Goal: Task Accomplishment & Management: Manage account settings

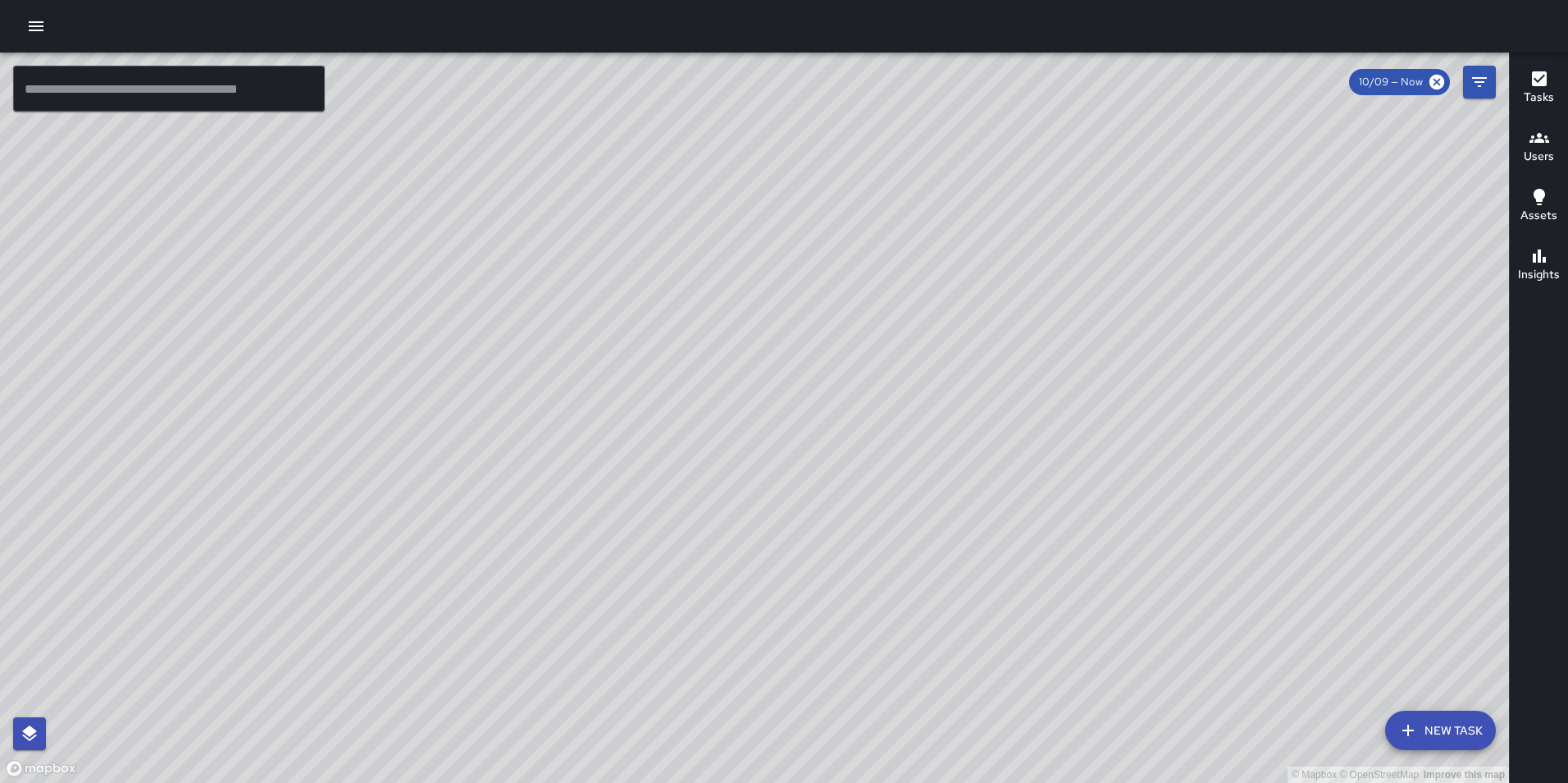
click at [36, 32] on icon "button" at bounding box center [36, 26] width 20 height 20
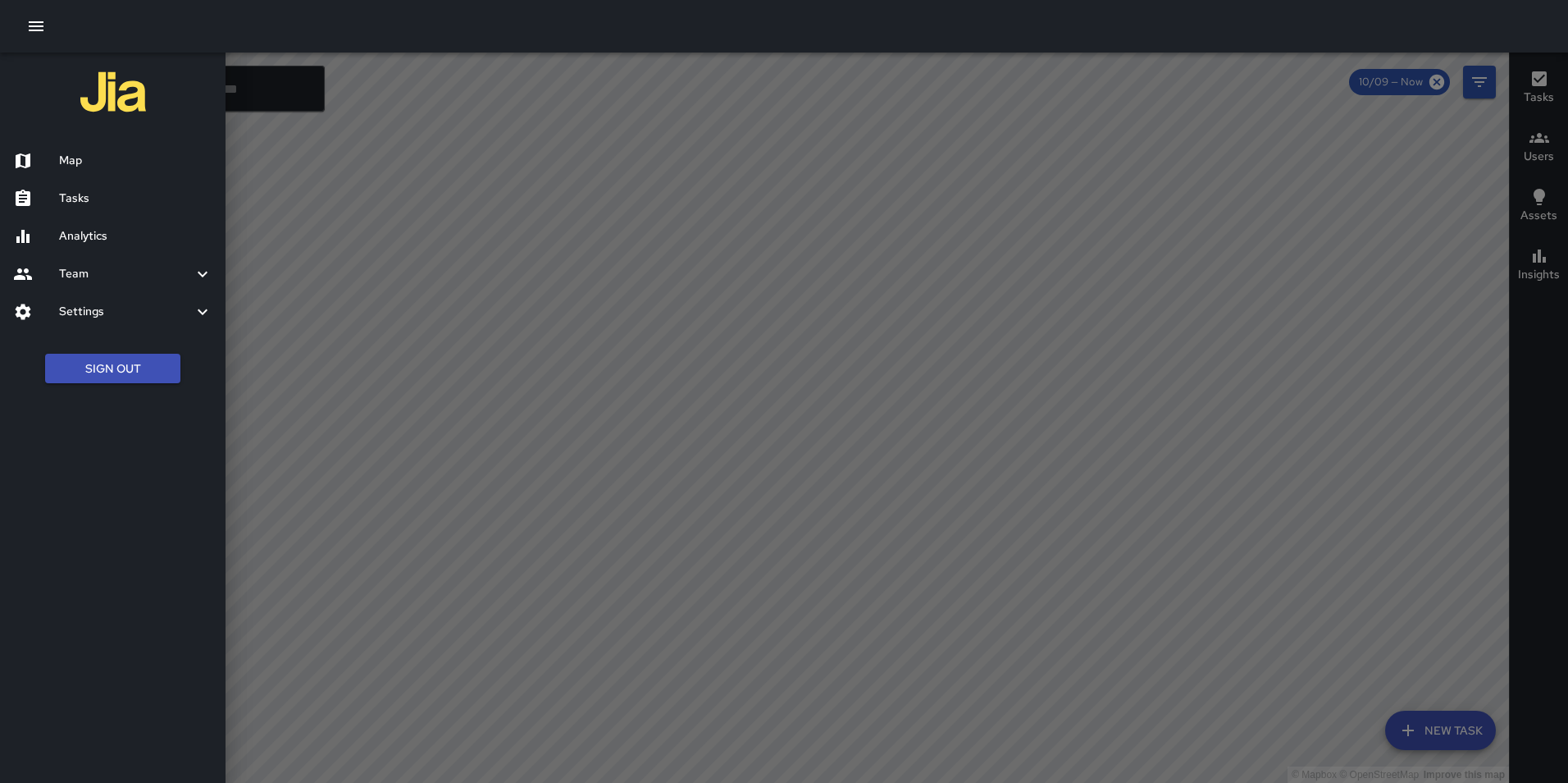
click at [108, 315] on h6 "Settings" at bounding box center [126, 312] width 134 height 18
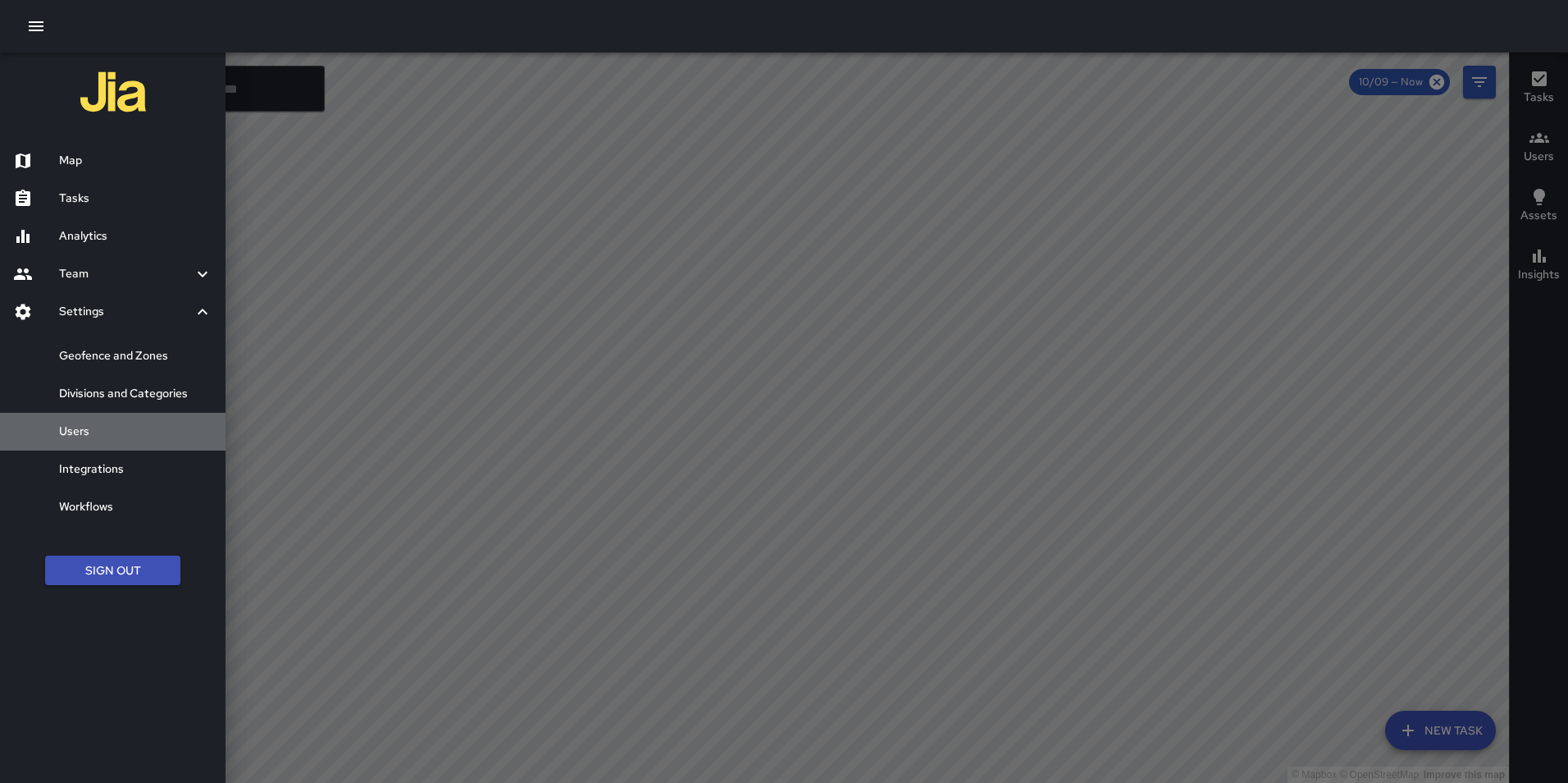
click at [93, 428] on h6 "Users" at bounding box center [136, 431] width 154 height 18
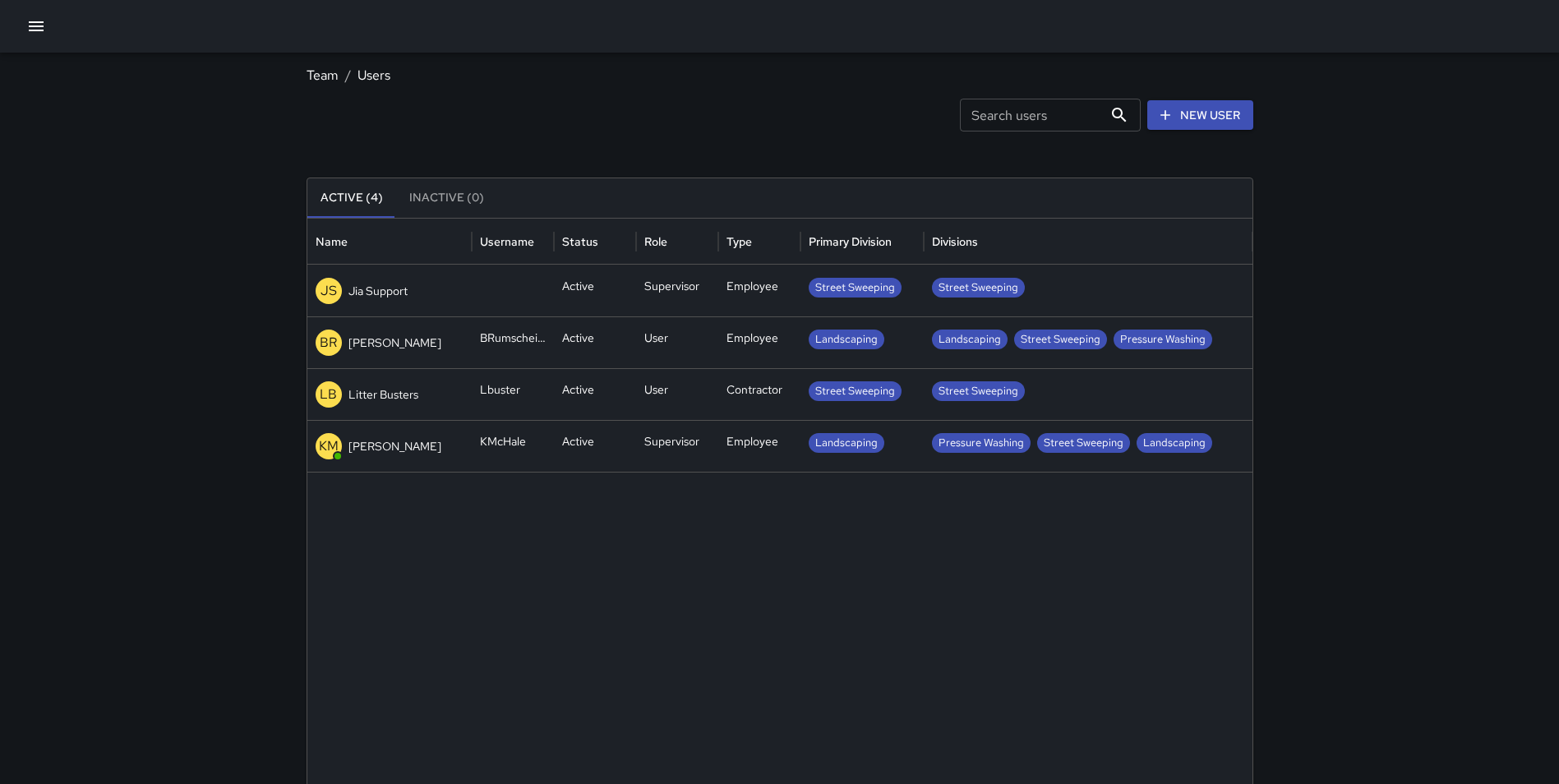
click at [31, 23] on icon "button" at bounding box center [36, 26] width 14 height 10
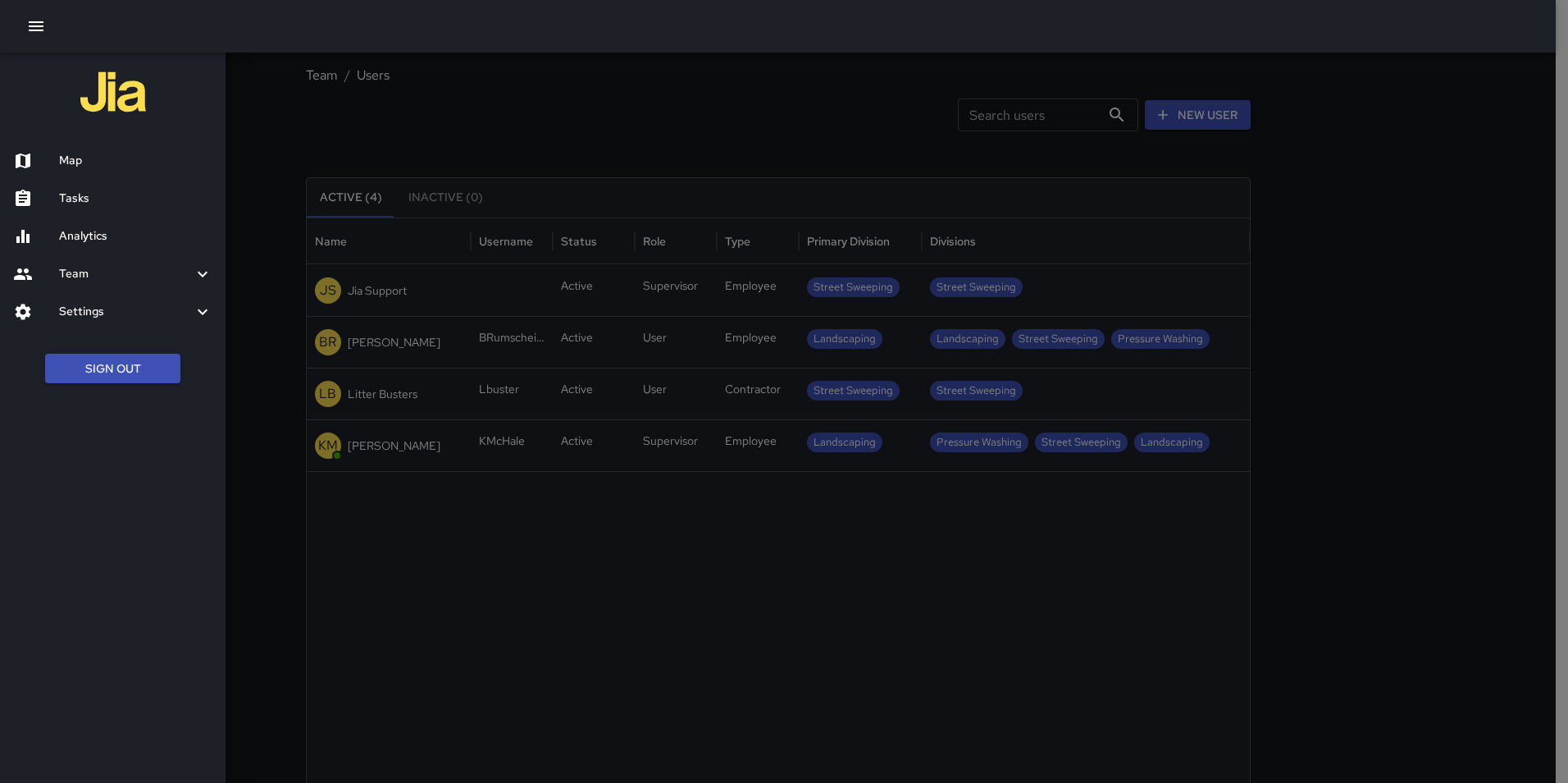
click at [100, 373] on button "Sign Out" at bounding box center [113, 369] width 136 height 31
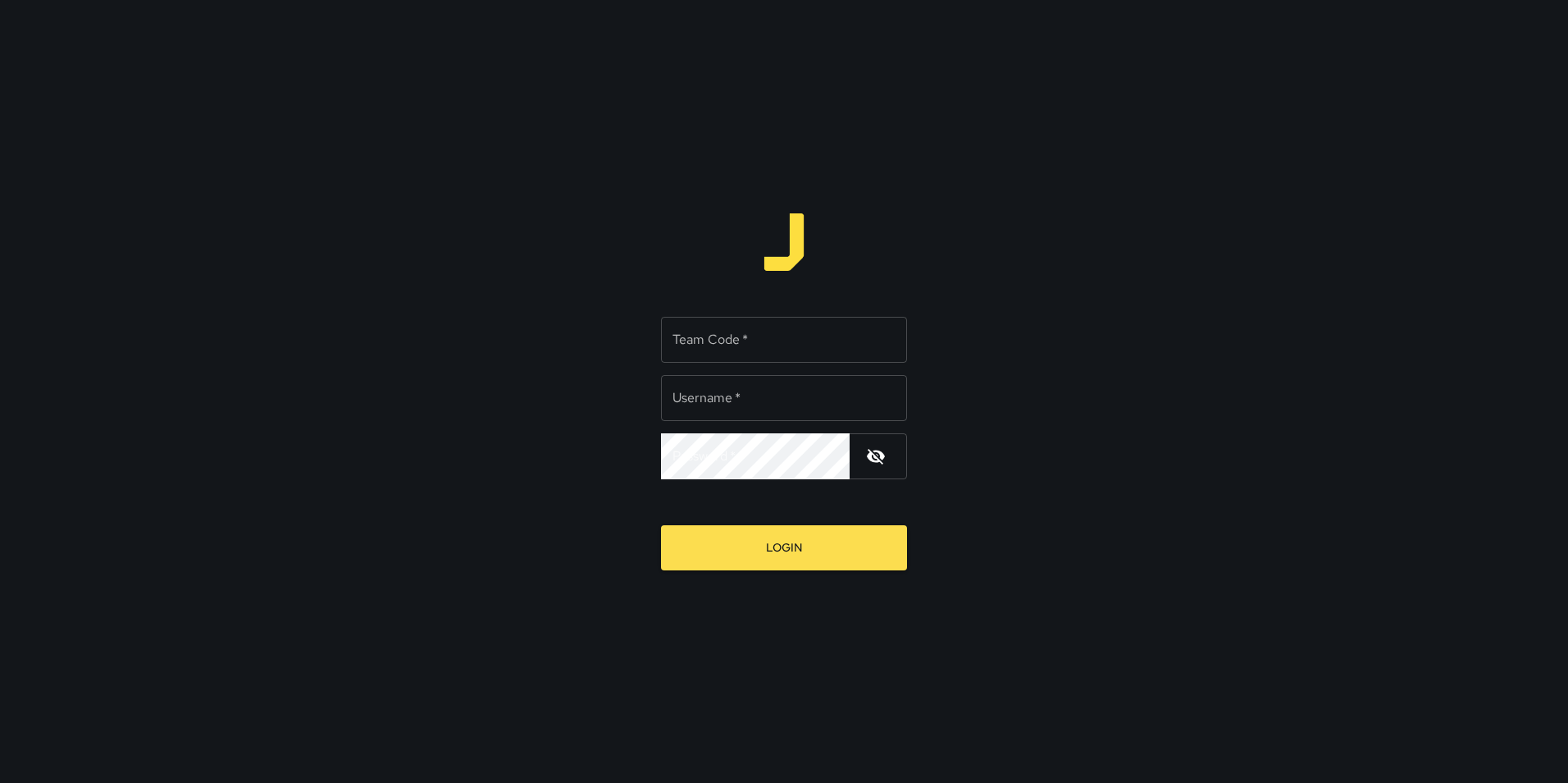
click at [734, 345] on input "Team Code   *" at bounding box center [784, 339] width 246 height 46
type input "**********"
type input "*******"
click at [661, 525] on button "Login" at bounding box center [784, 548] width 246 height 45
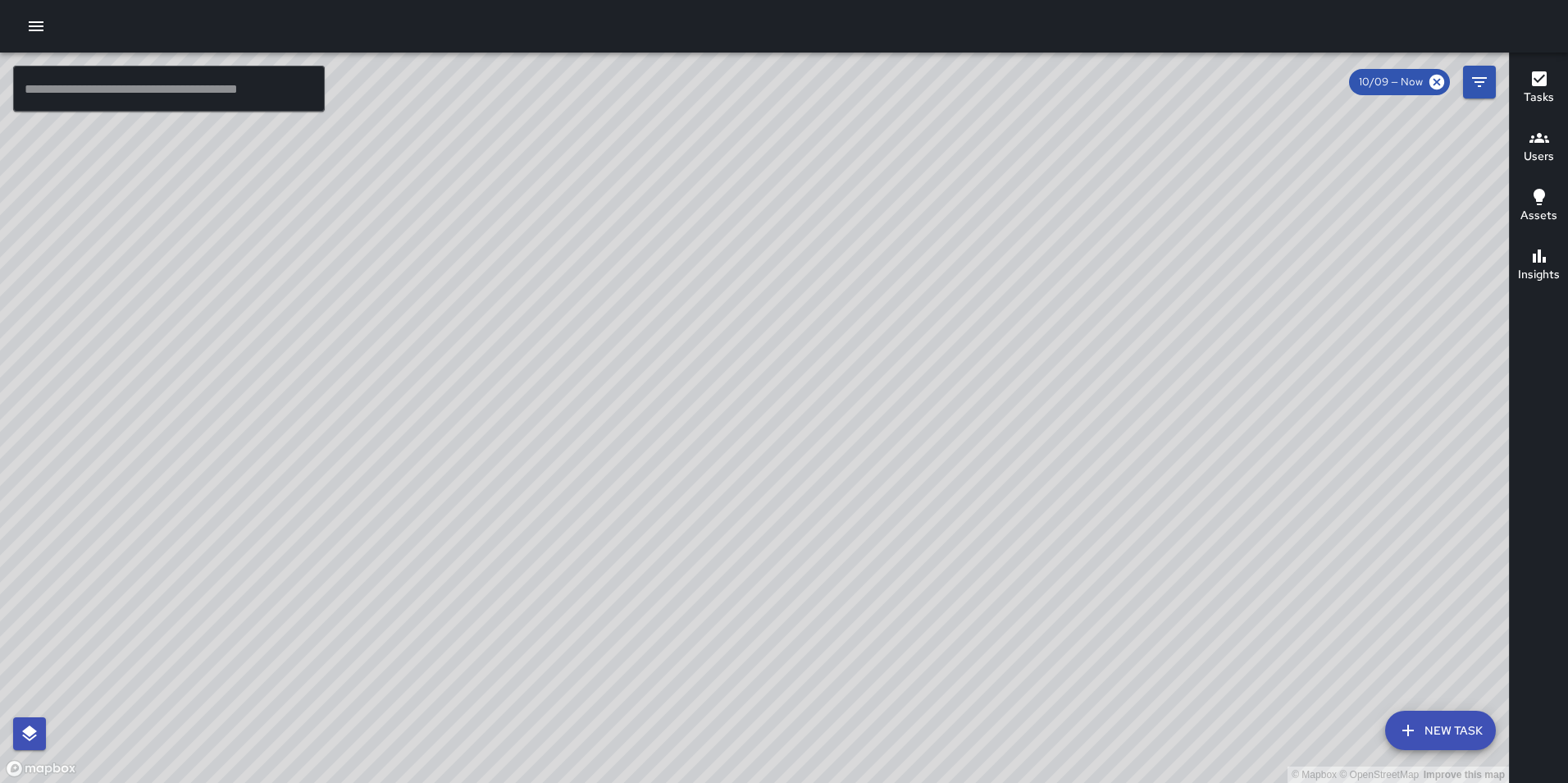
click at [46, 35] on button "button" at bounding box center [36, 26] width 33 height 33
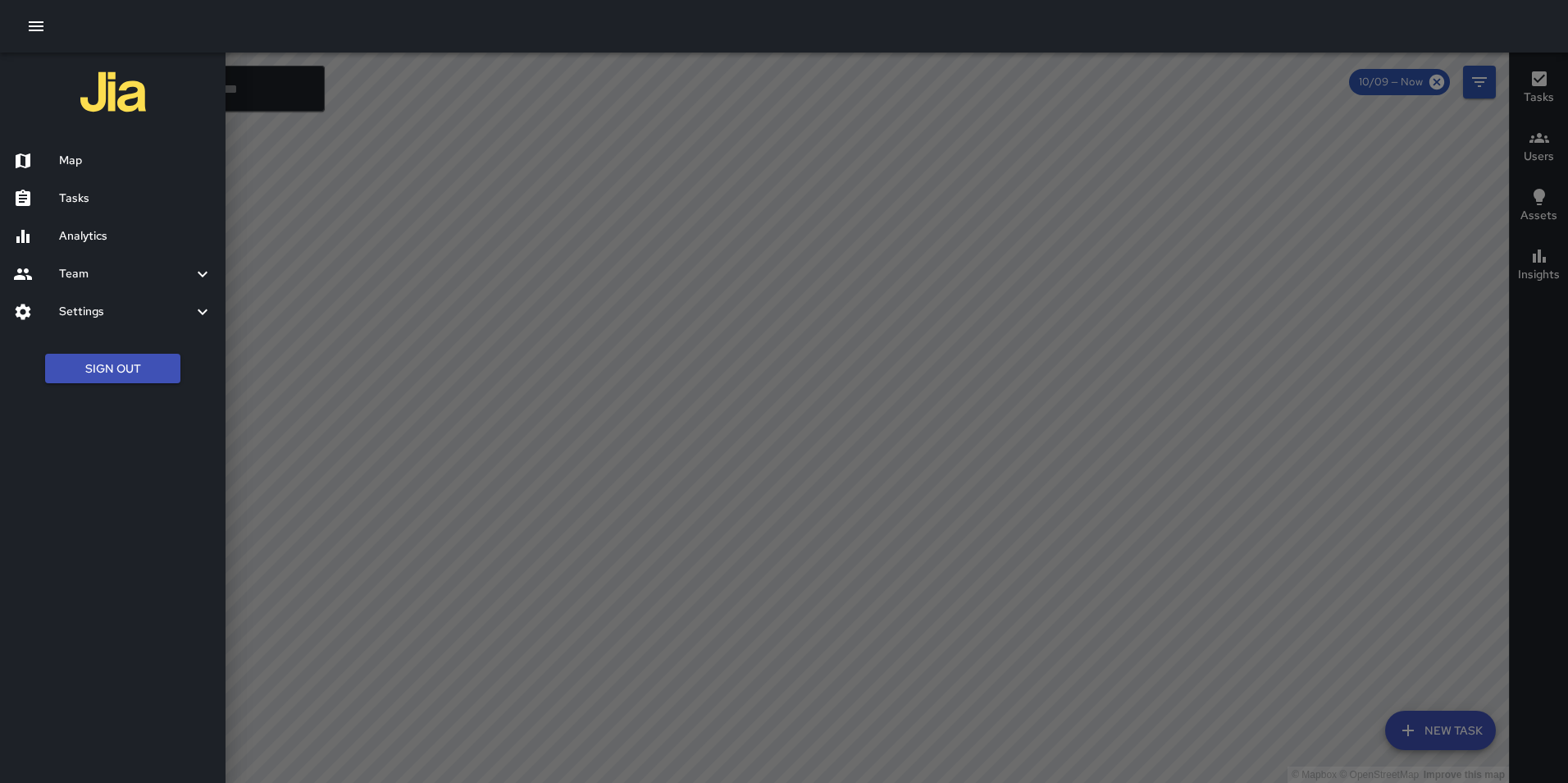
click at [121, 30] on div at bounding box center [784, 26] width 1568 height 52
click at [121, 32] on div at bounding box center [784, 26] width 1568 height 52
click at [129, 235] on h6 "Analytics" at bounding box center [136, 236] width 154 height 18
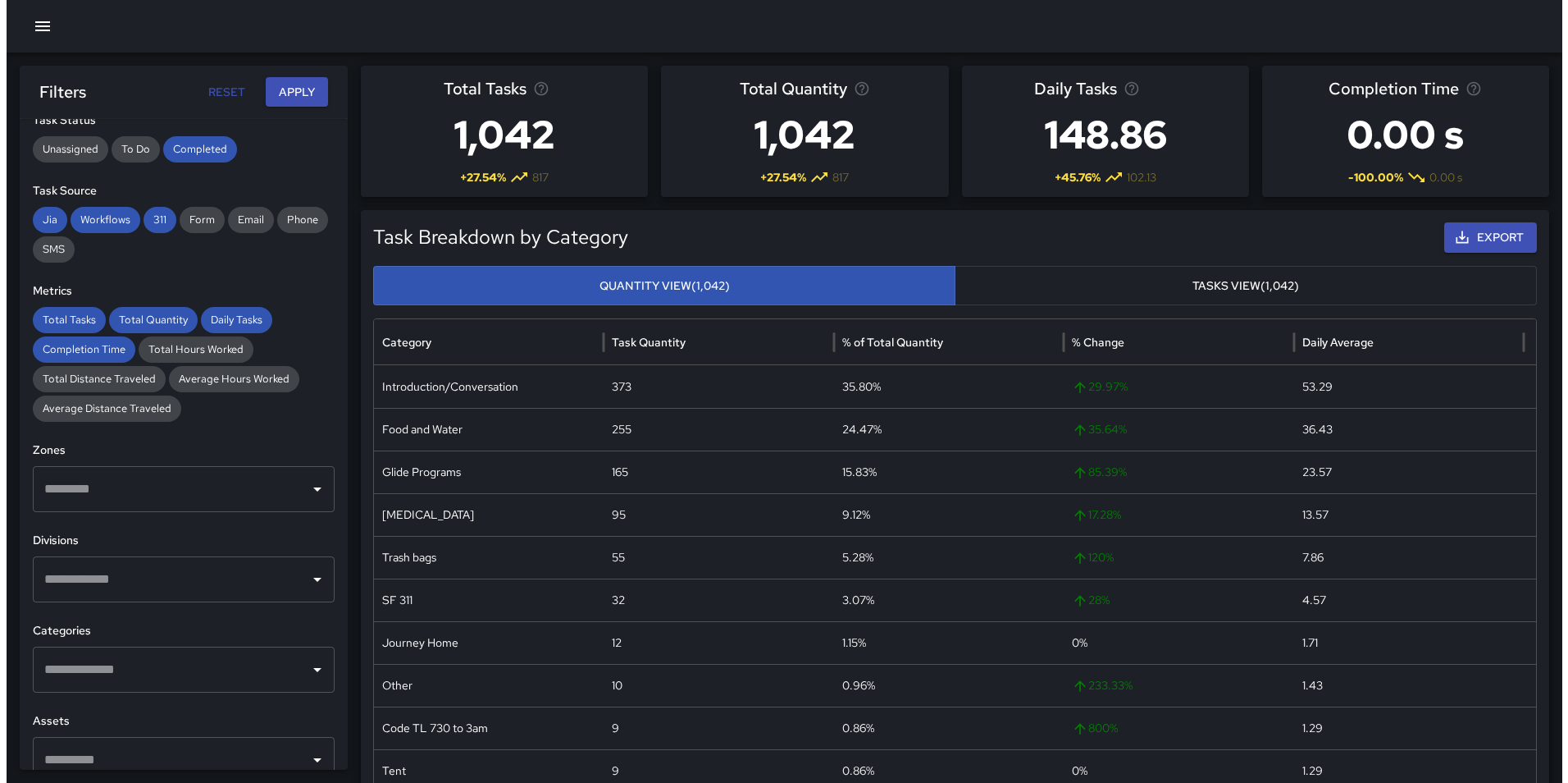
scroll to position [218, 0]
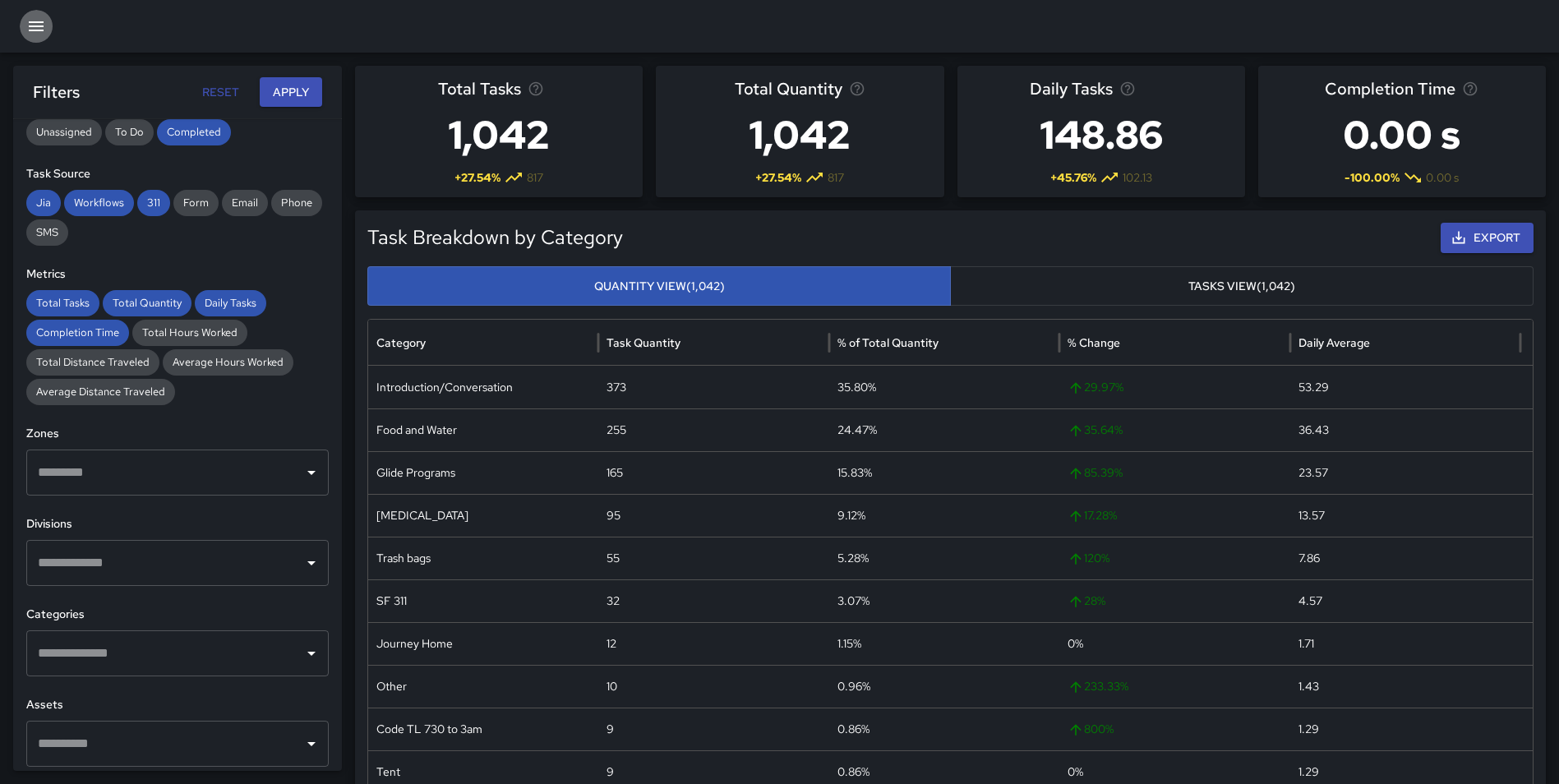
click at [21, 20] on button "button" at bounding box center [36, 26] width 33 height 33
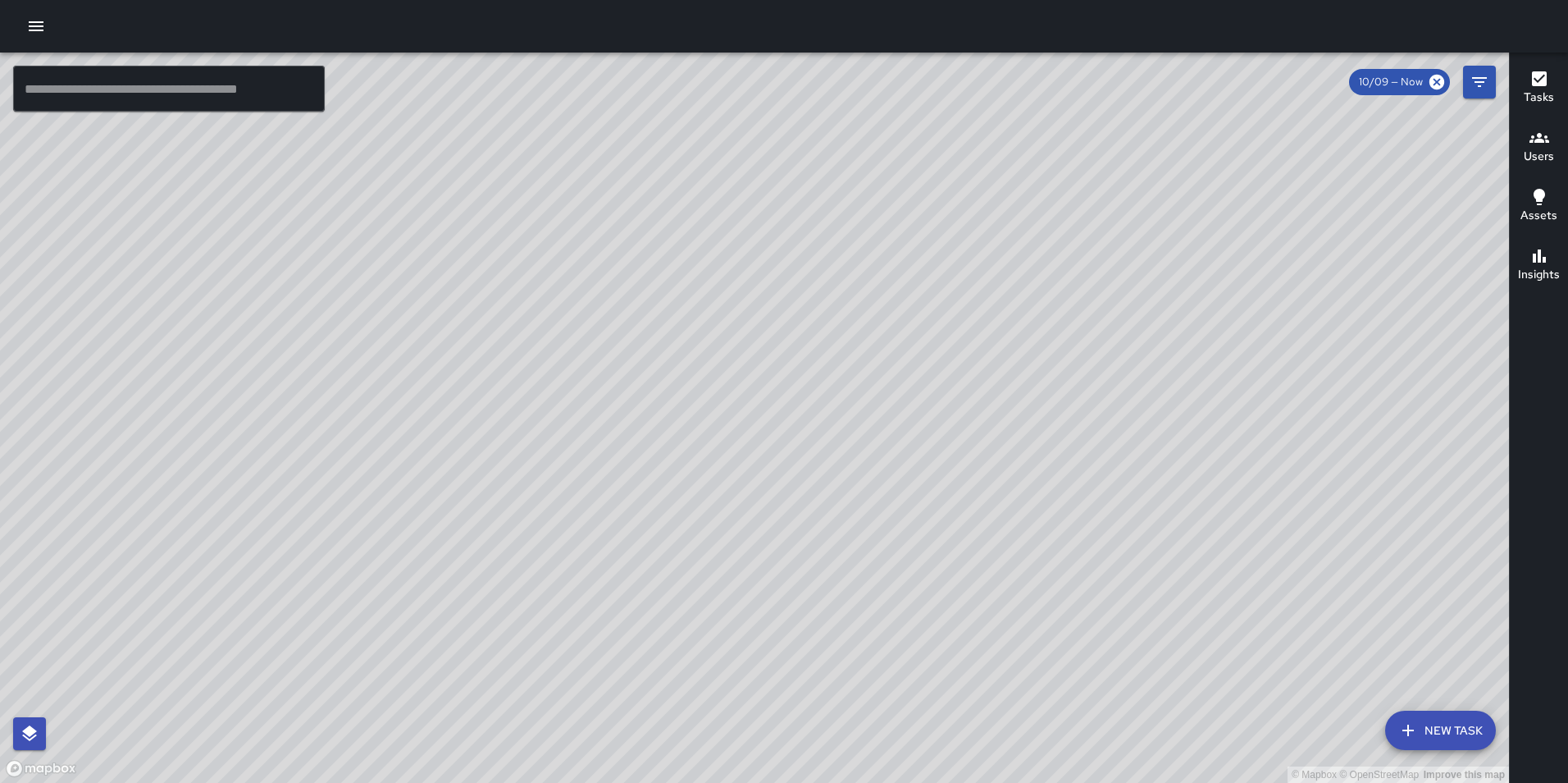
click at [1535, 87] on icon "button" at bounding box center [1539, 79] width 20 height 20
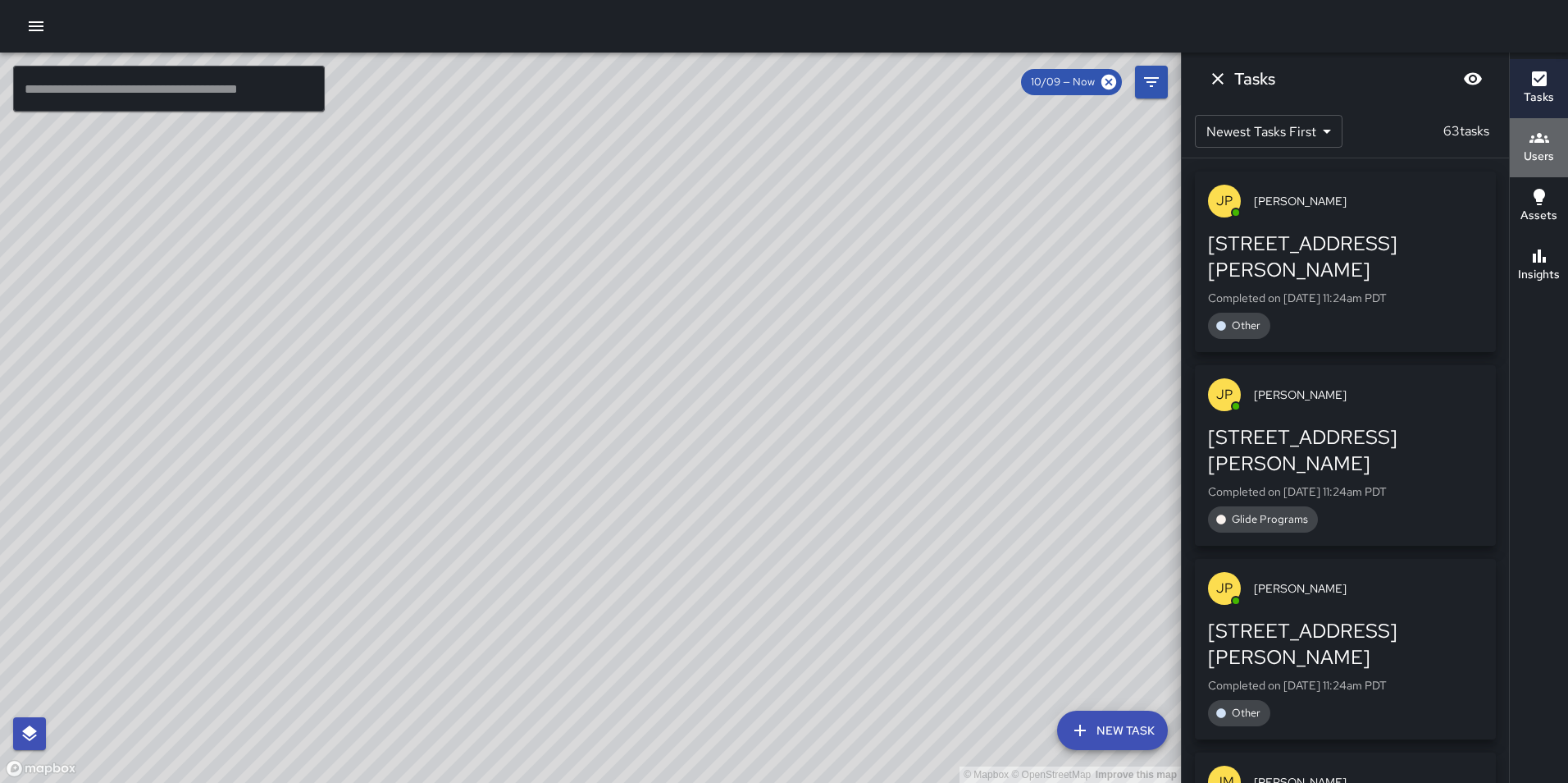
click at [1545, 144] on icon "button" at bounding box center [1539, 138] width 20 height 20
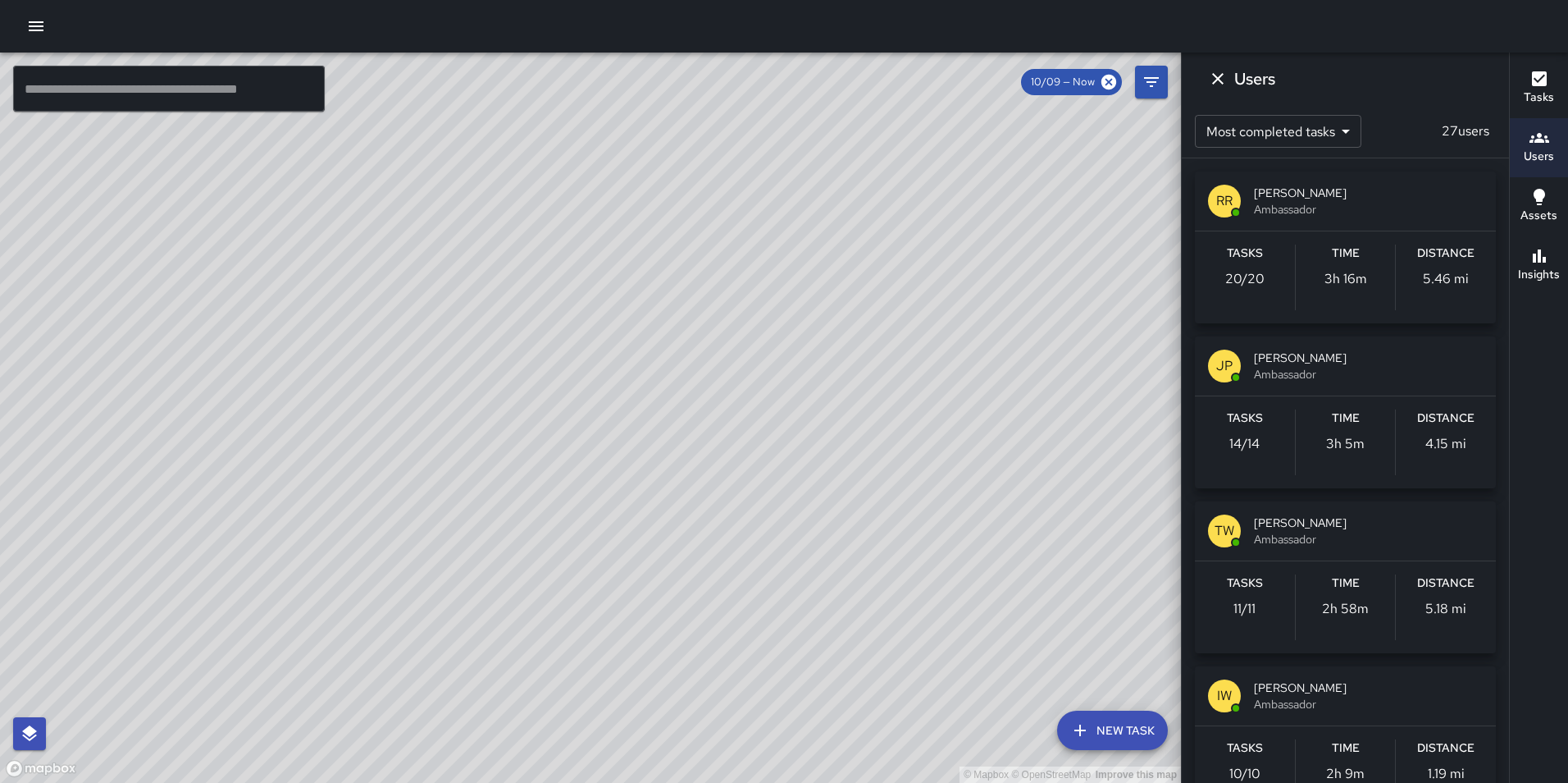
click at [33, 28] on icon "button" at bounding box center [36, 26] width 20 height 20
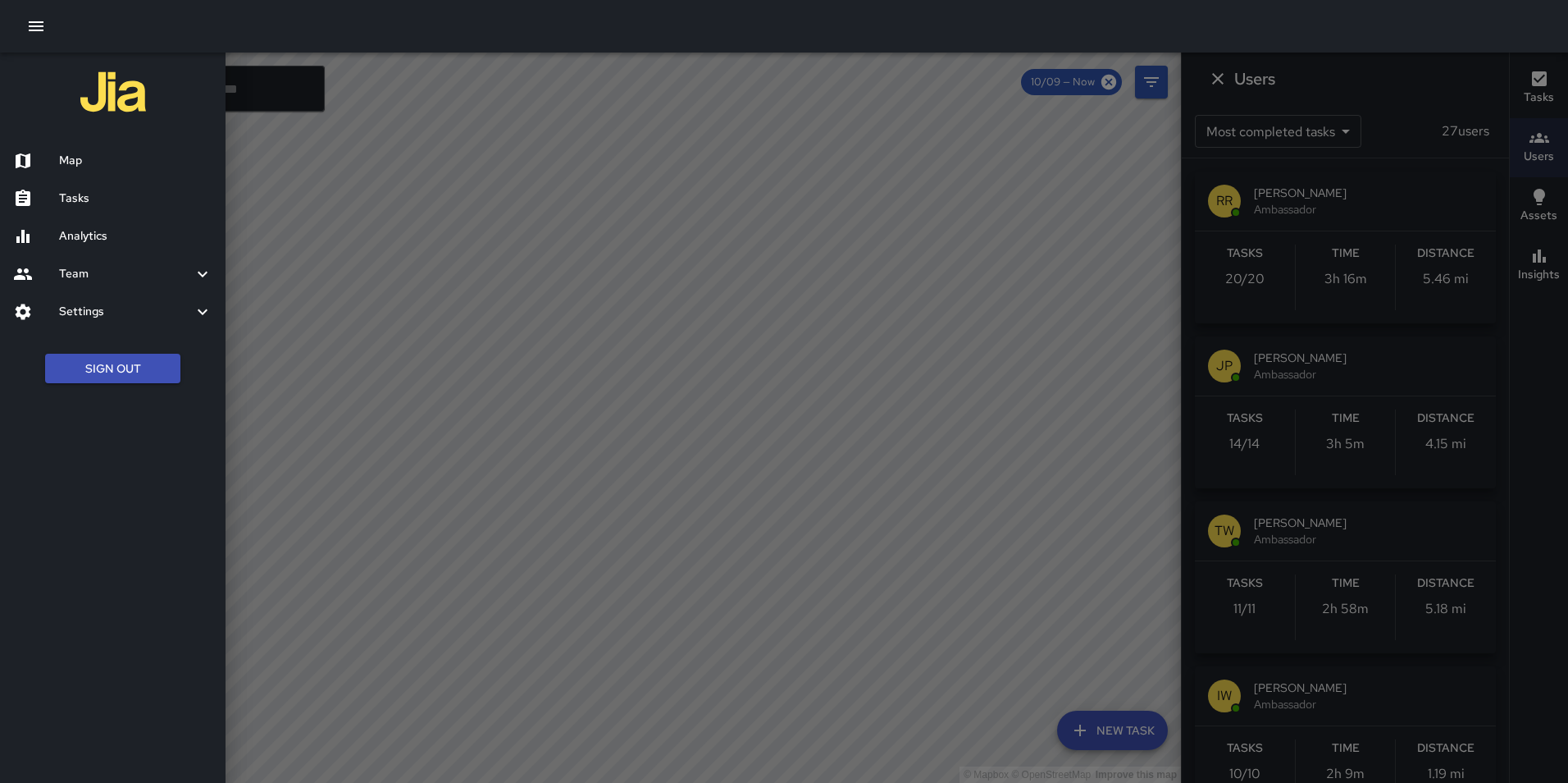
click at [94, 239] on h6 "Analytics" at bounding box center [136, 236] width 154 height 18
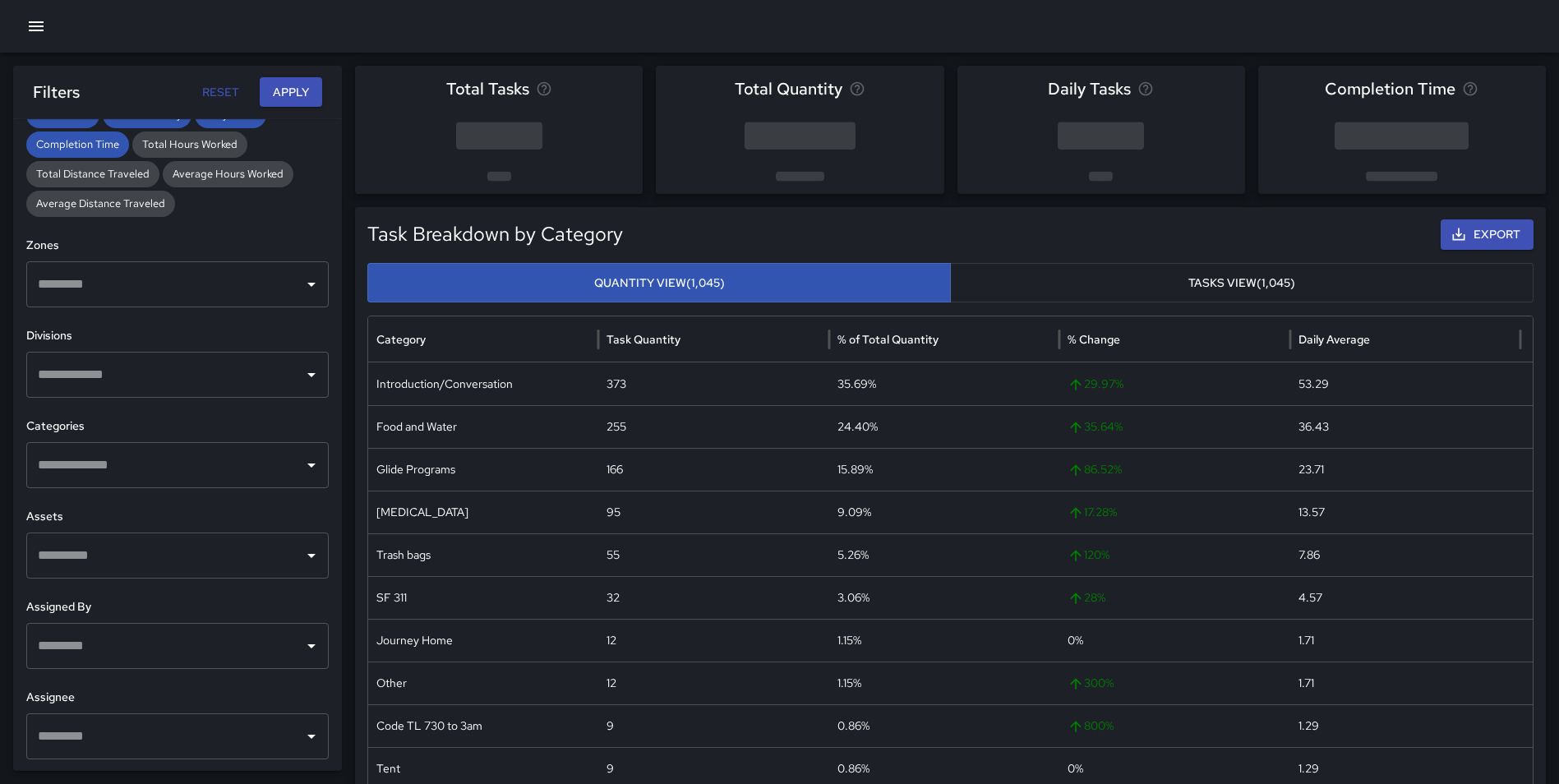
scroll to position [408, 0]
click at [255, 373] on input "text" at bounding box center [165, 373] width 263 height 31
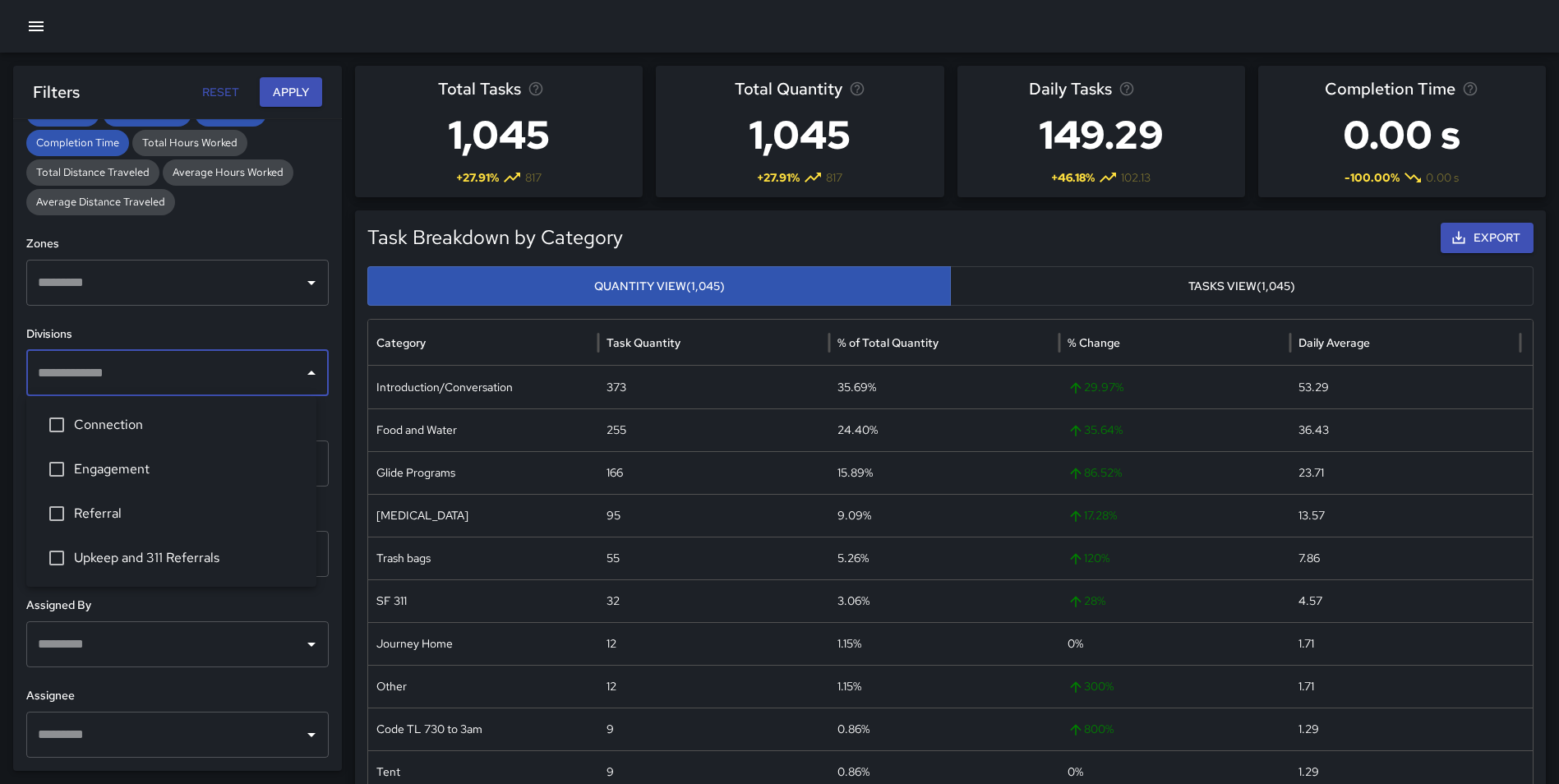
click at [247, 387] on input "text" at bounding box center [165, 373] width 263 height 31
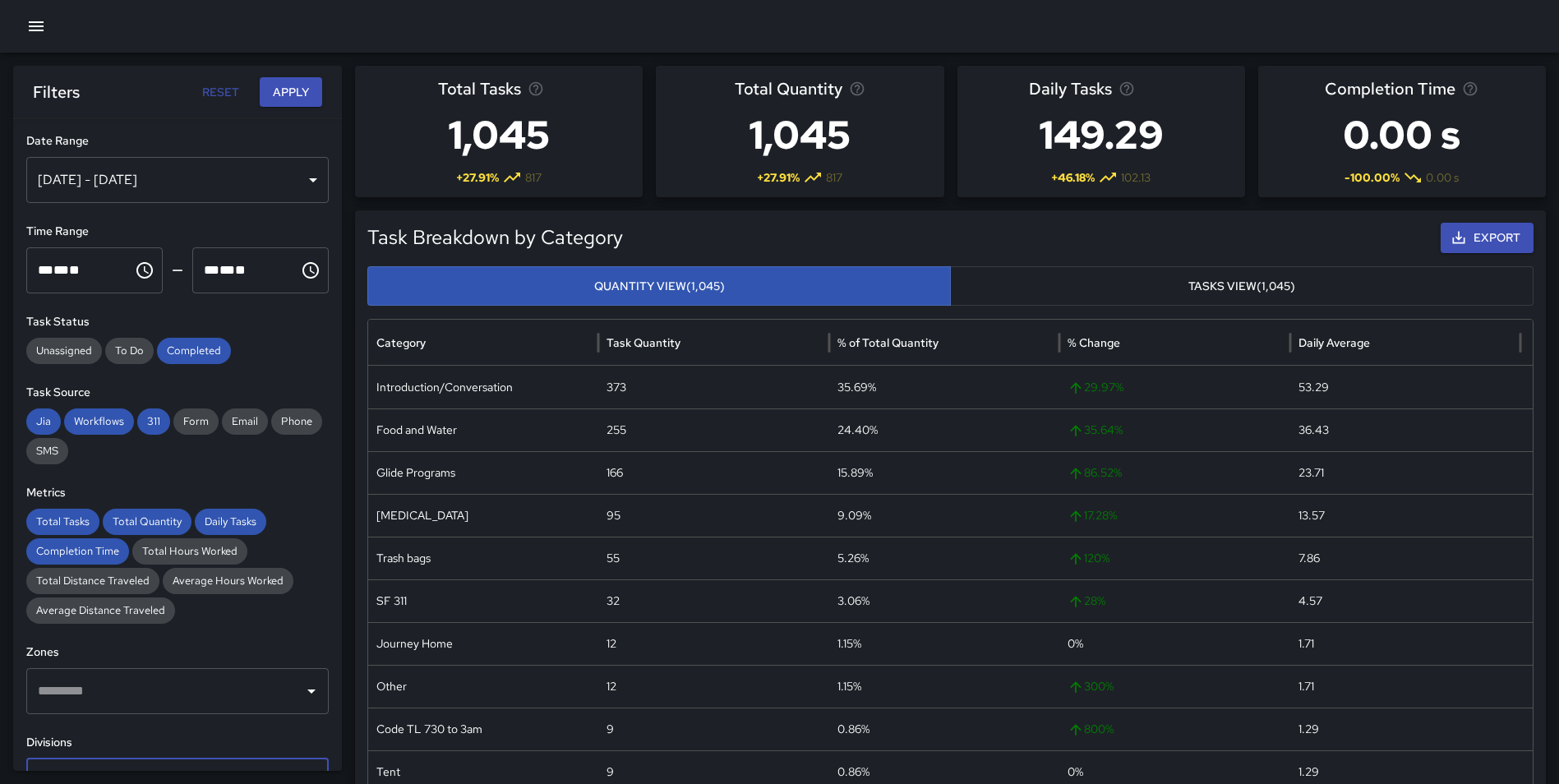
click at [164, 180] on div "Oct 03, 2025 - Oct 09, 2025" at bounding box center [178, 179] width 303 height 46
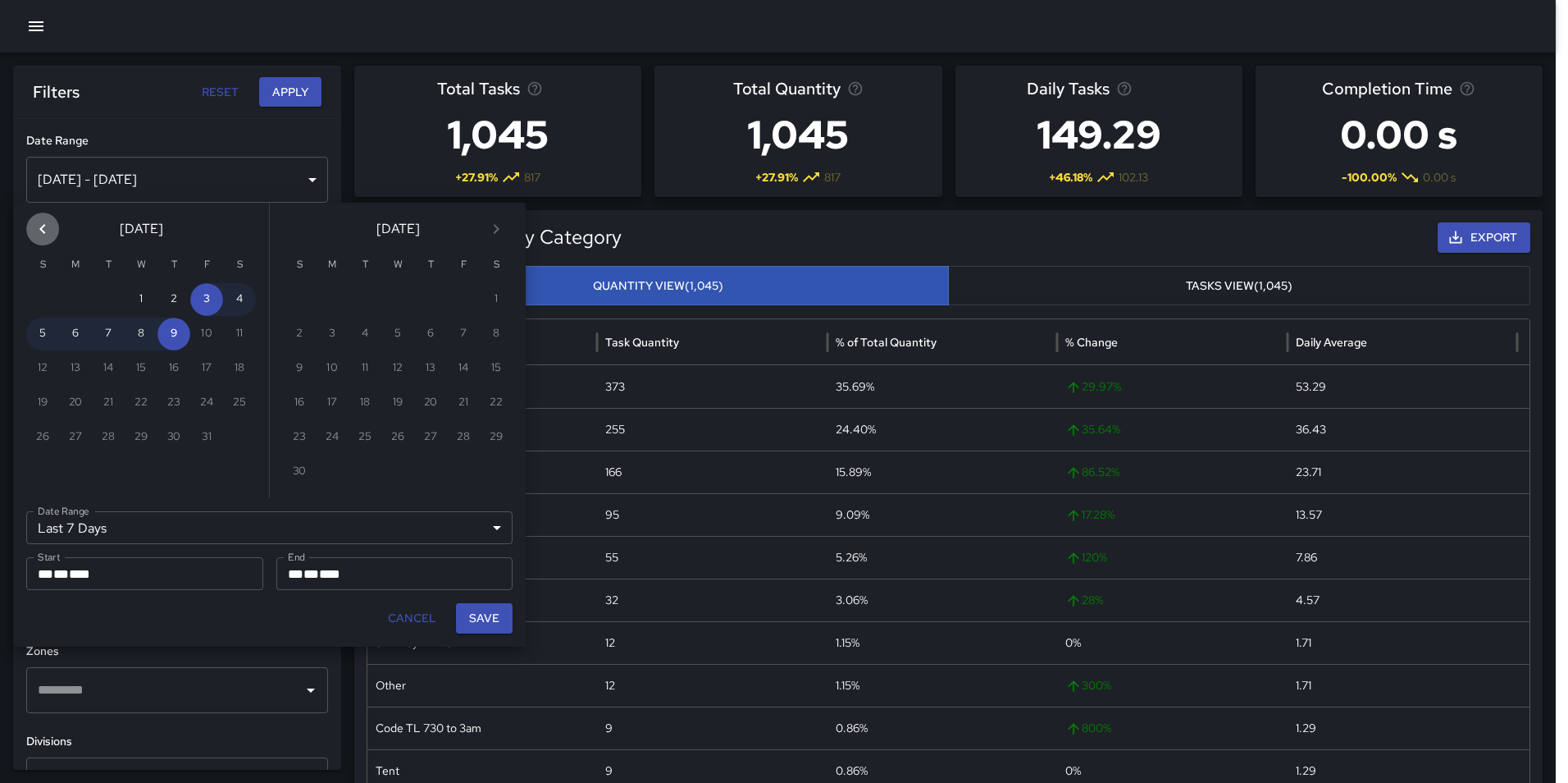
click at [46, 227] on icon "Previous month" at bounding box center [42, 229] width 20 height 20
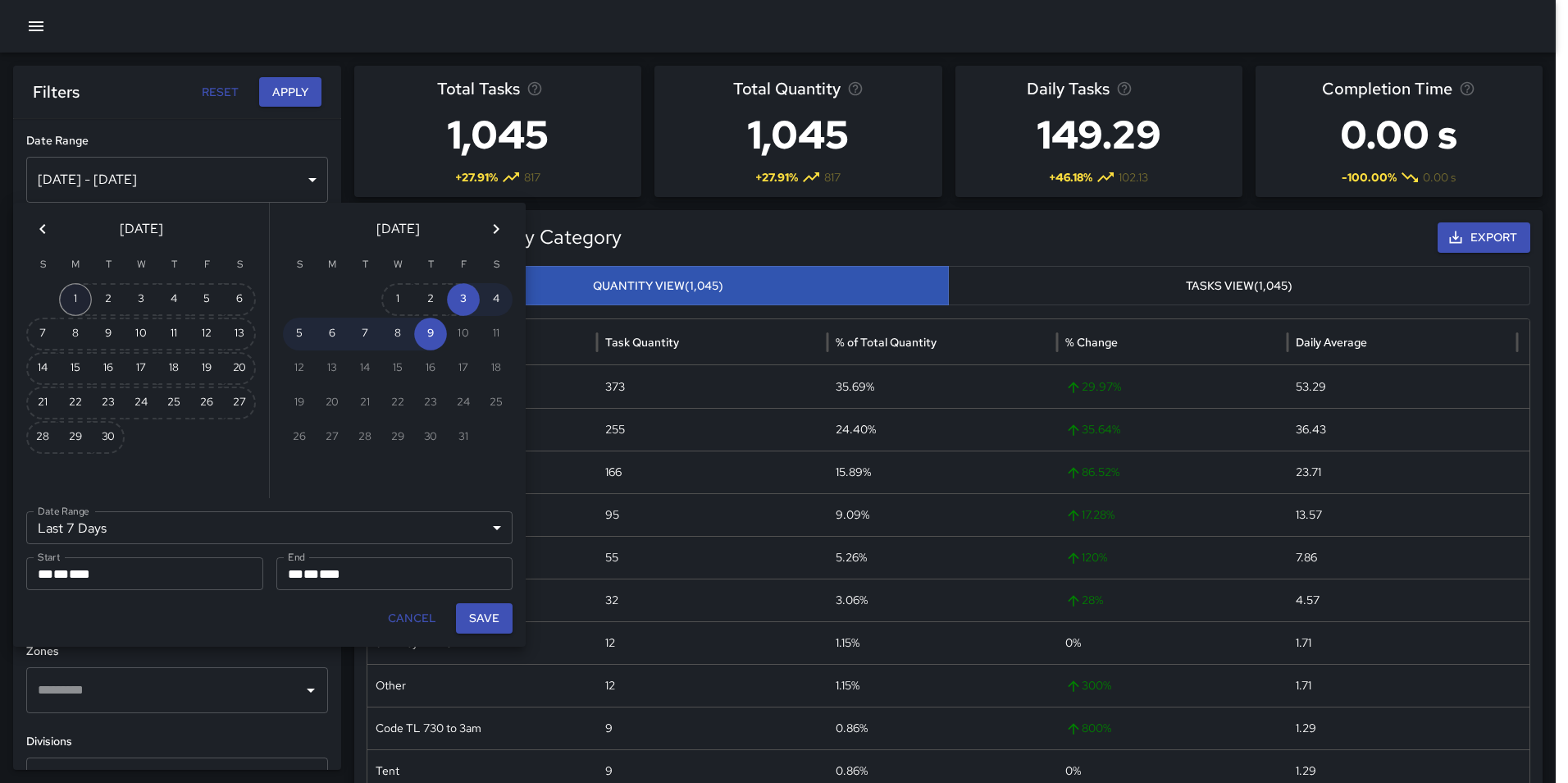
click at [75, 297] on button "1" at bounding box center [75, 299] width 33 height 33
type input "******"
type input "**********"
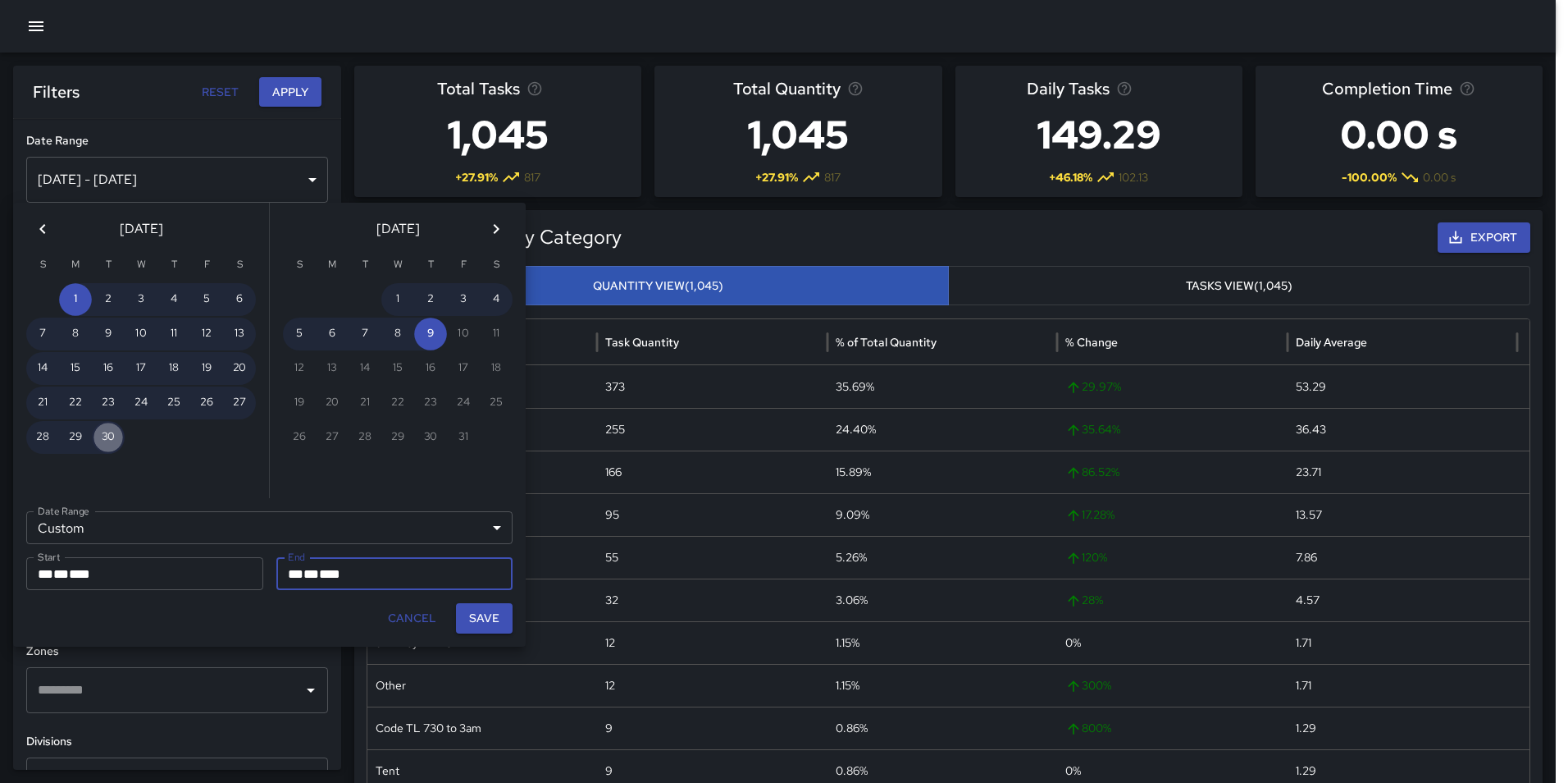
click at [109, 434] on button "30" at bounding box center [108, 438] width 33 height 33
type input "**********"
click at [484, 616] on button "Save" at bounding box center [484, 618] width 57 height 31
type input "**********"
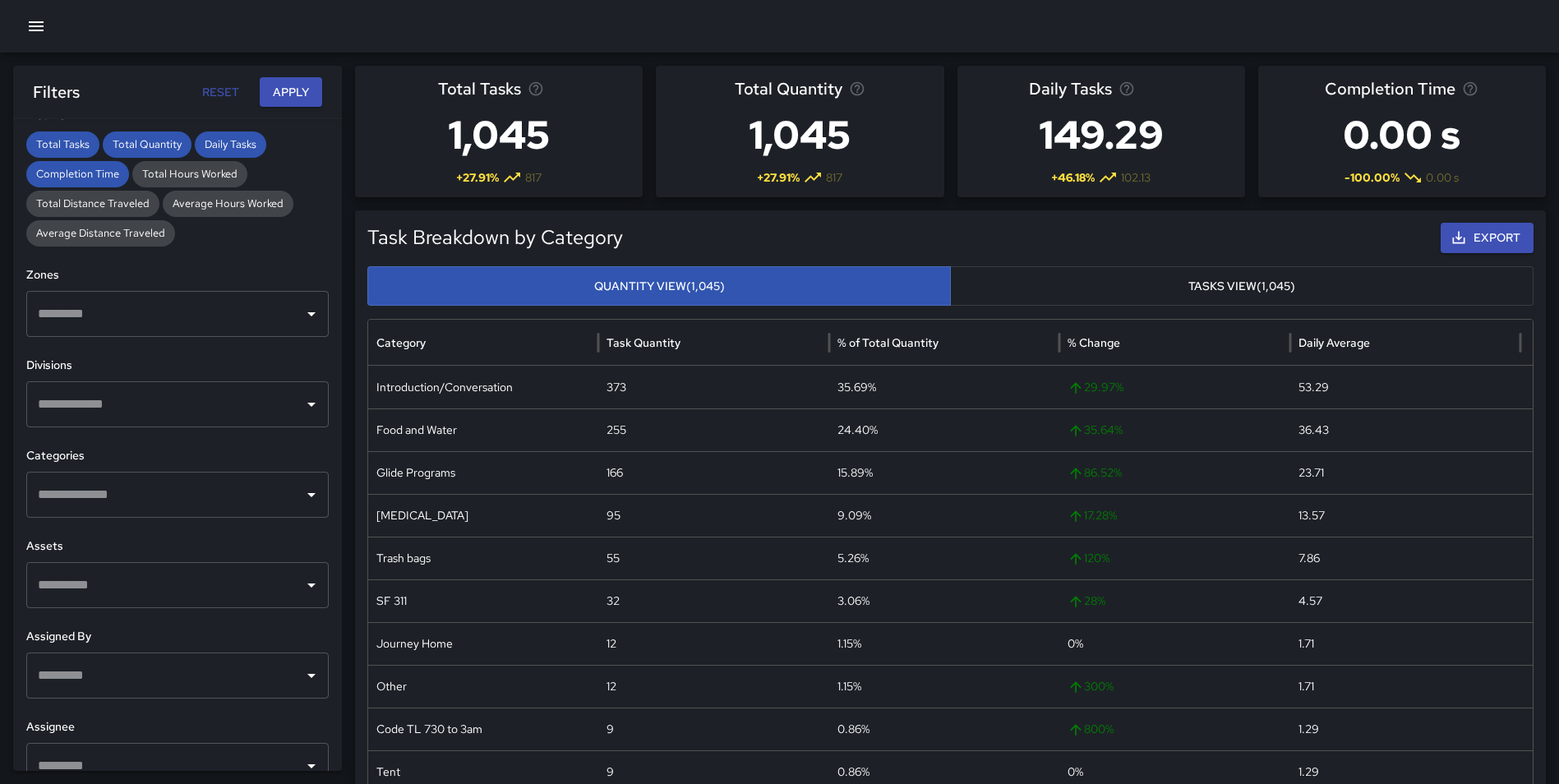
scroll to position [408, 0]
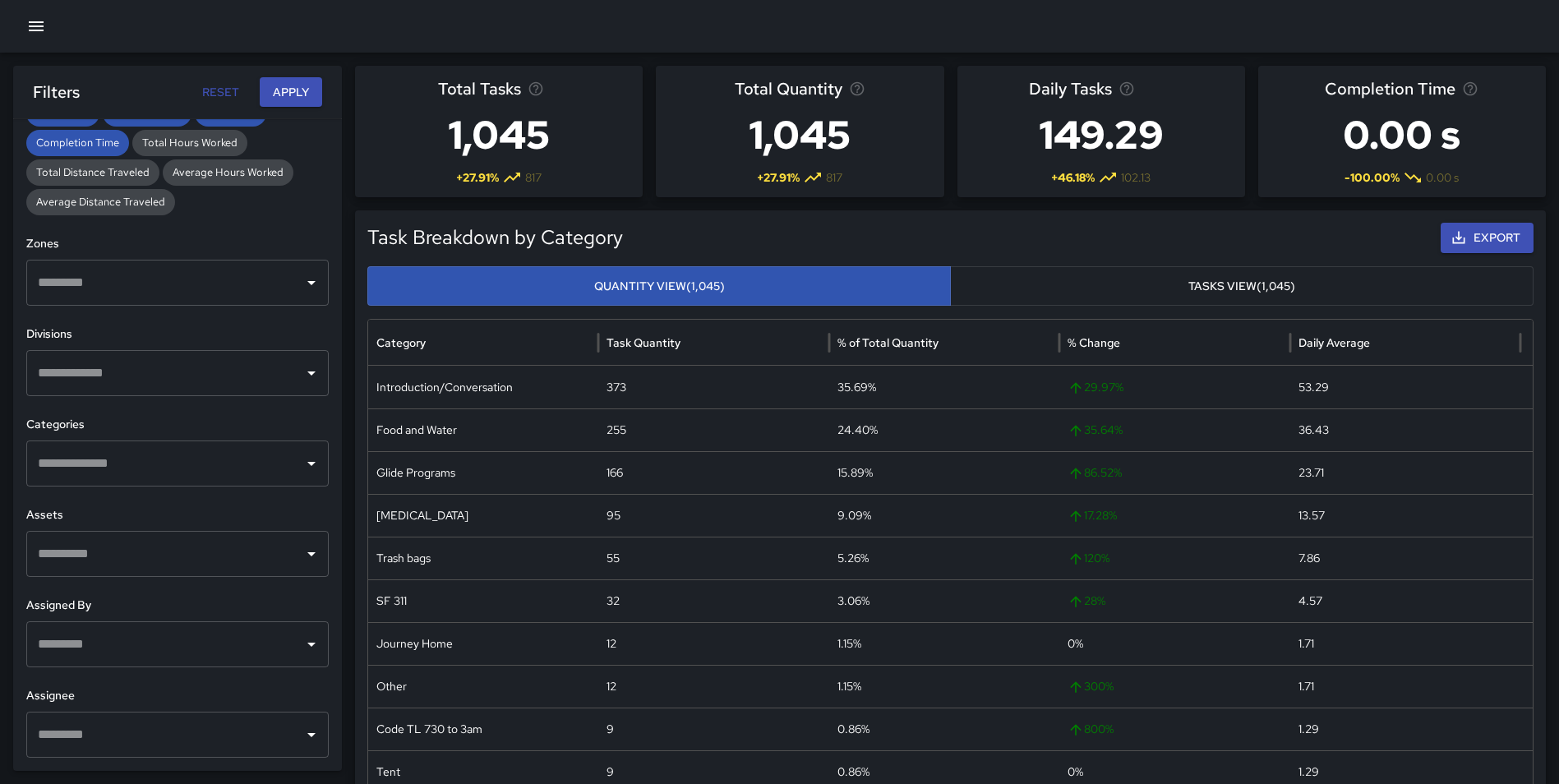
click at [165, 373] on input "text" at bounding box center [165, 373] width 263 height 31
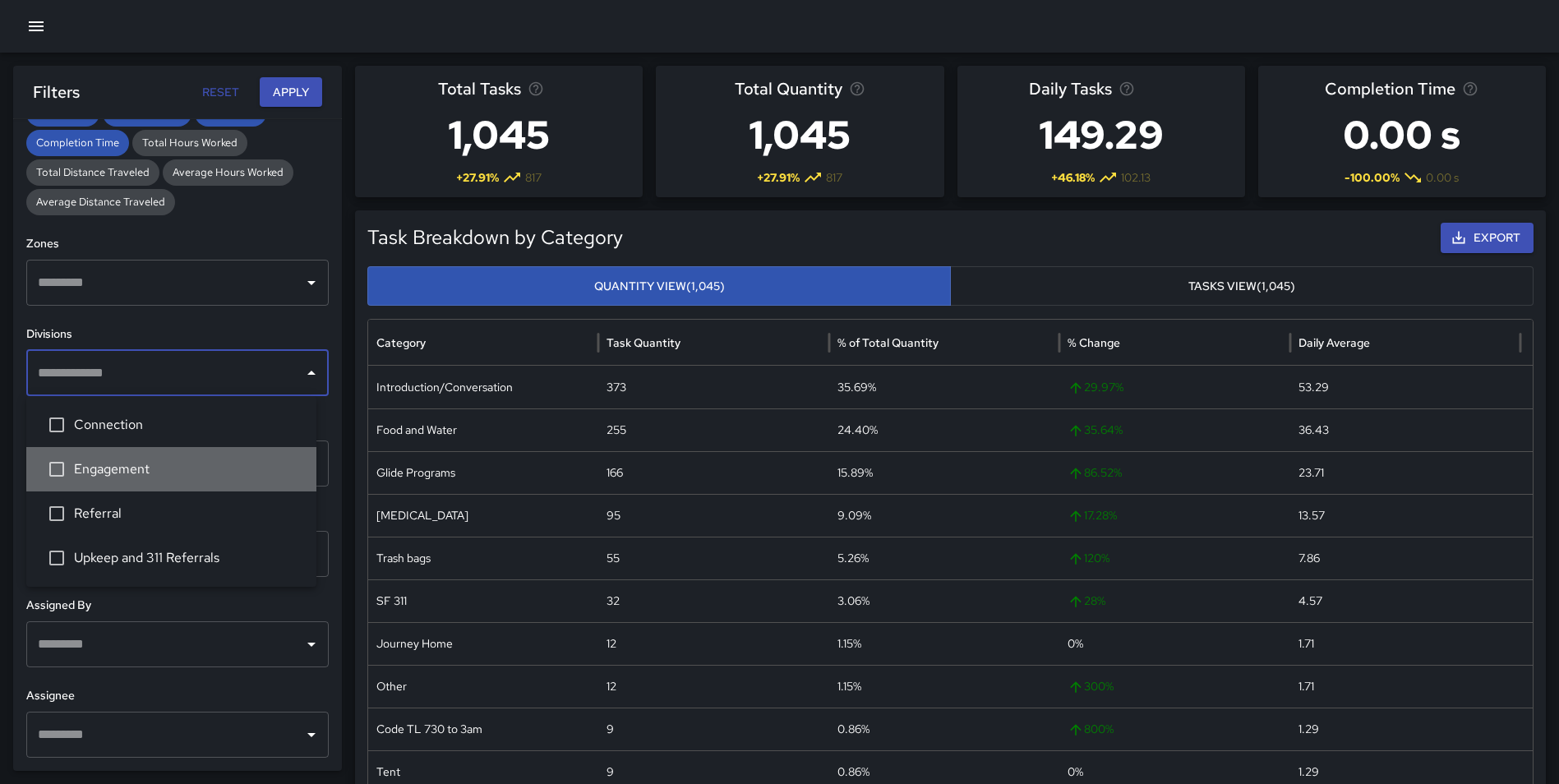
click at [111, 469] on span "Engagement" at bounding box center [188, 469] width 229 height 20
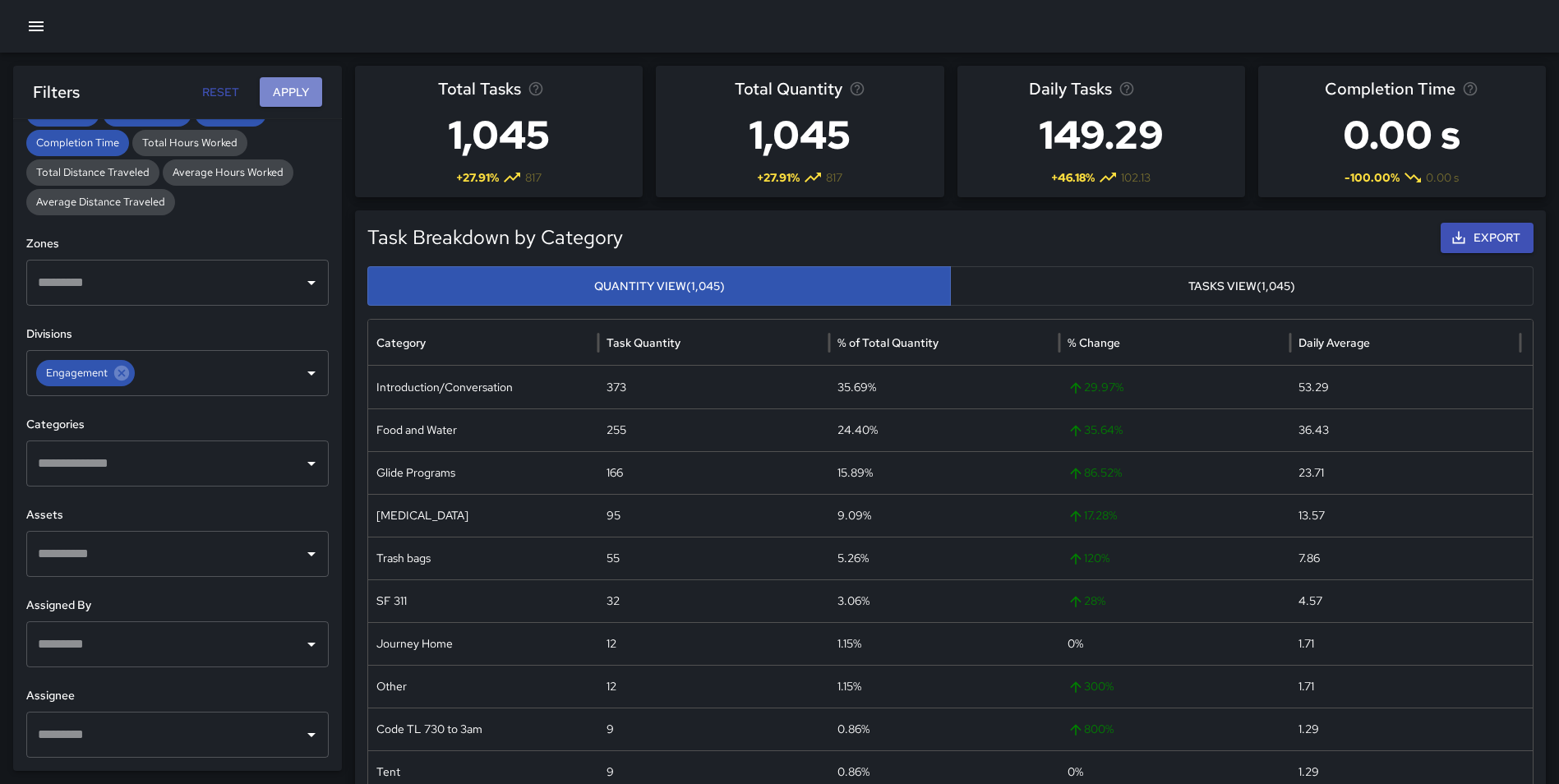
click at [289, 89] on button "Apply" at bounding box center [291, 92] width 63 height 31
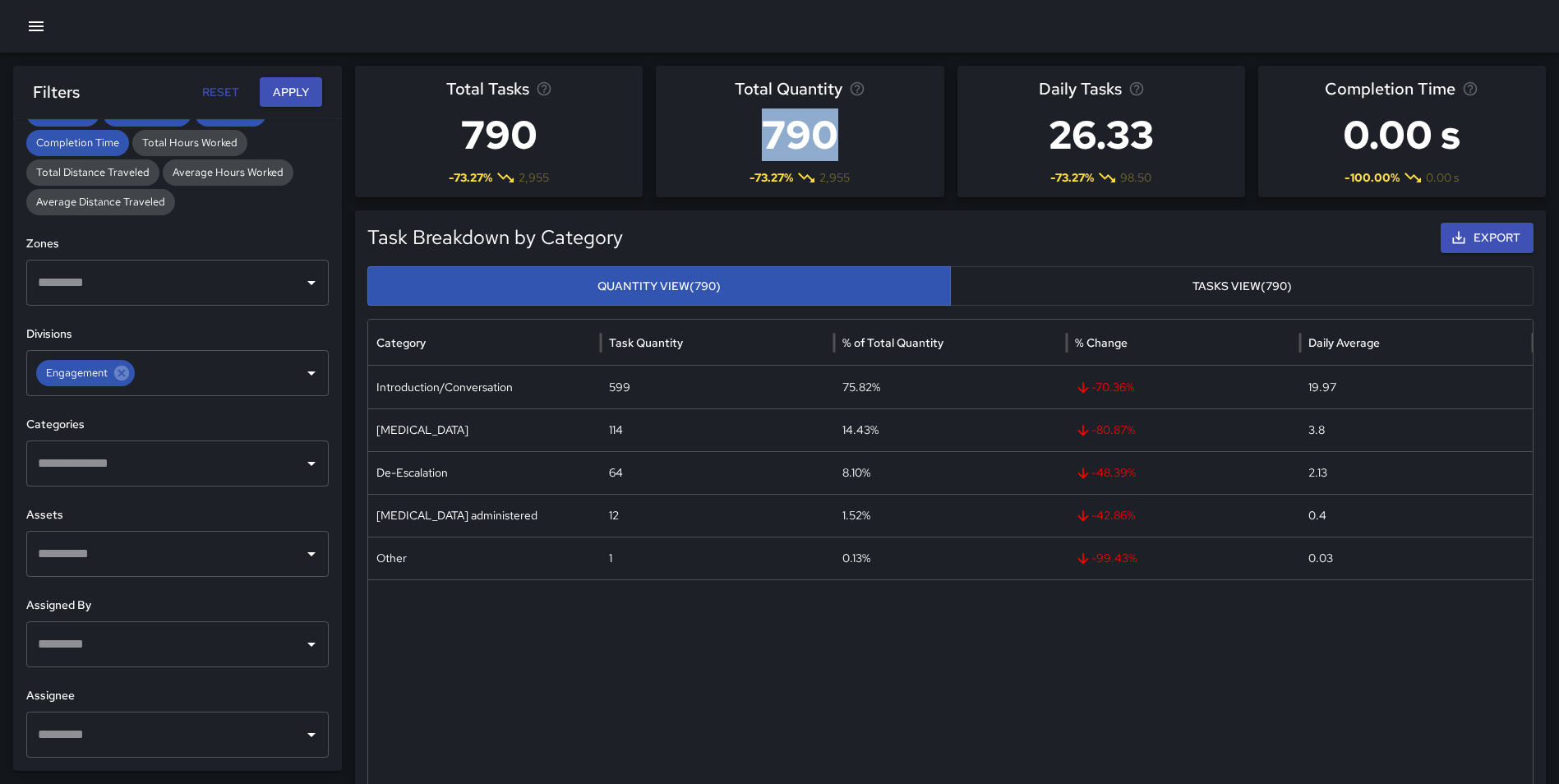
drag, startPoint x: 762, startPoint y: 118, endPoint x: 858, endPoint y: 129, distance: 96.6
click at [858, 129] on h3 "790" at bounding box center [800, 135] width 130 height 66
click at [854, 142] on h3 "790" at bounding box center [800, 135] width 130 height 66
click at [837, 132] on h3 "790" at bounding box center [800, 135] width 130 height 66
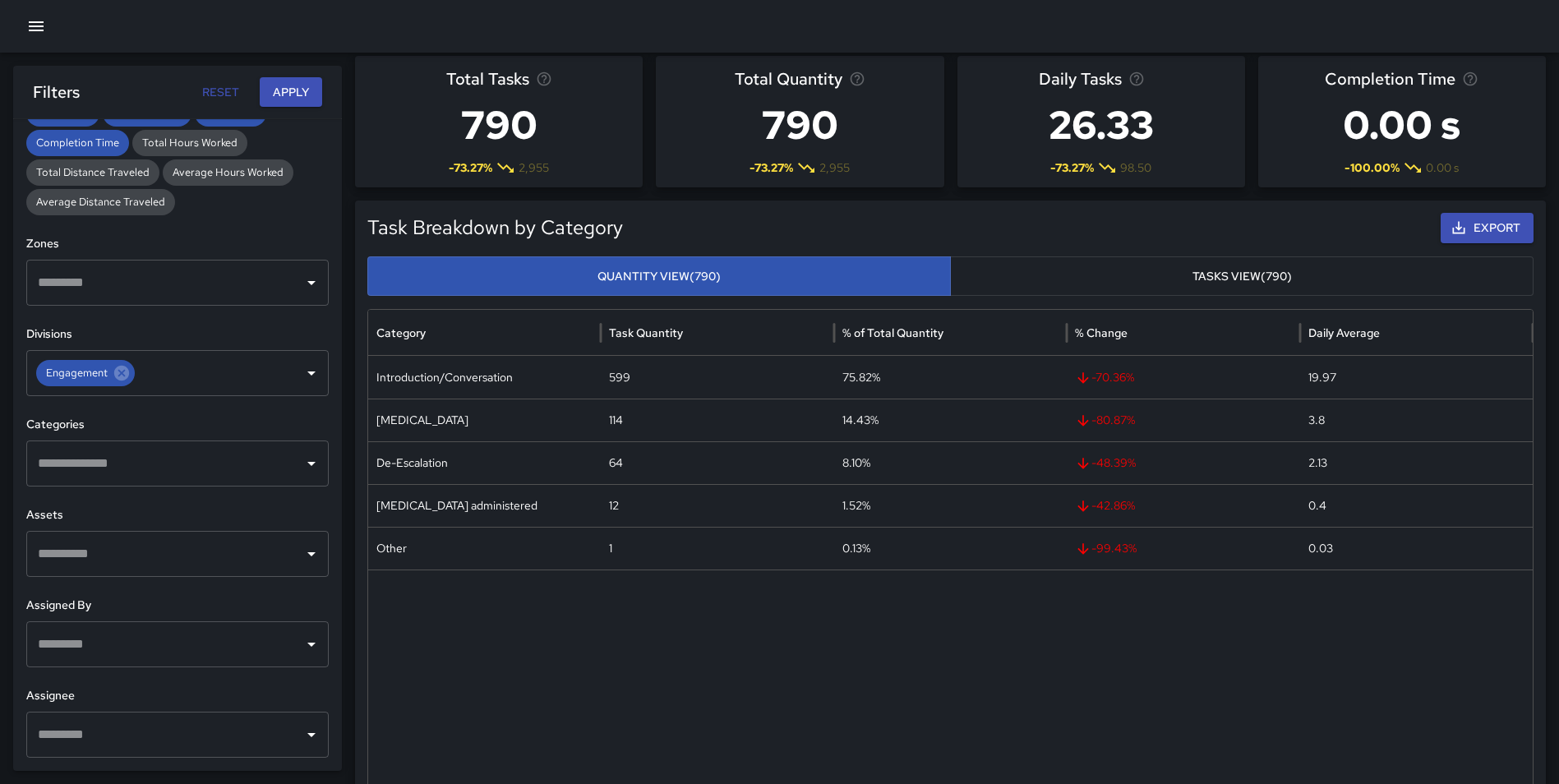
scroll to position [0, 0]
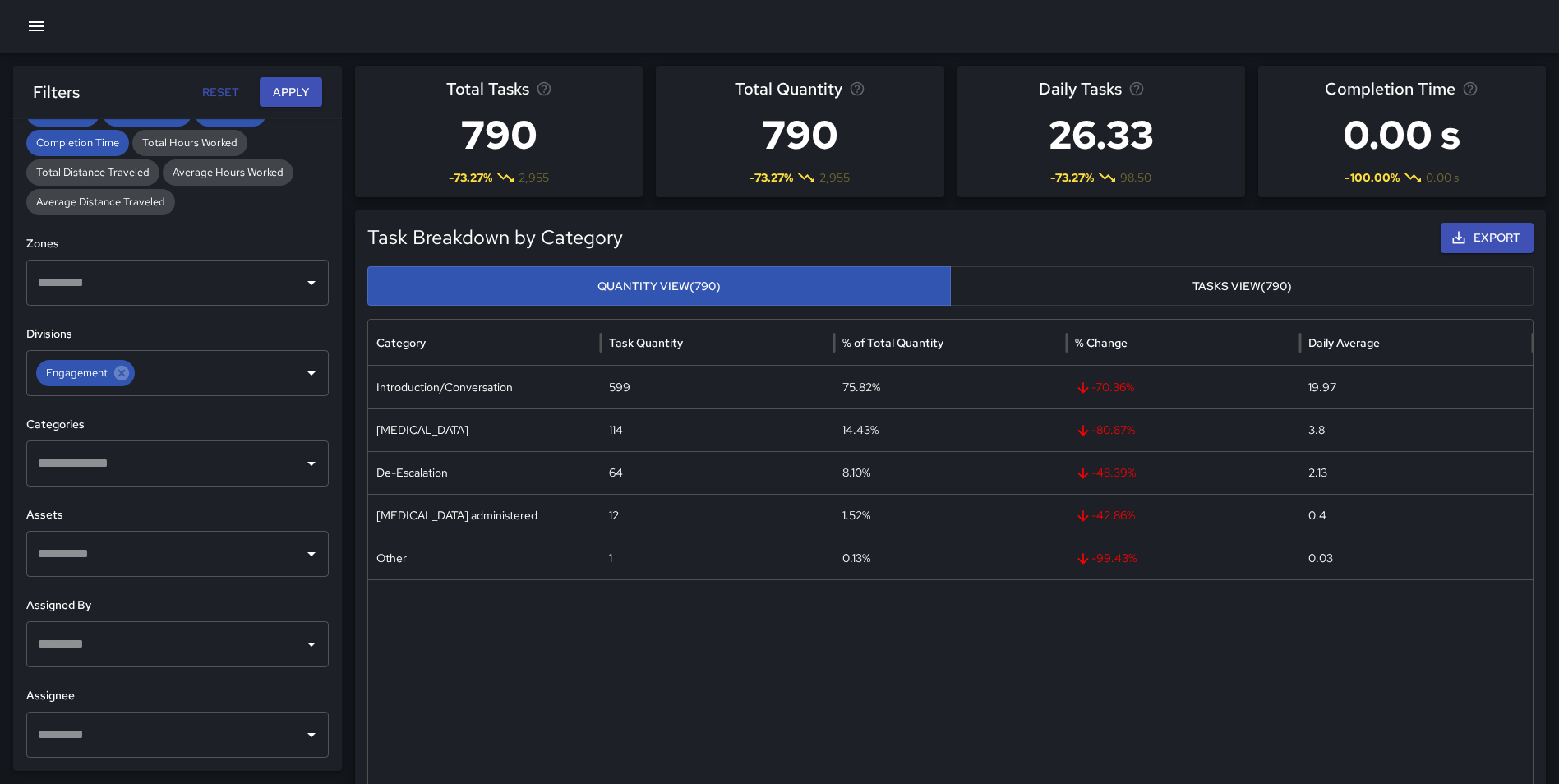
click at [1495, 233] on button "Export" at bounding box center [1487, 238] width 93 height 31
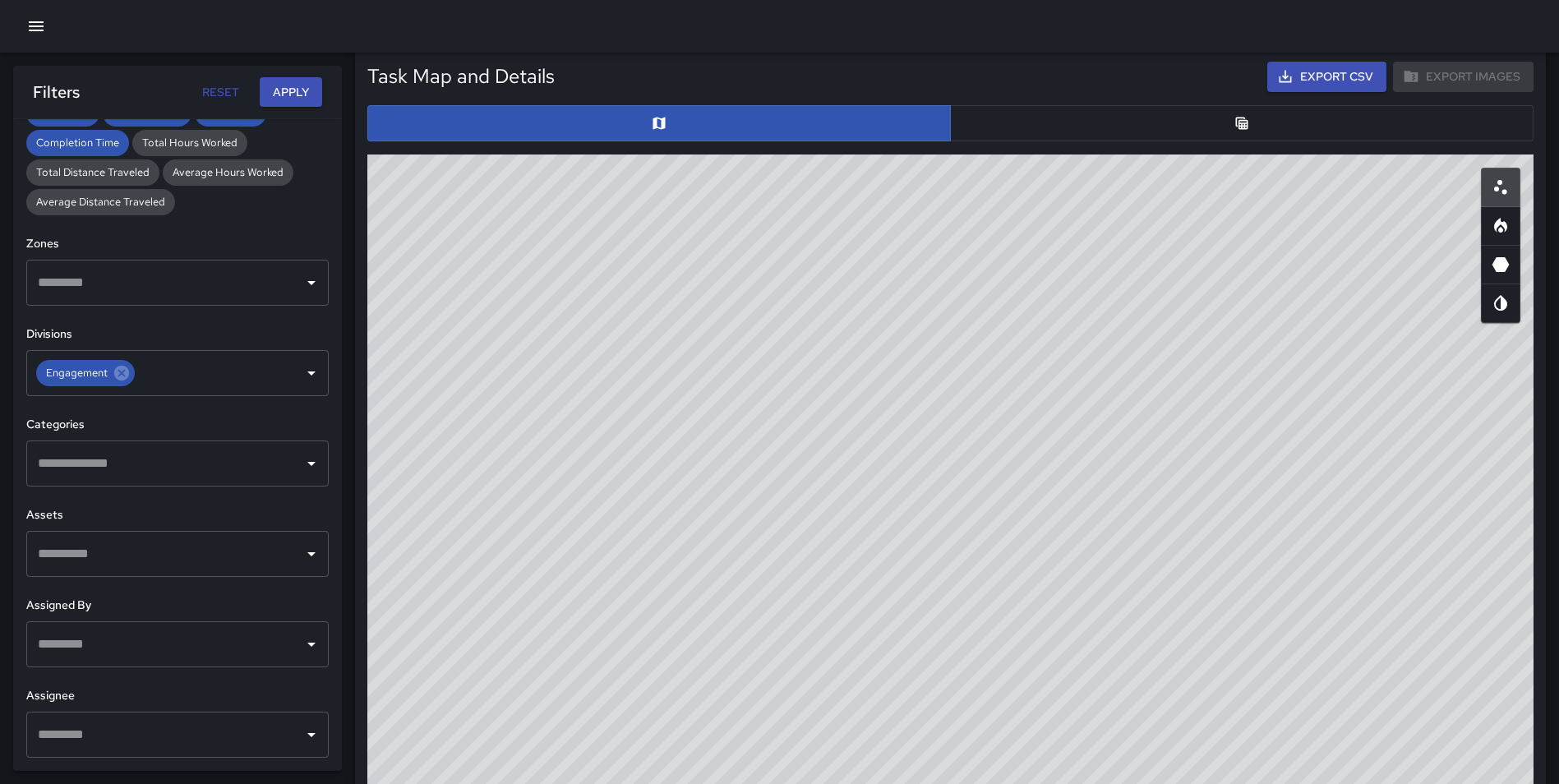
scroll to position [786, 0]
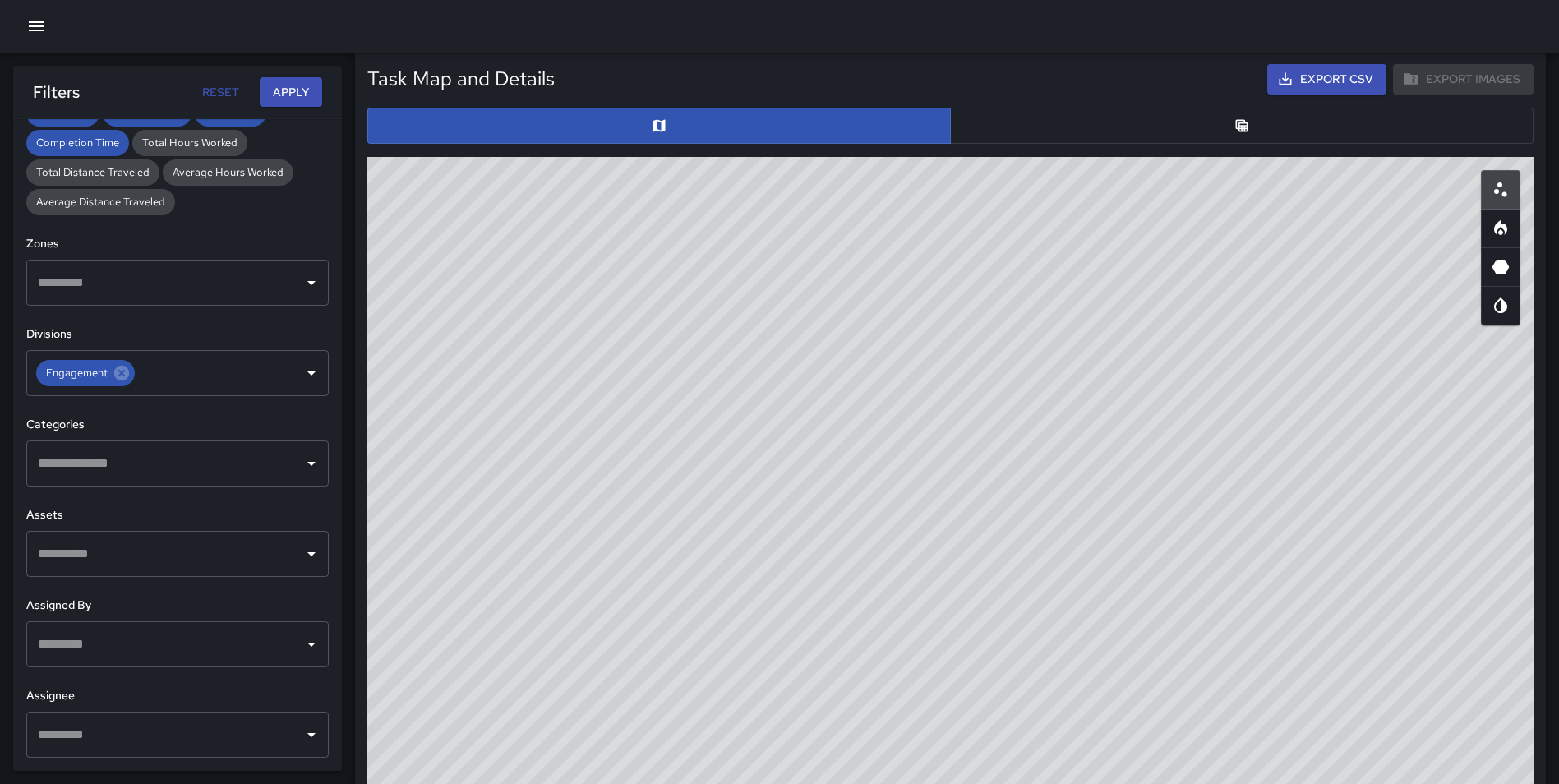
click at [1228, 129] on button "button" at bounding box center [1242, 126] width 583 height 36
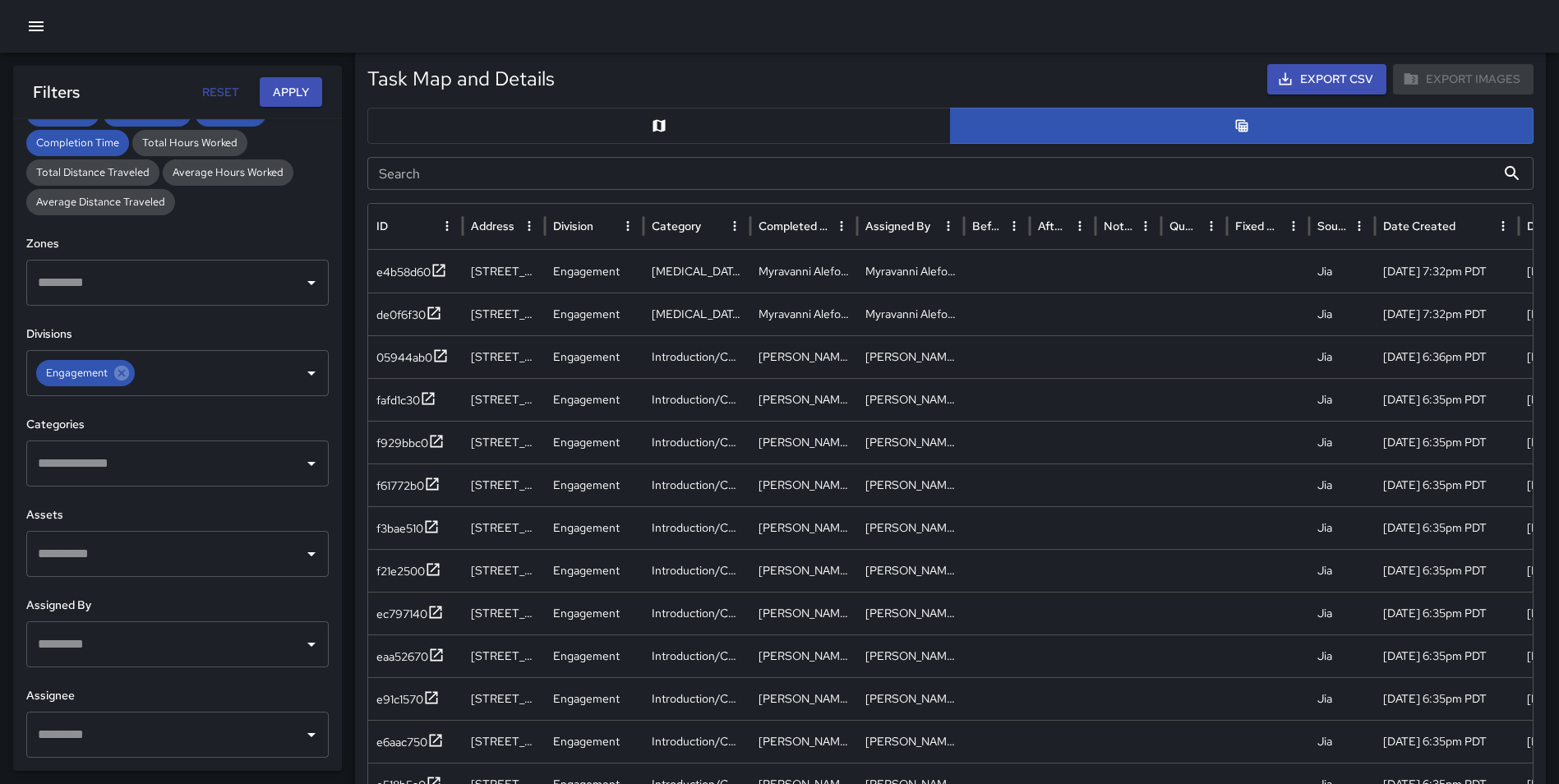
click at [629, 134] on button "button" at bounding box center [659, 126] width 583 height 36
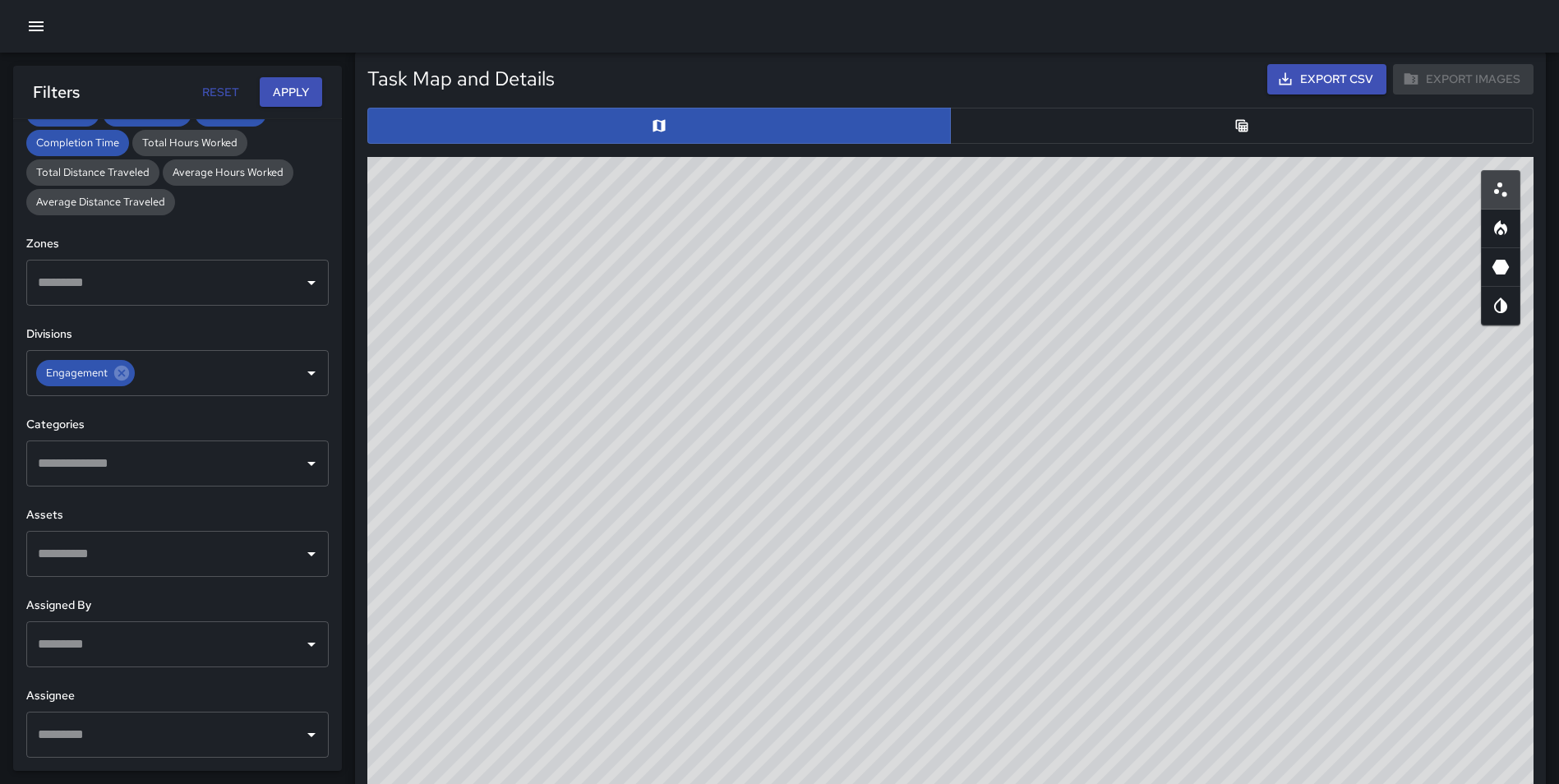
type button "map"
drag, startPoint x: 1009, startPoint y: 478, endPoint x: 964, endPoint y: 802, distance: 327.1
click at [964, 783] on html "**********" at bounding box center [779, 379] width 1559 height 2331
click at [1497, 232] on icon "Heatmap" at bounding box center [1501, 228] width 20 height 20
type button "heatmap"
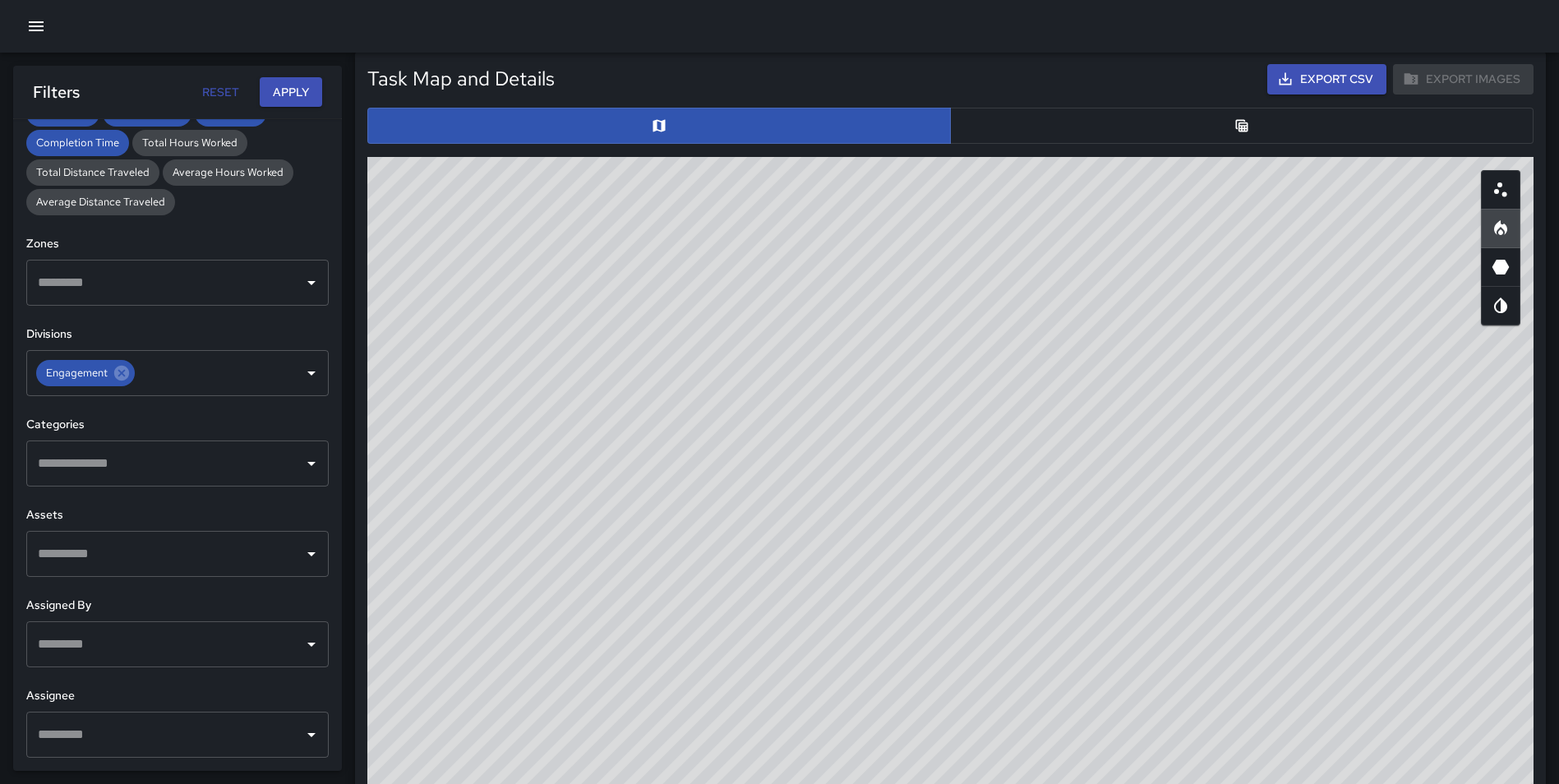
drag, startPoint x: 1277, startPoint y: 688, endPoint x: 1204, endPoint y: 763, distance: 104.7
click at [1204, 763] on div "© Mapbox © OpenStreetMap Improve this map" at bounding box center [951, 485] width 1167 height 657
drag, startPoint x: 1273, startPoint y: 609, endPoint x: 1301, endPoint y: 585, distance: 36.9
click at [1227, 531] on div "© Mapbox © OpenStreetMap Improve this map" at bounding box center [951, 485] width 1167 height 657
click at [1506, 274] on icon "3D Heatmap" at bounding box center [1501, 267] width 20 height 20
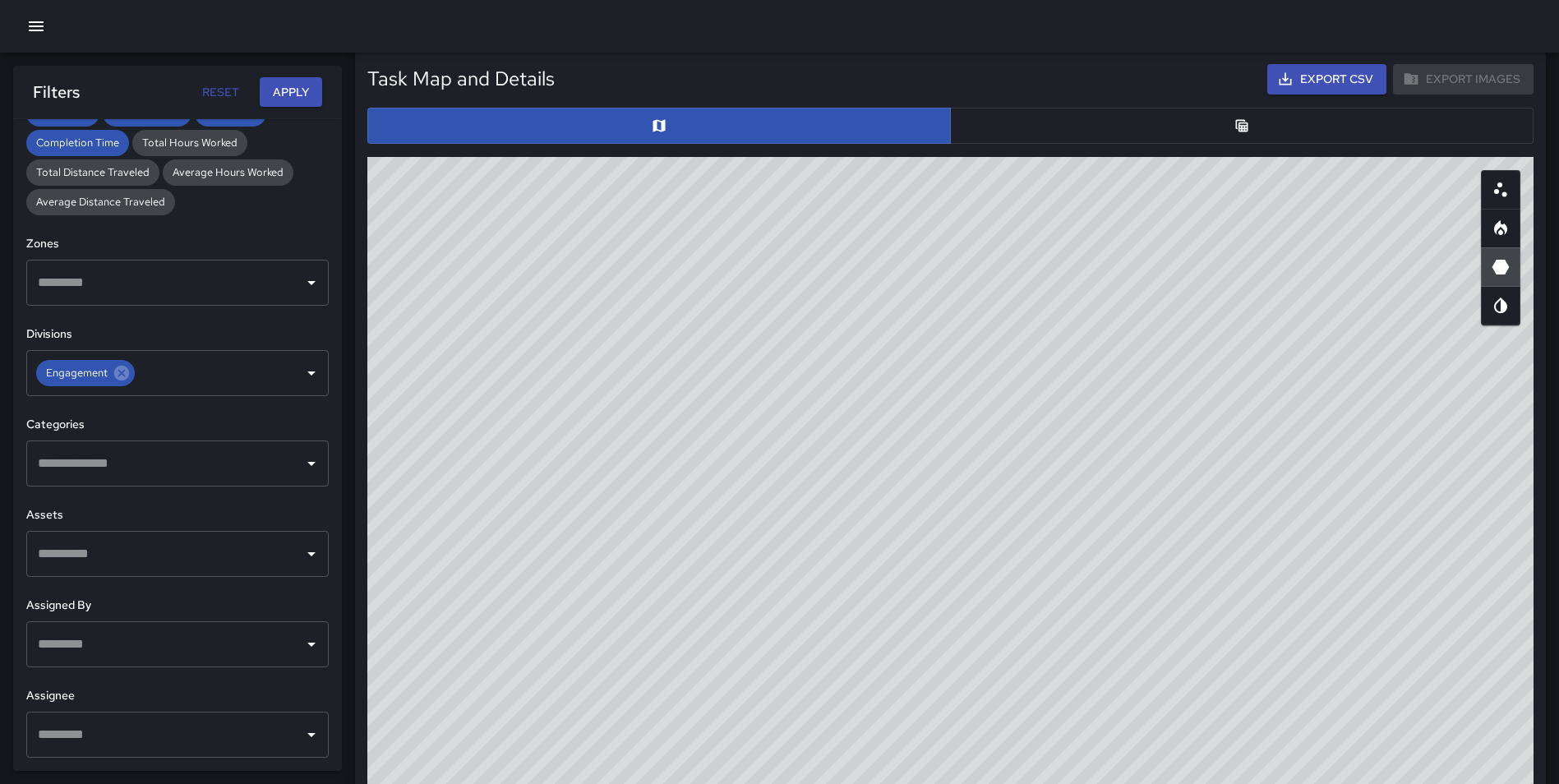
type button "hexagonal"
drag, startPoint x: 1042, startPoint y: 552, endPoint x: 1042, endPoint y: 255, distance: 297.0
click at [1042, 255] on div "© Mapbox © OpenStreetMap Improve this map" at bounding box center [951, 485] width 1167 height 657
drag, startPoint x: 1008, startPoint y: 387, endPoint x: 1017, endPoint y: 262, distance: 125.3
click at [1017, 261] on div "© Mapbox © OpenStreetMap Improve this map" at bounding box center [951, 485] width 1167 height 657
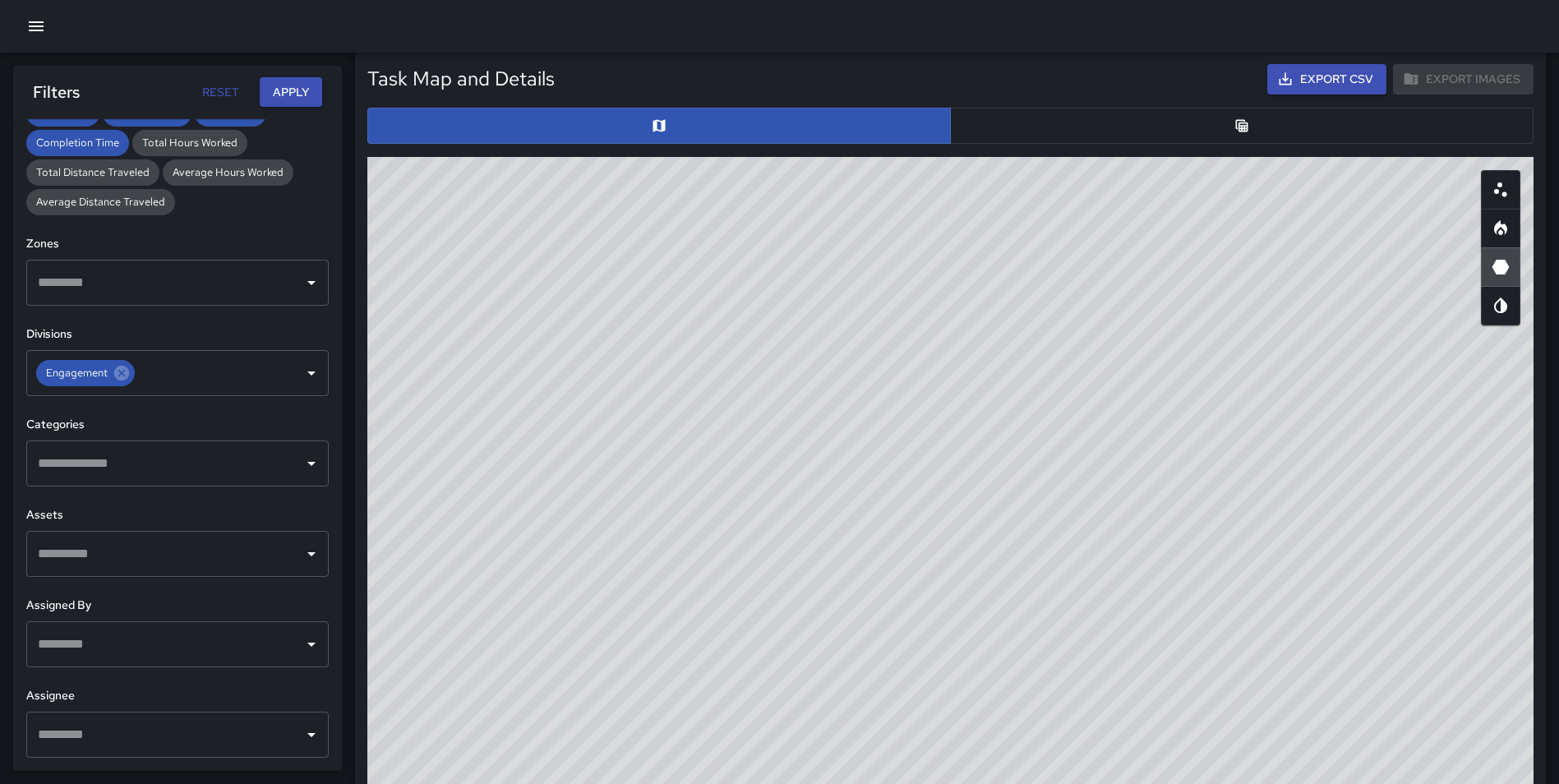
drag, startPoint x: 1036, startPoint y: 232, endPoint x: 1453, endPoint y: 262, distance: 418.1
click at [1048, 271] on div "© Mapbox © OpenStreetMap Improve this map" at bounding box center [951, 485] width 1167 height 657
drag, startPoint x: 978, startPoint y: 404, endPoint x: 1029, endPoint y: 525, distance: 131.3
click at [1029, 525] on div "© Mapbox © OpenStreetMap Improve this map" at bounding box center [951, 485] width 1167 height 657
click at [1508, 186] on icon "Scatterplot" at bounding box center [1501, 190] width 20 height 20
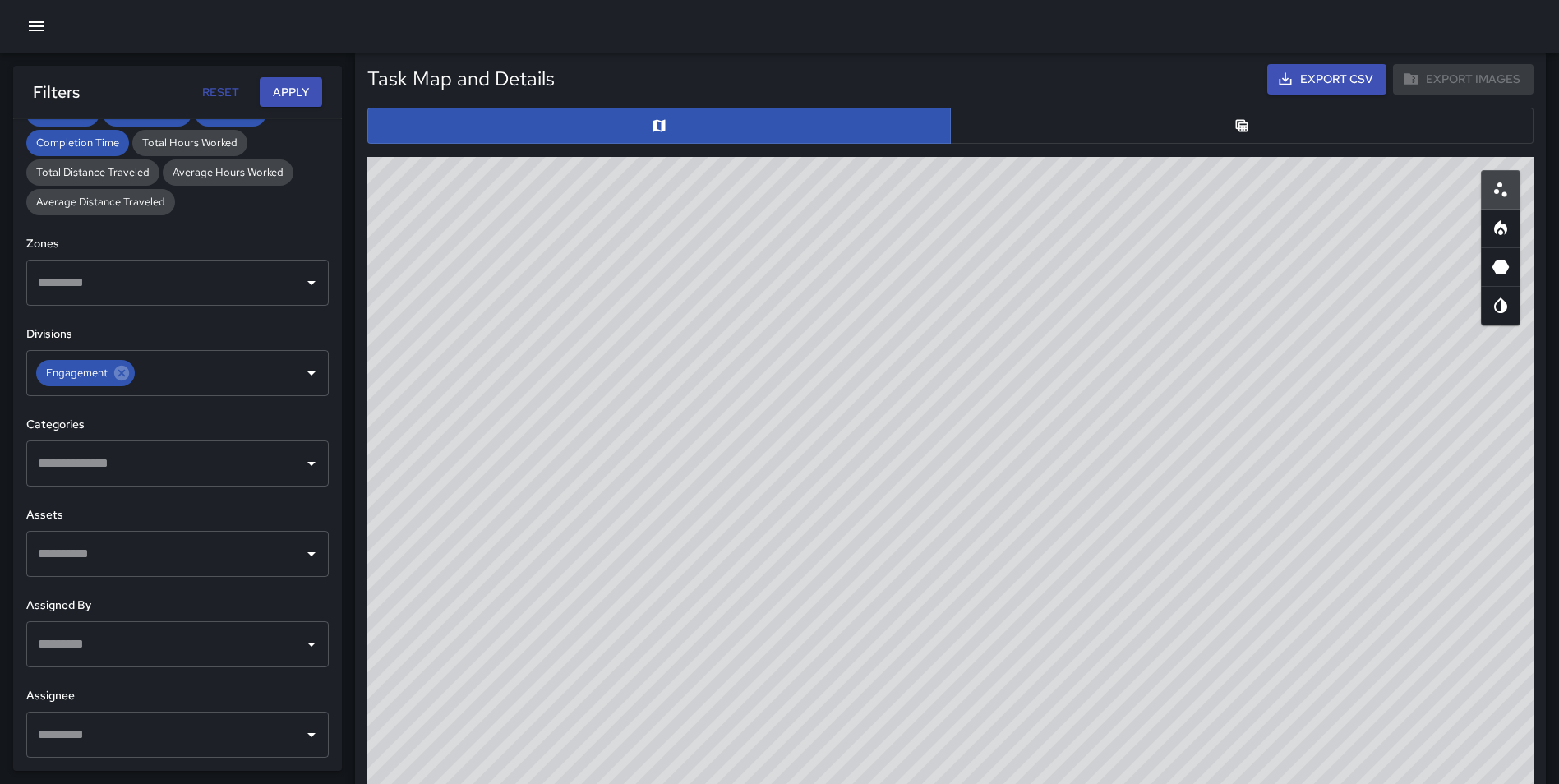
click at [1271, 117] on button "button" at bounding box center [1242, 126] width 583 height 36
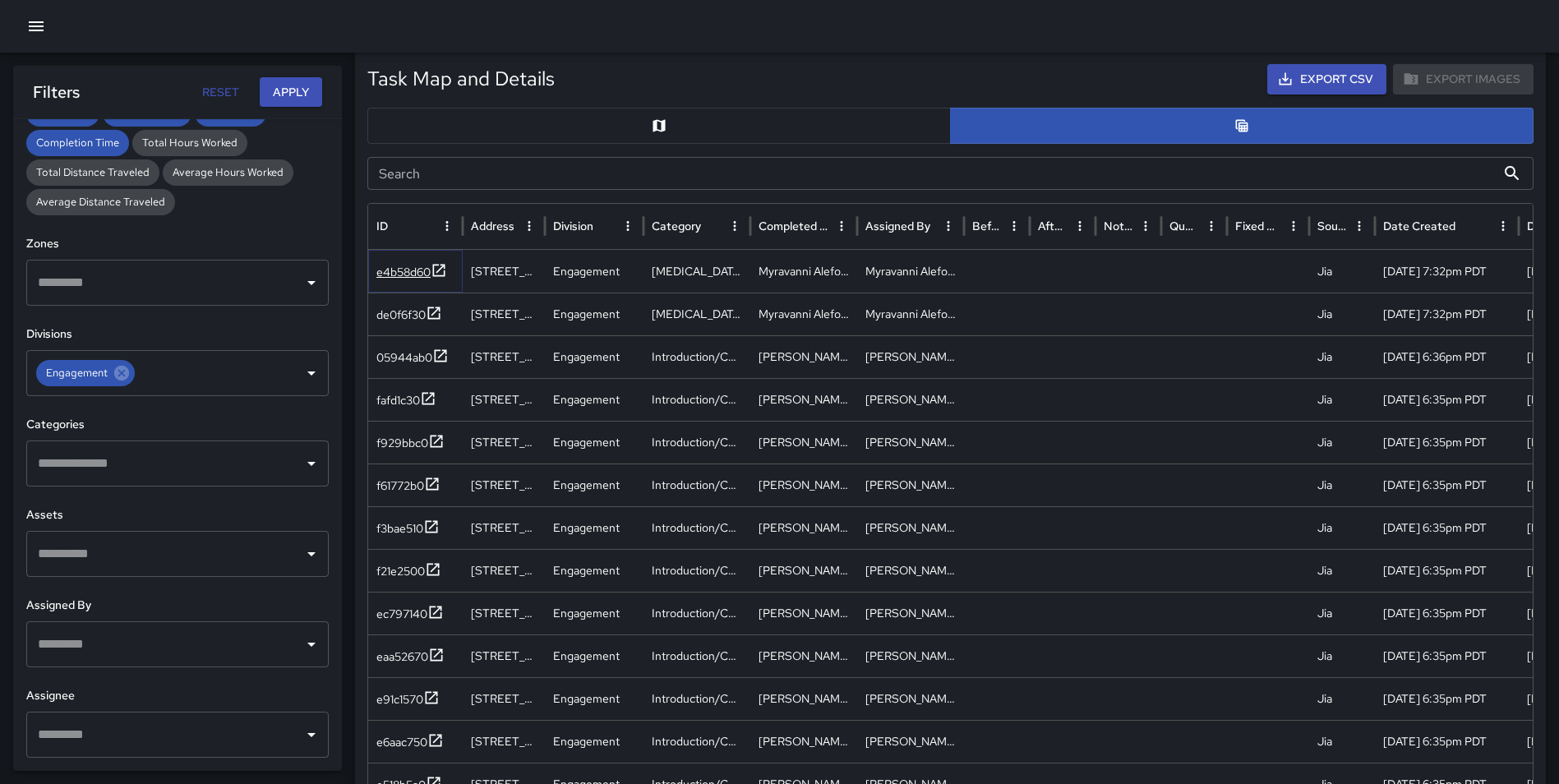
click at [444, 263] on icon at bounding box center [439, 270] width 16 height 16
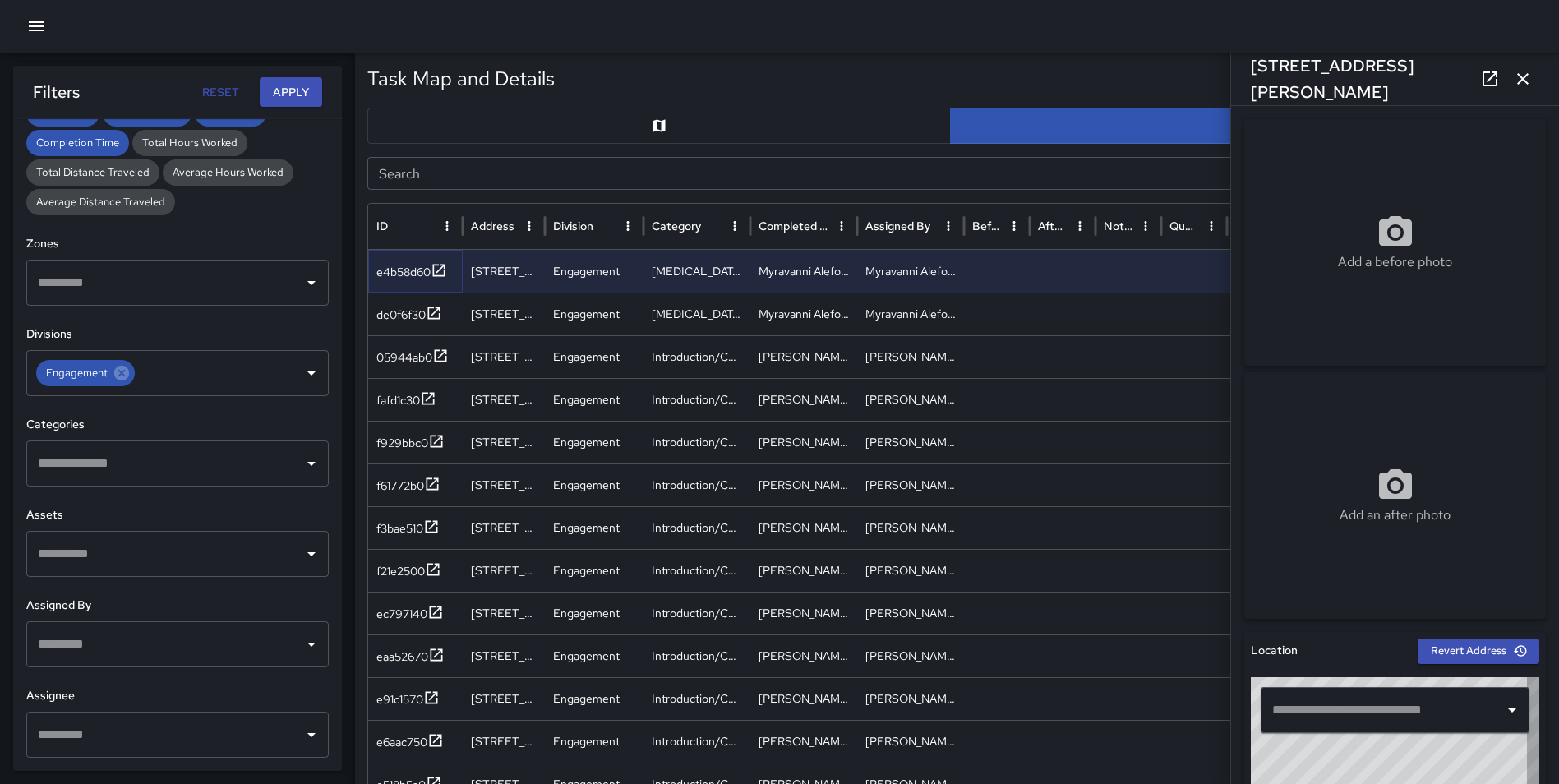
type input "**********"
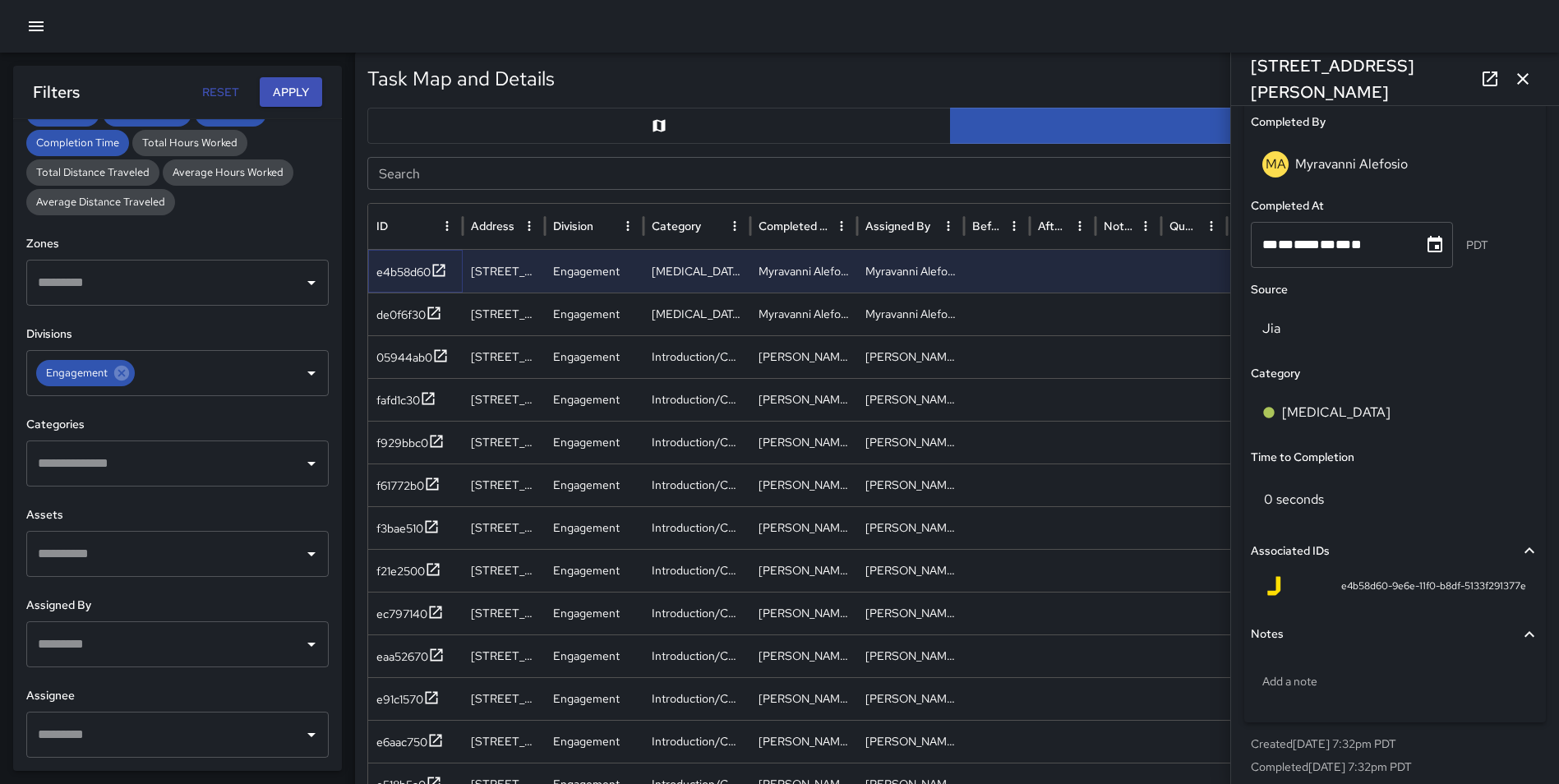
scroll to position [1051, 0]
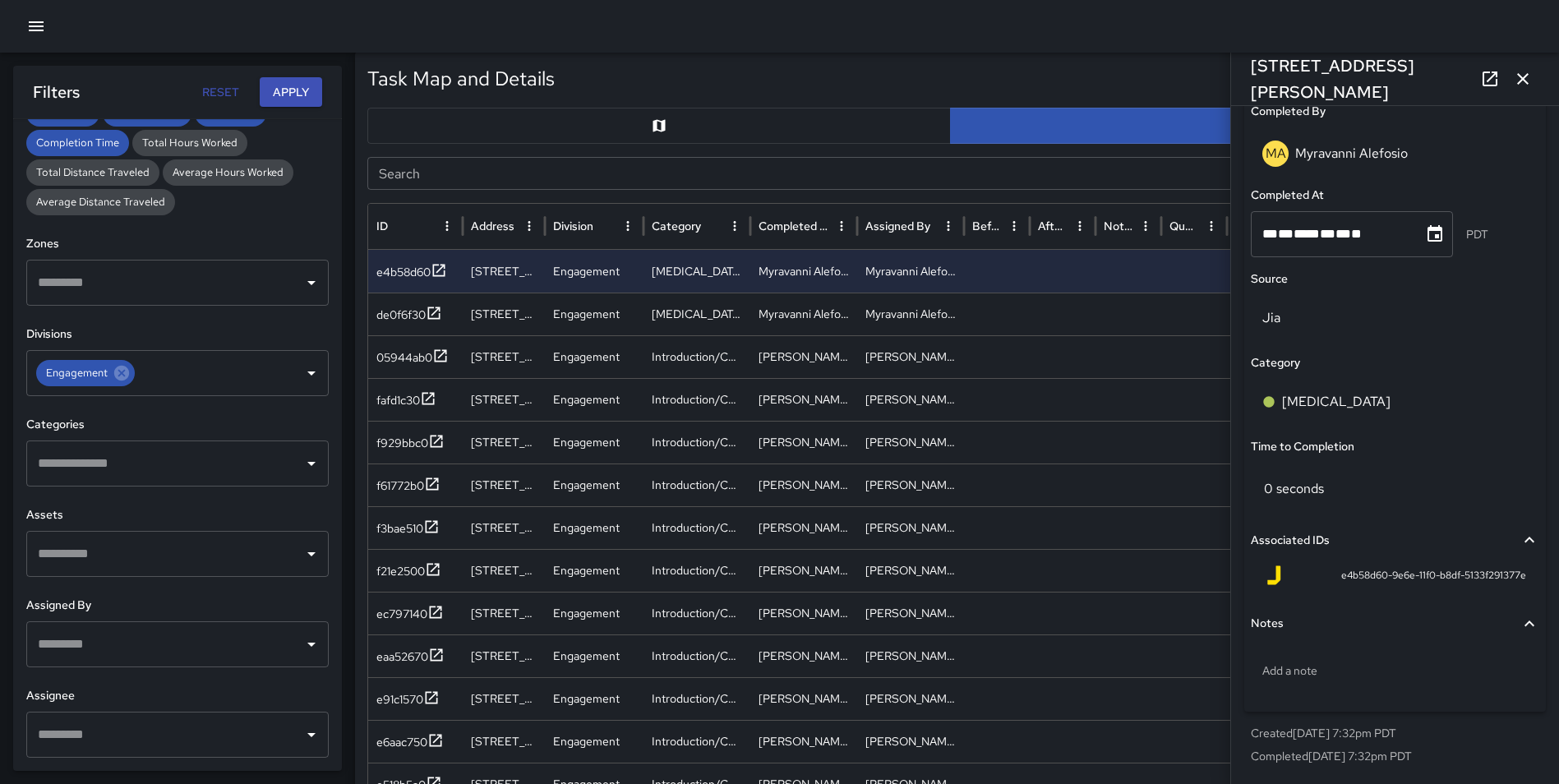
click at [1489, 81] on icon at bounding box center [1490, 79] width 20 height 20
click at [1524, 80] on icon "button" at bounding box center [1523, 79] width 12 height 12
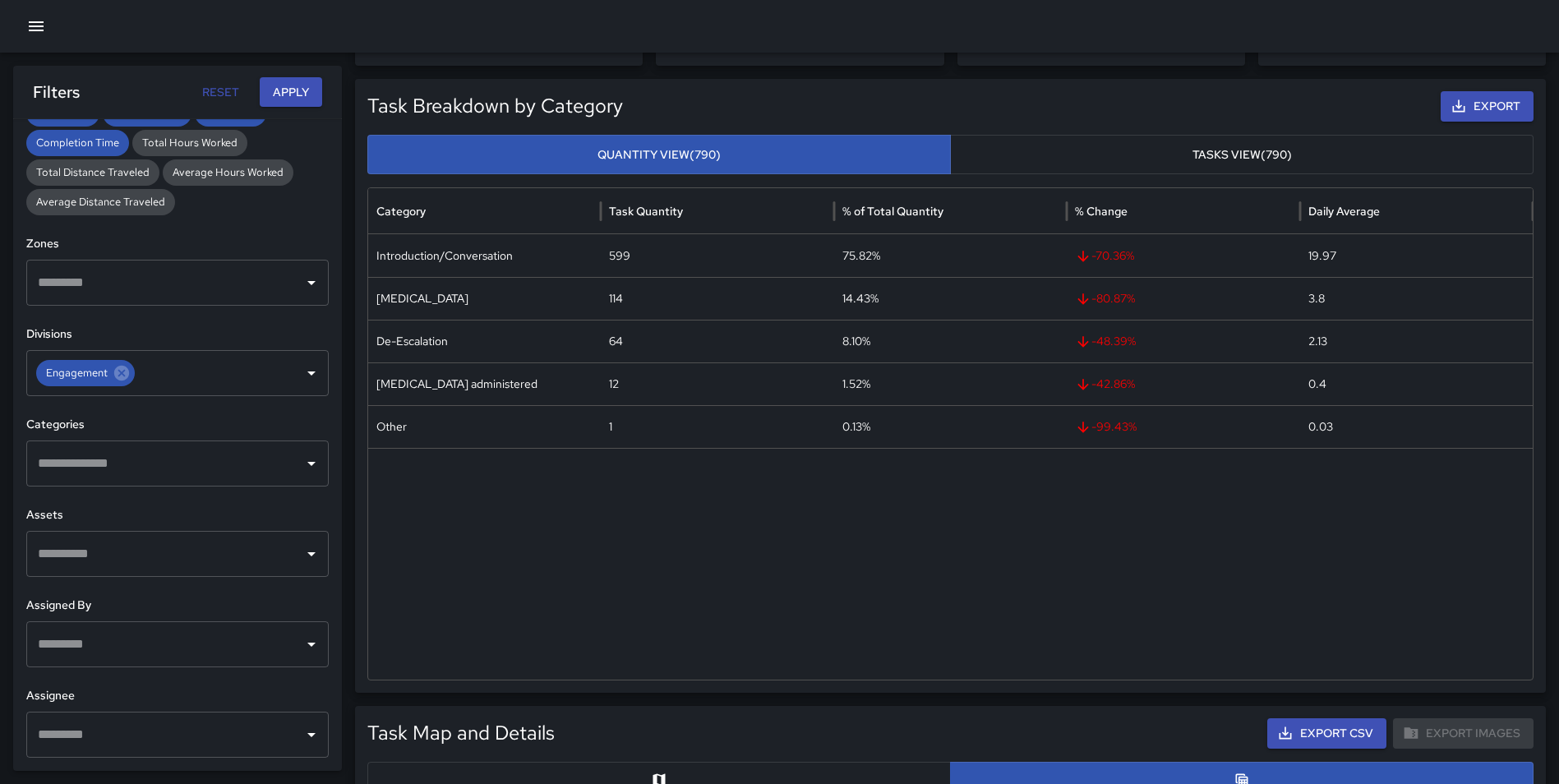
scroll to position [108, 0]
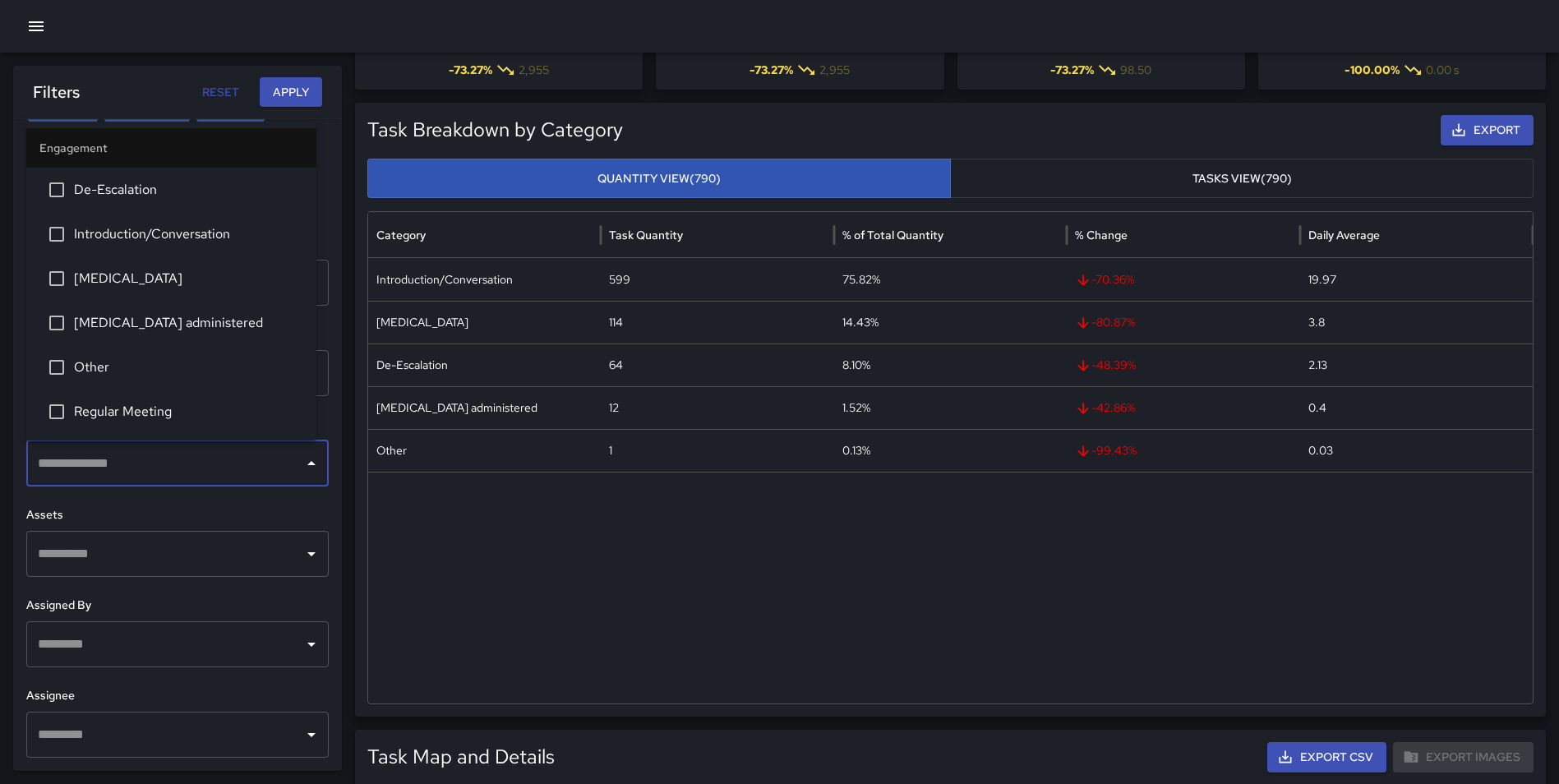
click at [103, 459] on input "text" at bounding box center [165, 464] width 263 height 31
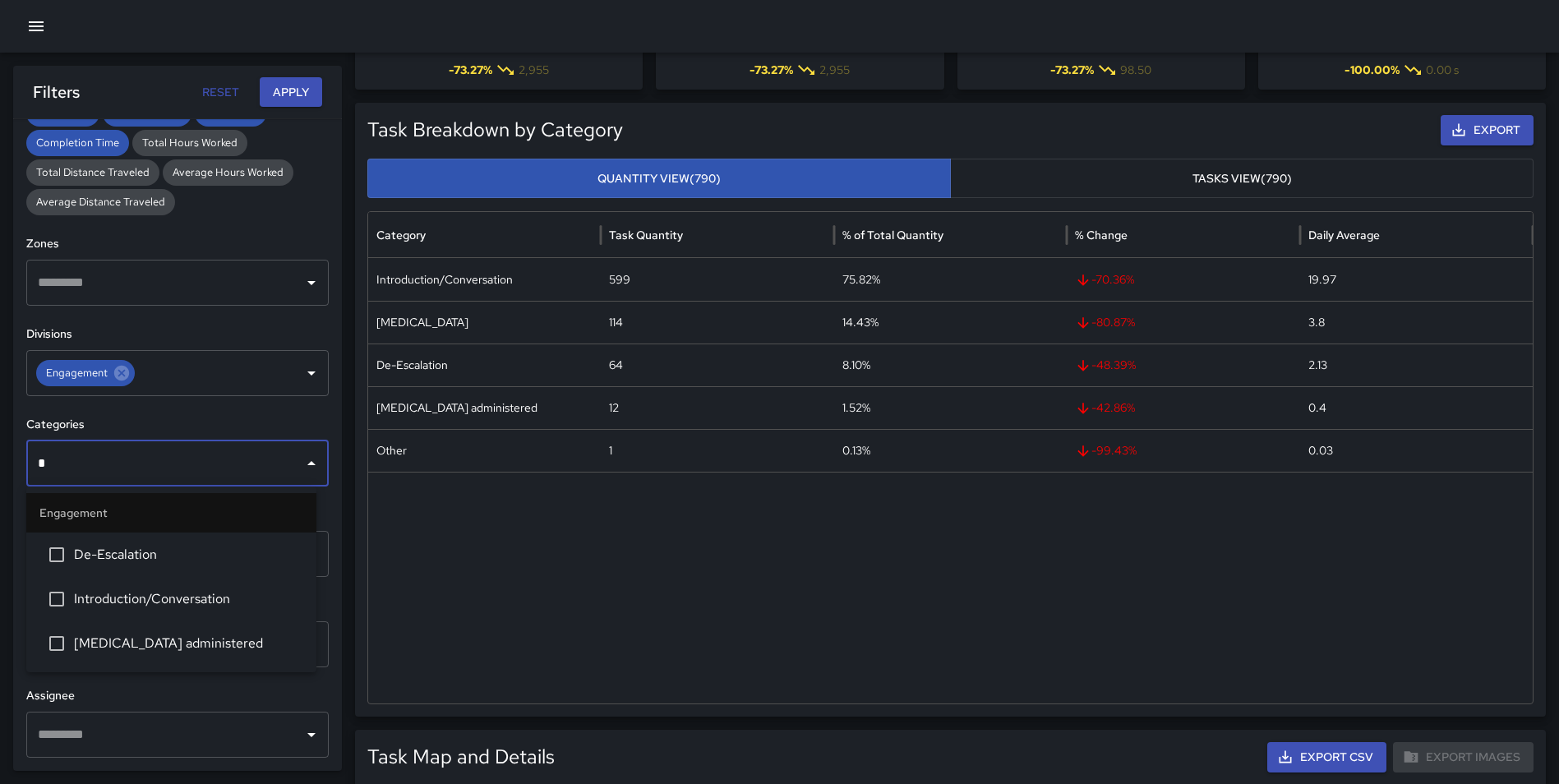
type input "**"
click at [95, 554] on span "De-Escalation" at bounding box center [188, 555] width 229 height 20
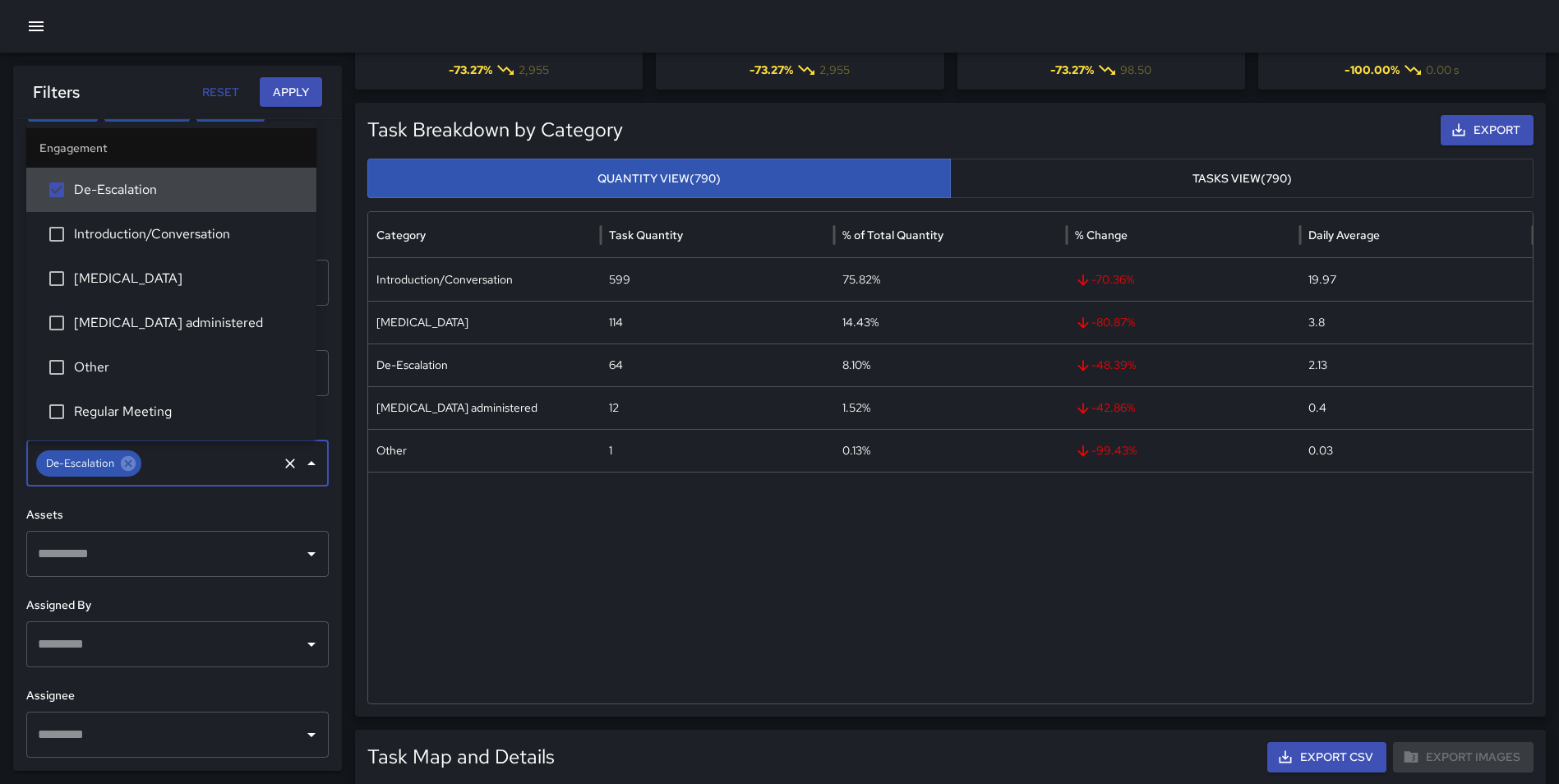
click at [276, 91] on button "Apply" at bounding box center [291, 92] width 63 height 31
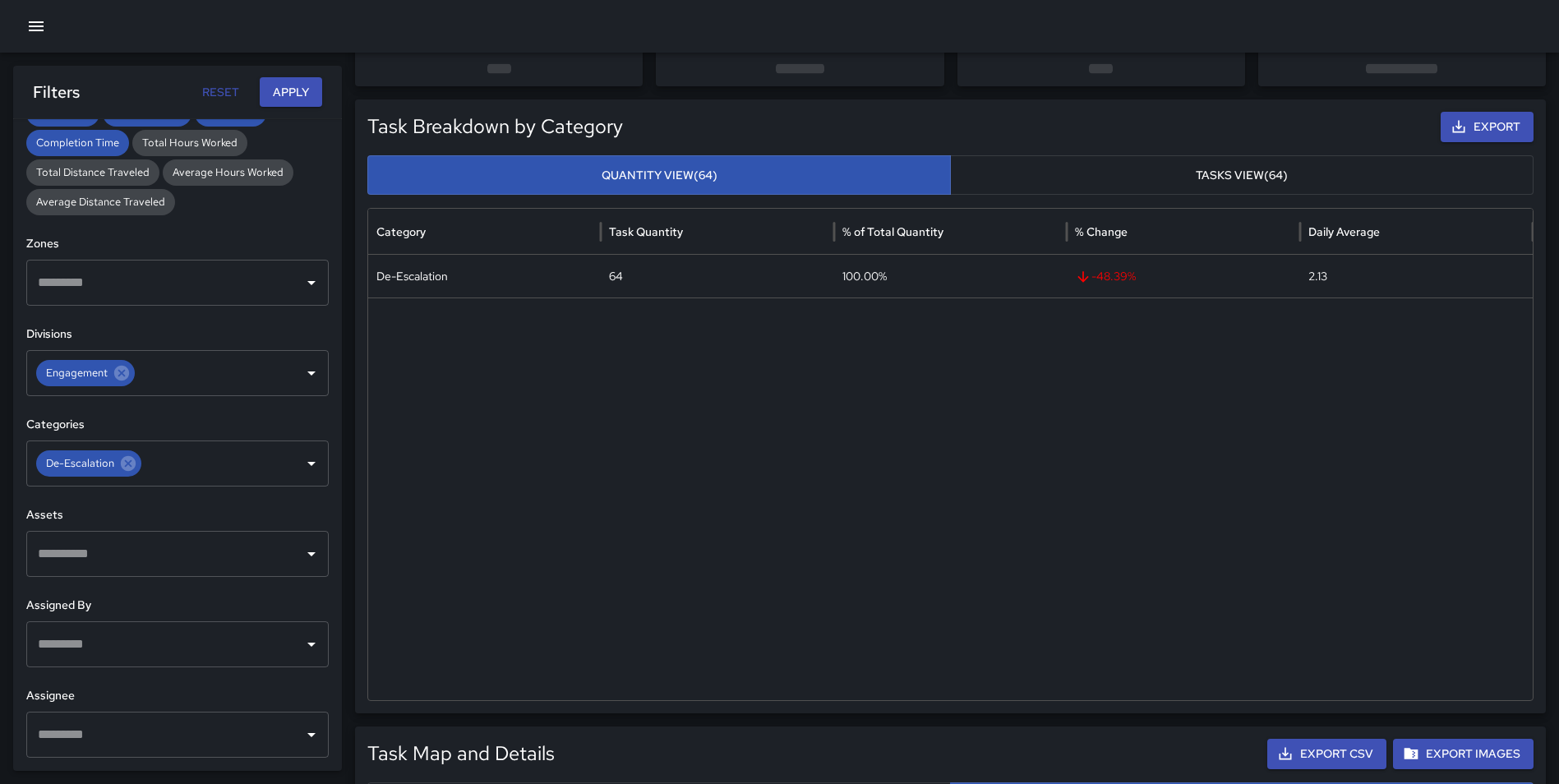
scroll to position [145, 0]
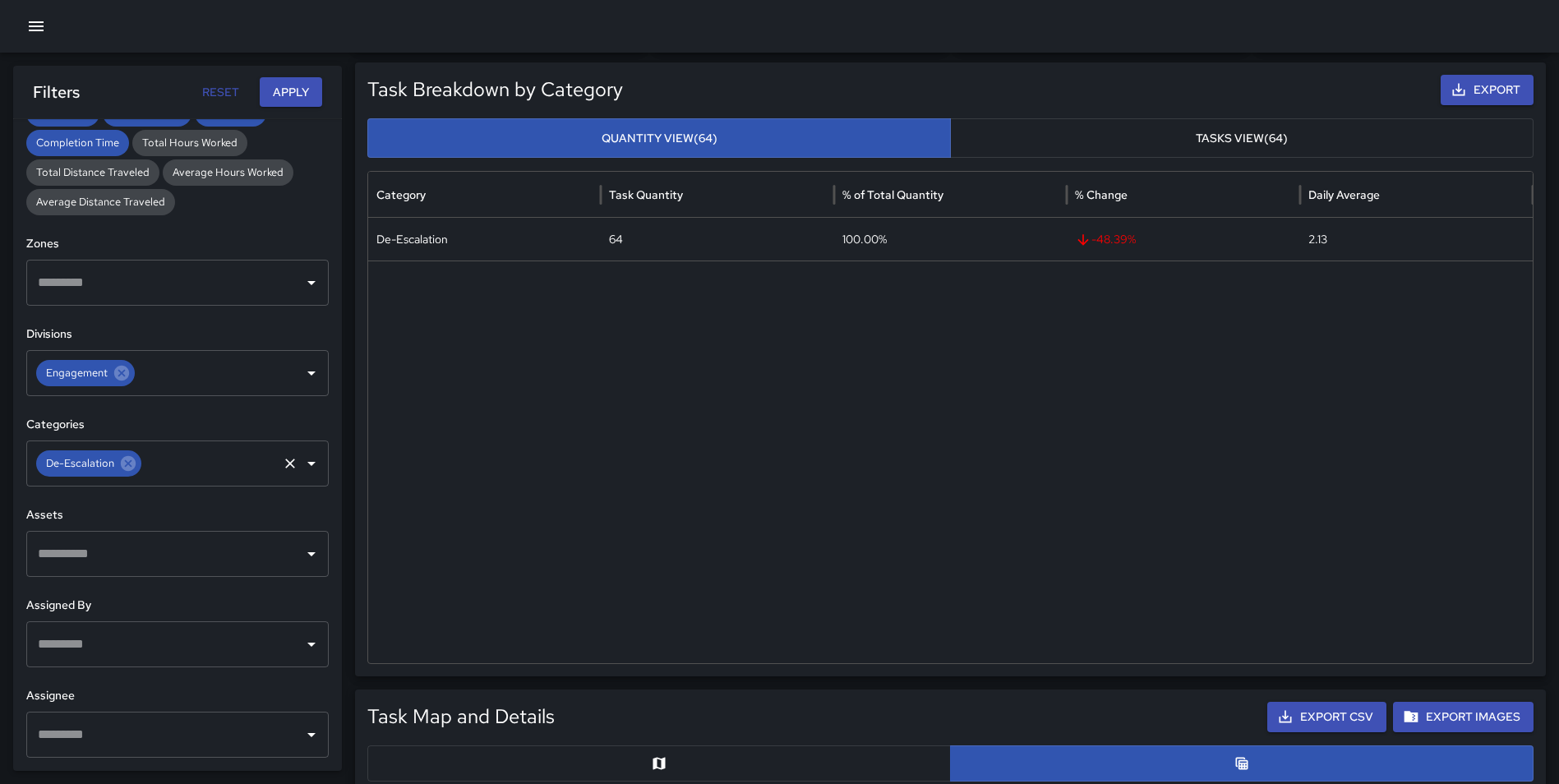
click at [136, 463] on icon at bounding box center [129, 464] width 18 height 18
click at [304, 85] on button "Apply" at bounding box center [291, 92] width 63 height 31
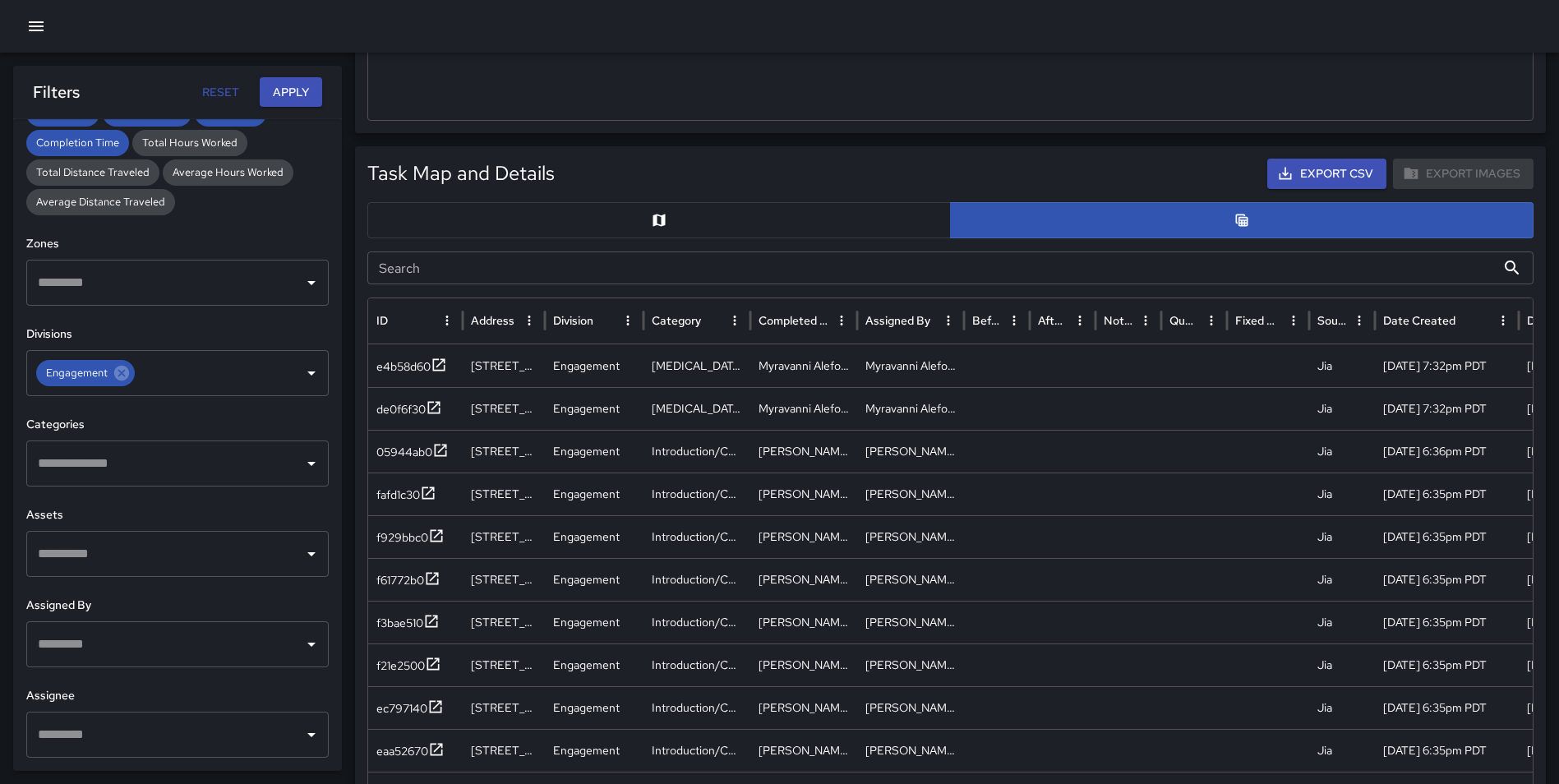
scroll to position [697, 0]
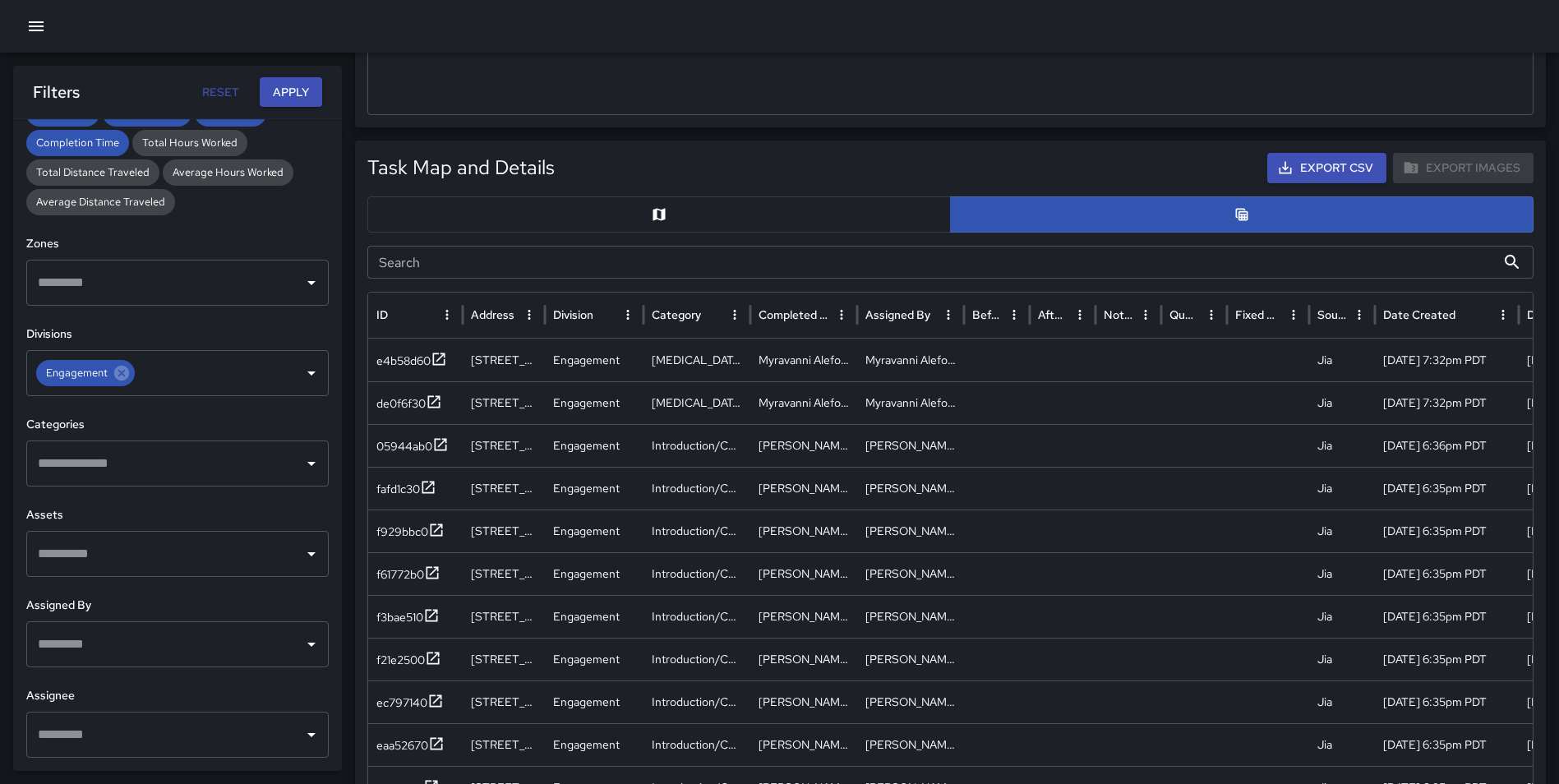
click at [690, 202] on button "button" at bounding box center [659, 215] width 583 height 36
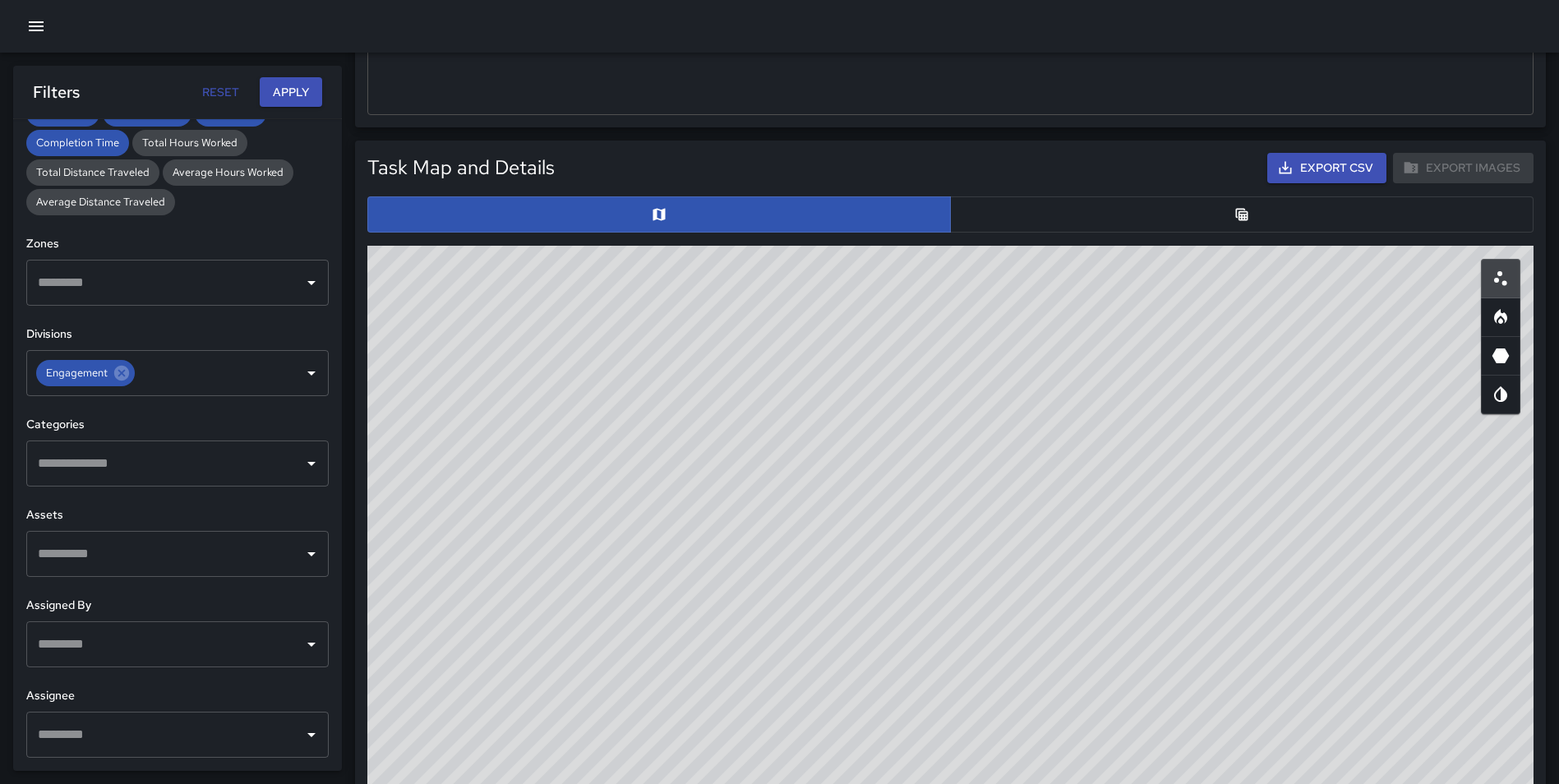
scroll to position [820, 0]
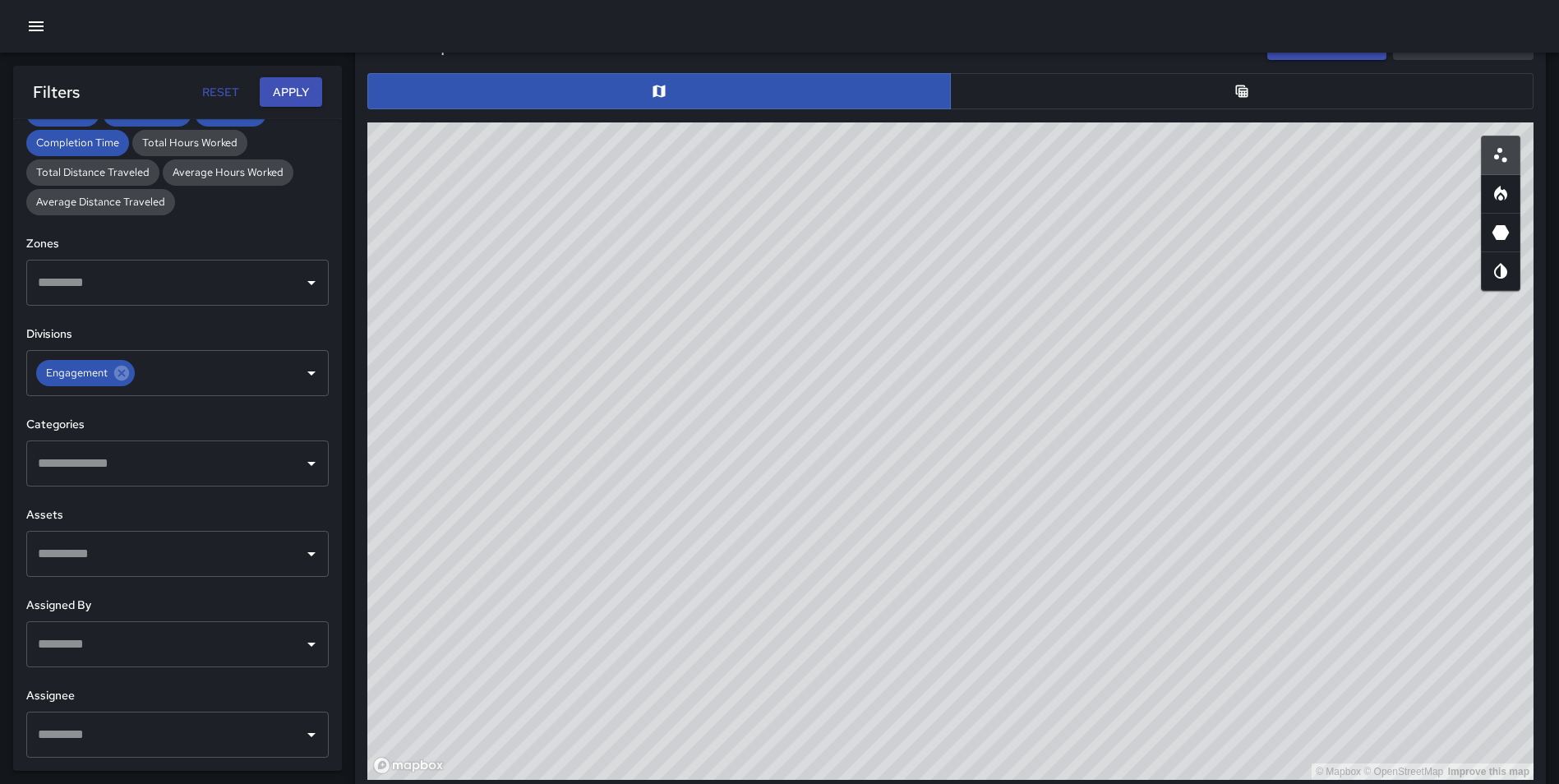
drag, startPoint x: 870, startPoint y: 562, endPoint x: 824, endPoint y: 692, distance: 137.9
click at [824, 692] on div "© Mapbox © OpenStreetMap Improve this map" at bounding box center [951, 451] width 1167 height 657
drag, startPoint x: 1059, startPoint y: 529, endPoint x: 1080, endPoint y: 397, distance: 133.7
click at [1085, 395] on div "© Mapbox © OpenStreetMap Improve this map" at bounding box center [951, 451] width 1167 height 657
click at [103, 279] on input "text" at bounding box center [165, 282] width 263 height 31
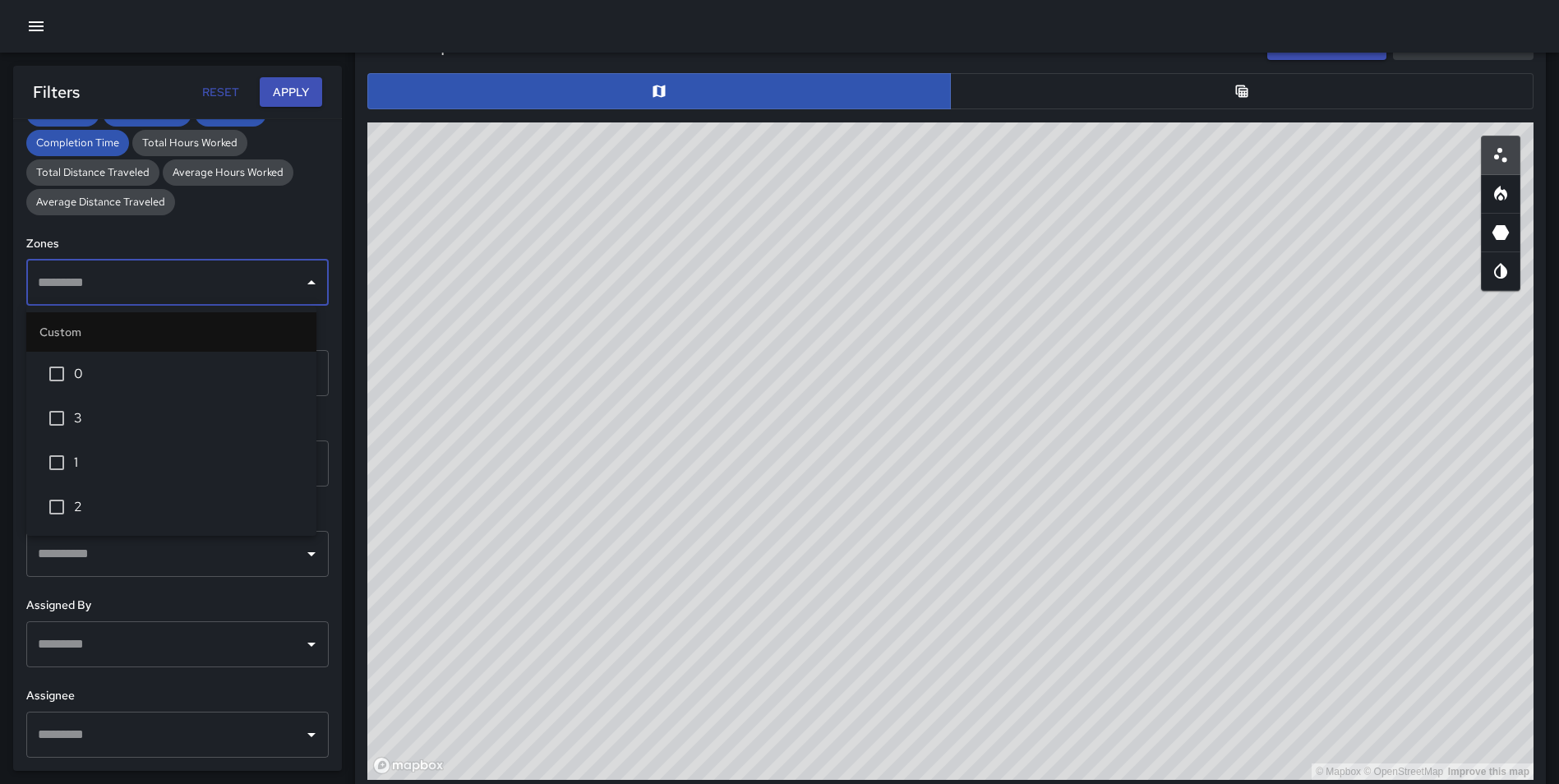
click at [116, 464] on span "1" at bounding box center [188, 463] width 229 height 20
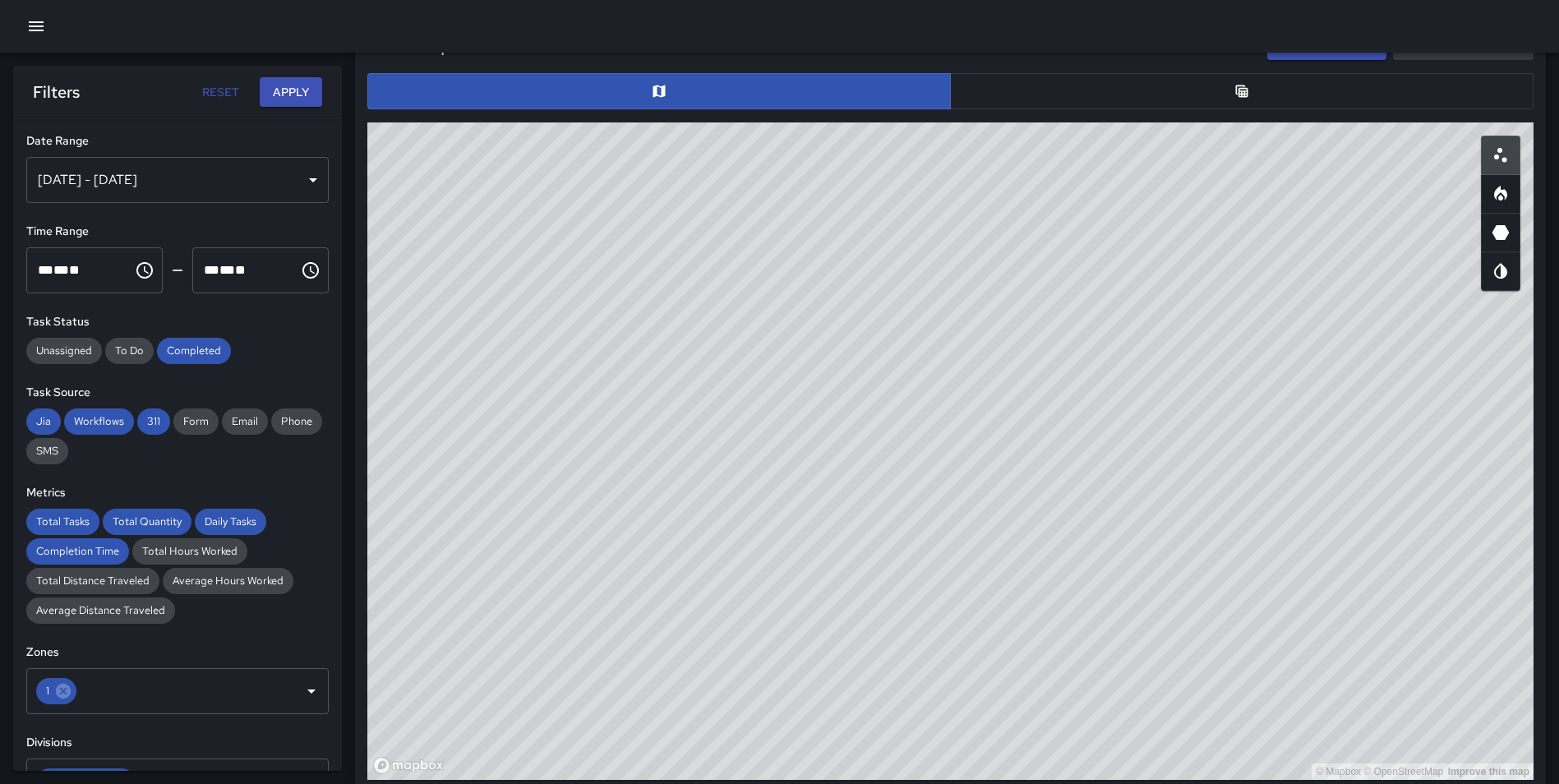
click at [316, 129] on div "**********" at bounding box center [178, 445] width 329 height 652
click at [301, 91] on button "Apply" at bounding box center [291, 92] width 63 height 31
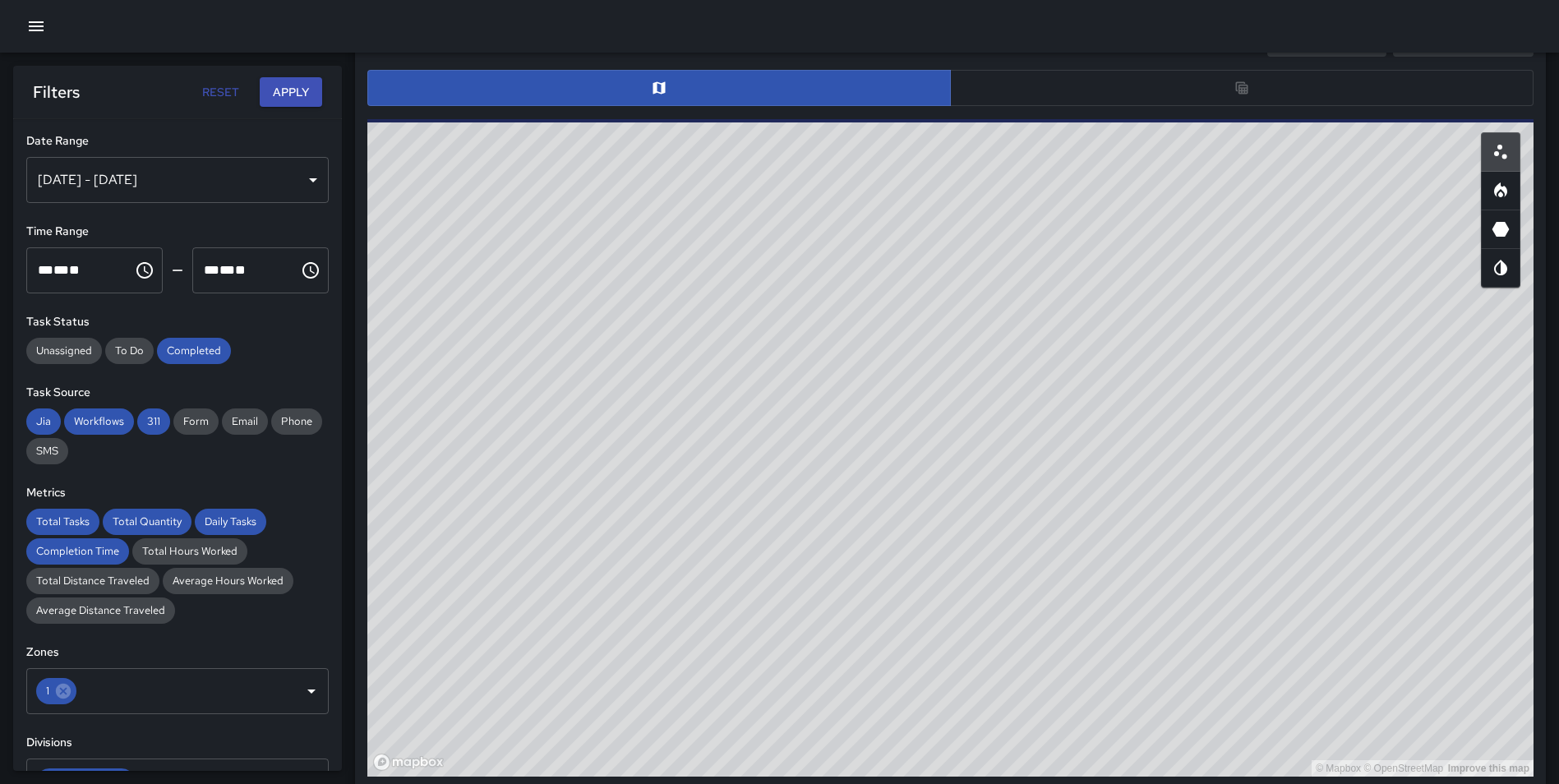
scroll to position [817, 0]
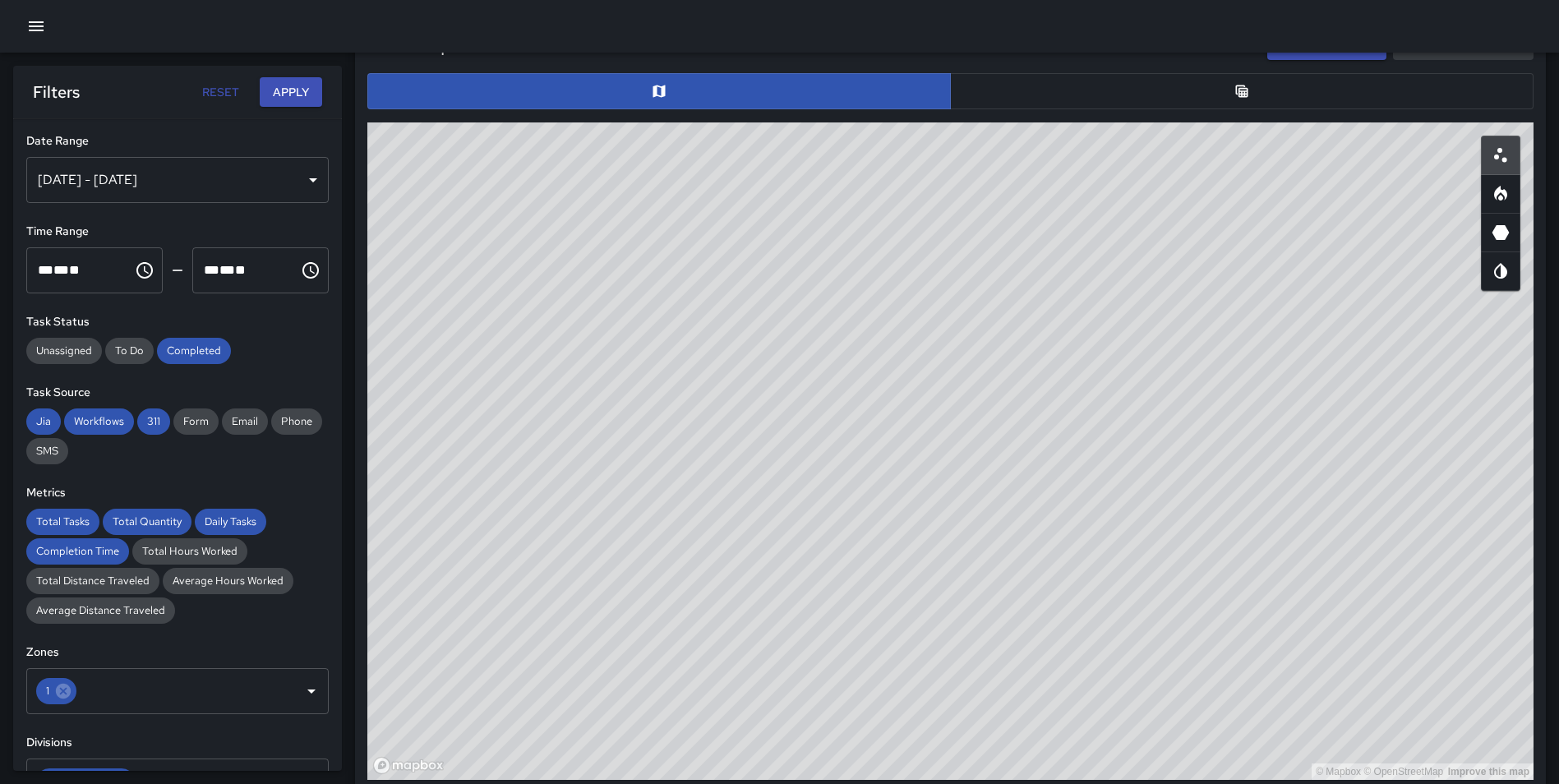
drag, startPoint x: 885, startPoint y: 322, endPoint x: 784, endPoint y: 351, distance: 105.1
click at [784, 351] on div "© Mapbox © OpenStreetMap Improve this map" at bounding box center [951, 451] width 1167 height 657
drag, startPoint x: 1011, startPoint y: 305, endPoint x: 843, endPoint y: 273, distance: 171.0
click at [843, 273] on div "© Mapbox © OpenStreetMap Improve this map" at bounding box center [951, 451] width 1167 height 657
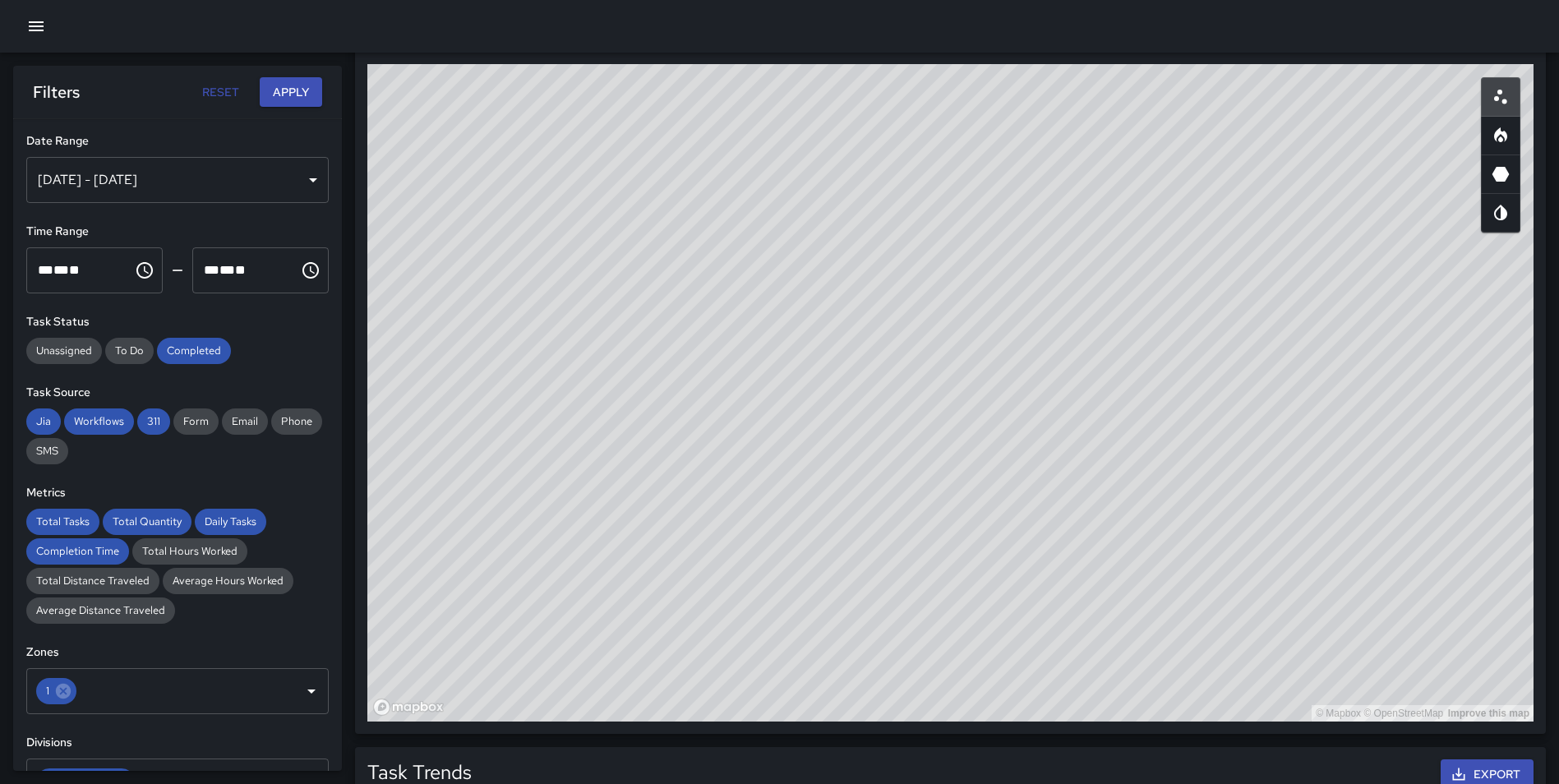
scroll to position [891, 0]
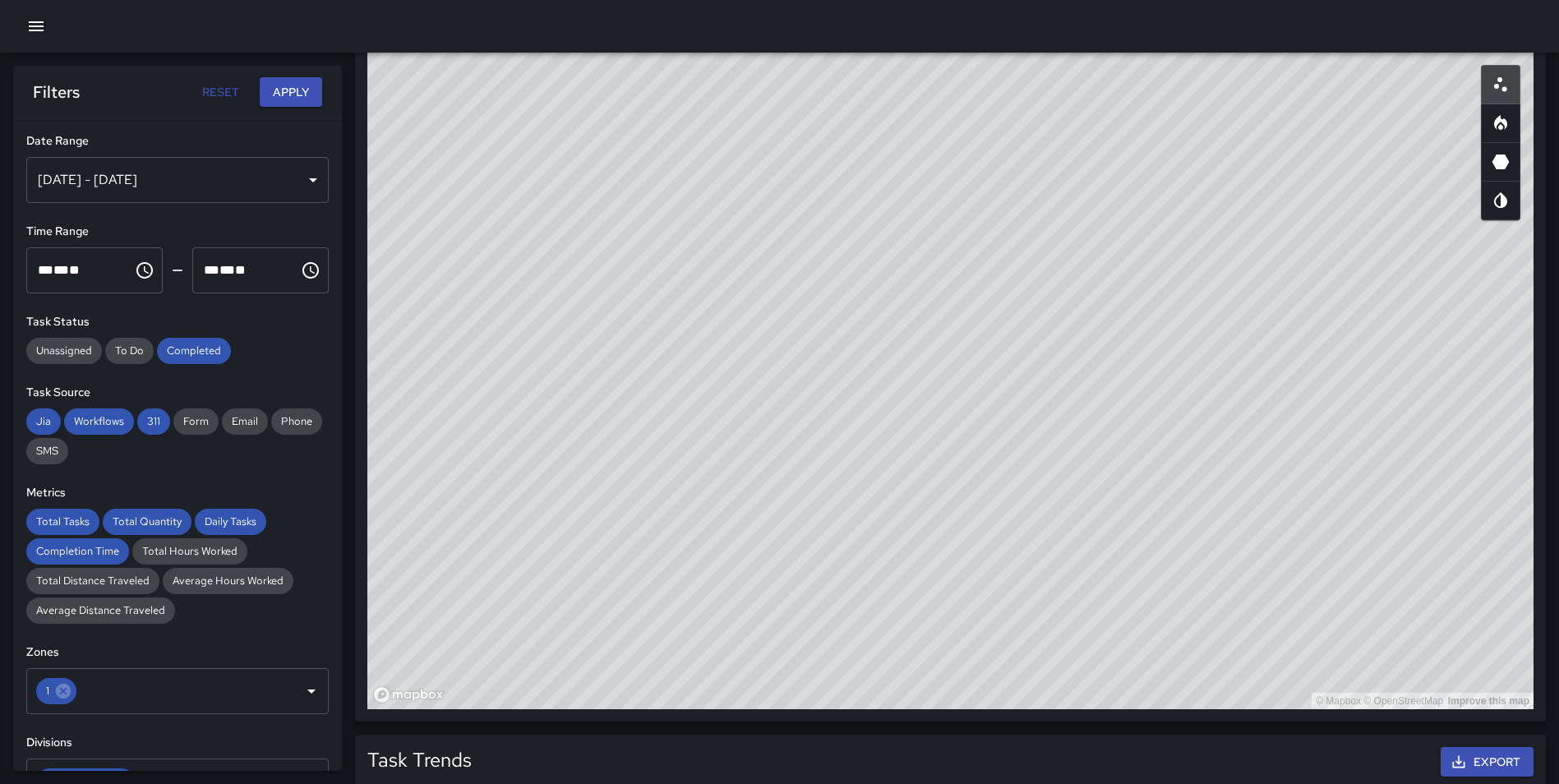
drag, startPoint x: 1193, startPoint y: 349, endPoint x: 1160, endPoint y: 368, distance: 38.1
click at [1198, 403] on div "© Mapbox © OpenStreetMap Improve this map" at bounding box center [951, 380] width 1167 height 657
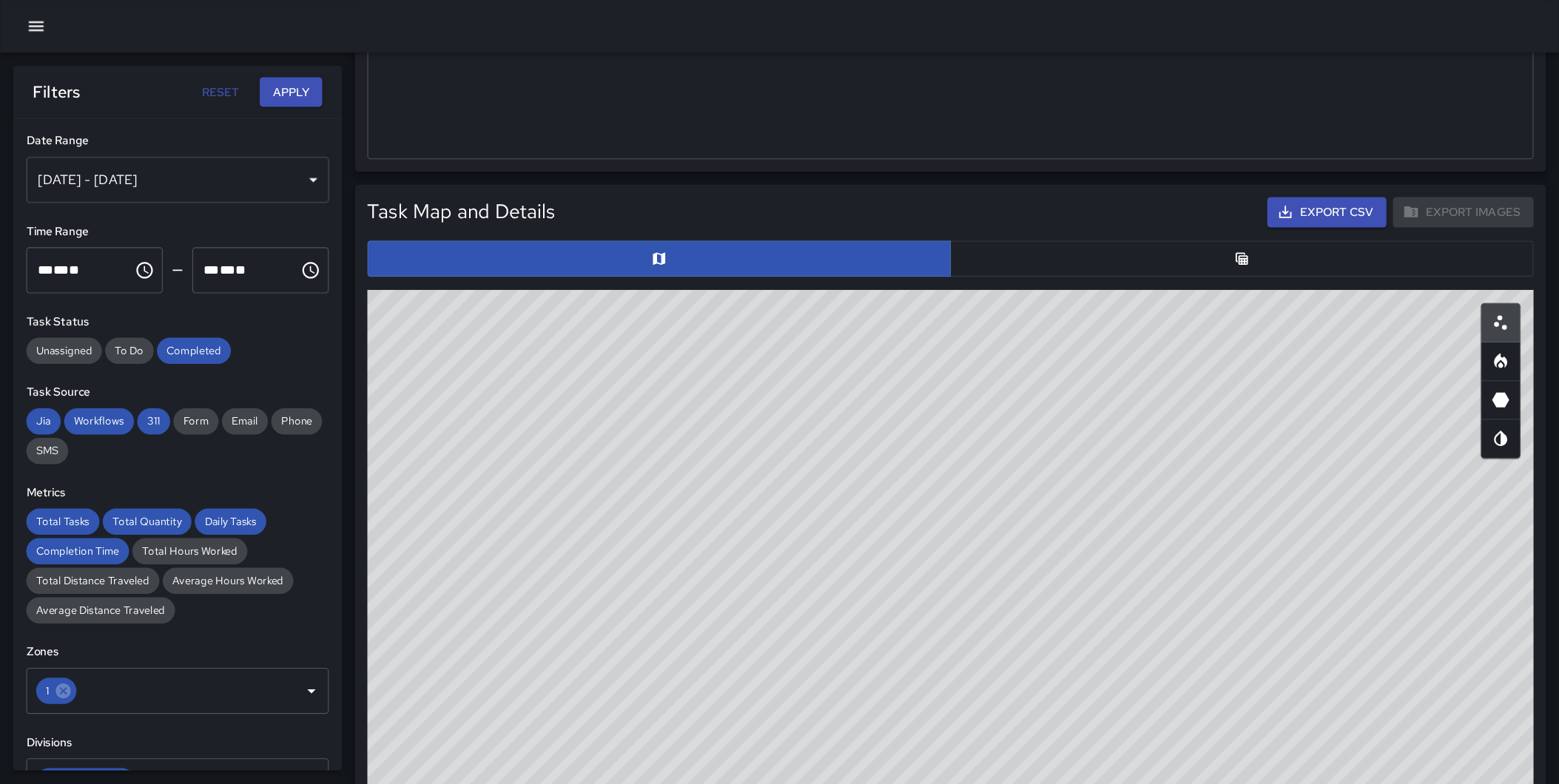
scroll to position [592, 0]
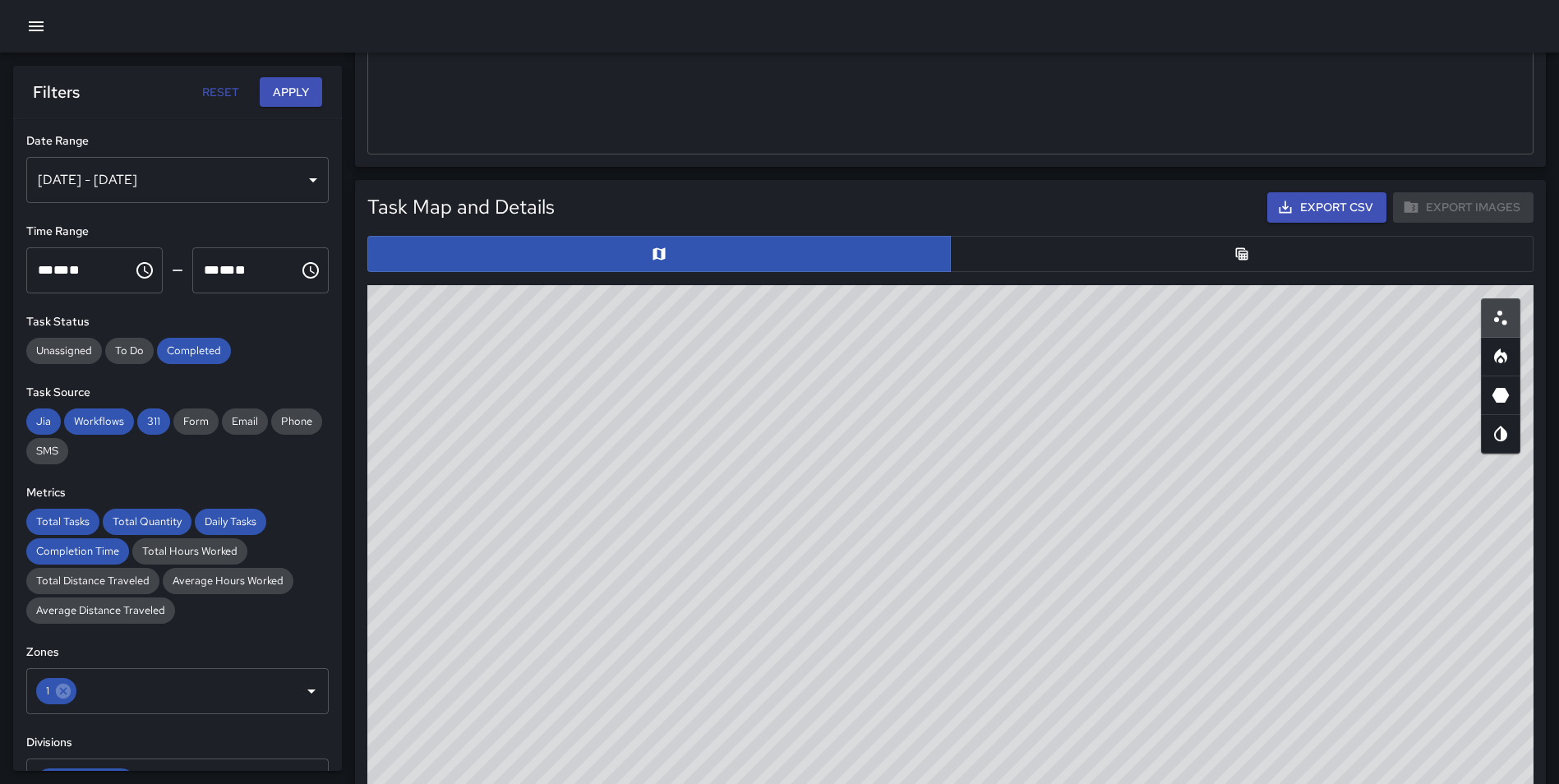
click at [1252, 261] on button "button" at bounding box center [1242, 253] width 583 height 36
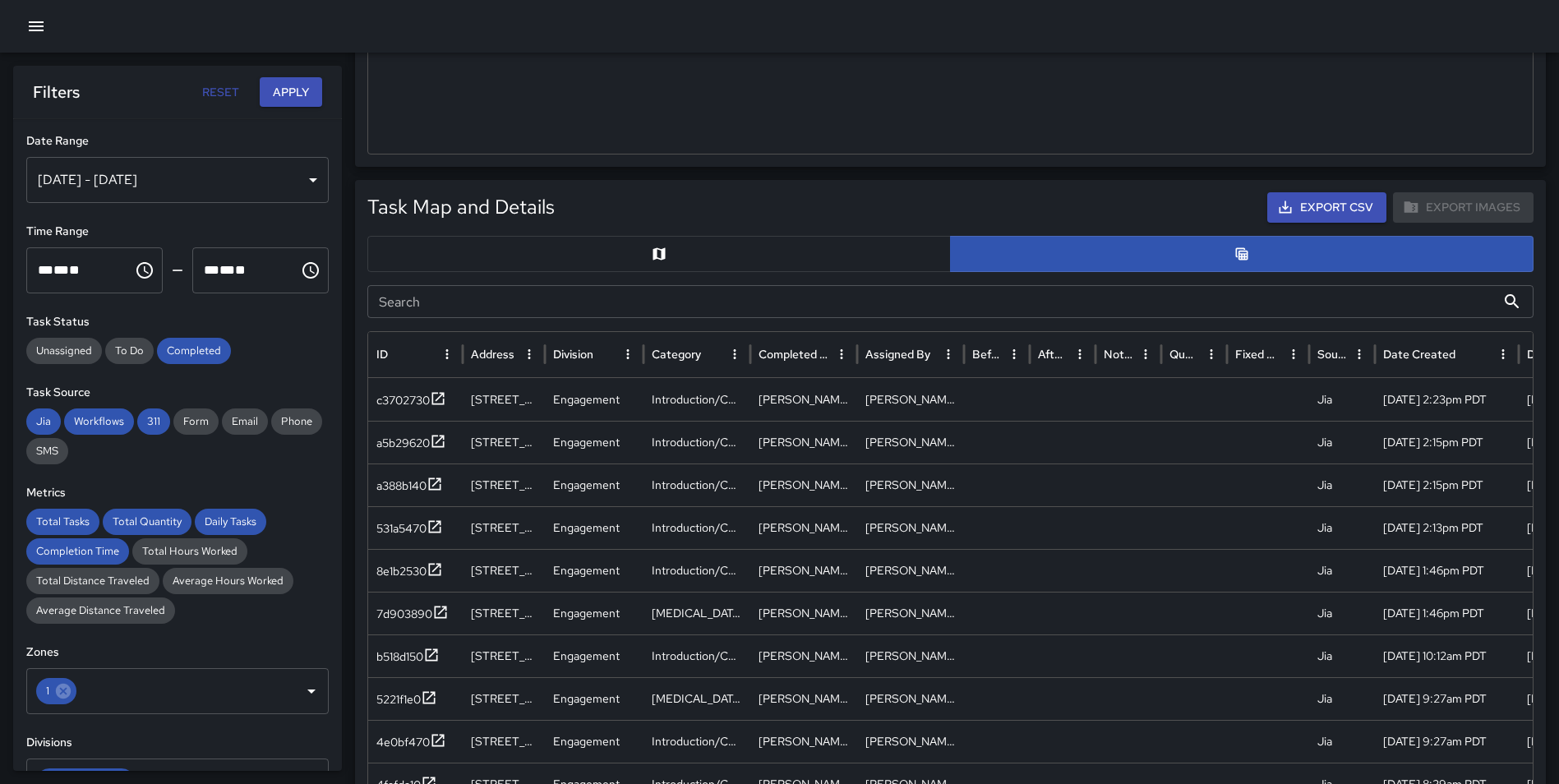
drag, startPoint x: 730, startPoint y: 251, endPoint x: 752, endPoint y: 252, distance: 22.0
click at [730, 252] on button "button" at bounding box center [659, 253] width 583 height 36
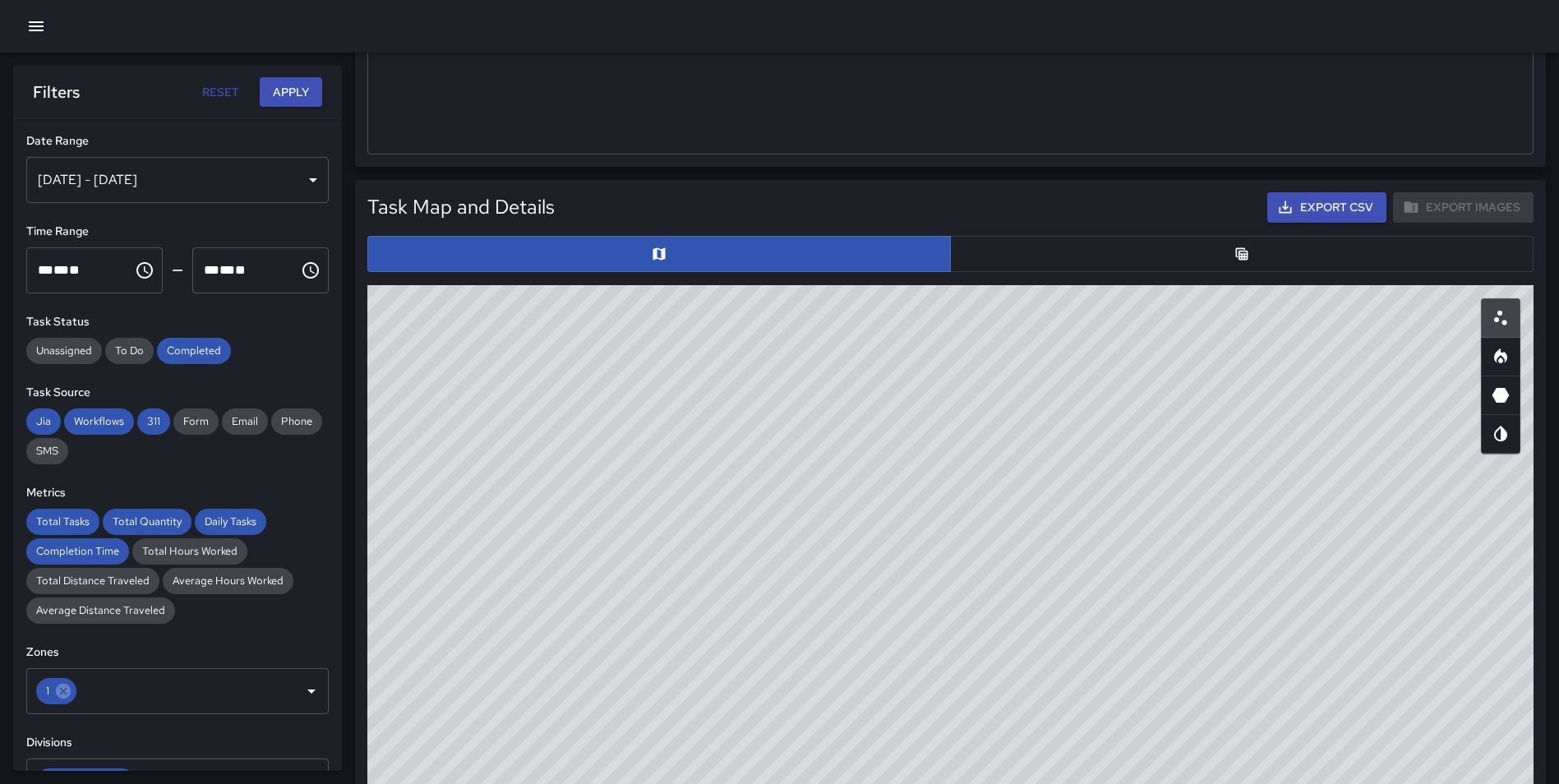
click at [1466, 521] on div "© Mapbox © OpenStreetMap Improve this map" at bounding box center [951, 614] width 1167 height 657
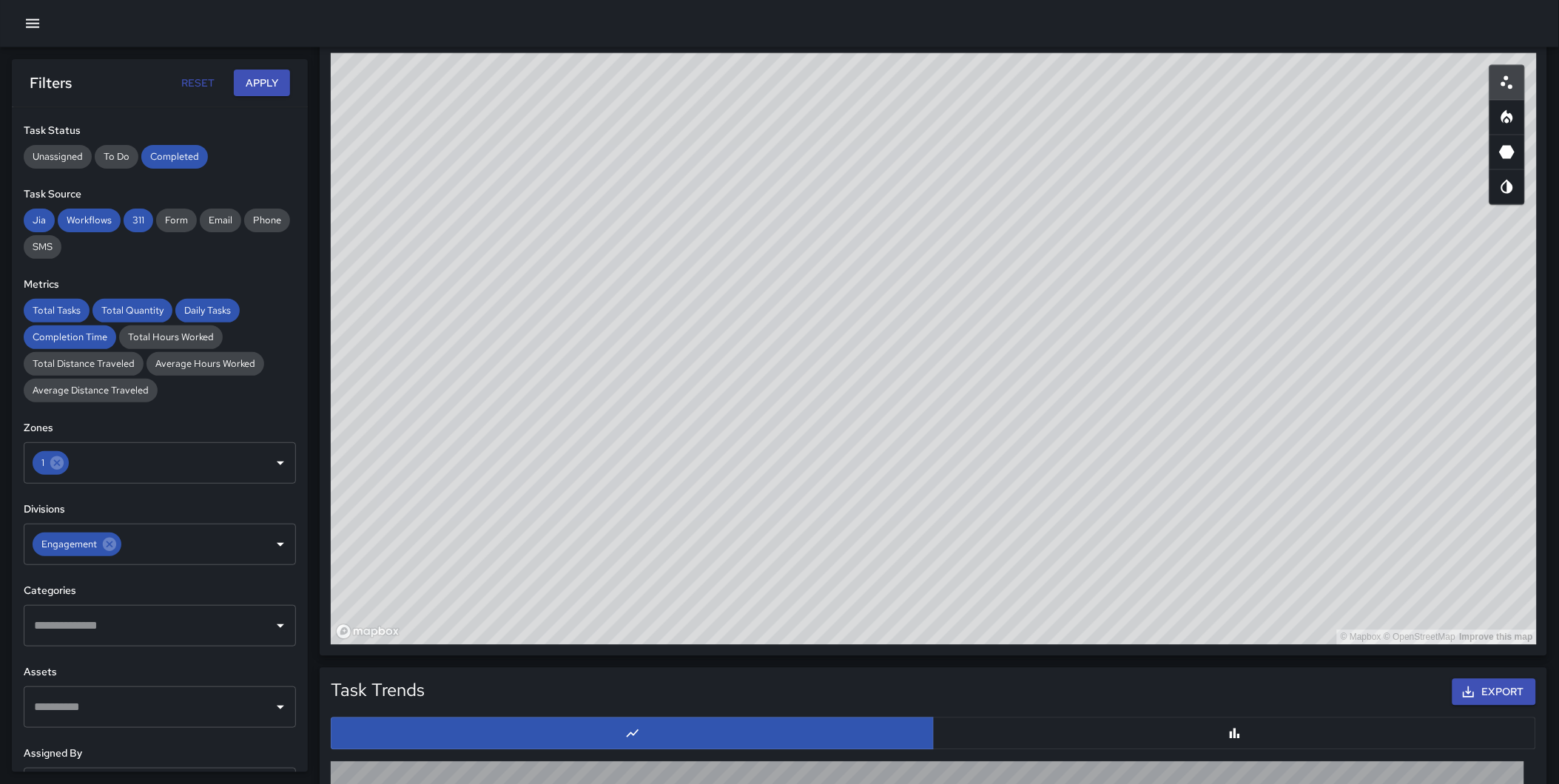
scroll to position [161, 0]
click at [60, 459] on icon at bounding box center [57, 461] width 13 height 13
click at [260, 79] on button "Apply" at bounding box center [262, 83] width 56 height 28
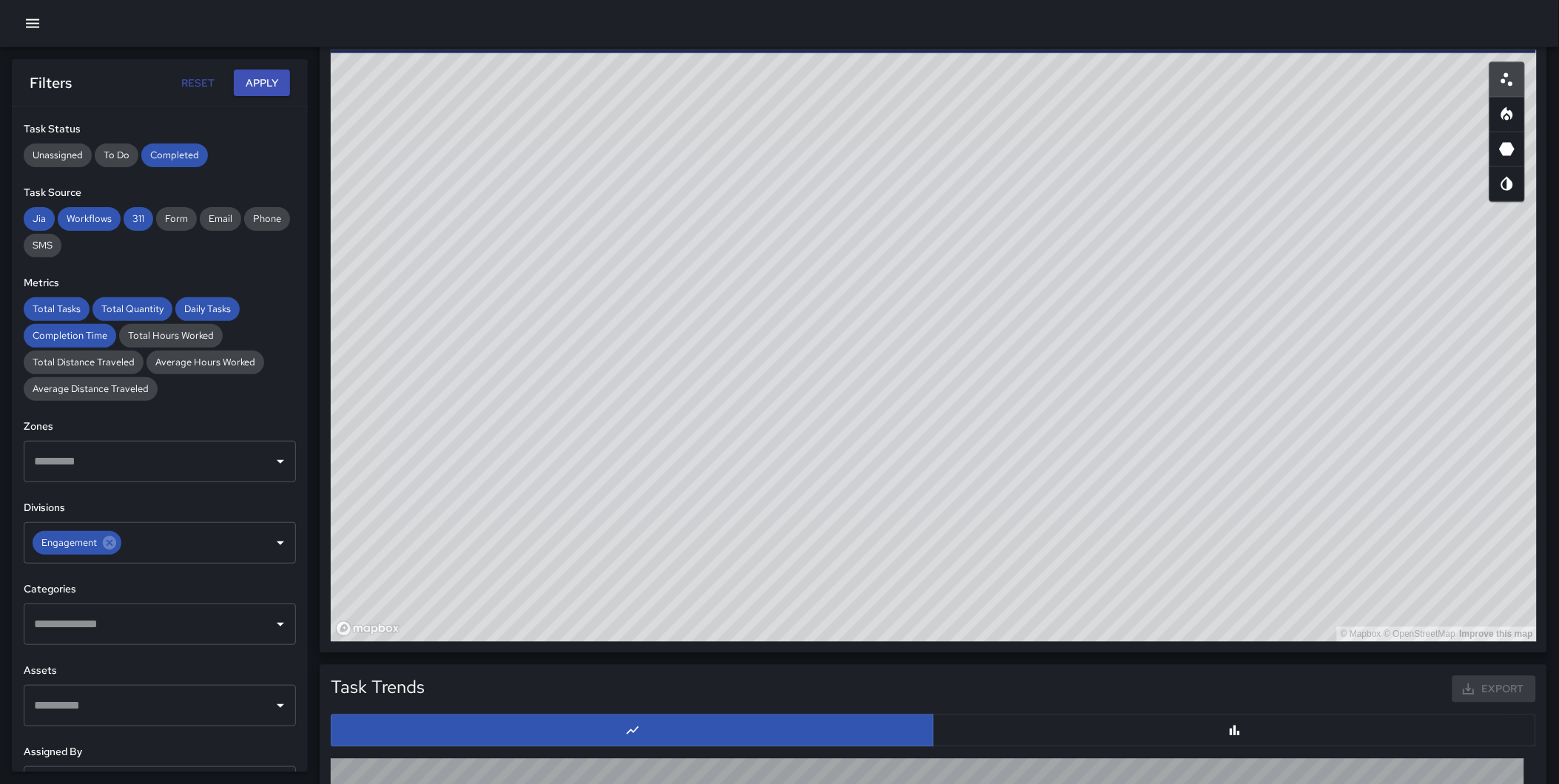
scroll to position [792, 0]
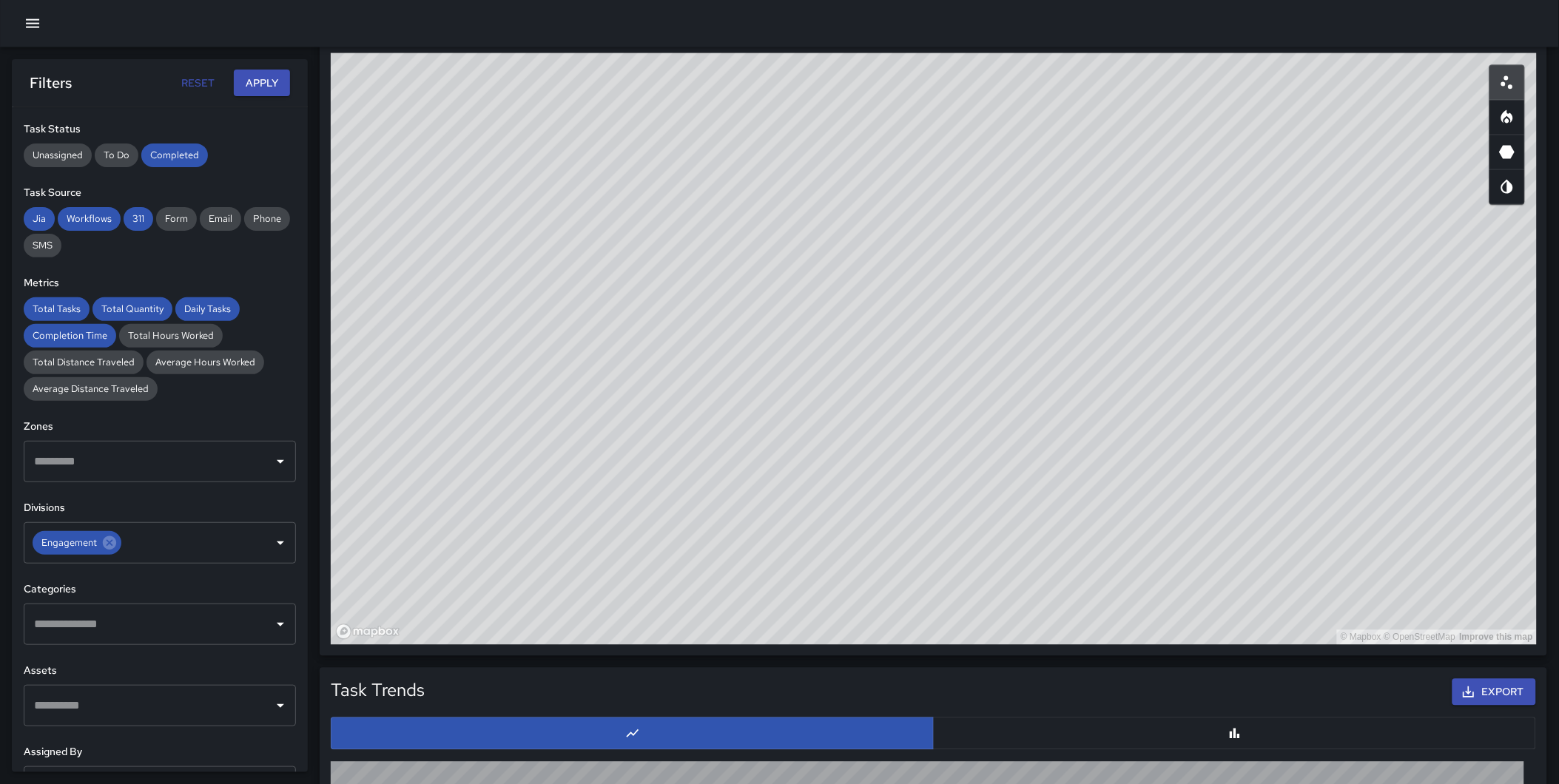
drag, startPoint x: 900, startPoint y: 337, endPoint x: 999, endPoint y: 346, distance: 99.4
click at [999, 346] on div "© Mapbox © OpenStreetMap Improve this map" at bounding box center [934, 349] width 1206 height 592
drag, startPoint x: 1028, startPoint y: 468, endPoint x: 1036, endPoint y: 526, distance: 58.5
click at [1036, 526] on div "© Mapbox © OpenStreetMap Improve this map" at bounding box center [934, 349] width 1206 height 592
click at [108, 543] on icon at bounding box center [109, 543] width 13 height 13
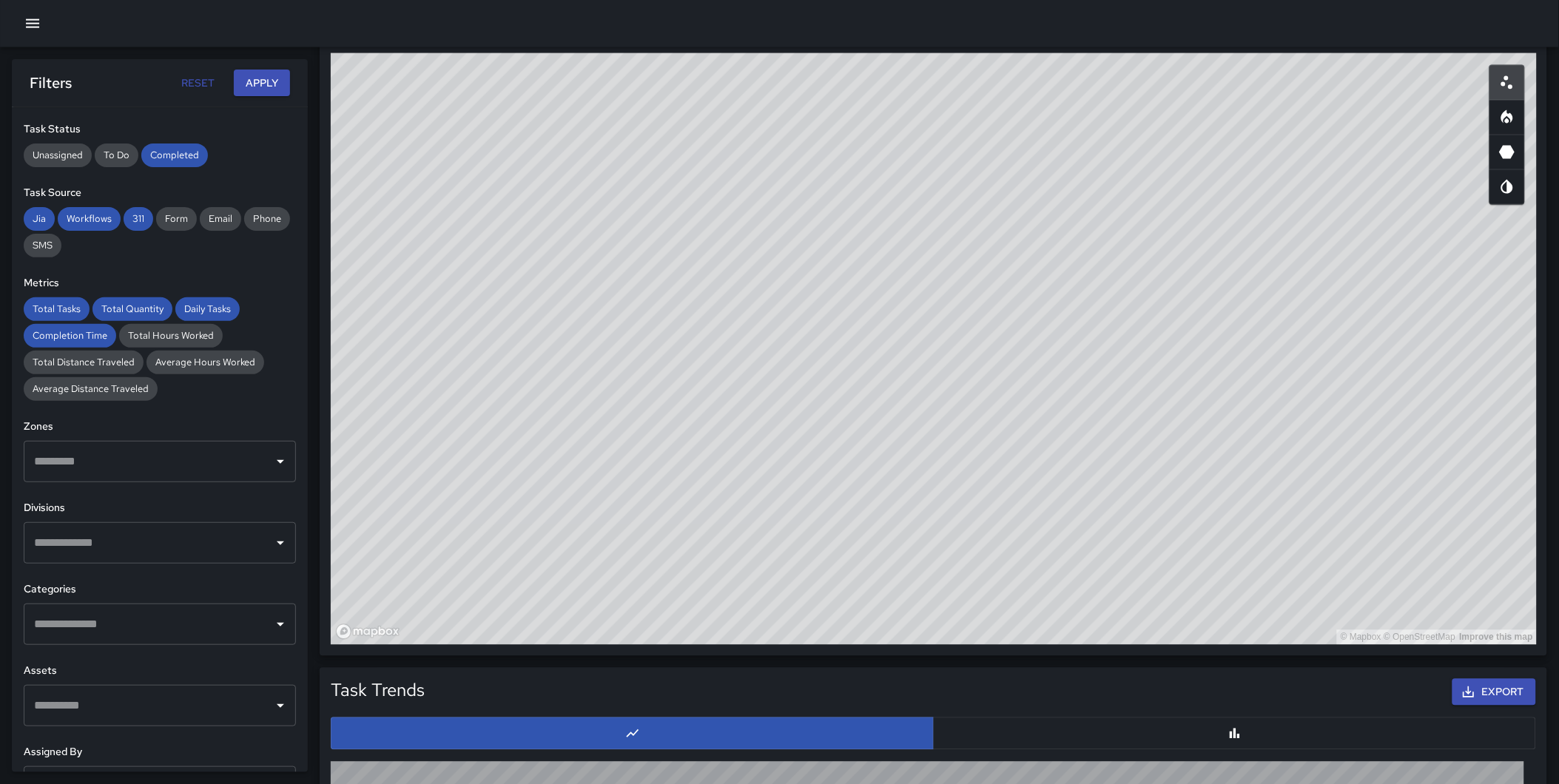
click at [157, 543] on input "text" at bounding box center [148, 543] width 236 height 28
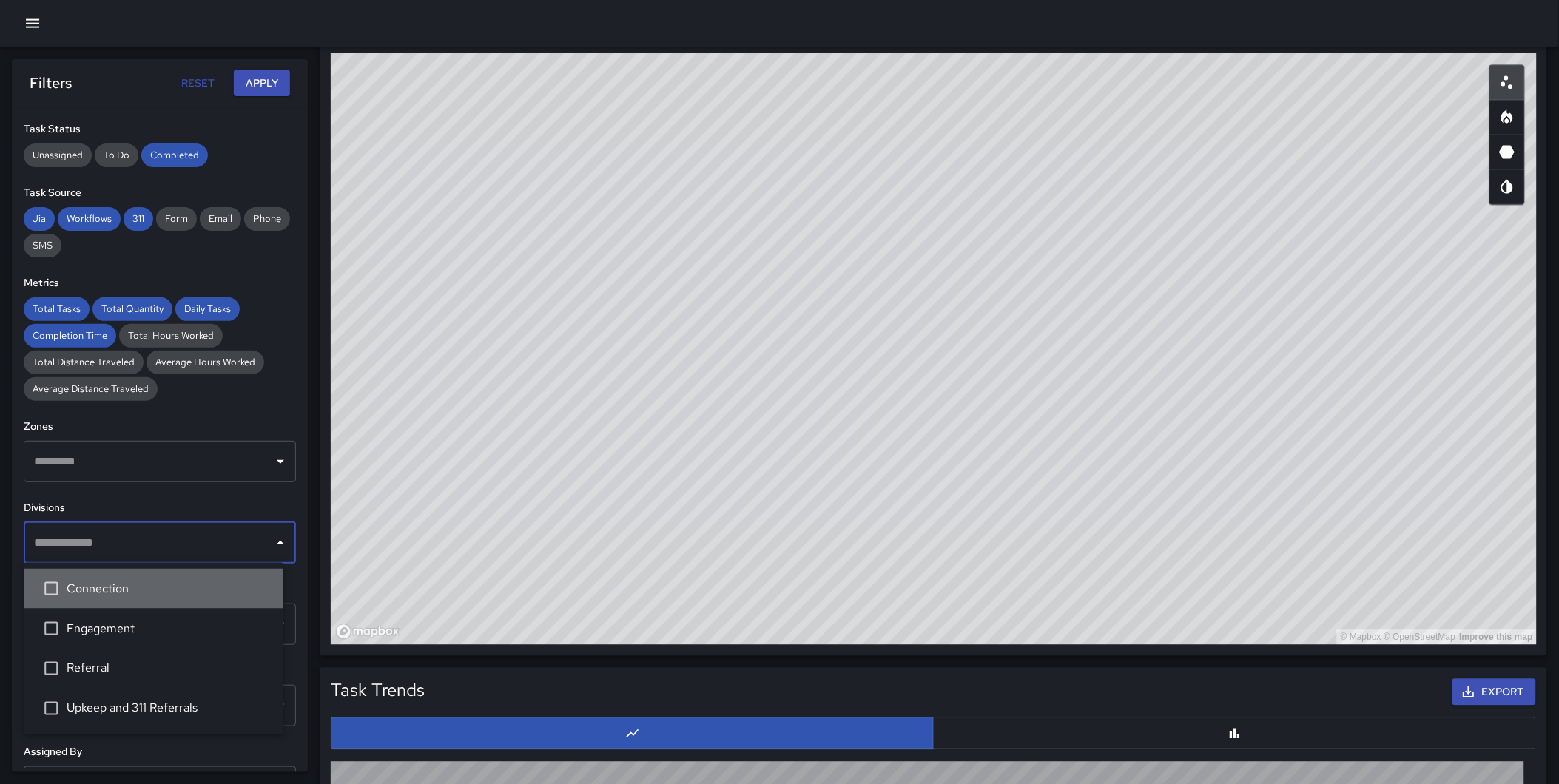
click at [148, 592] on span "Connection" at bounding box center [169, 588] width 205 height 18
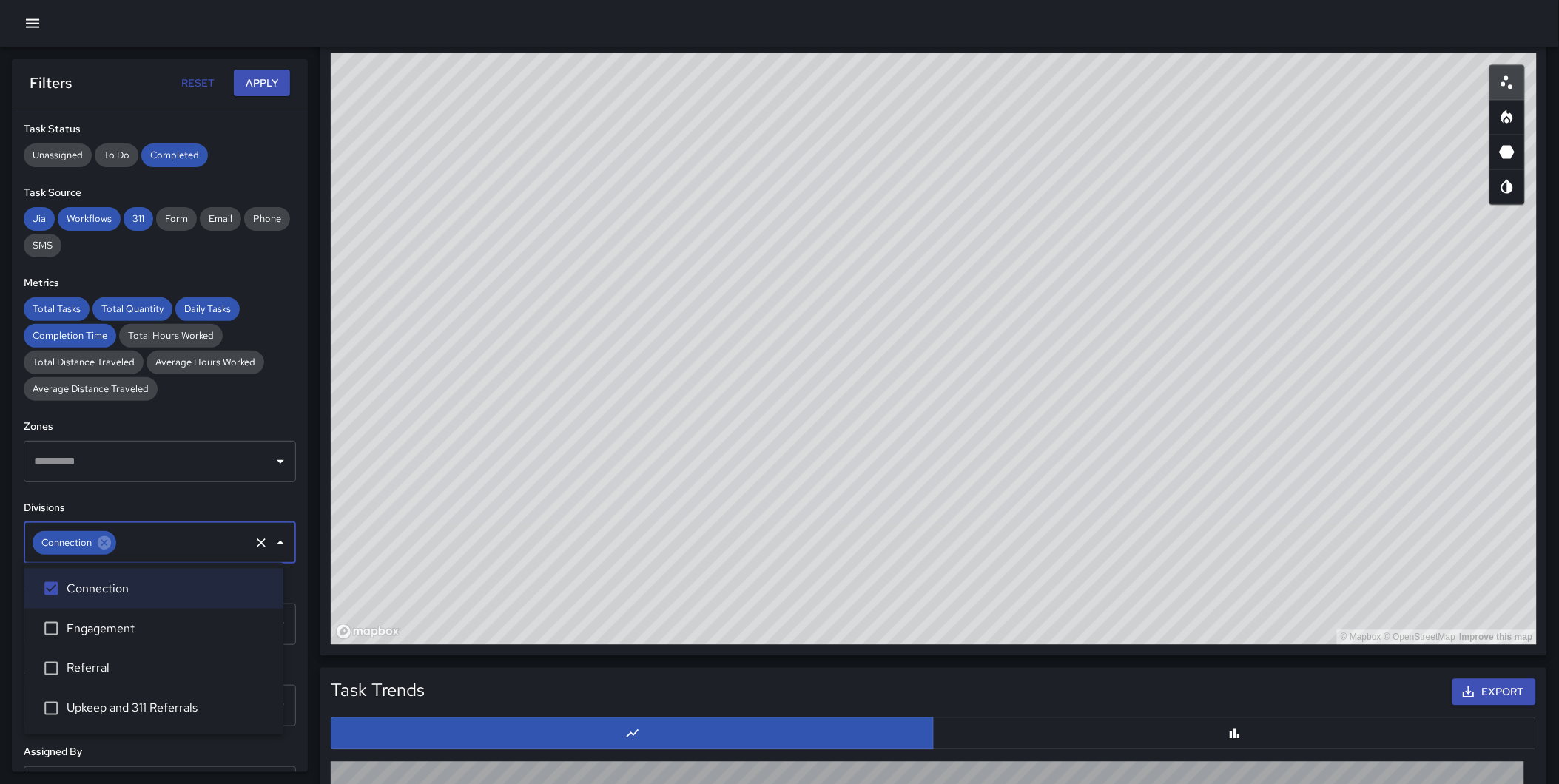
click at [134, 627] on span "Engagement" at bounding box center [169, 628] width 205 height 18
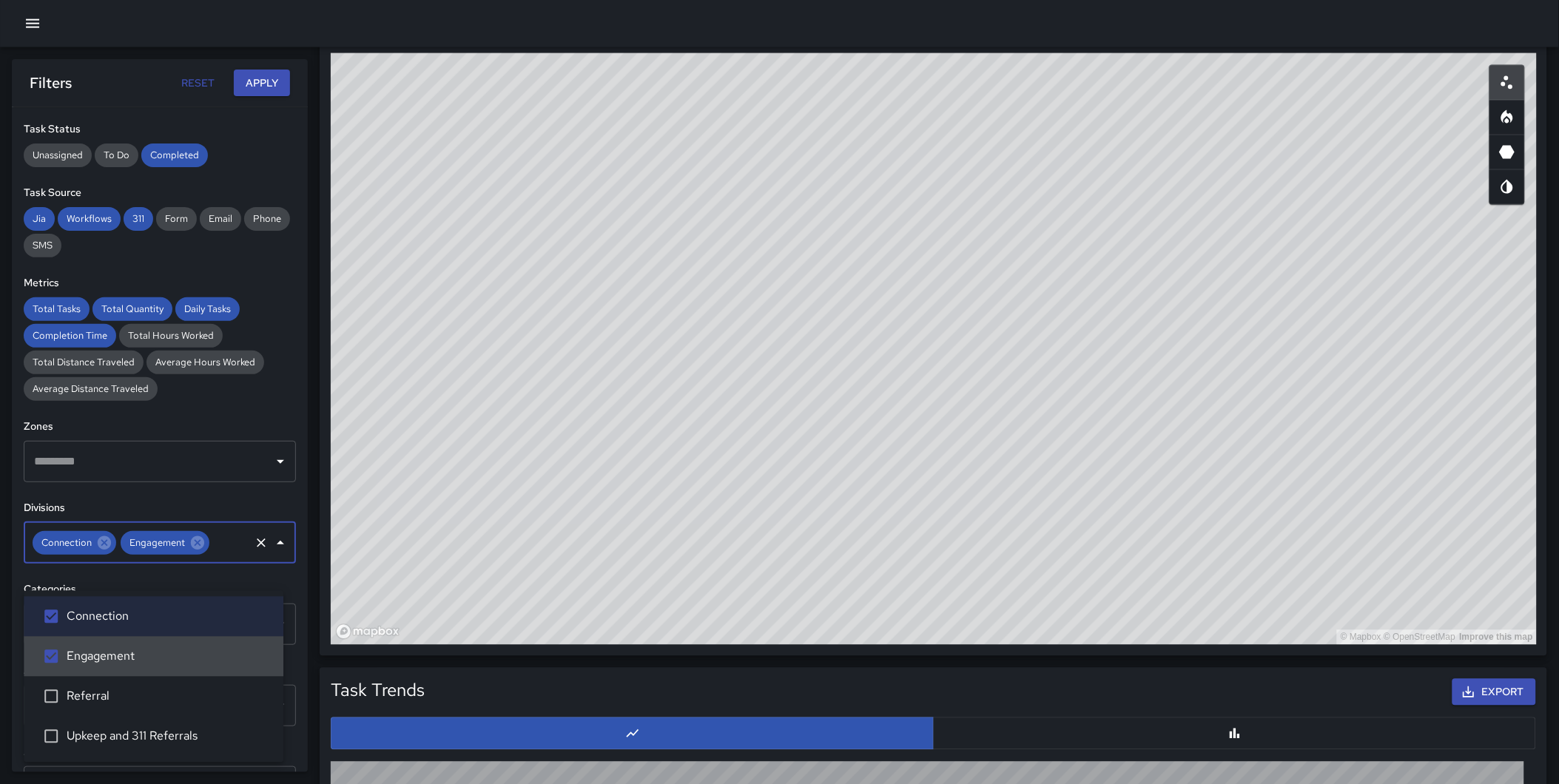
click at [123, 663] on span "Engagement" at bounding box center [169, 657] width 205 height 18
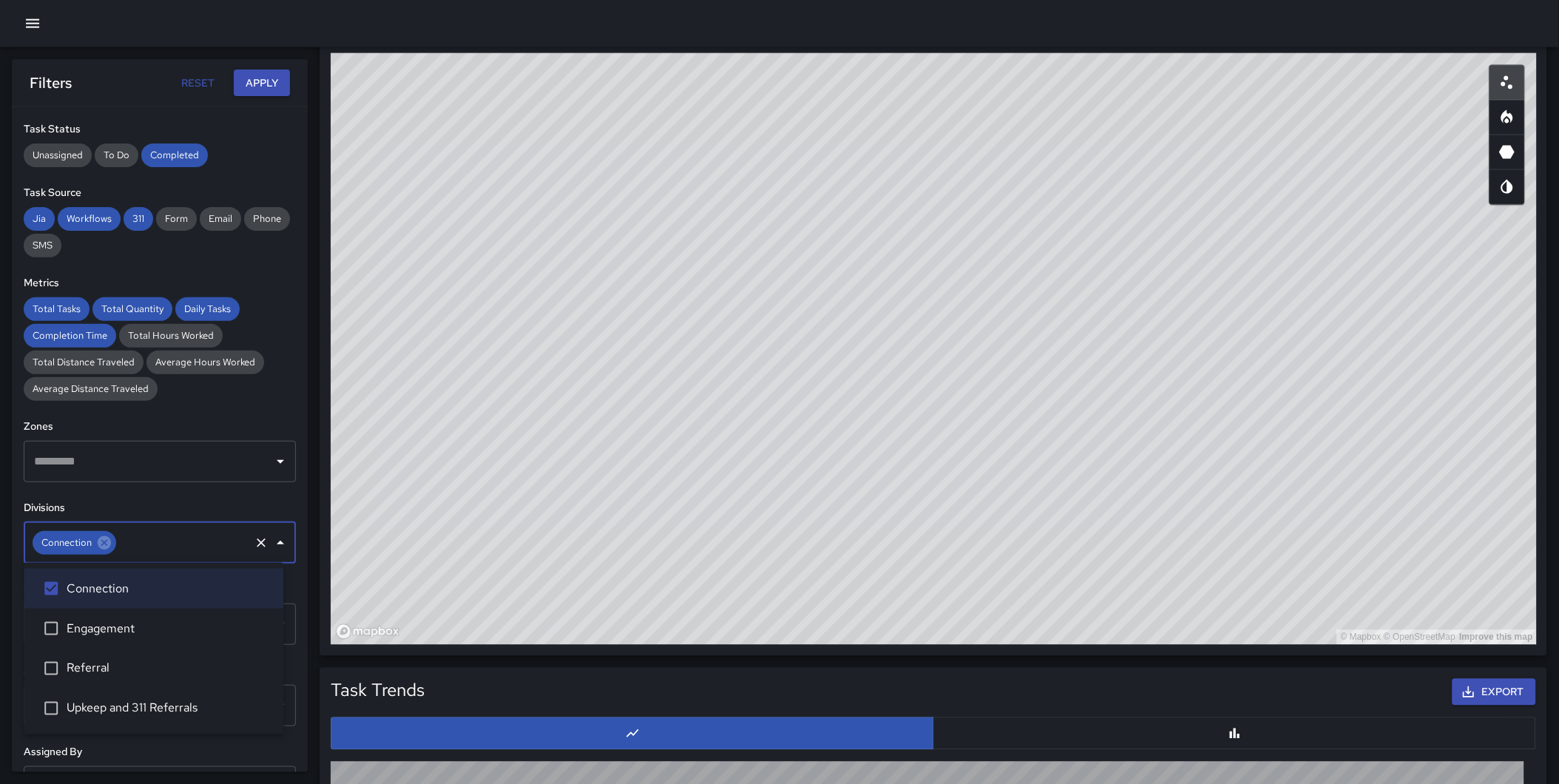
click at [116, 663] on span "Referral" at bounding box center [169, 668] width 205 height 18
click at [113, 630] on span "Engagement" at bounding box center [169, 628] width 205 height 18
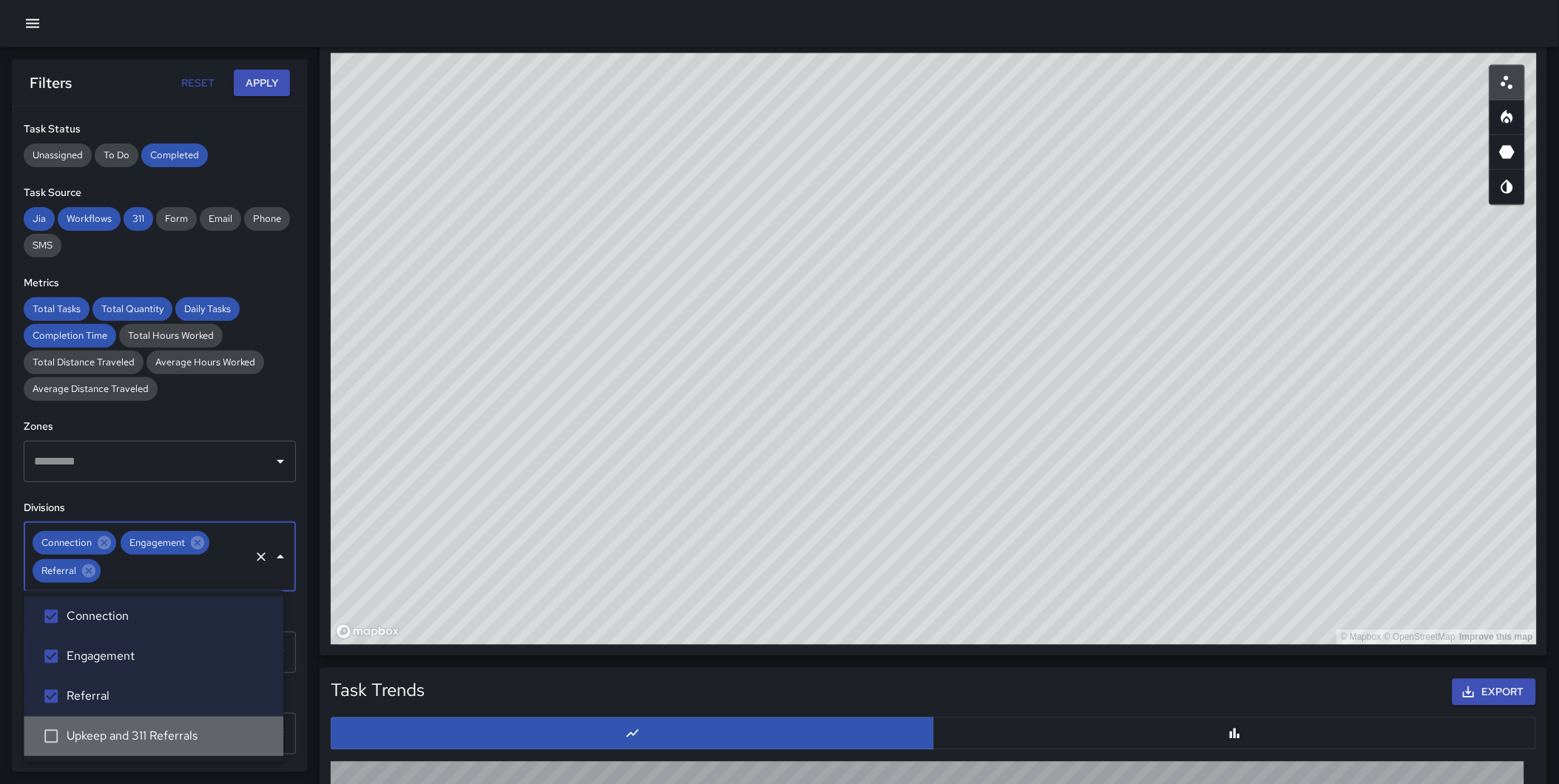
click at [126, 705] on span "Upkeep and 311 Referrals" at bounding box center [169, 737] width 205 height 18
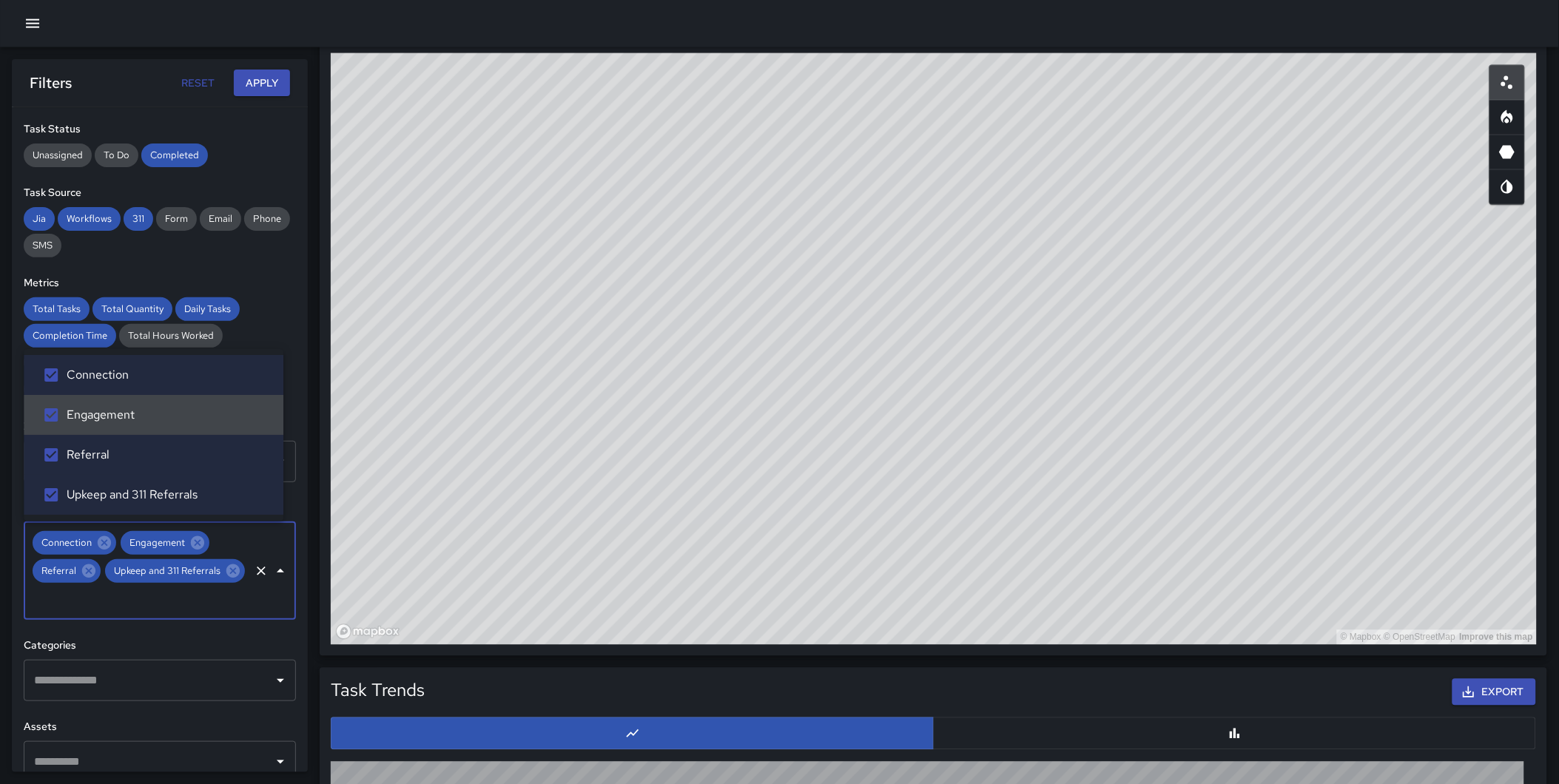
click at [283, 80] on button "Apply" at bounding box center [262, 83] width 56 height 28
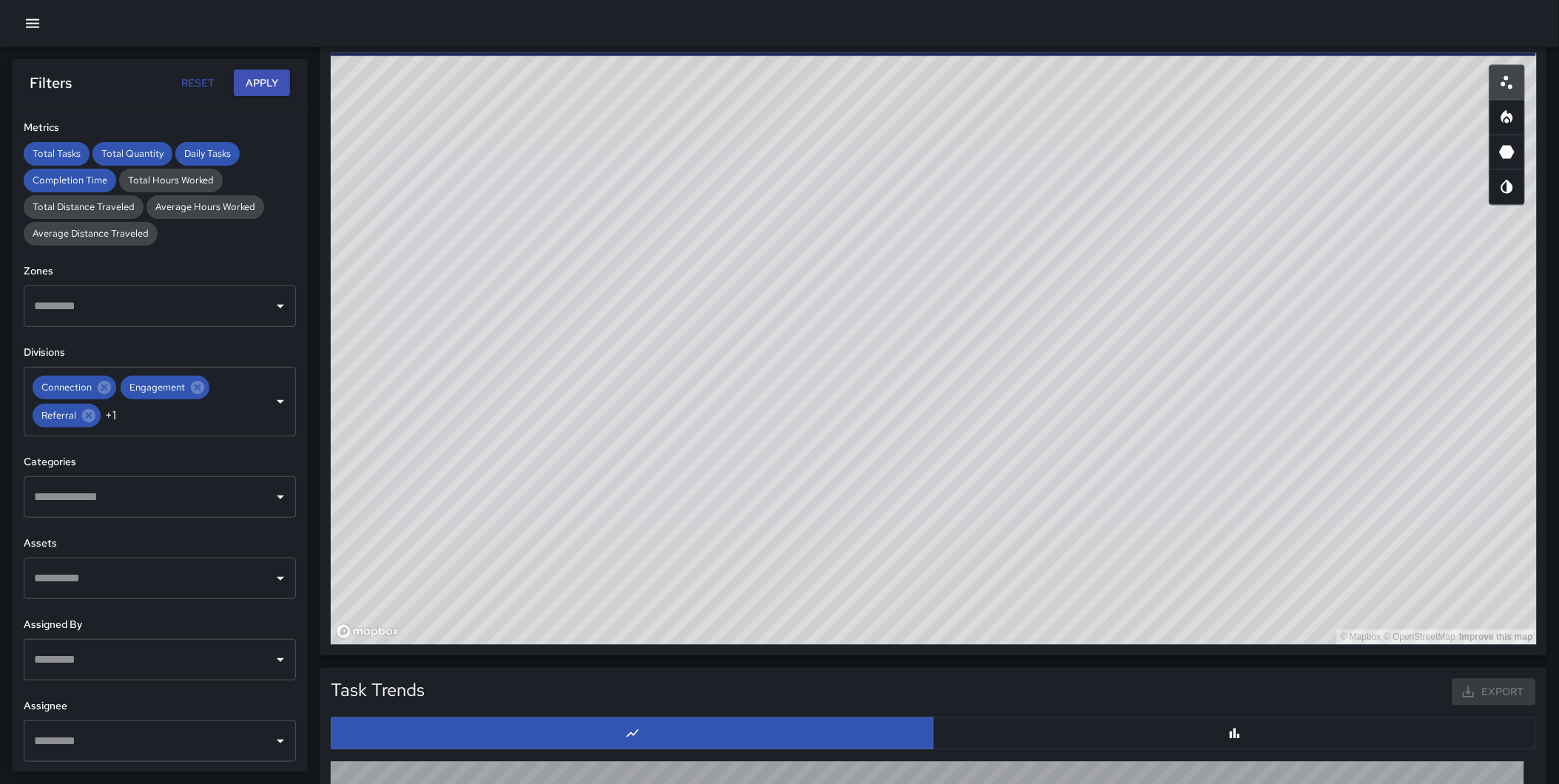
scroll to position [795, 0]
click at [86, 705] on input "text" at bounding box center [148, 741] width 236 height 28
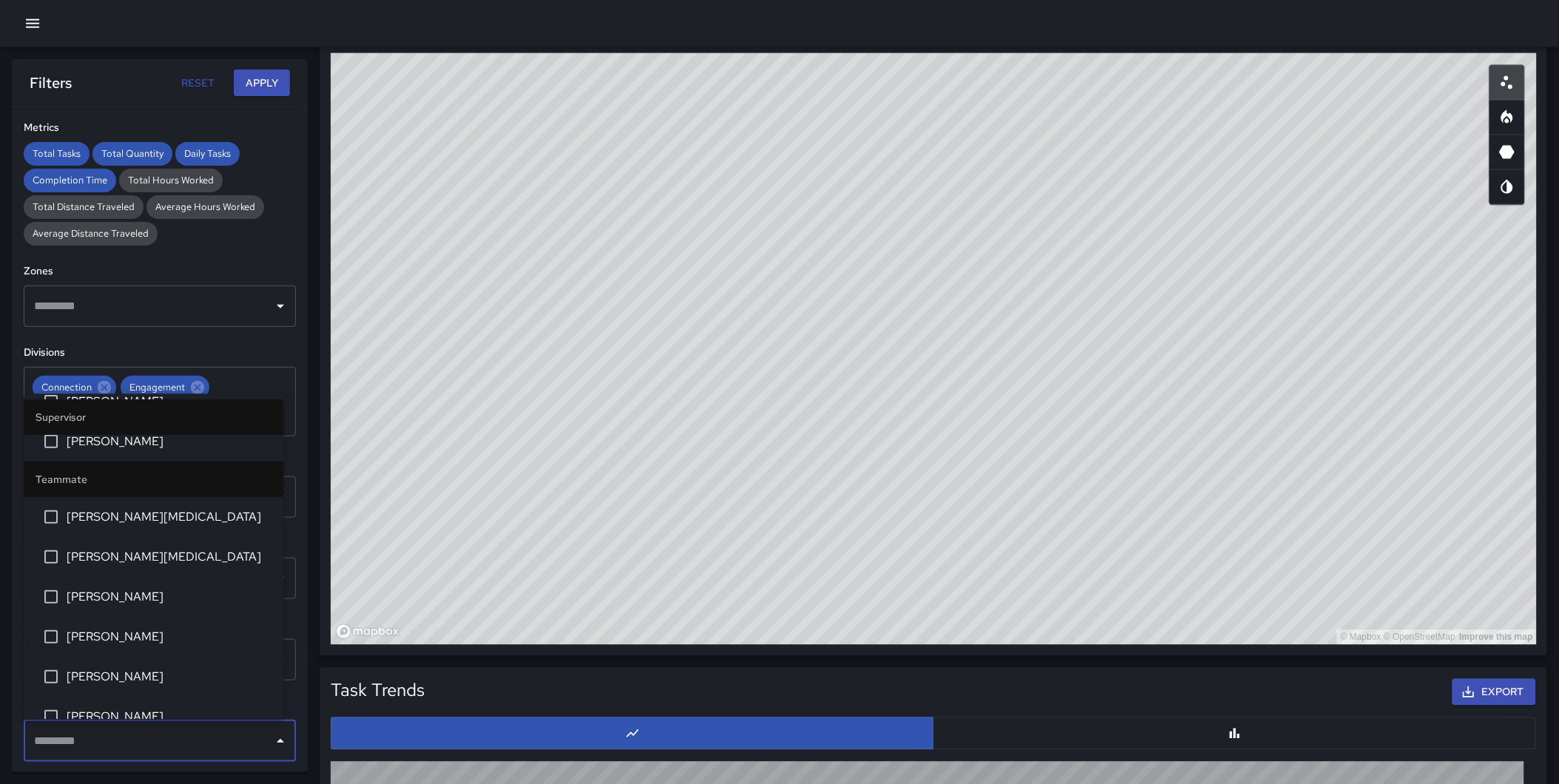
scroll to position [230, 0]
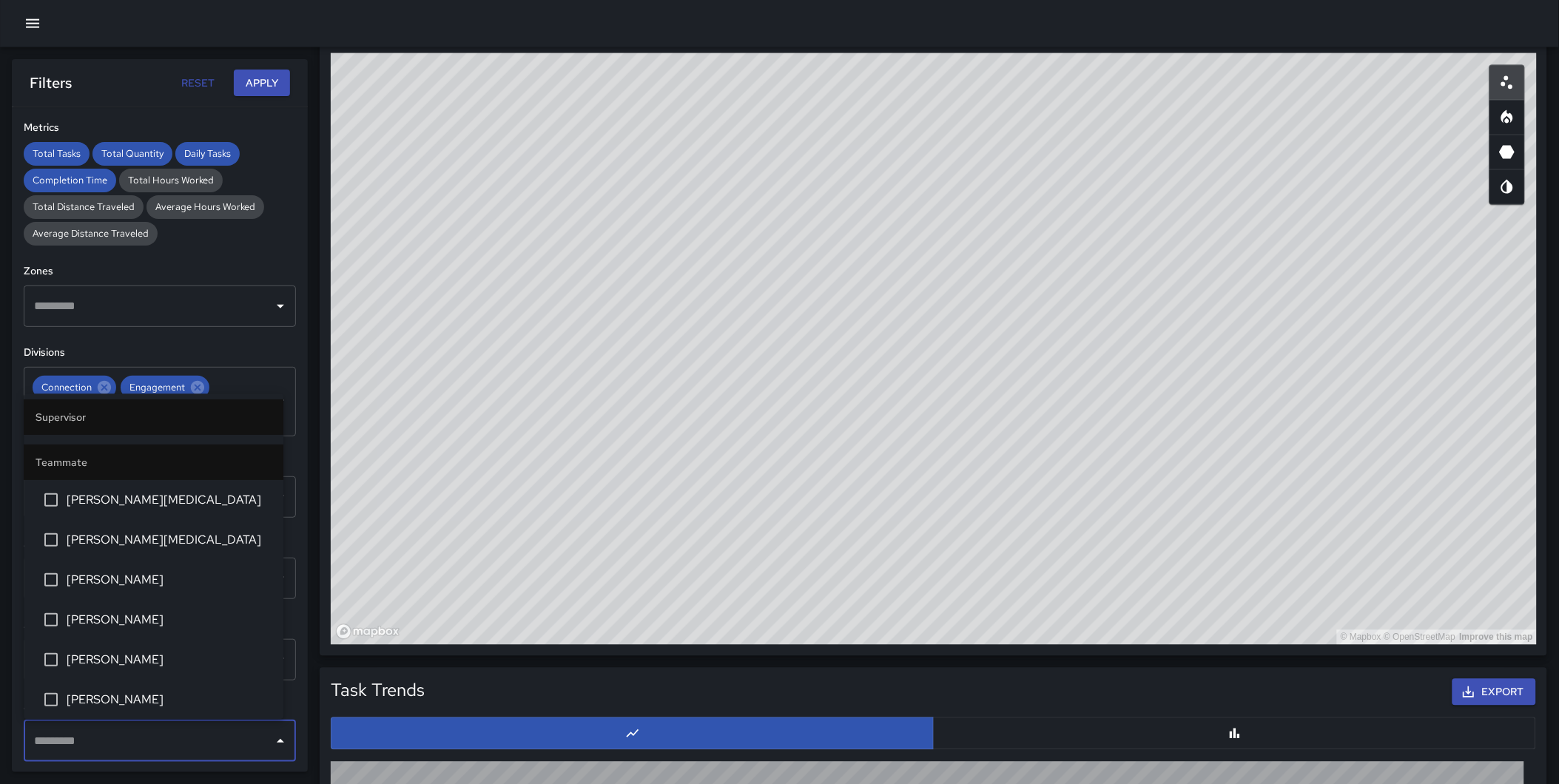
click at [139, 582] on span "Chaz Cobb" at bounding box center [169, 580] width 205 height 18
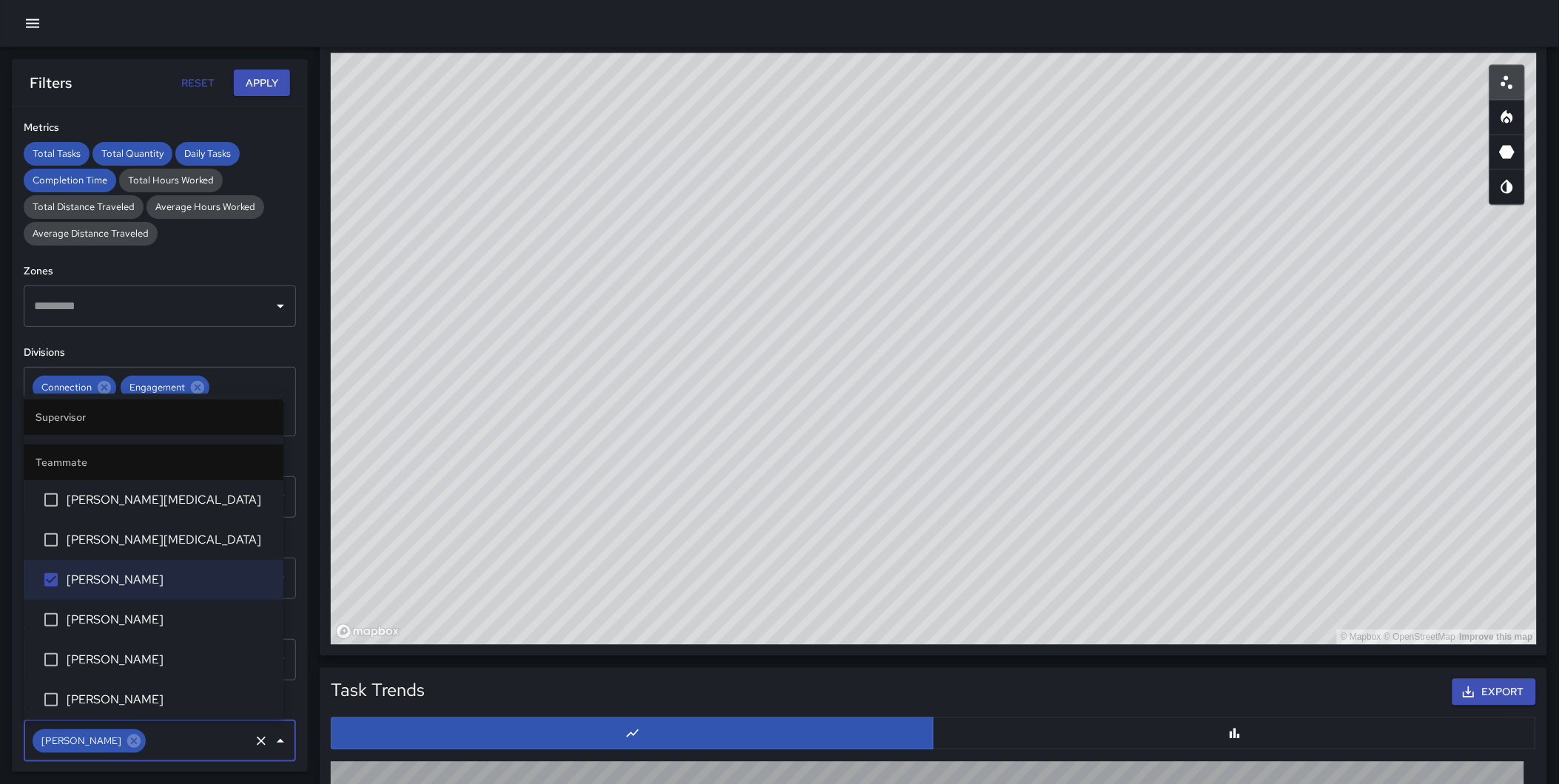
click at [257, 86] on button "Apply" at bounding box center [262, 83] width 56 height 28
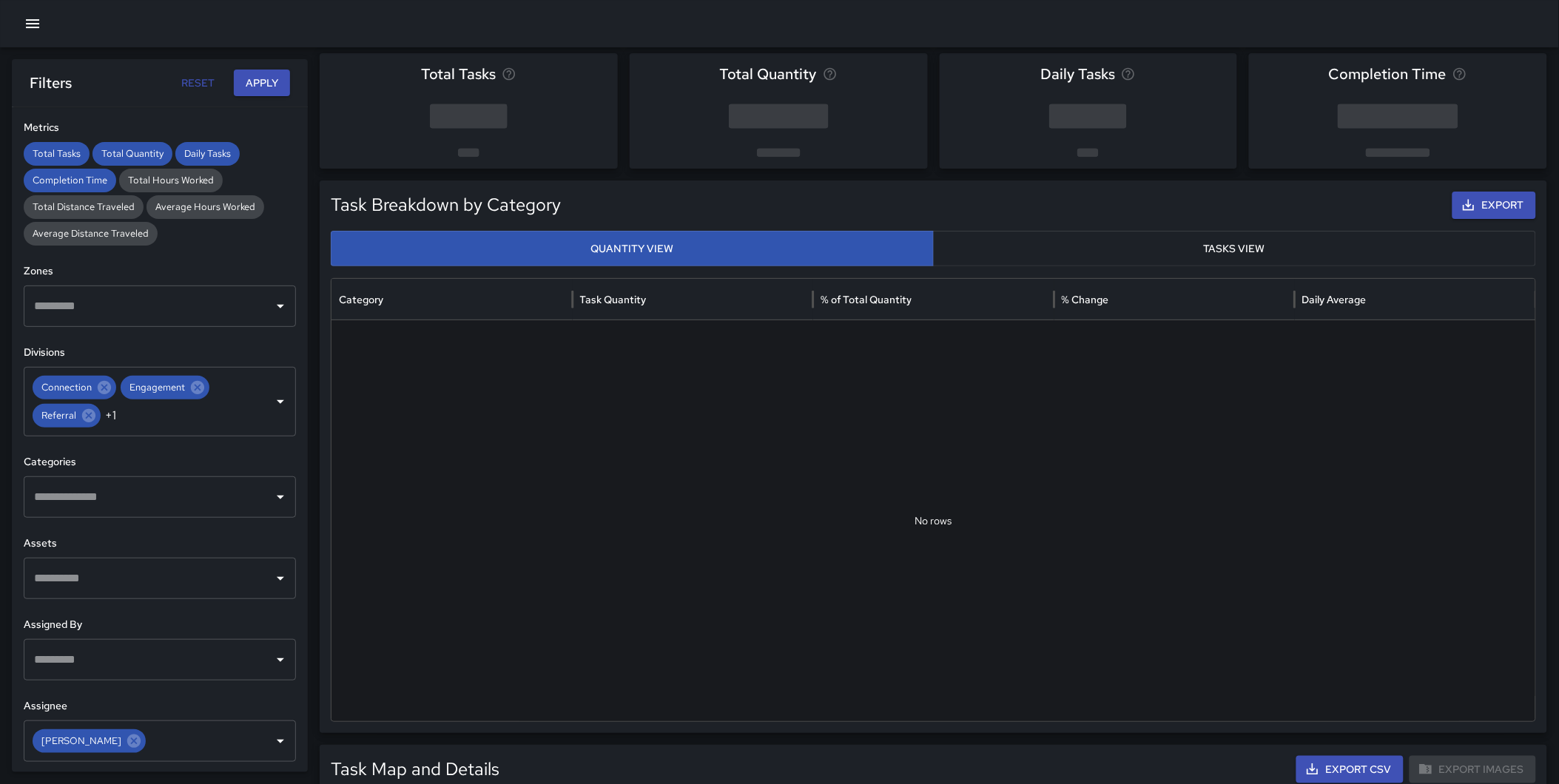
scroll to position [35, 0]
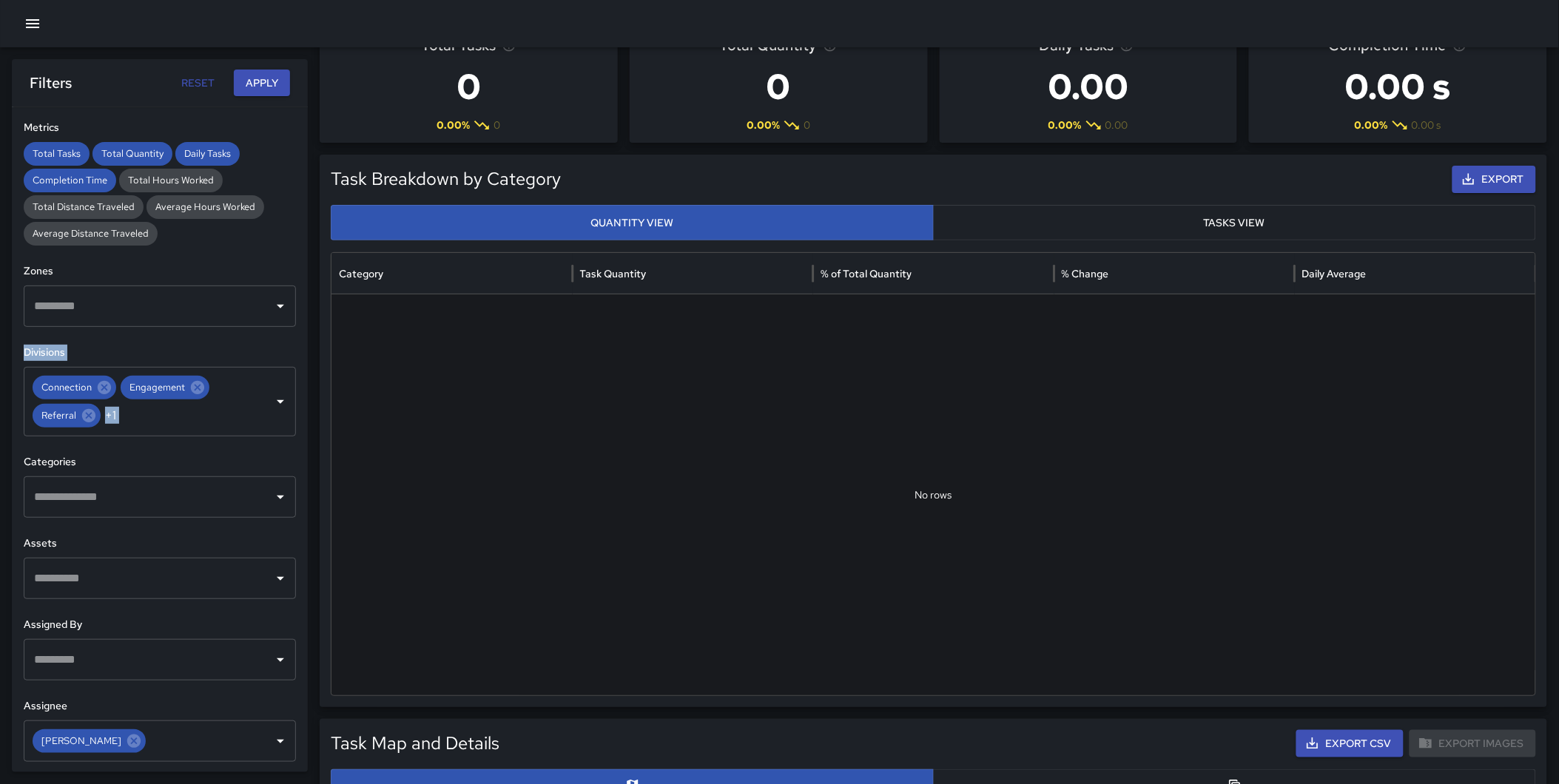
drag, startPoint x: 307, startPoint y: 373, endPoint x: 304, endPoint y: 333, distance: 40.1
click at [304, 333] on div "**********" at bounding box center [160, 440] width 296 height 665
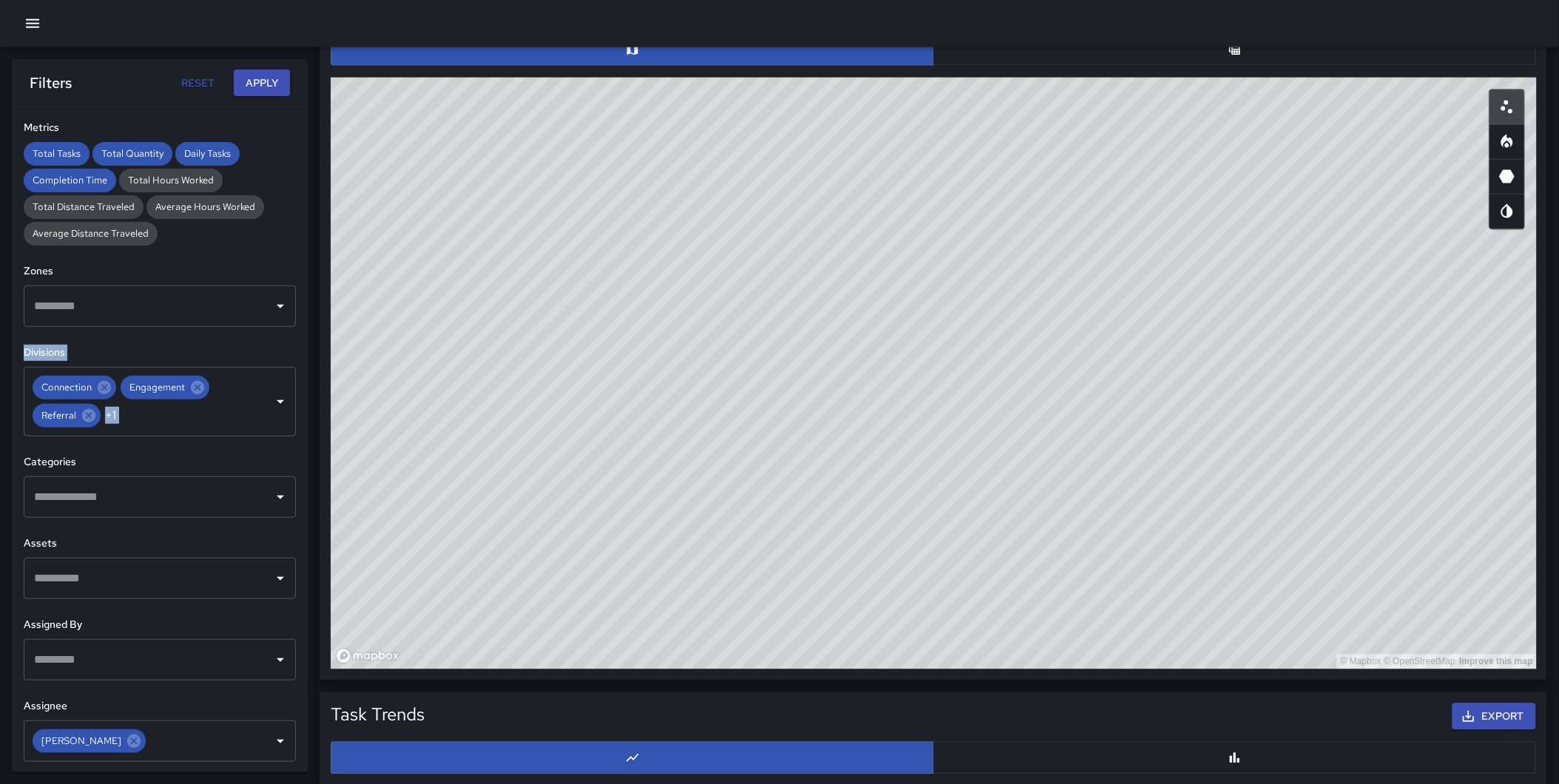
scroll to position [795, 0]
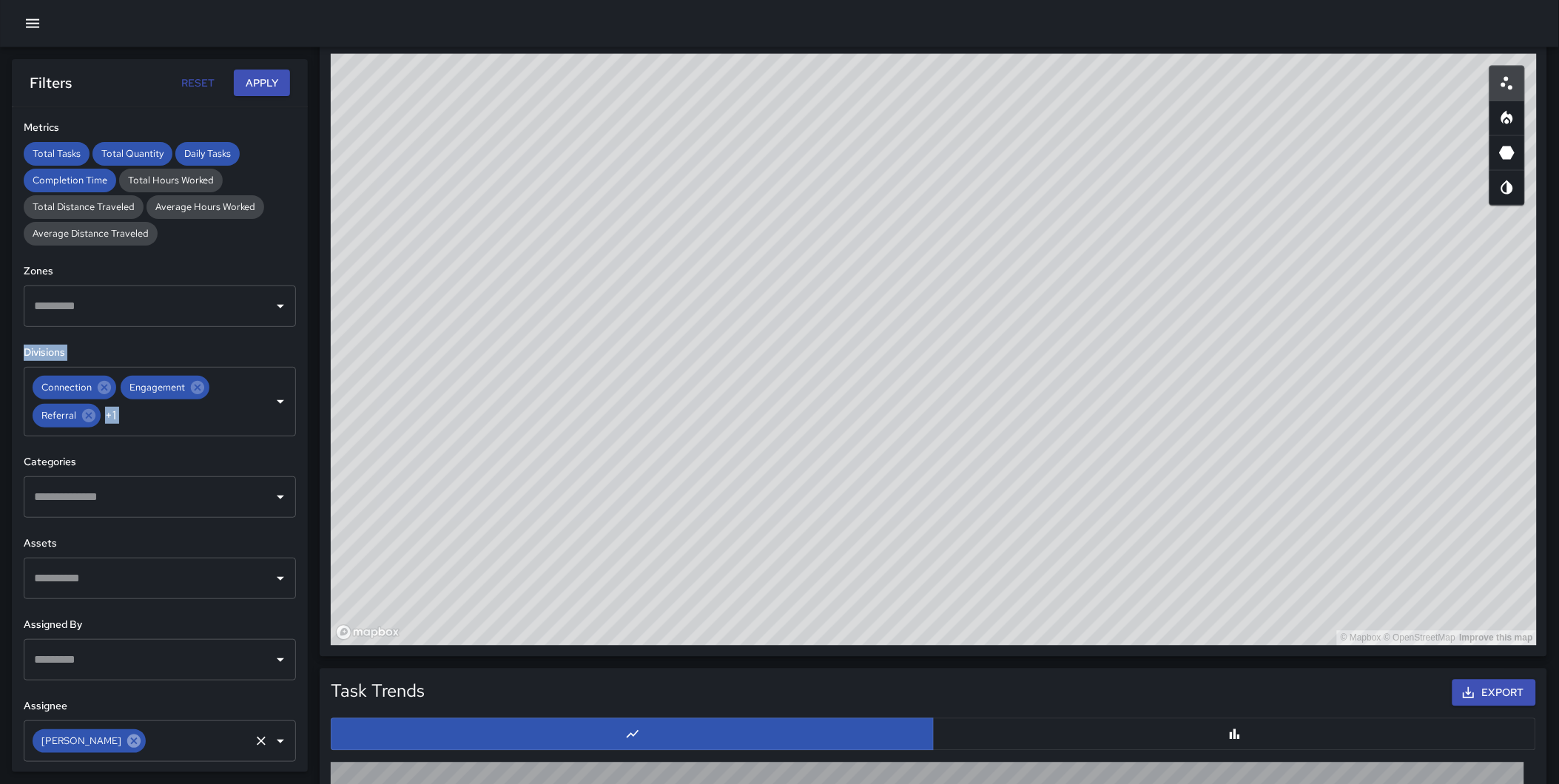
click at [127, 705] on icon at bounding box center [134, 740] width 13 height 13
click at [181, 705] on input "text" at bounding box center [148, 741] width 236 height 28
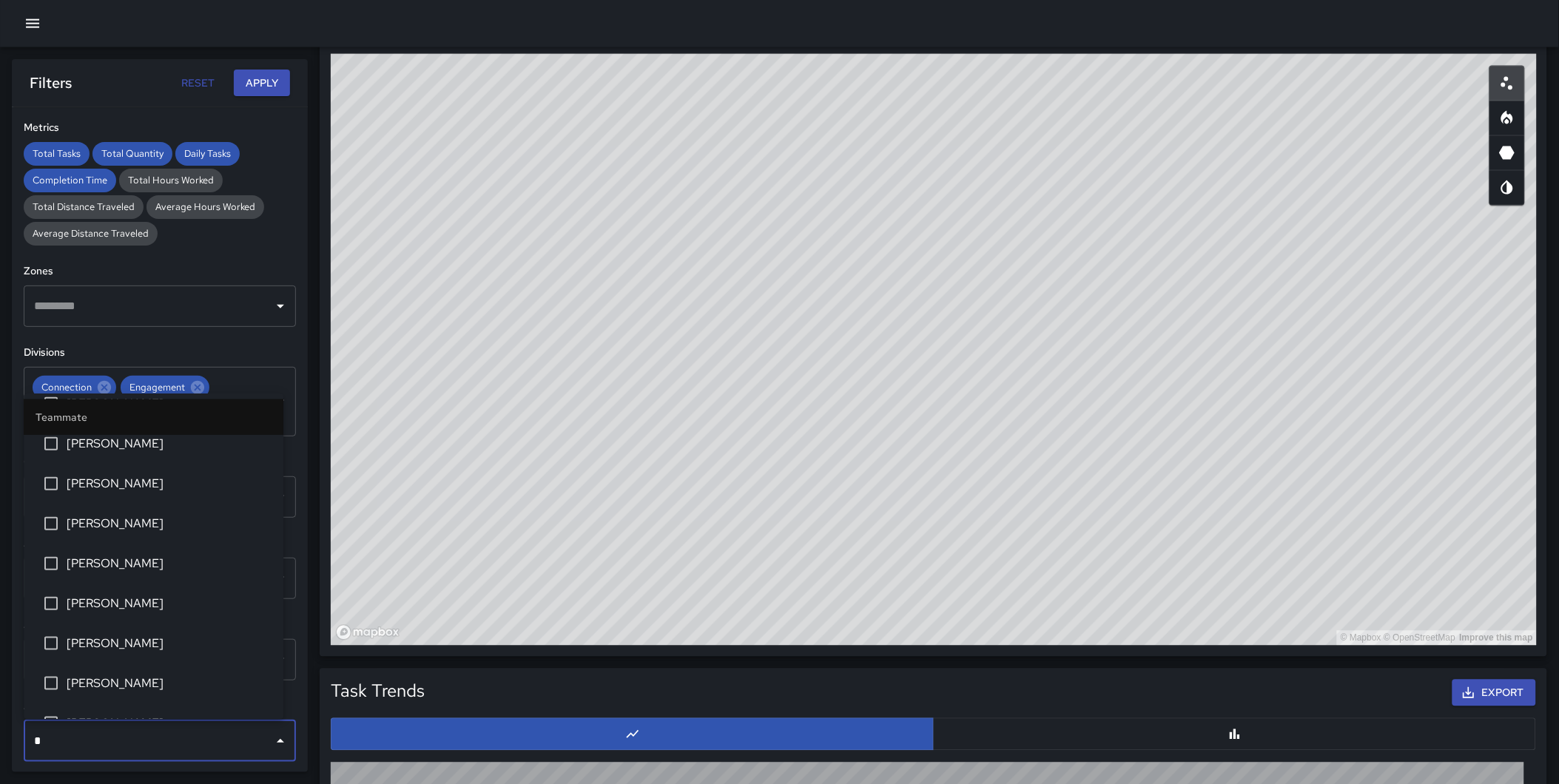
scroll to position [0, 0]
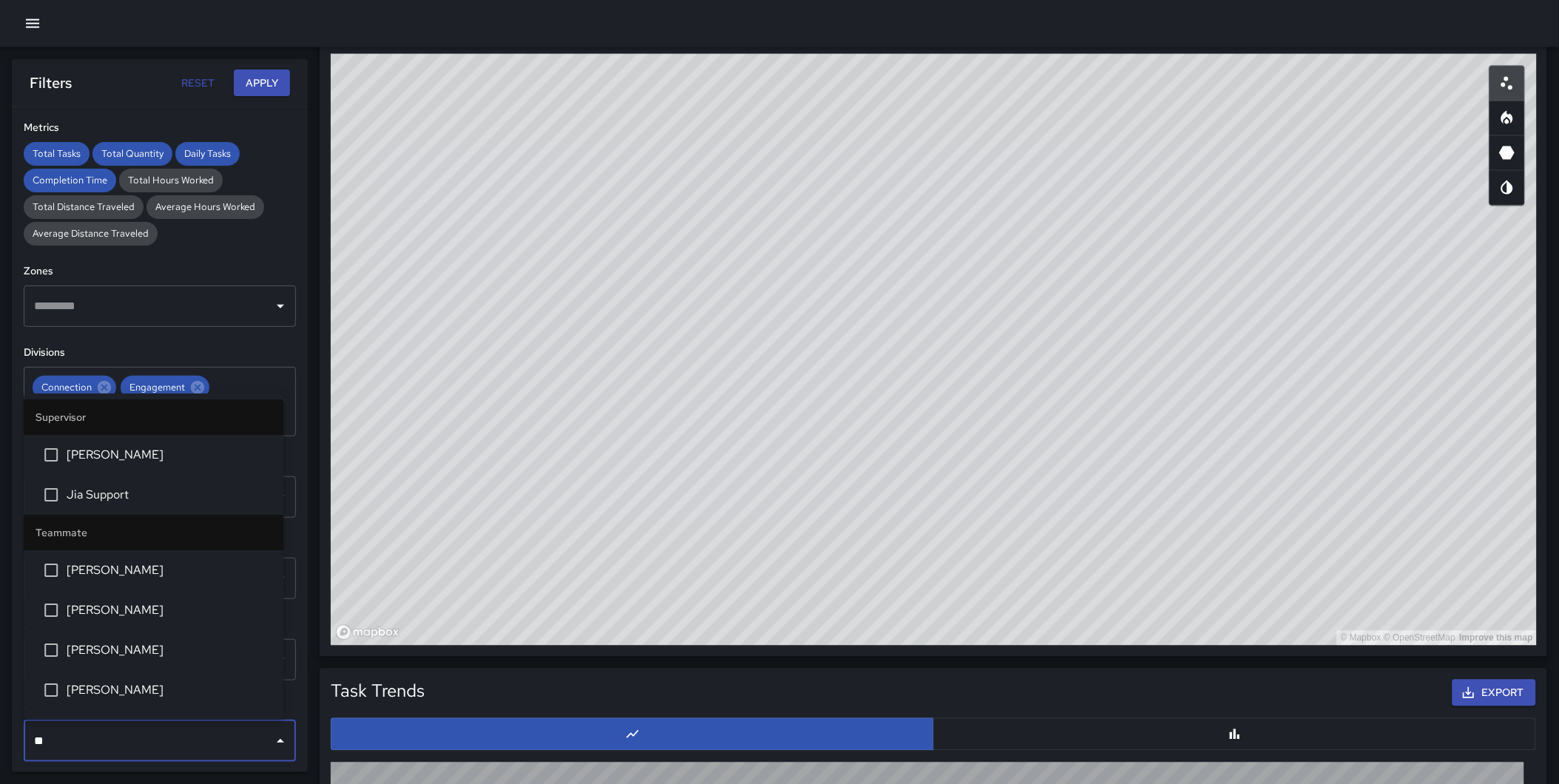
type input "***"
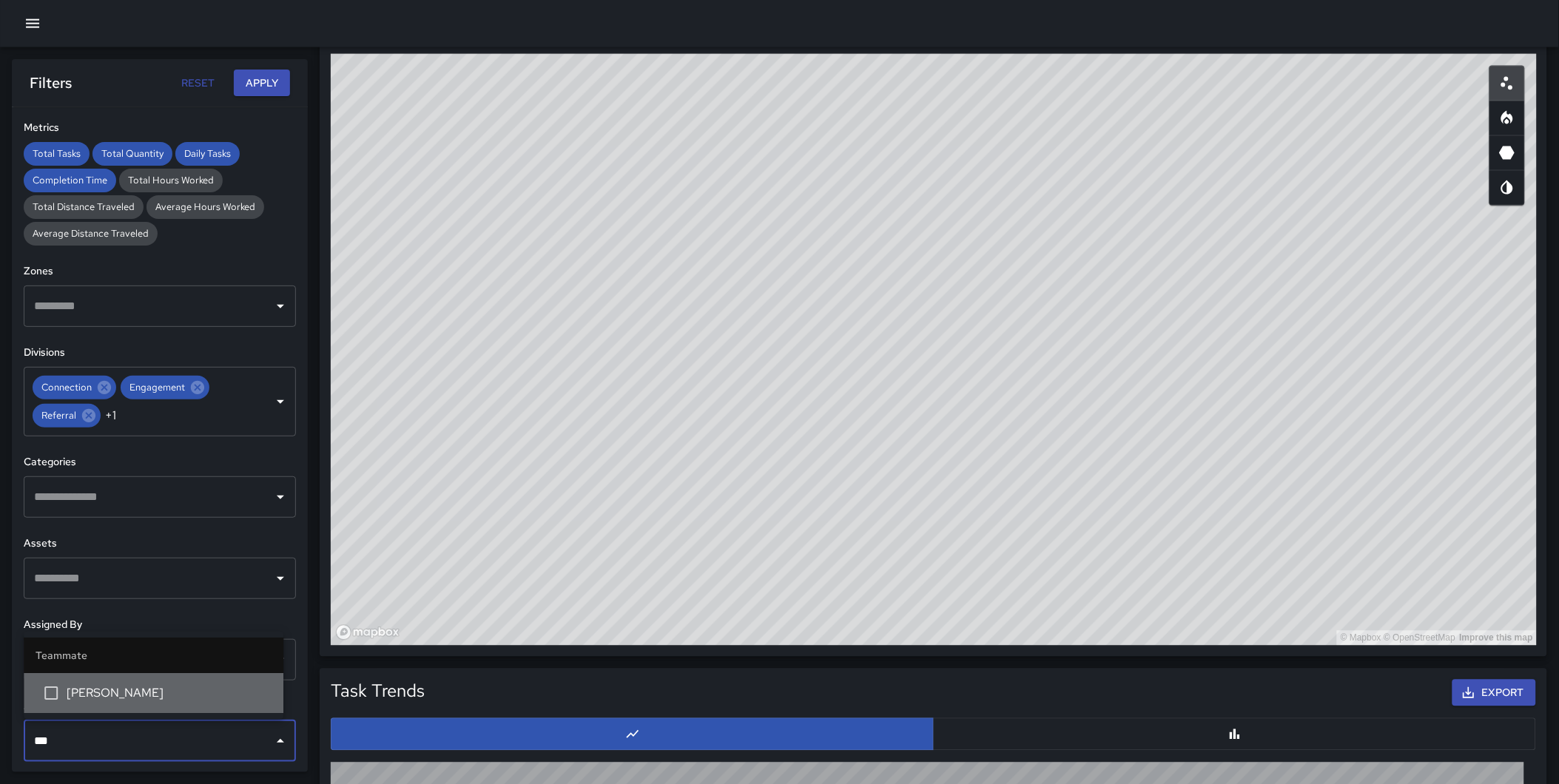
click at [118, 697] on span "Jennifer Peterson" at bounding box center [169, 694] width 205 height 18
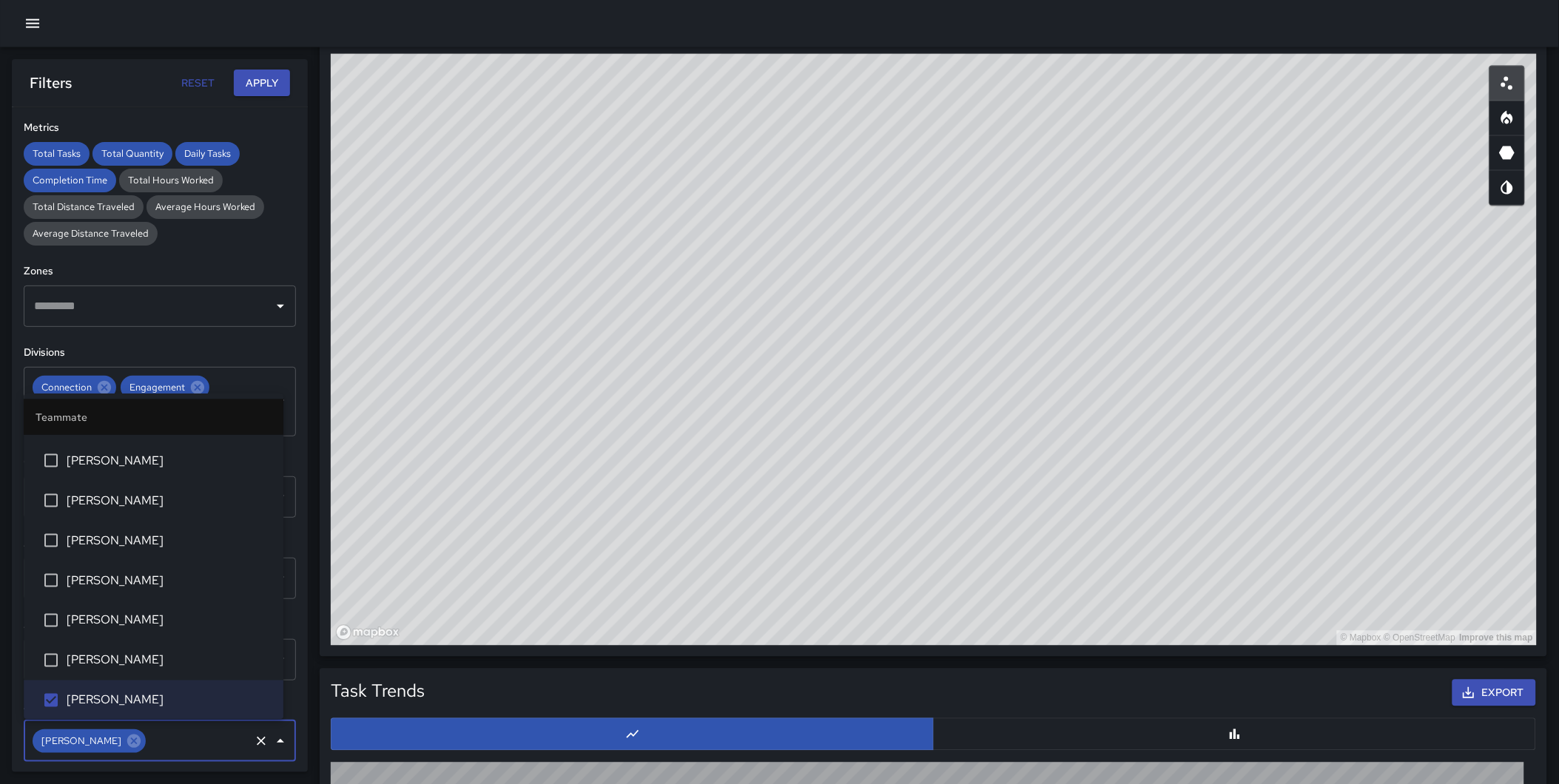
click at [252, 94] on button "Apply" at bounding box center [262, 83] width 56 height 28
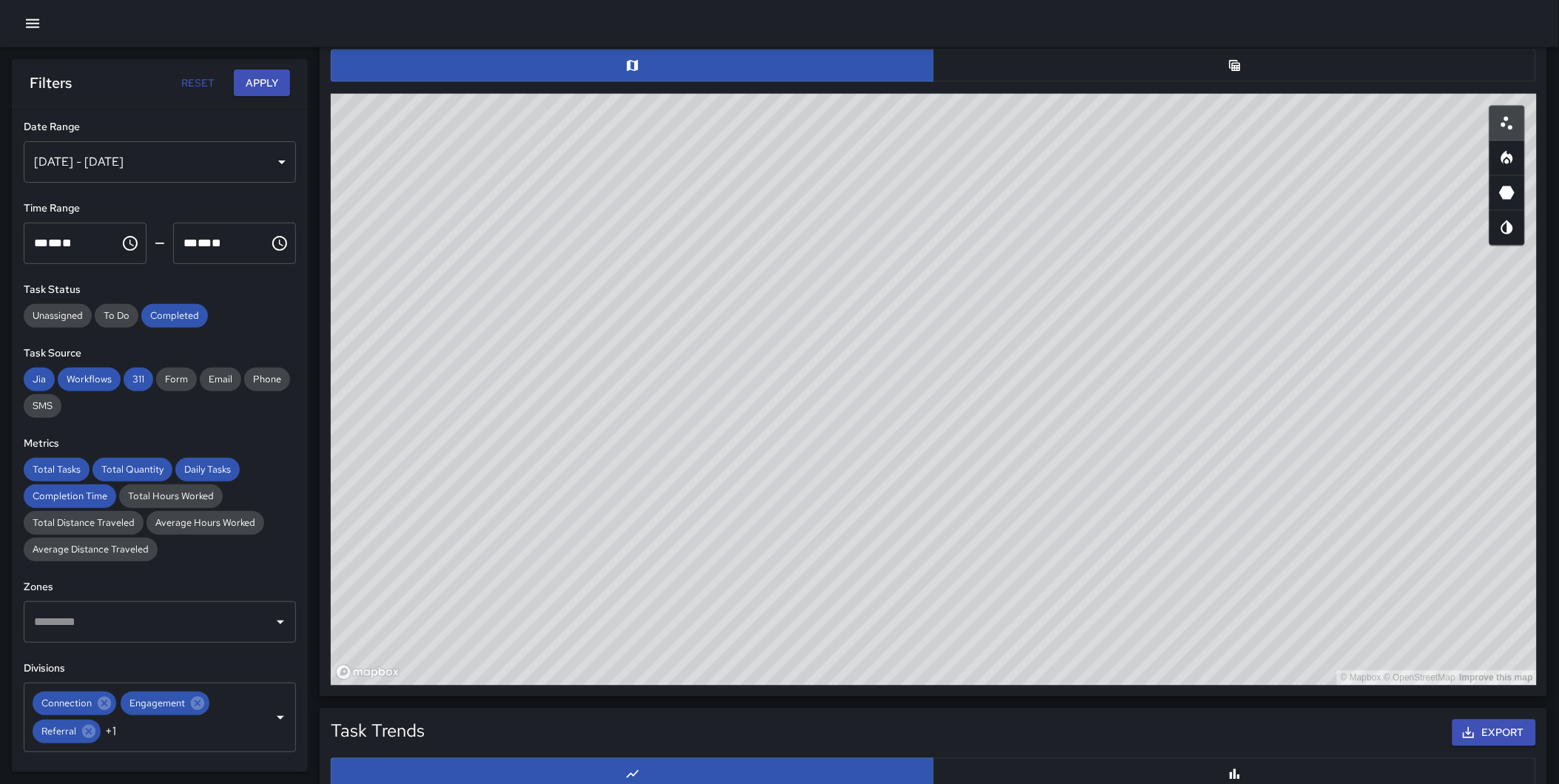
scroll to position [764, 0]
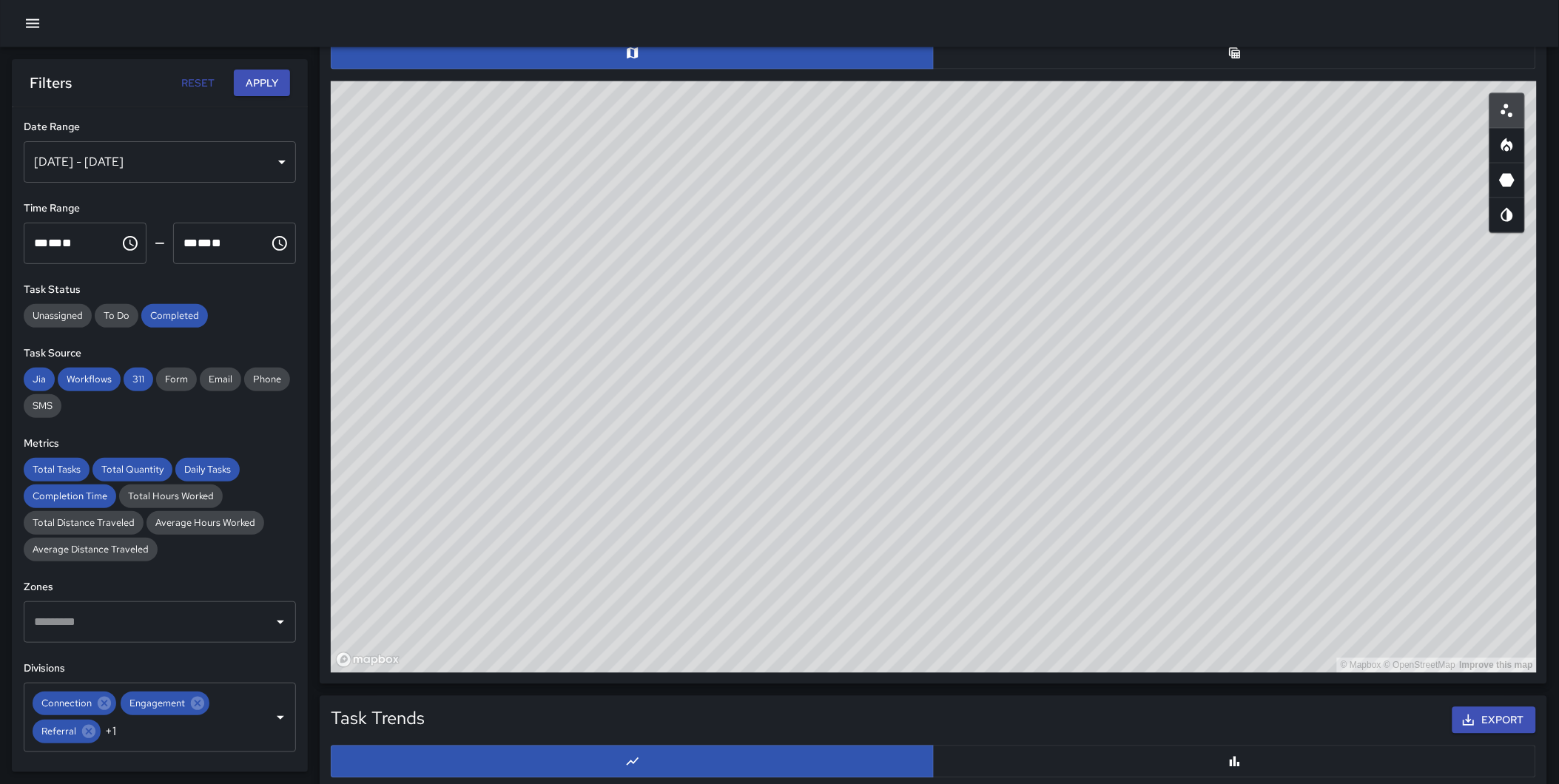
drag, startPoint x: 946, startPoint y: 407, endPoint x: 1051, endPoint y: 313, distance: 140.9
click at [864, 335] on div "© Mapbox © OpenStreetMap Improve this map" at bounding box center [934, 377] width 1206 height 592
click at [1414, 139] on icon "Heatmap" at bounding box center [1508, 146] width 18 height 18
click at [1414, 113] on circle "Scatterplot" at bounding box center [1510, 114] width 4 height 4
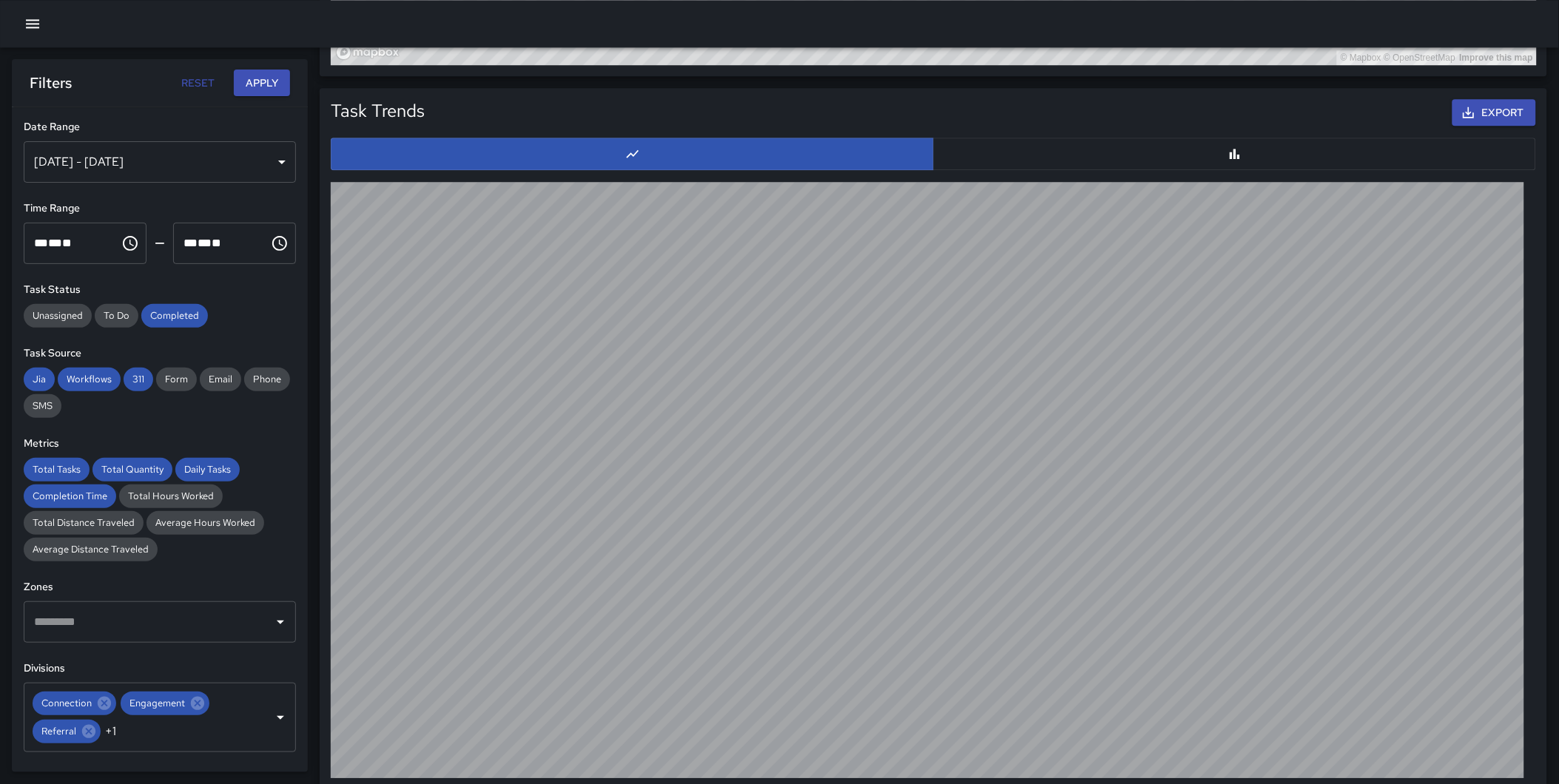
scroll to position [1388, 0]
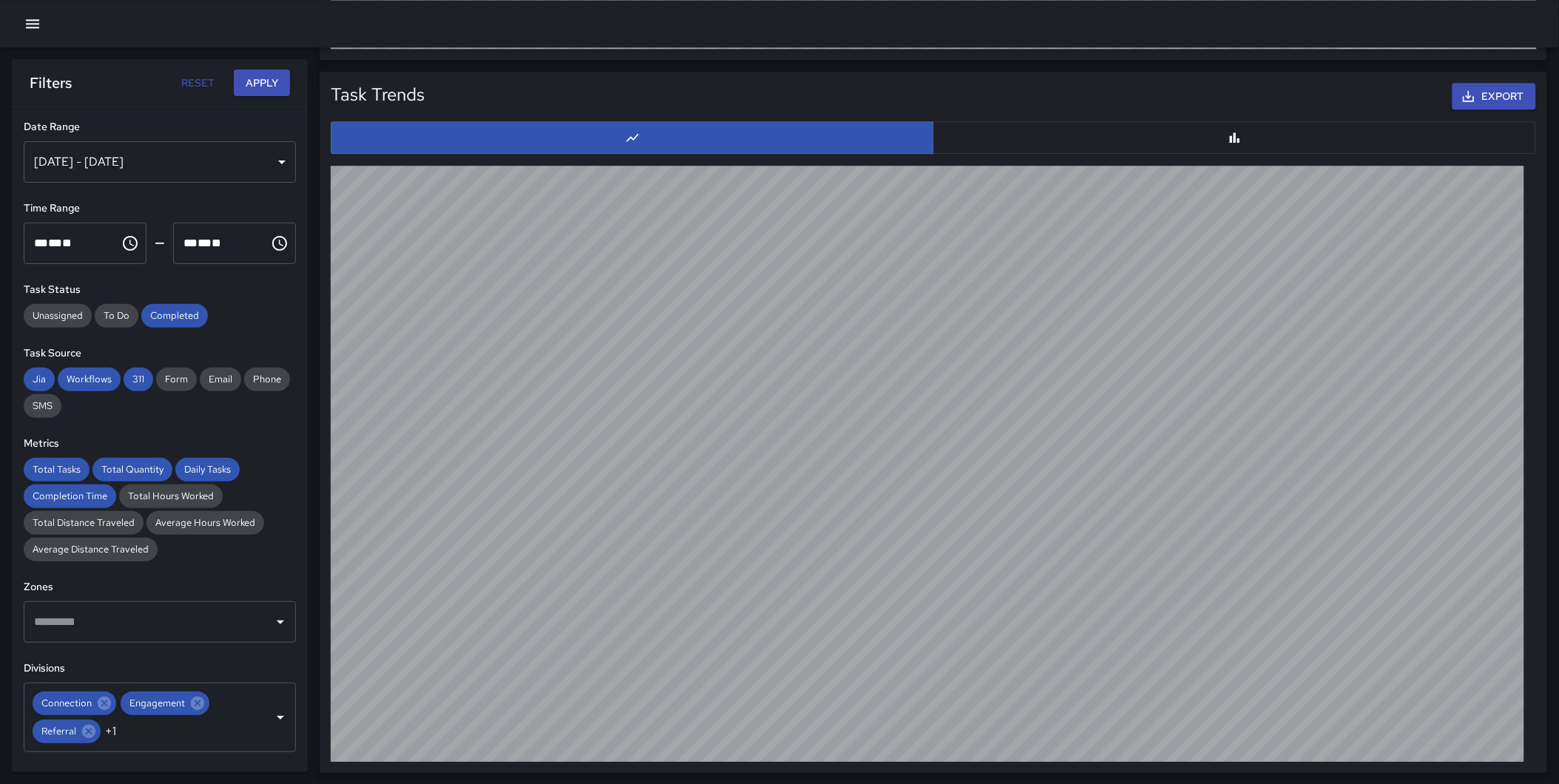
click at [1181, 136] on button "button" at bounding box center [1234, 138] width 603 height 33
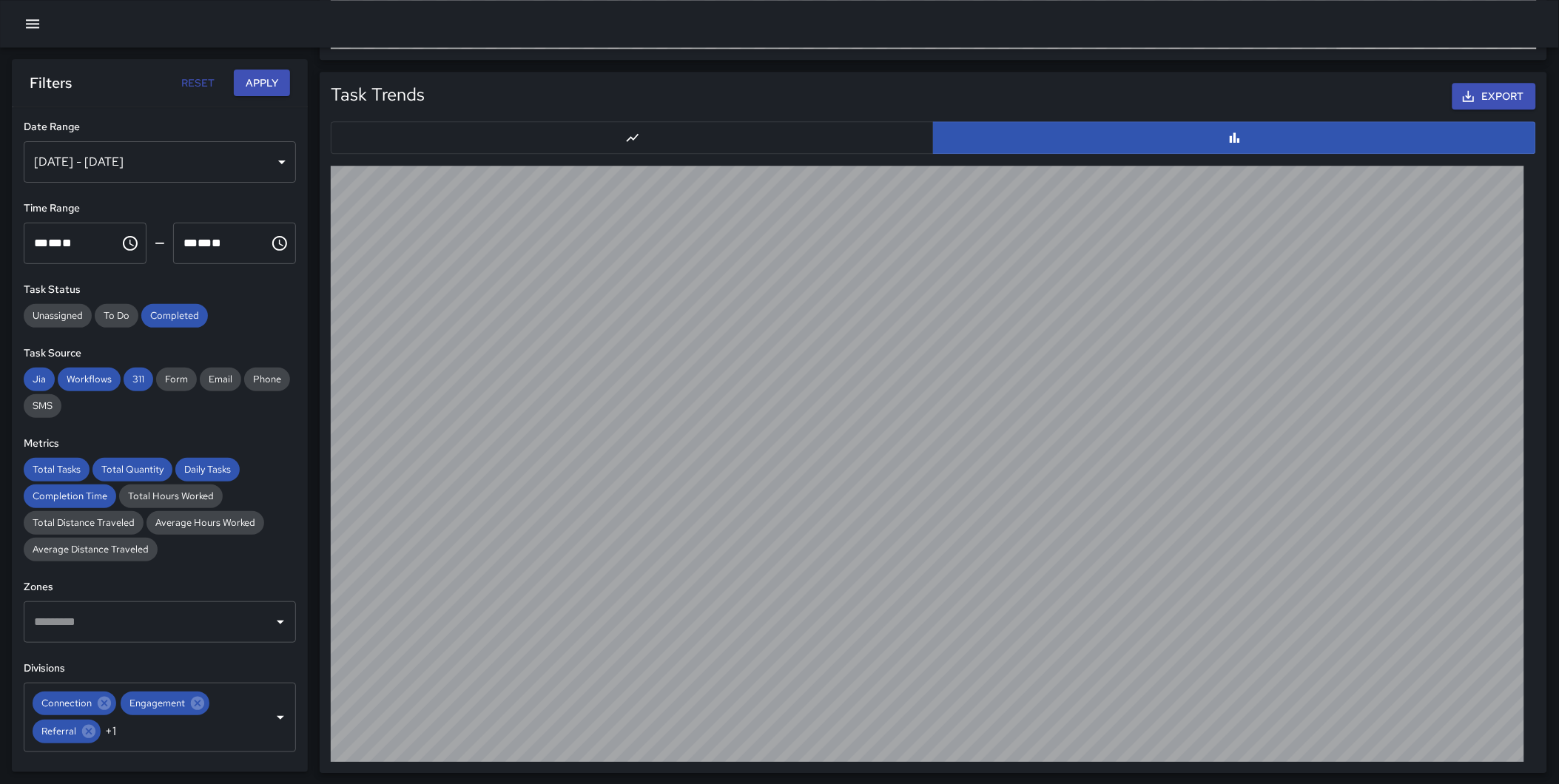
click at [782, 130] on button "button" at bounding box center [633, 138] width 603 height 33
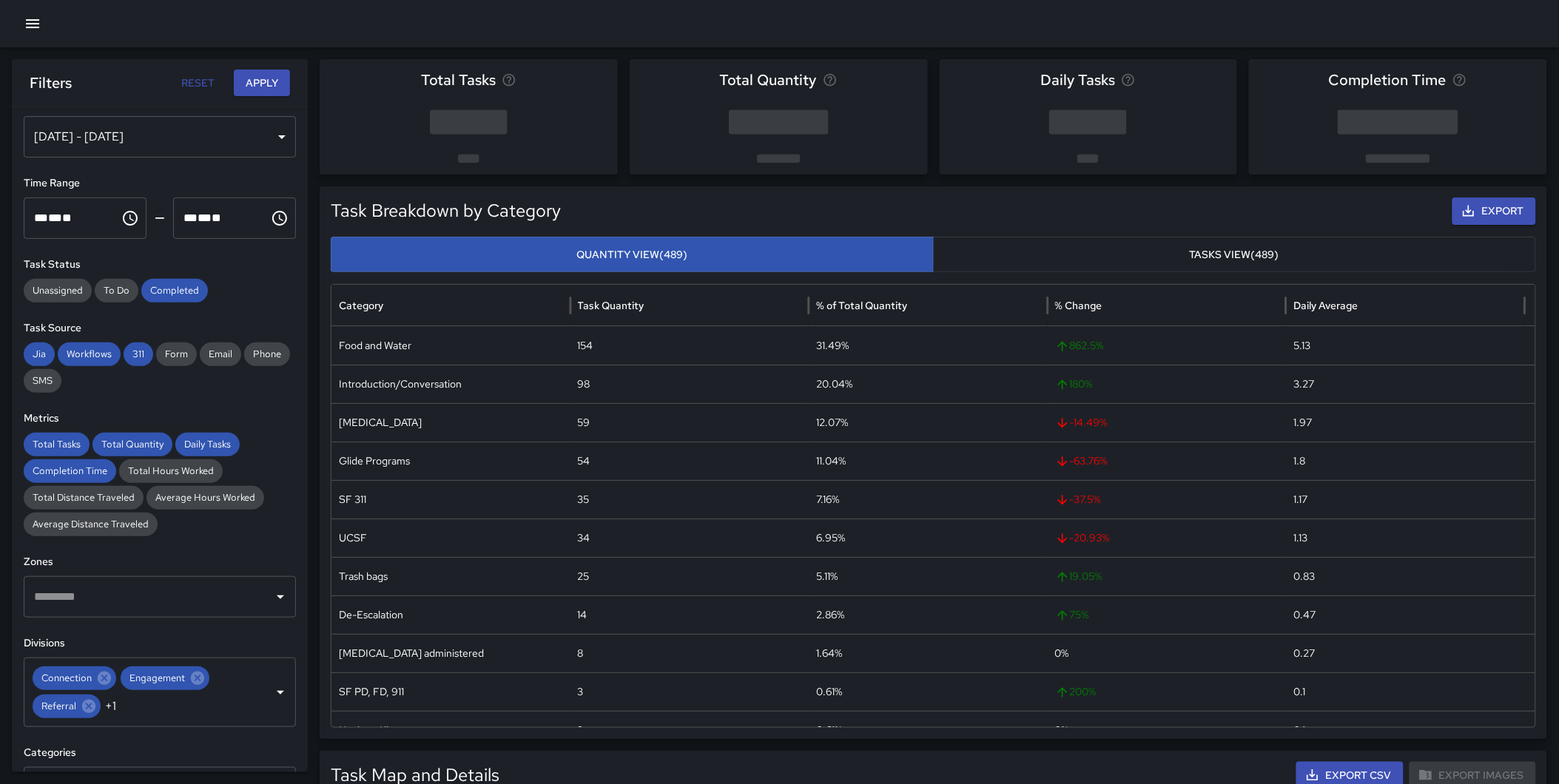
scroll to position [0, 0]
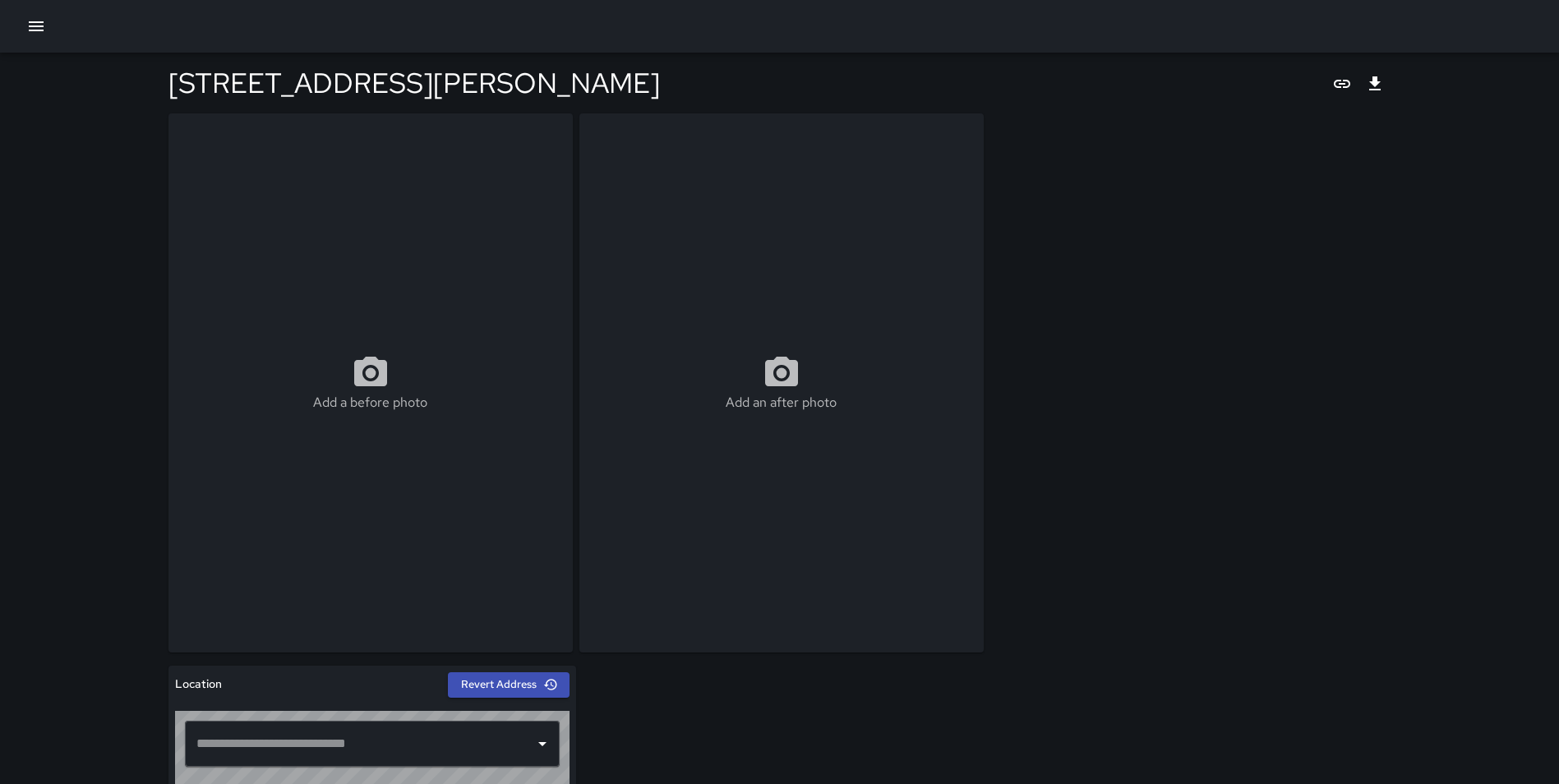
type input "**********"
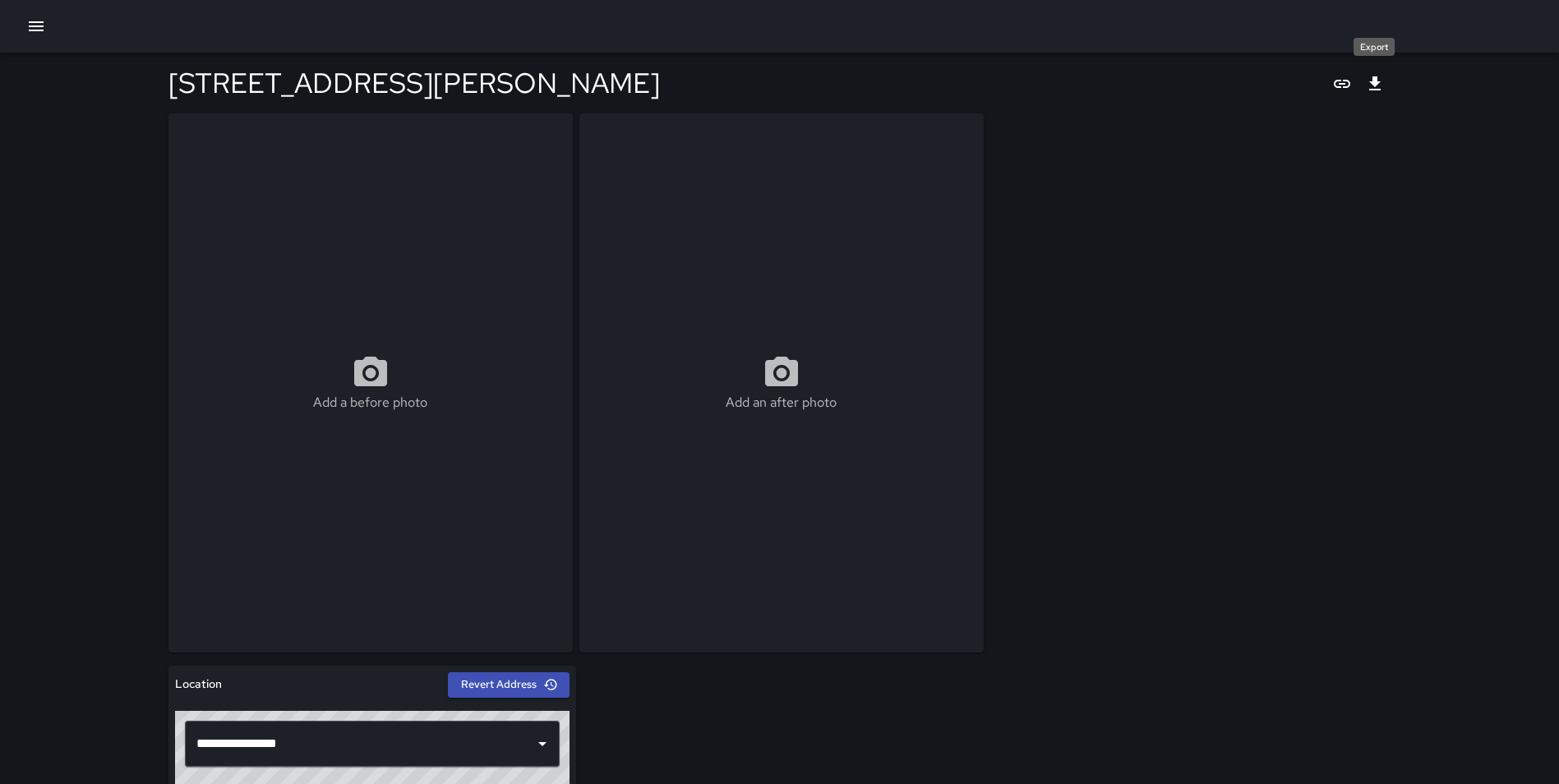
click at [1381, 84] on icon "Export" at bounding box center [1375, 84] width 20 height 20
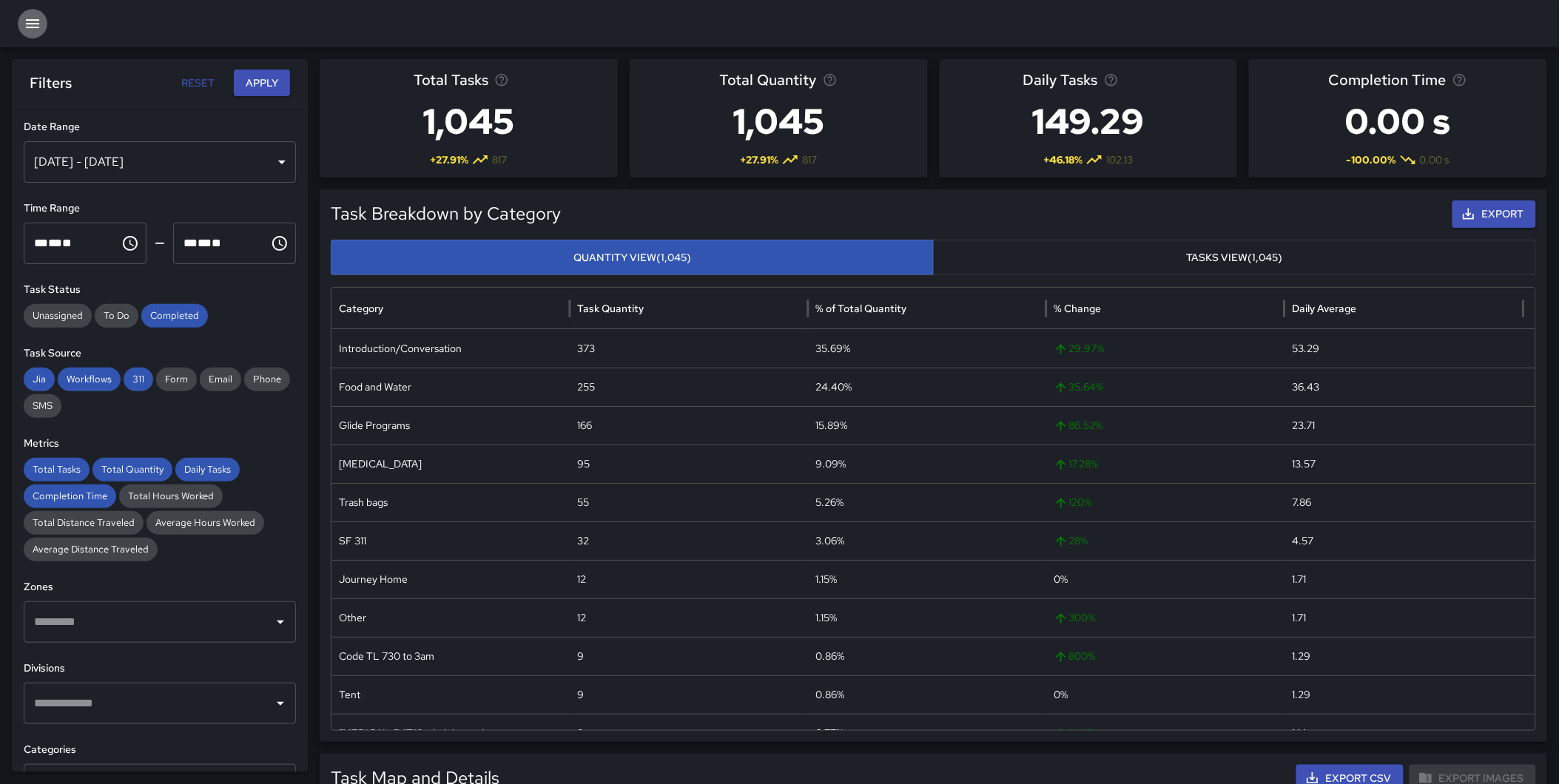
click at [42, 27] on button "button" at bounding box center [33, 24] width 29 height 29
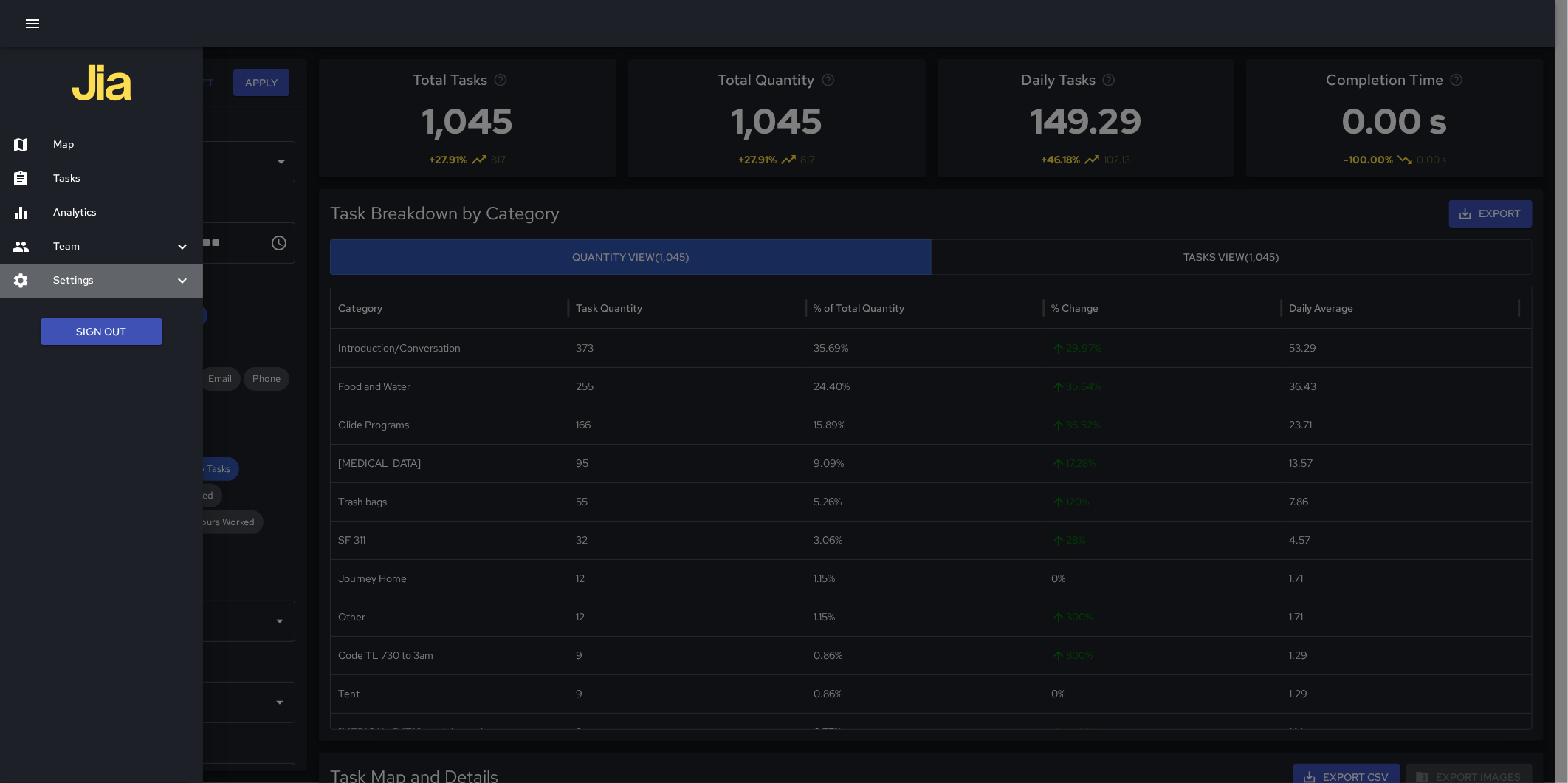
click at [107, 277] on h6 "Settings" at bounding box center [113, 281] width 120 height 16
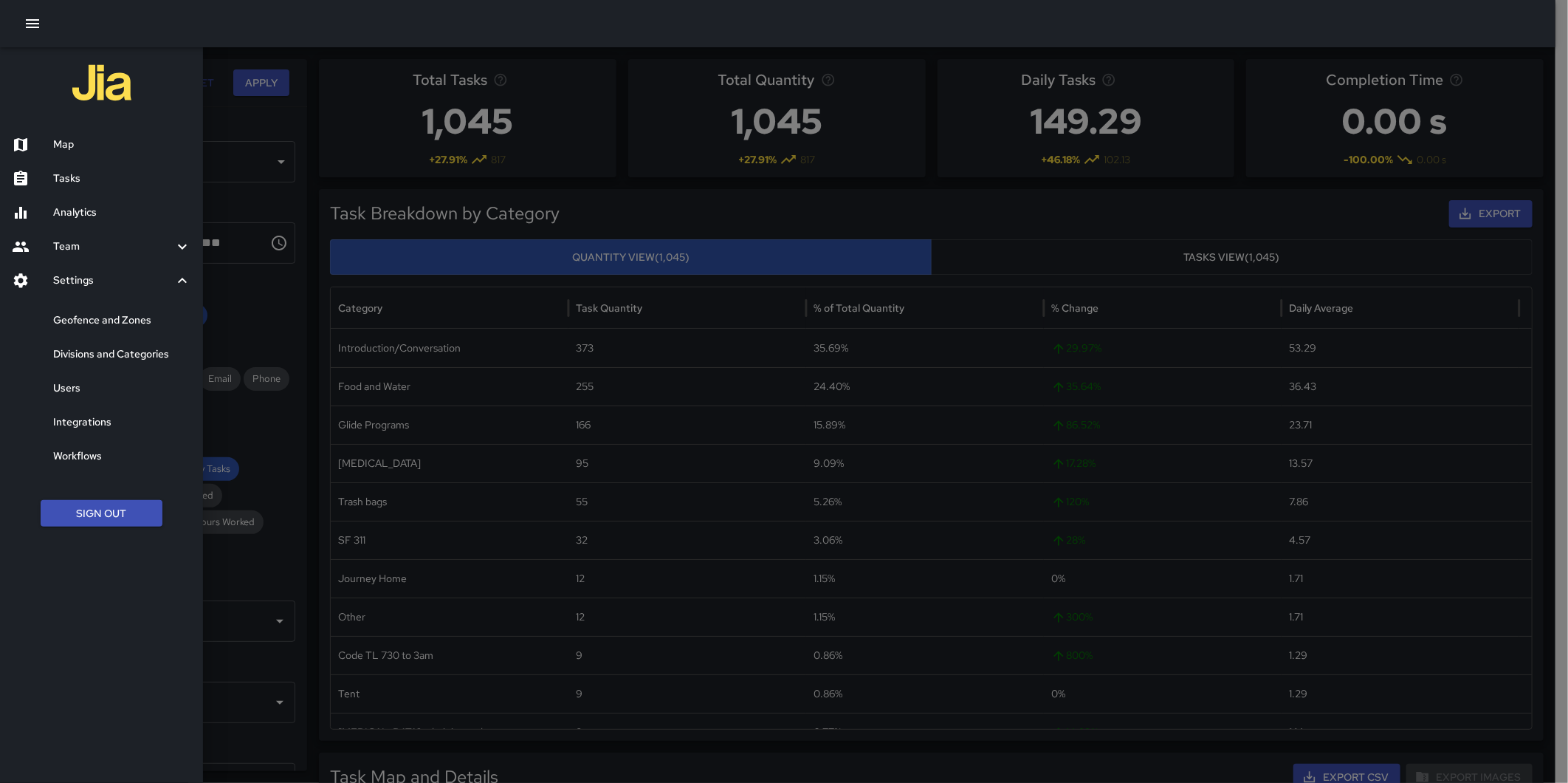
click at [109, 352] on h6 "Divisions and Categories" at bounding box center [122, 355] width 138 height 16
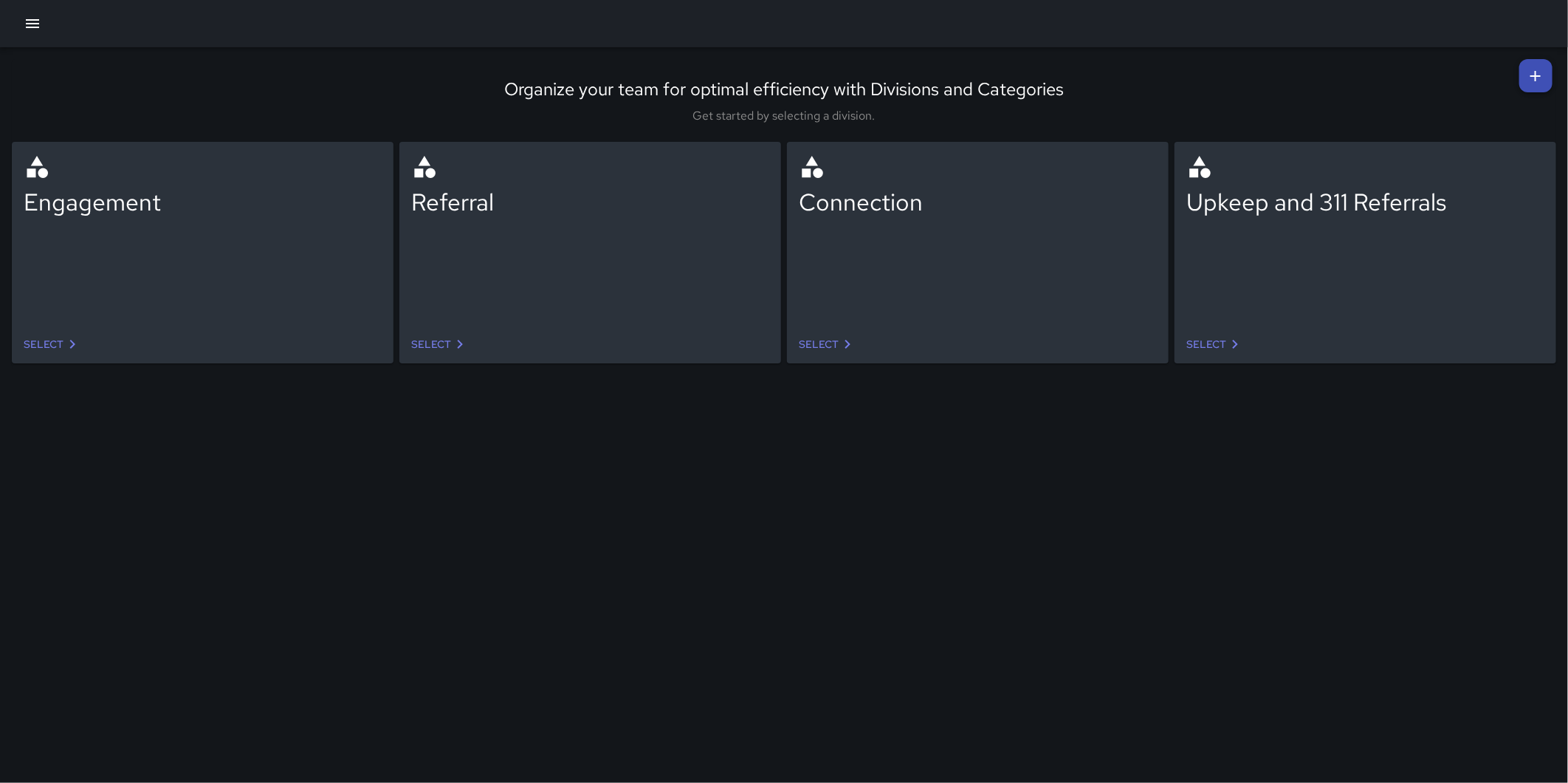
click at [1535, 77] on icon at bounding box center [1536, 77] width 18 height 18
click at [1534, 76] on icon at bounding box center [1535, 76] width 11 height 11
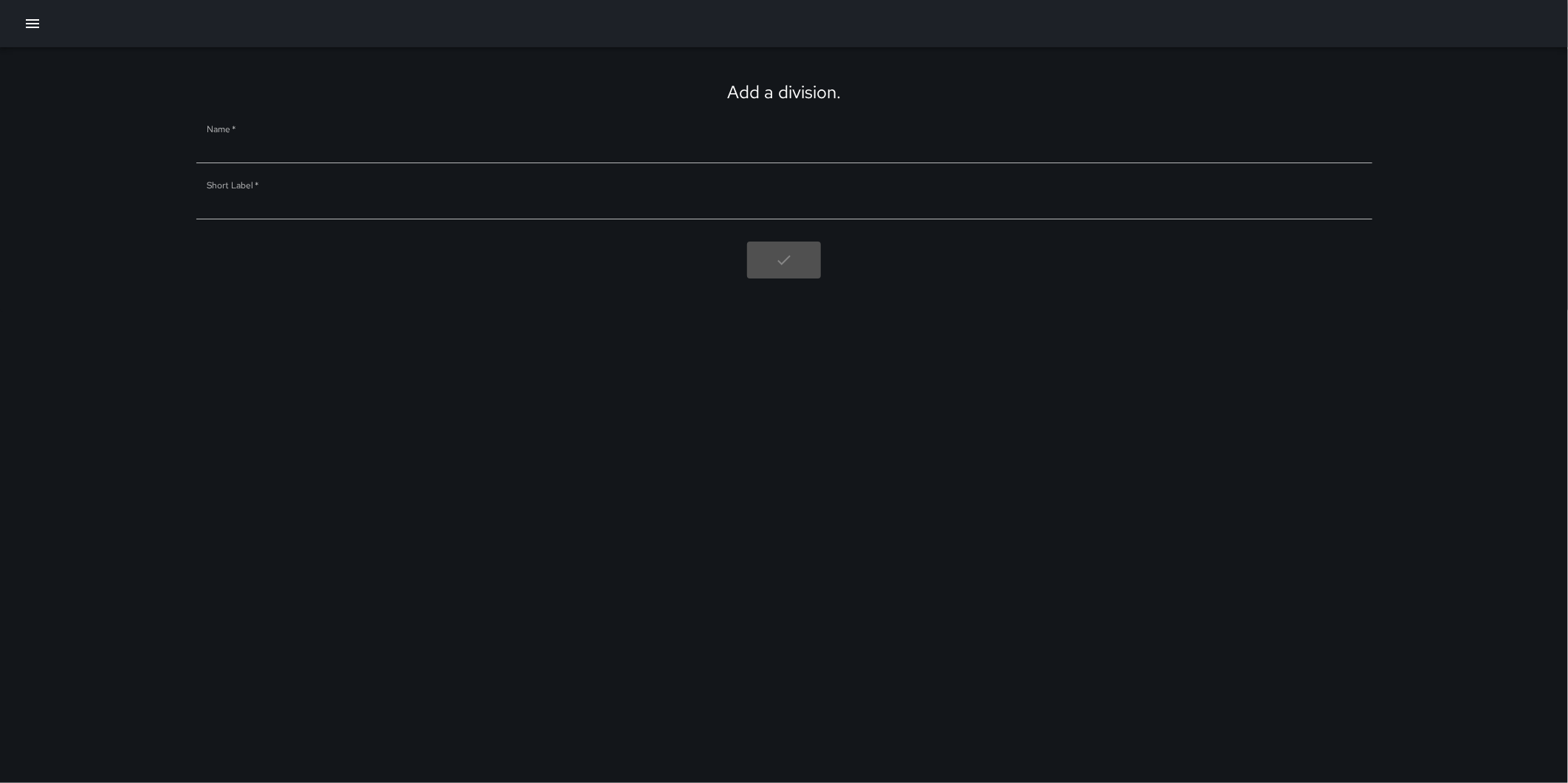
click at [279, 147] on input "Name   *" at bounding box center [784, 151] width 1177 height 24
click at [41, 20] on icon "button" at bounding box center [33, 24] width 18 height 18
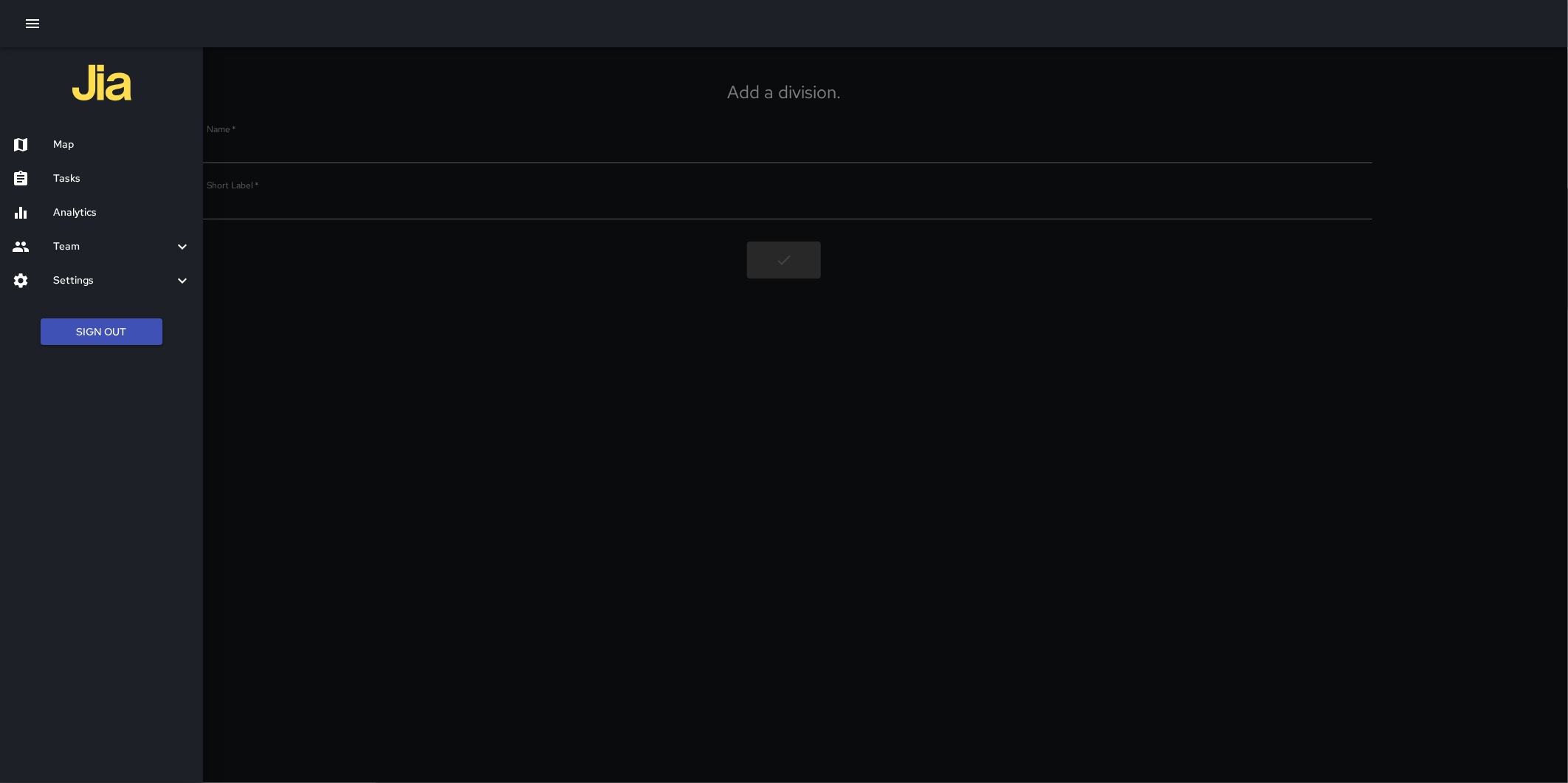
click at [89, 218] on h6 "Analytics" at bounding box center [122, 212] width 138 height 16
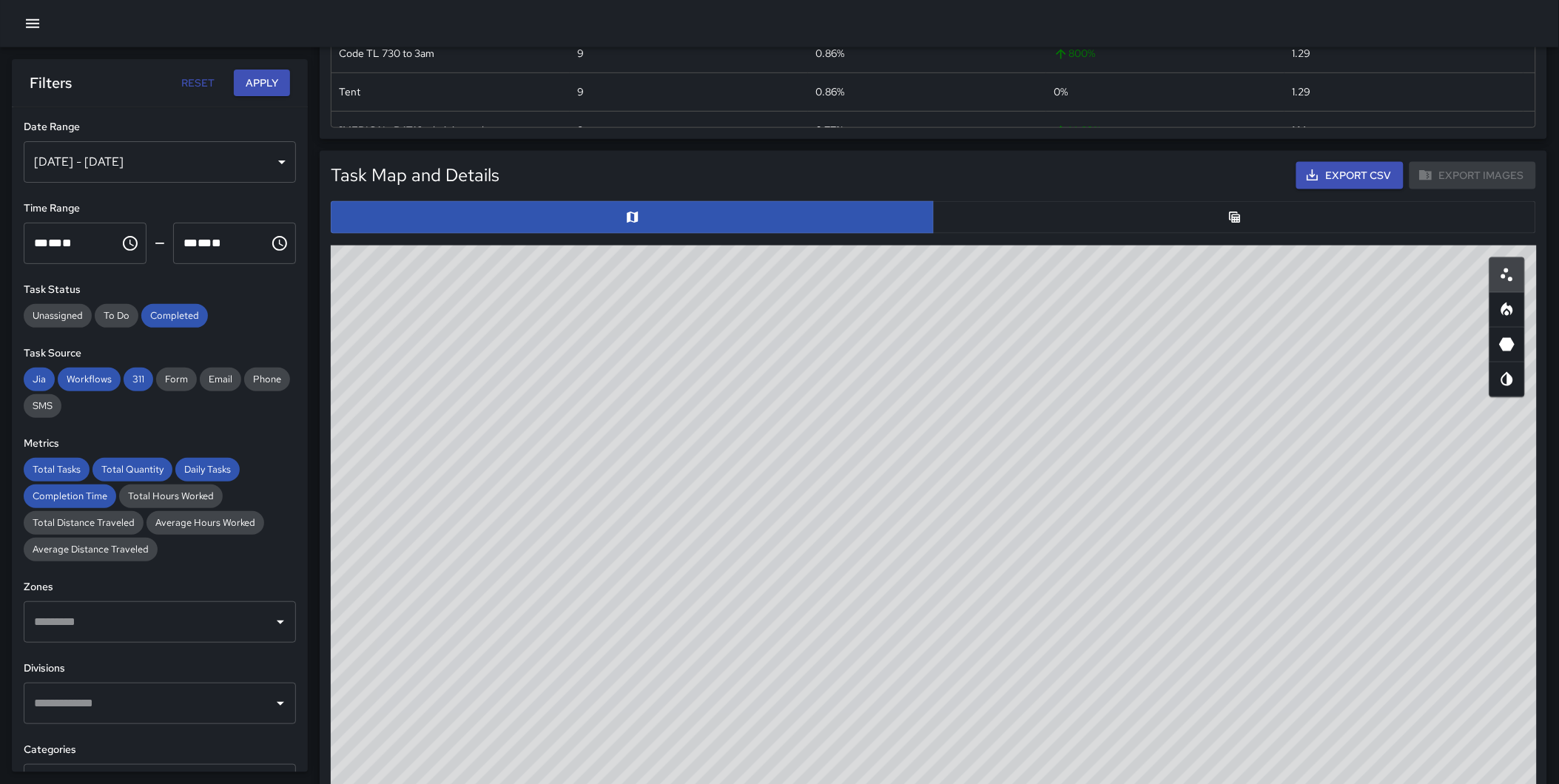
scroll to position [755, 0]
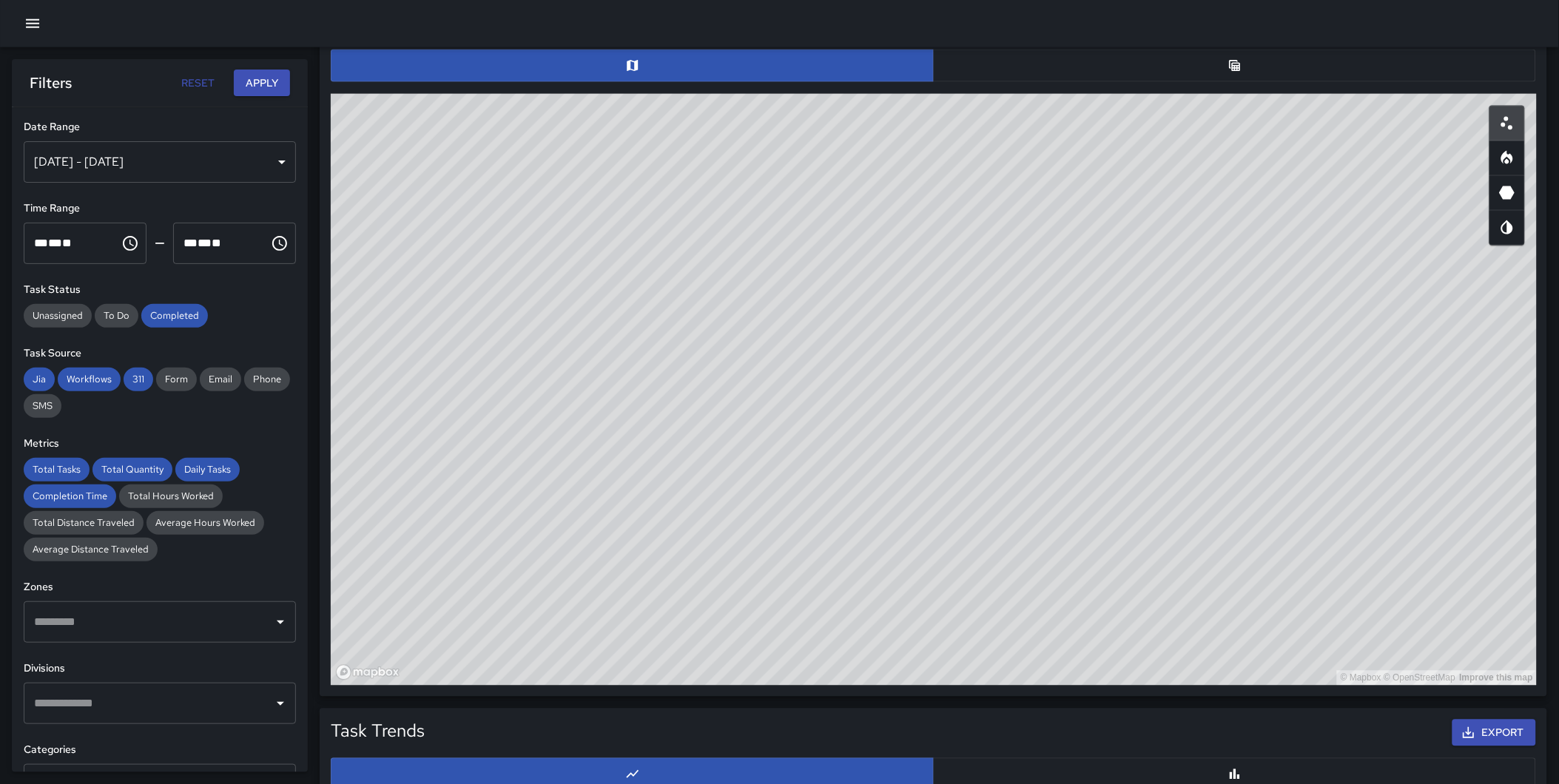
drag, startPoint x: 1024, startPoint y: 367, endPoint x: 903, endPoint y: 599, distance: 261.7
click at [903, 599] on div "© Mapbox © OpenStreetMap Improve this map" at bounding box center [934, 390] width 1206 height 592
drag, startPoint x: 1099, startPoint y: 349, endPoint x: 1096, endPoint y: 426, distance: 77.1
click at [1096, 426] on div "© Mapbox © OpenStreetMap Improve this map" at bounding box center [934, 390] width 1206 height 592
drag, startPoint x: 990, startPoint y: 333, endPoint x: 983, endPoint y: 457, distance: 124.2
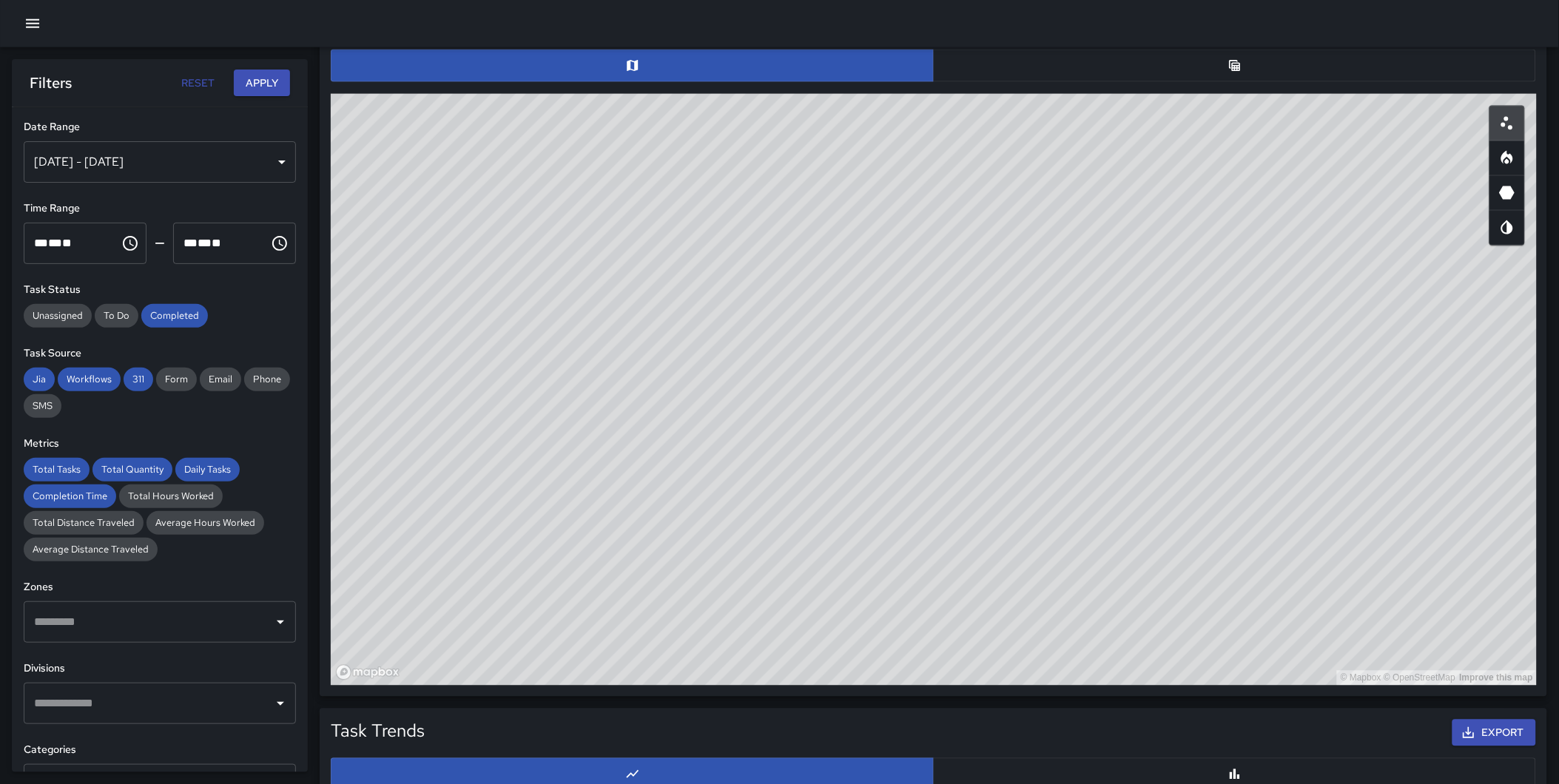
click at [983, 457] on div "© Mapbox © OpenStreetMap Improve this map" at bounding box center [934, 390] width 1206 height 592
drag, startPoint x: 704, startPoint y: 482, endPoint x: 706, endPoint y: 544, distance: 62.0
click at [706, 544] on div "© Mapbox © OpenStreetMap Improve this map" at bounding box center [934, 390] width 1206 height 592
drag, startPoint x: 899, startPoint y: 175, endPoint x: 815, endPoint y: 191, distance: 85.5
click at [815, 191] on div "© Mapbox © OpenStreetMap Improve this map" at bounding box center [934, 390] width 1206 height 592
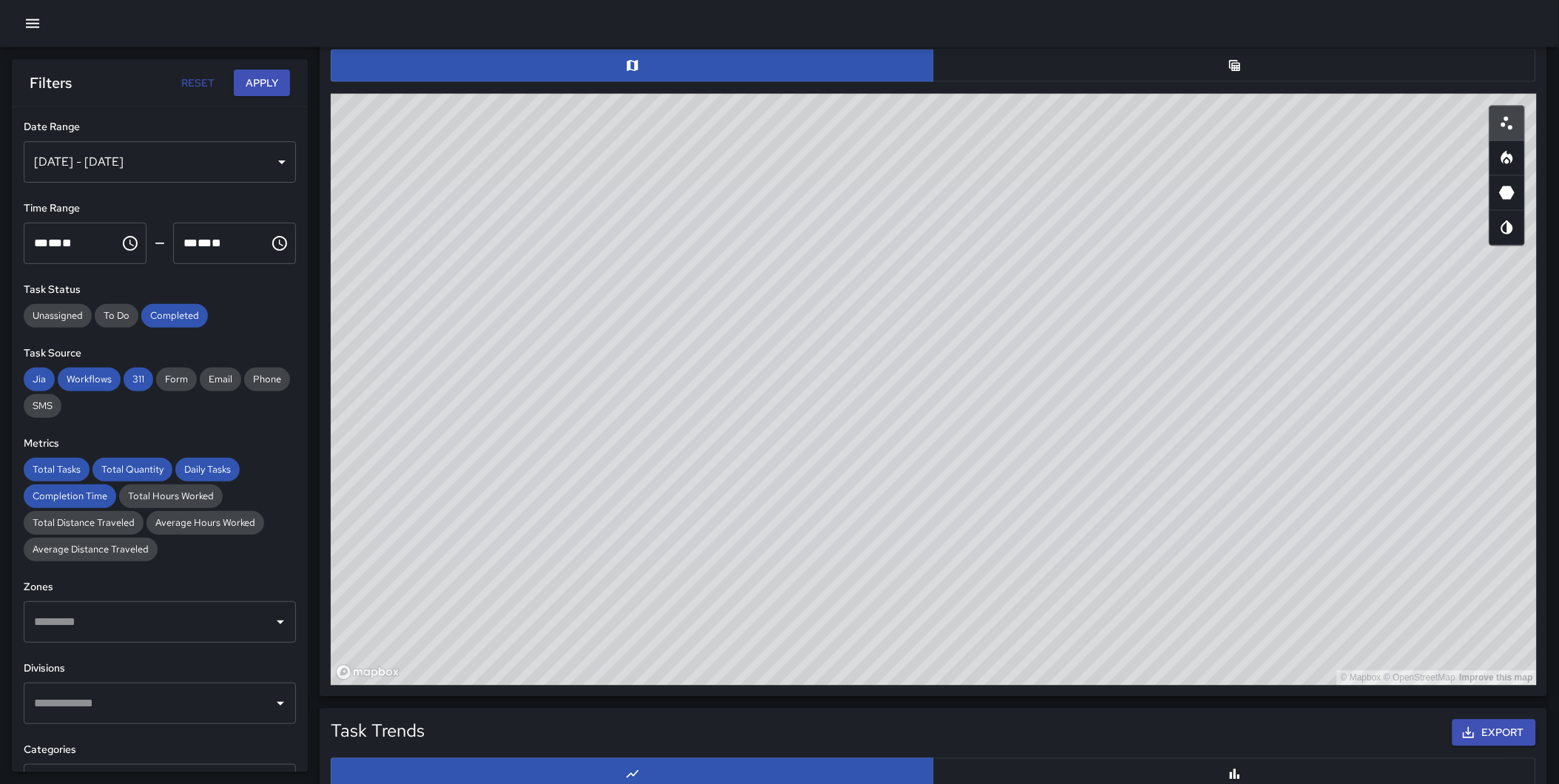
drag, startPoint x: 784, startPoint y: 394, endPoint x: 782, endPoint y: 439, distance: 45.0
click at [782, 439] on div "© Mapbox © OpenStreetMap Improve this map" at bounding box center [934, 390] width 1206 height 592
drag, startPoint x: 1115, startPoint y: 415, endPoint x: 1122, endPoint y: 407, distance: 10.6
click at [1122, 407] on div "© Mapbox © OpenStreetMap Improve this map" at bounding box center [934, 390] width 1206 height 592
drag, startPoint x: 971, startPoint y: 430, endPoint x: 978, endPoint y: 438, distance: 10.6
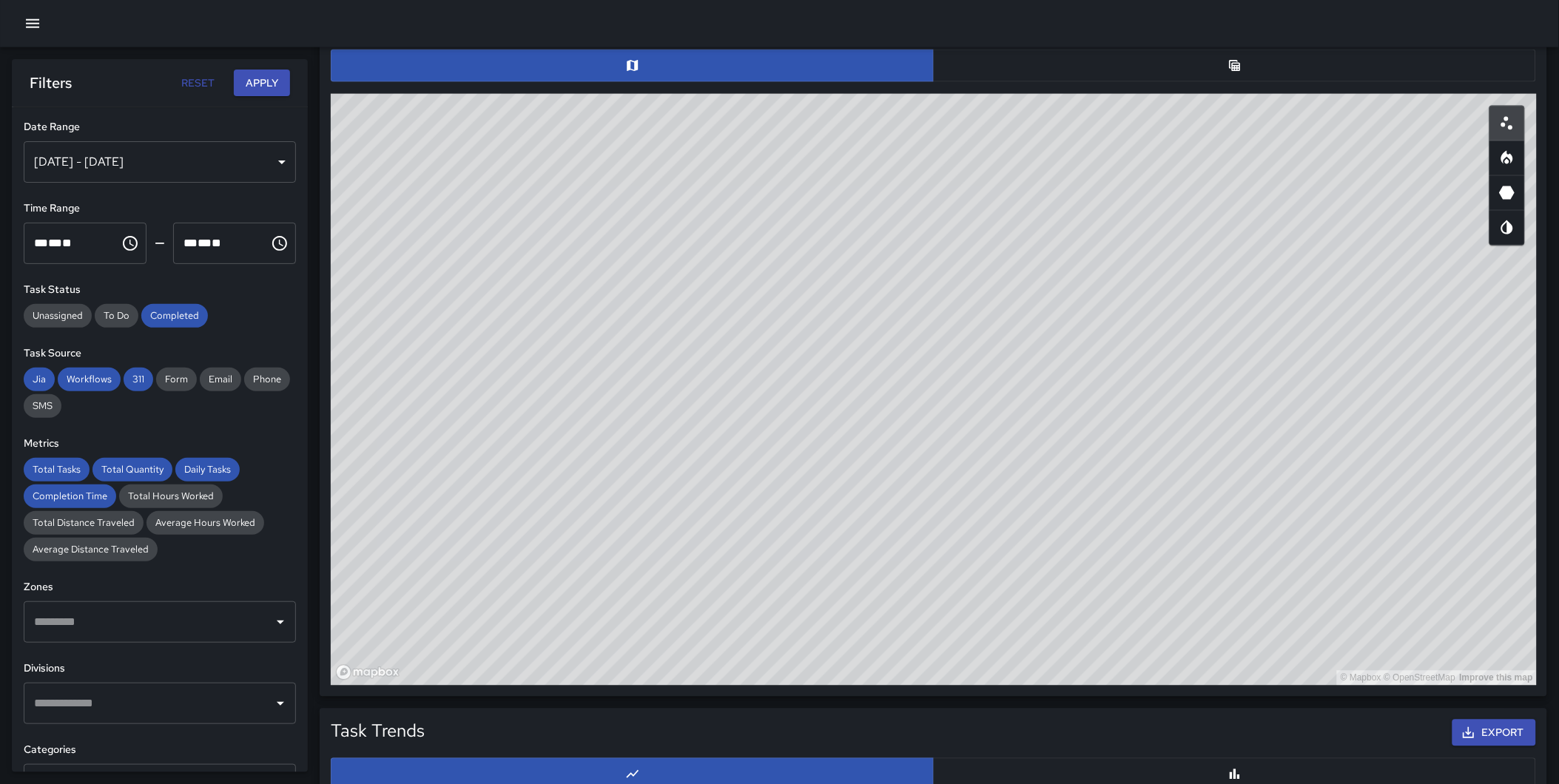
click at [978, 438] on div "© Mapbox © OpenStreetMap Improve this map" at bounding box center [934, 390] width 1206 height 592
drag, startPoint x: 1148, startPoint y: 434, endPoint x: 1137, endPoint y: 428, distance: 12.5
click at [1137, 428] on div "© Mapbox © OpenStreetMap Improve this map" at bounding box center [934, 390] width 1206 height 592
click at [1274, 468] on div "© Mapbox © OpenStreetMap Improve this map" at bounding box center [934, 390] width 1206 height 592
click at [89, 239] on div "** * ** **" at bounding box center [72, 243] width 76 height 42
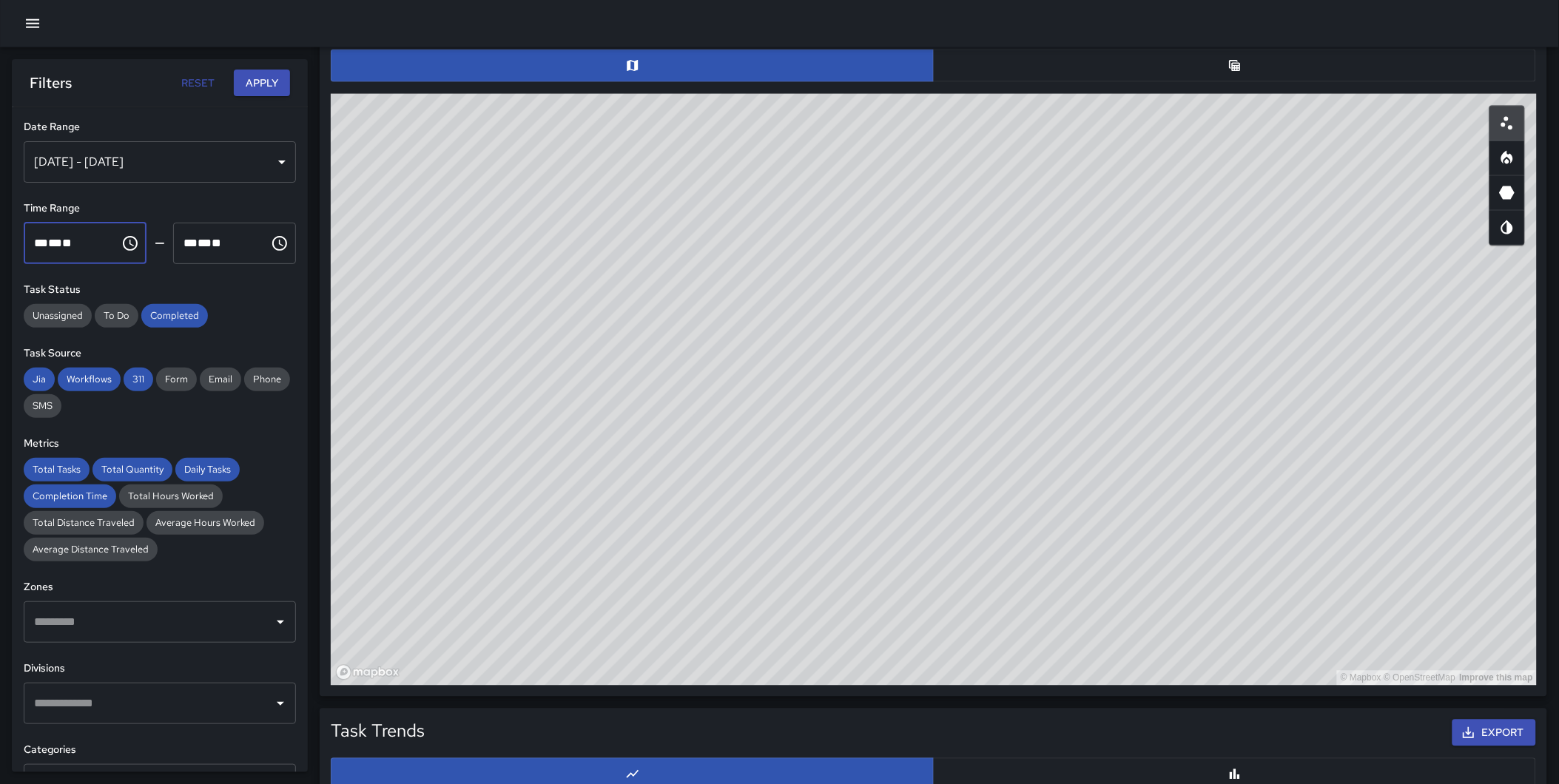
click at [123, 247] on icon "Choose time, selected time is 12:00 AM" at bounding box center [130, 243] width 15 height 15
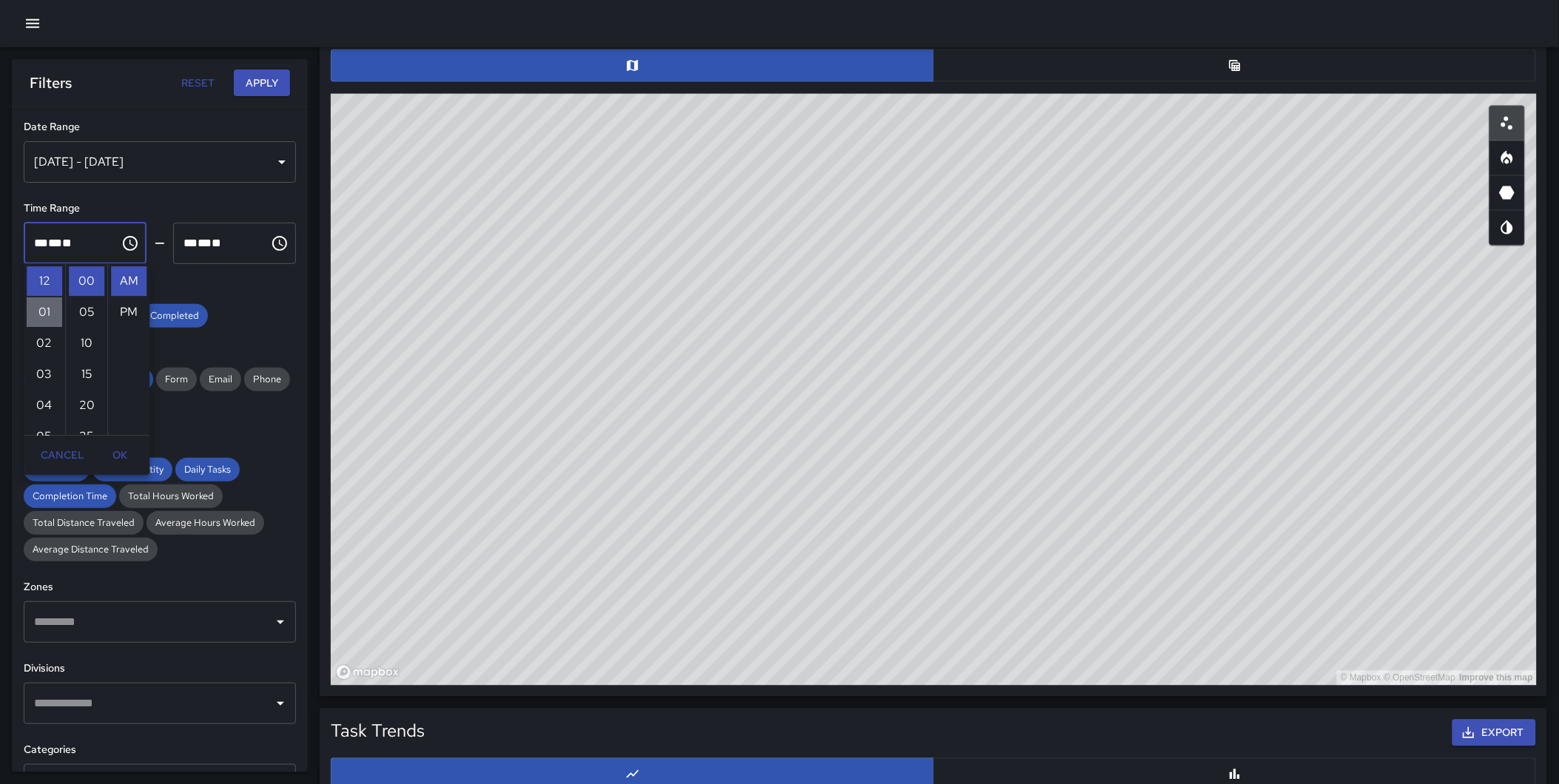
click at [55, 313] on li "01" at bounding box center [45, 313] width 36 height 29
click at [37, 368] on li "08" at bounding box center [45, 369] width 36 height 29
type input "********"
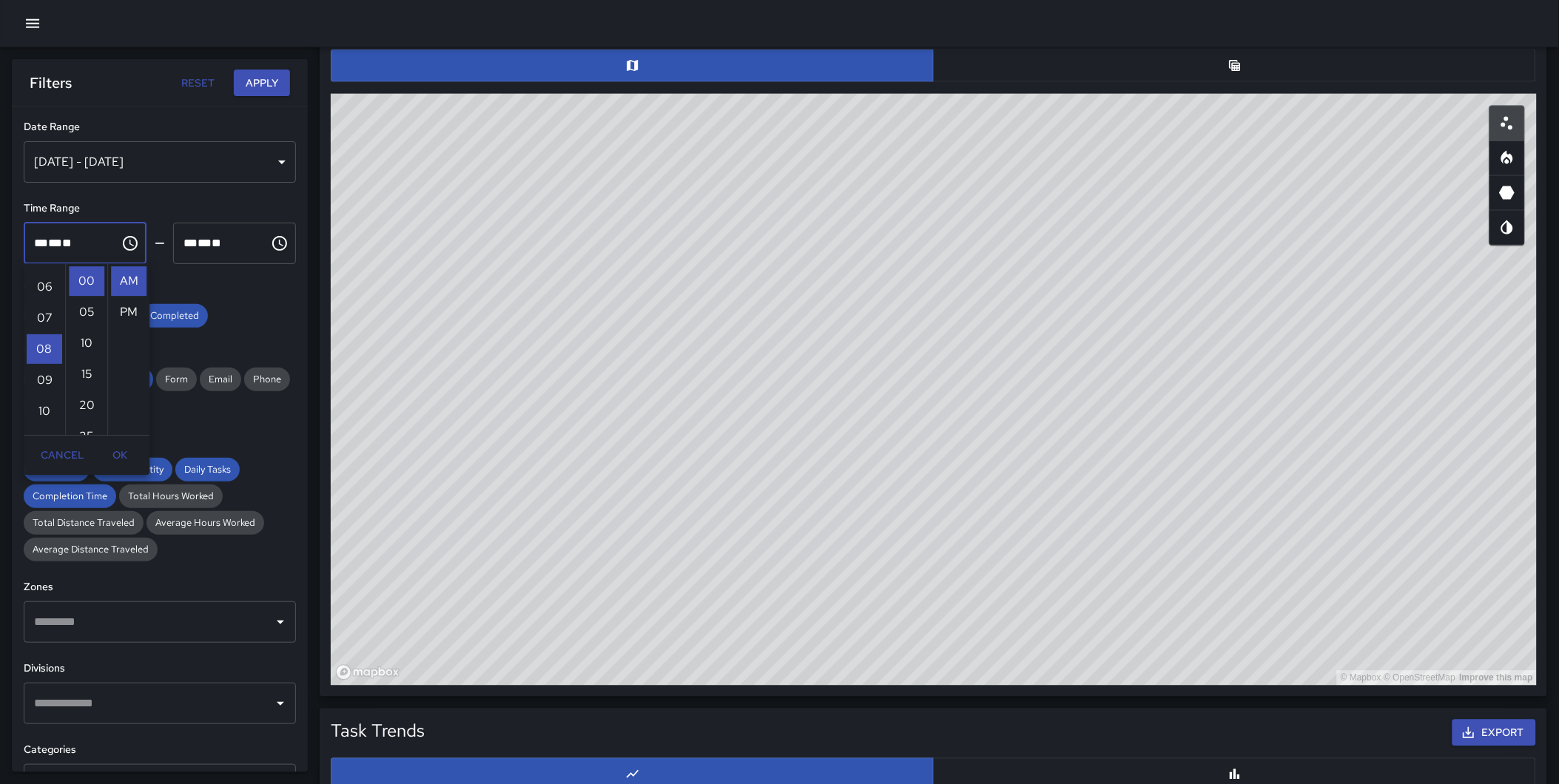
click at [236, 244] on div "** * ** **" at bounding box center [221, 243] width 76 height 42
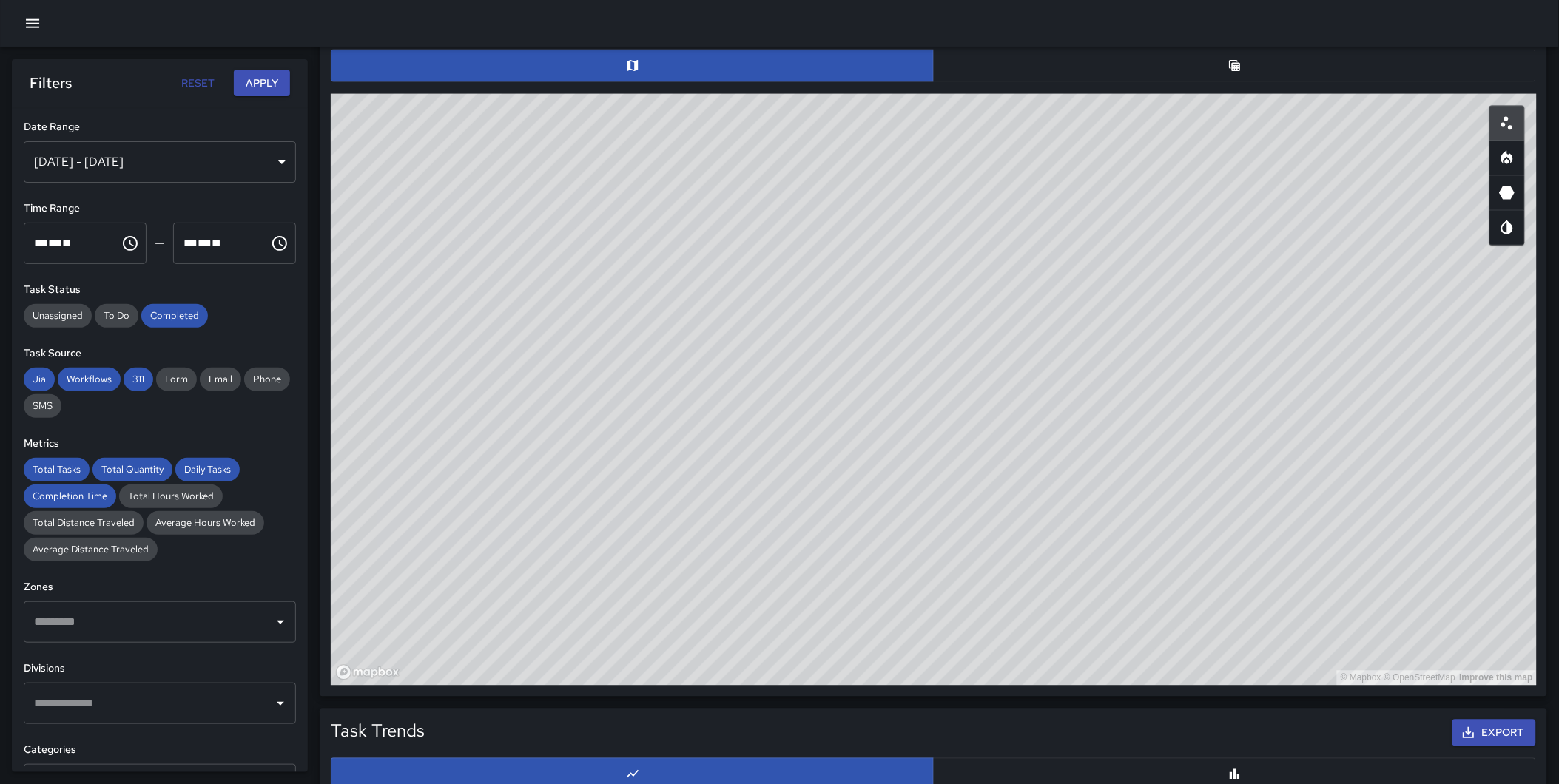
click at [275, 247] on icon "Choose time, selected time is 11:59 PM" at bounding box center [280, 244] width 18 height 18
drag, startPoint x: 200, startPoint y: 399, endPoint x: 195, endPoint y: 355, distance: 44.3
click at [195, 355] on ul "12 01 02 03 04 05 06 07 08 09 10 11" at bounding box center [188, 350] width 42 height 172
drag, startPoint x: 198, startPoint y: 350, endPoint x: 198, endPoint y: 334, distance: 16.0
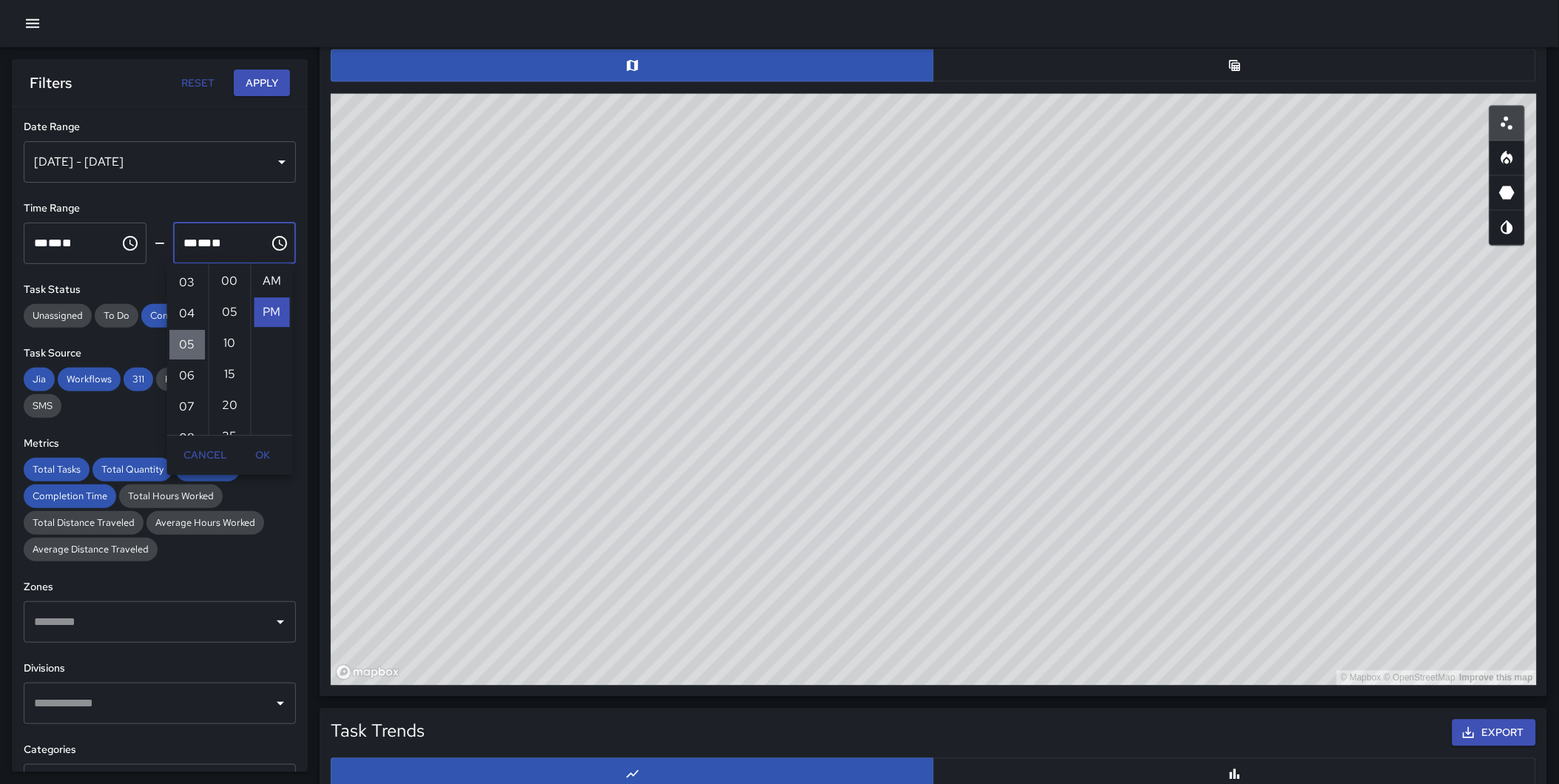
click at [198, 334] on li "05" at bounding box center [188, 346] width 36 height 29
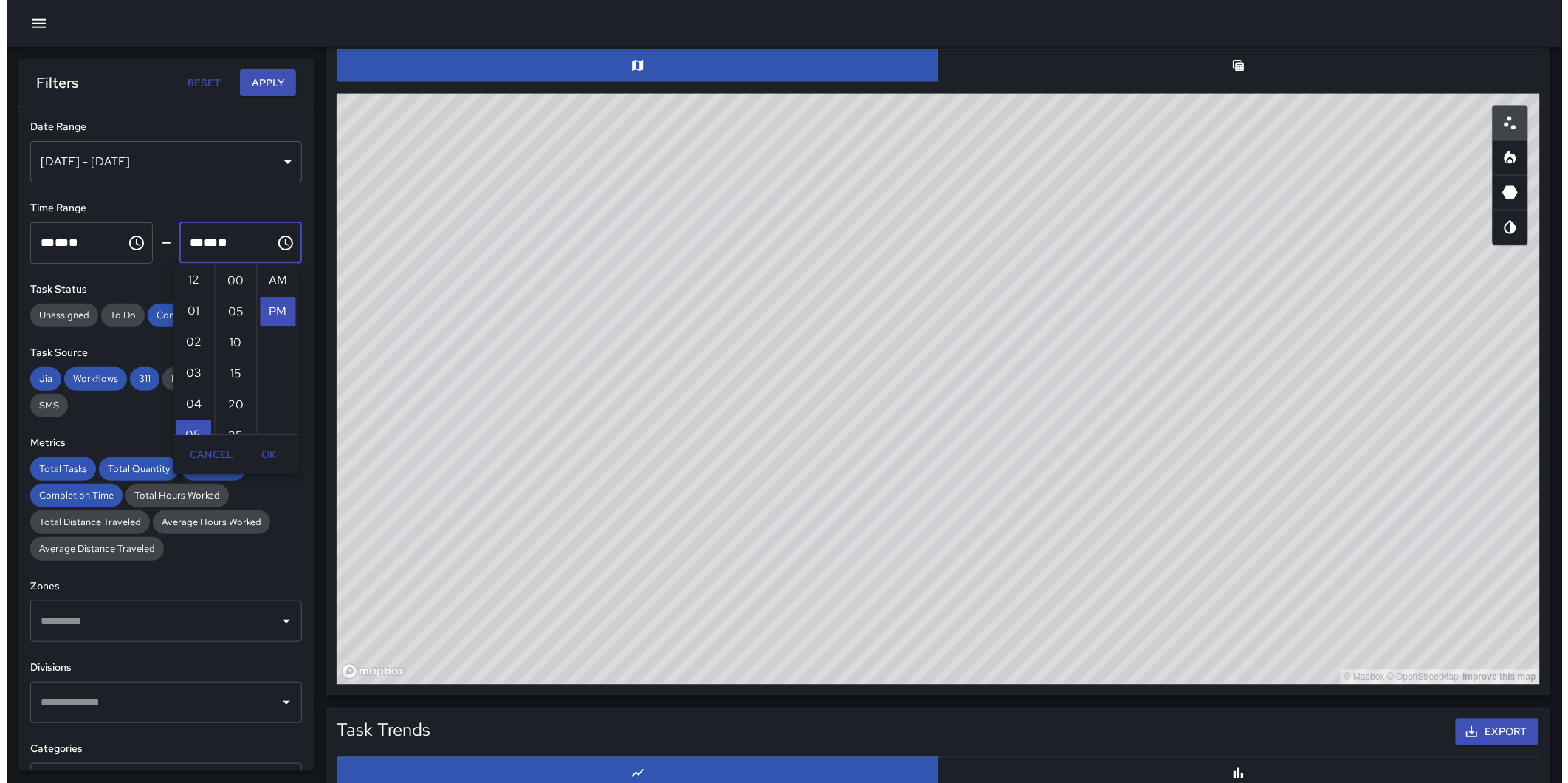
scroll to position [0, 0]
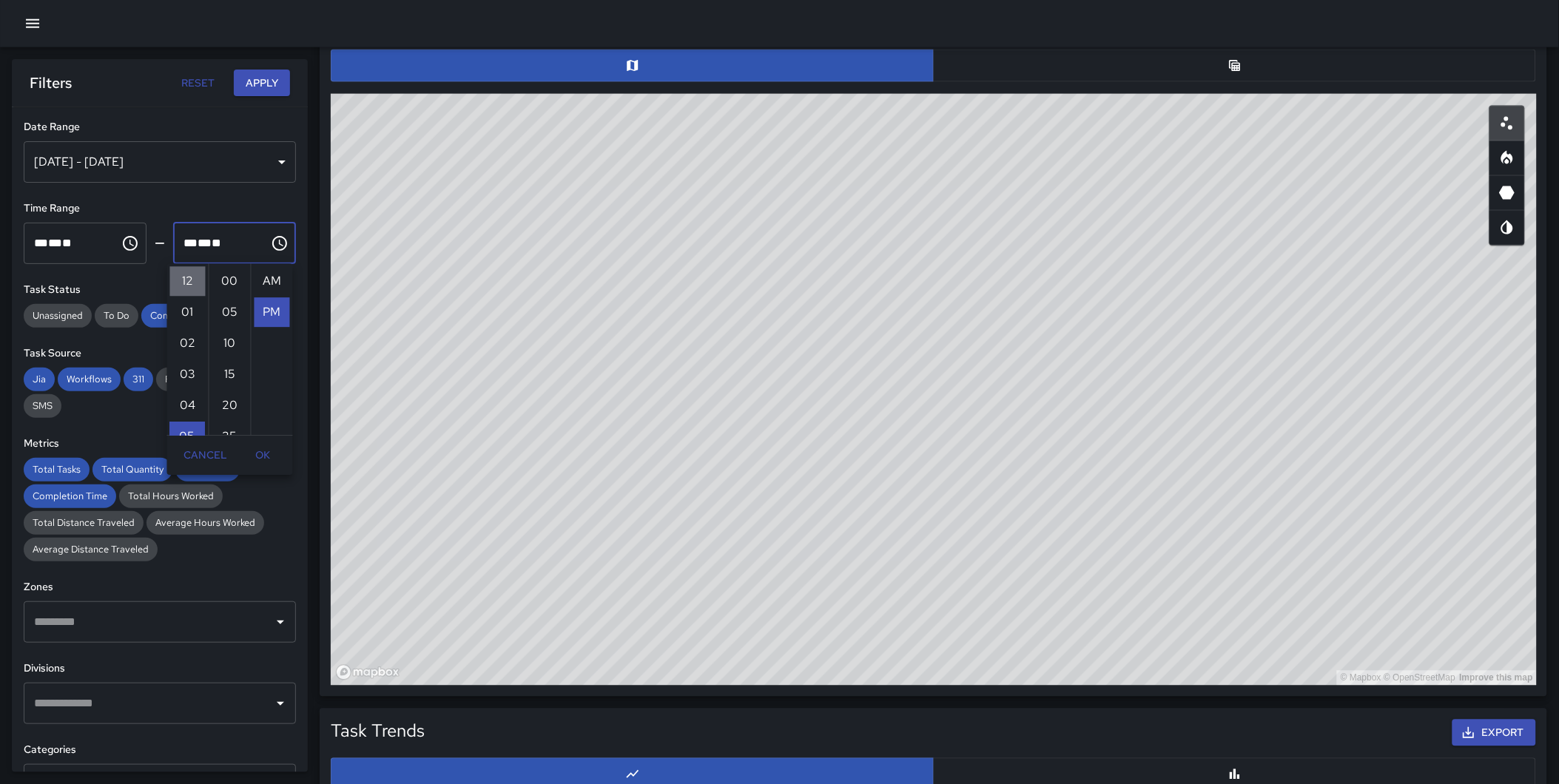
click at [185, 275] on li "12" at bounding box center [188, 282] width 36 height 29
type input "********"
click at [267, 181] on div "Oct 03, 2025 - Oct 09, 2025" at bounding box center [160, 161] width 272 height 42
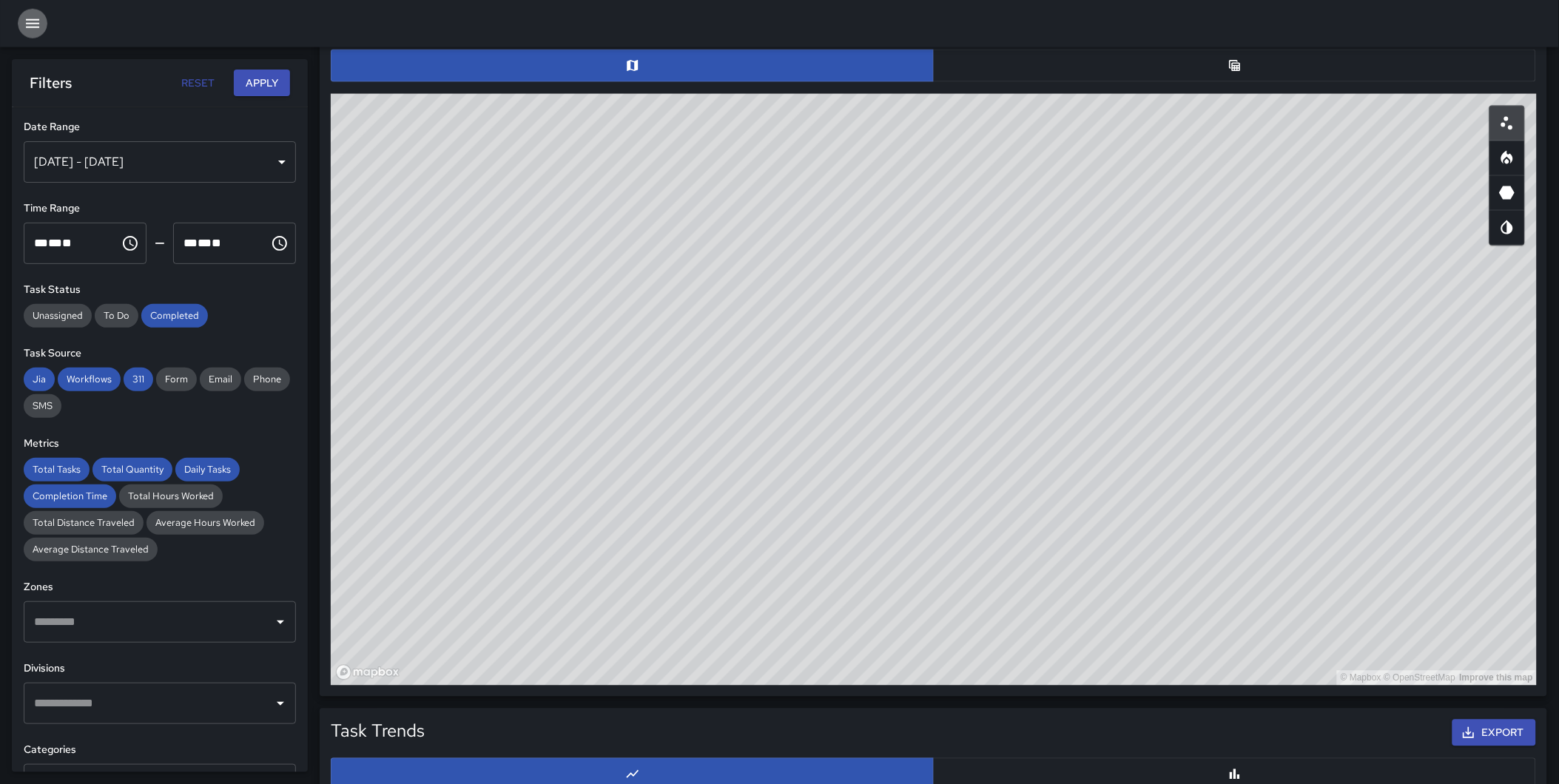
click at [28, 28] on icon "button" at bounding box center [33, 24] width 18 height 18
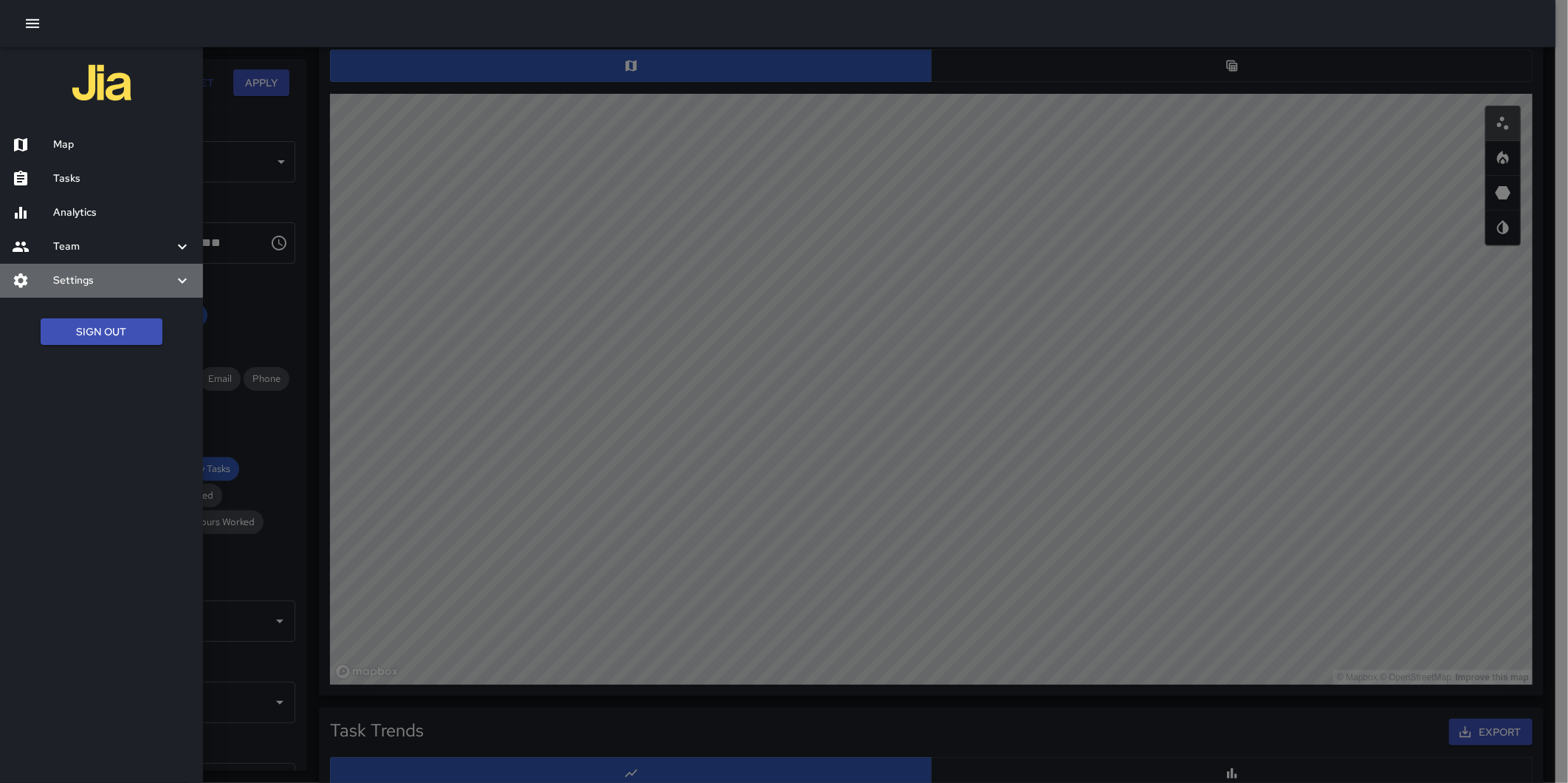
click at [92, 277] on h6 "Settings" at bounding box center [113, 281] width 120 height 16
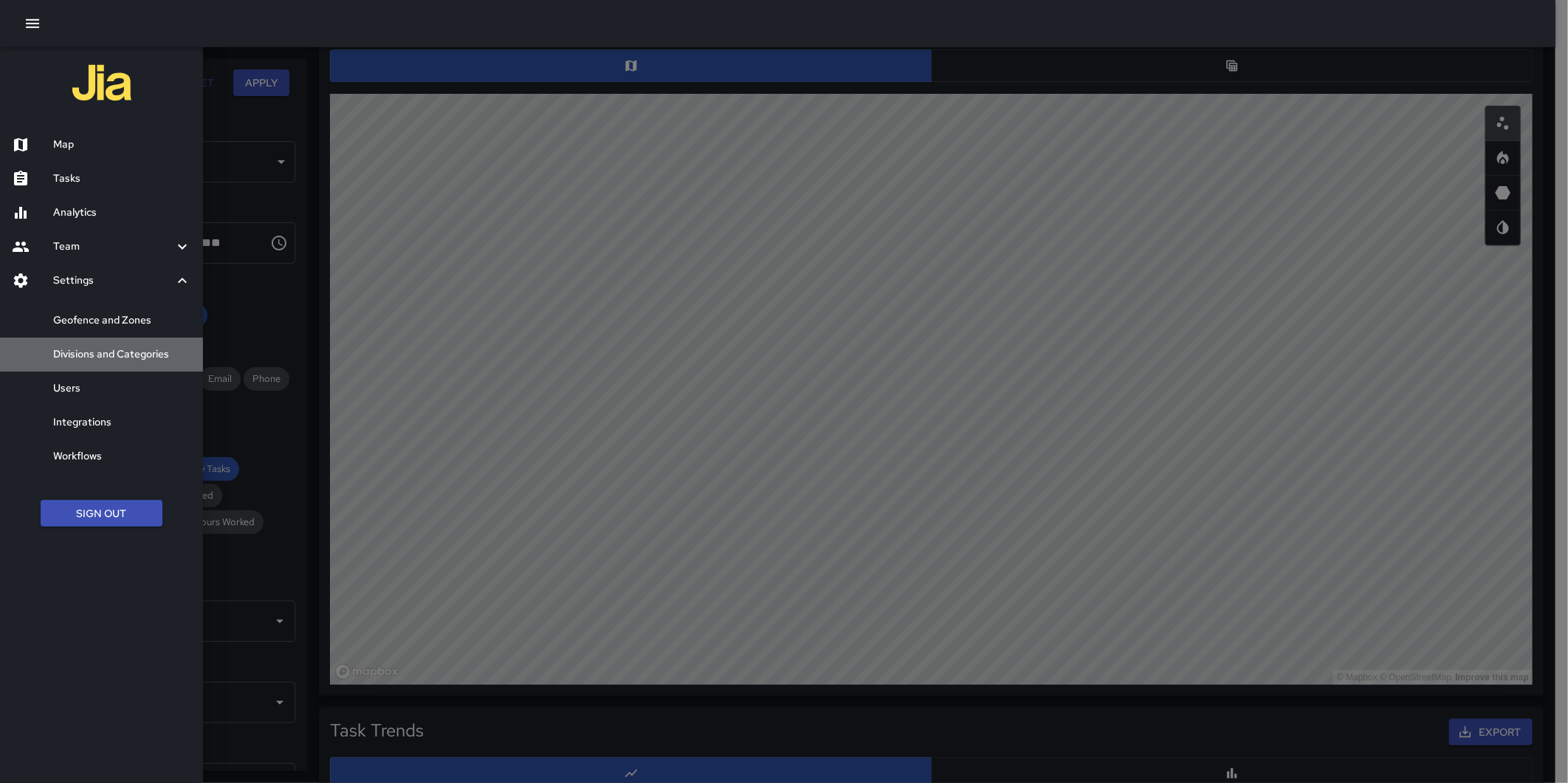
click at [121, 355] on h6 "Divisions and Categories" at bounding box center [122, 355] width 138 height 16
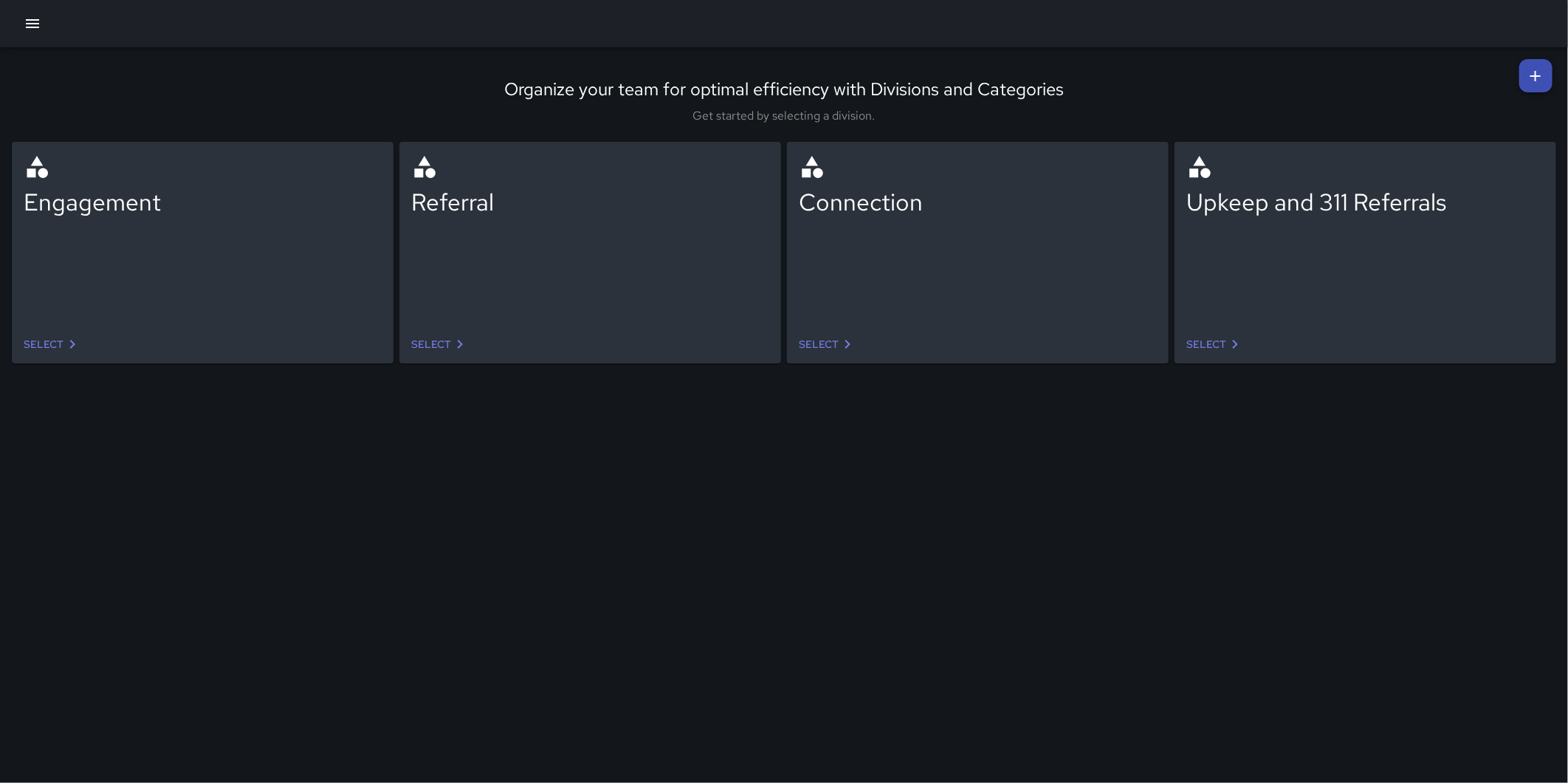
click at [1541, 76] on icon at bounding box center [1536, 77] width 18 height 18
click at [1531, 82] on icon at bounding box center [1536, 77] width 18 height 18
click at [30, 23] on icon "button" at bounding box center [33, 24] width 13 height 9
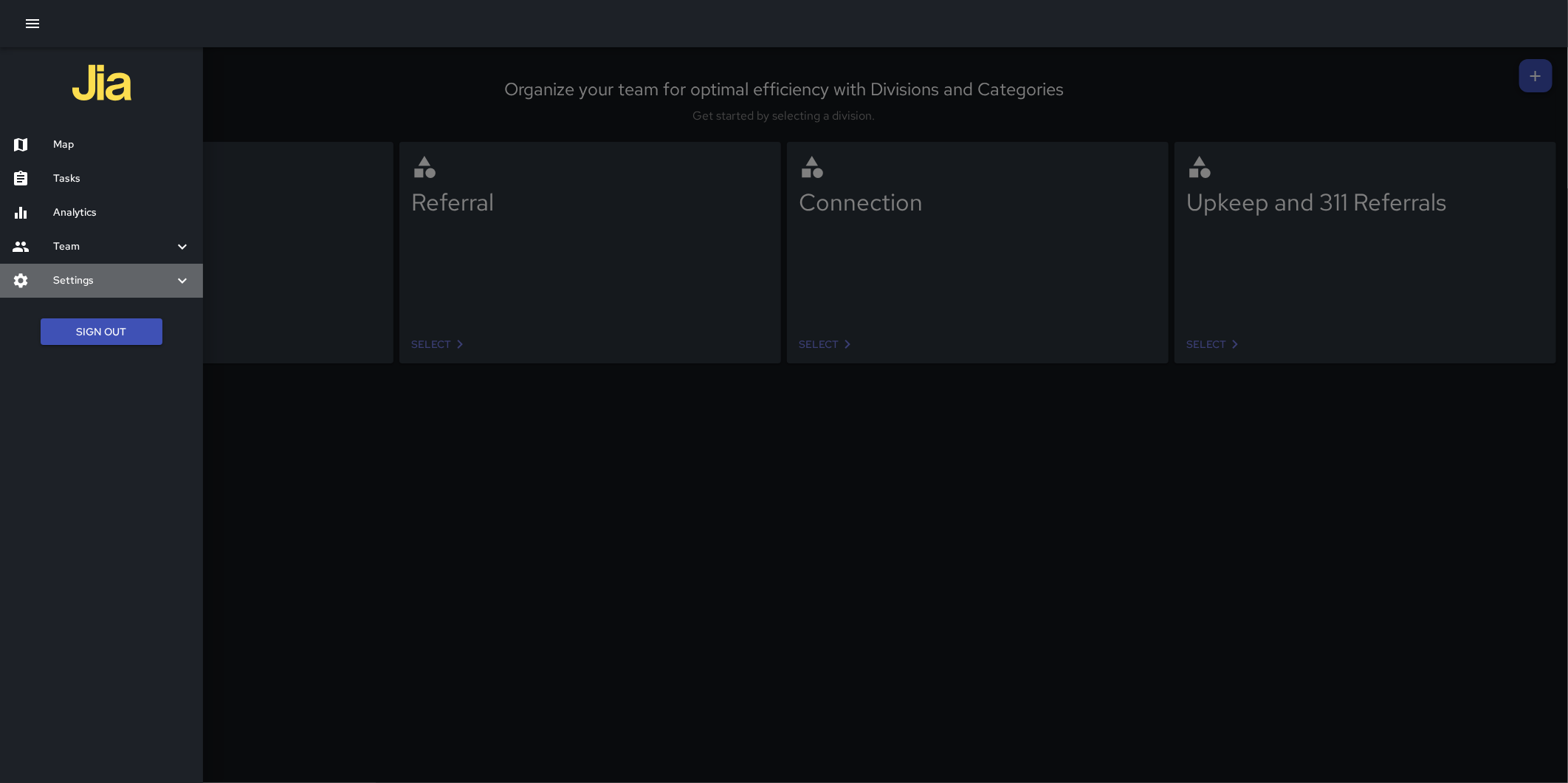
click at [85, 276] on h6 "Settings" at bounding box center [113, 281] width 120 height 16
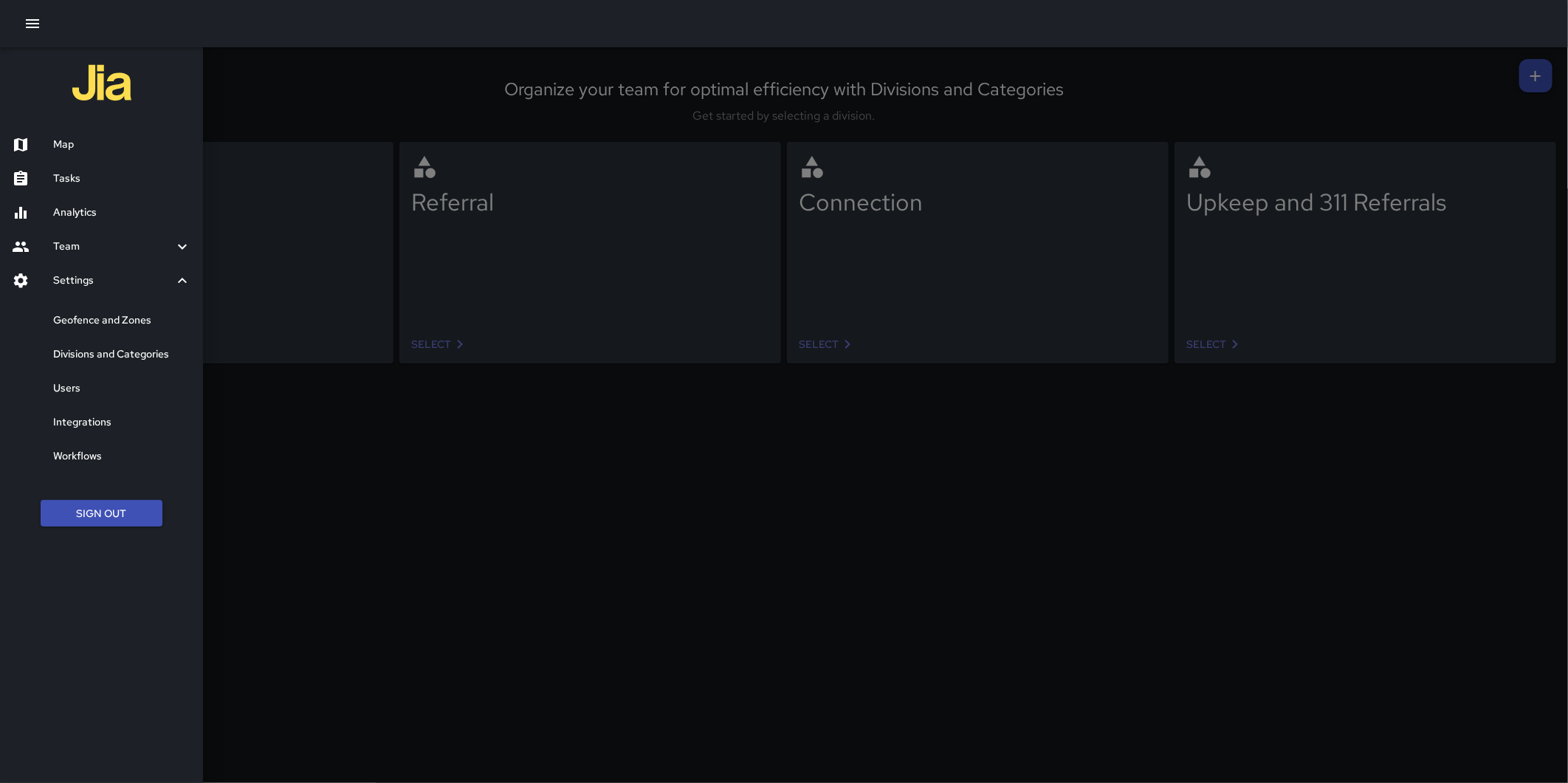
click at [80, 386] on h6 "Users" at bounding box center [122, 388] width 138 height 16
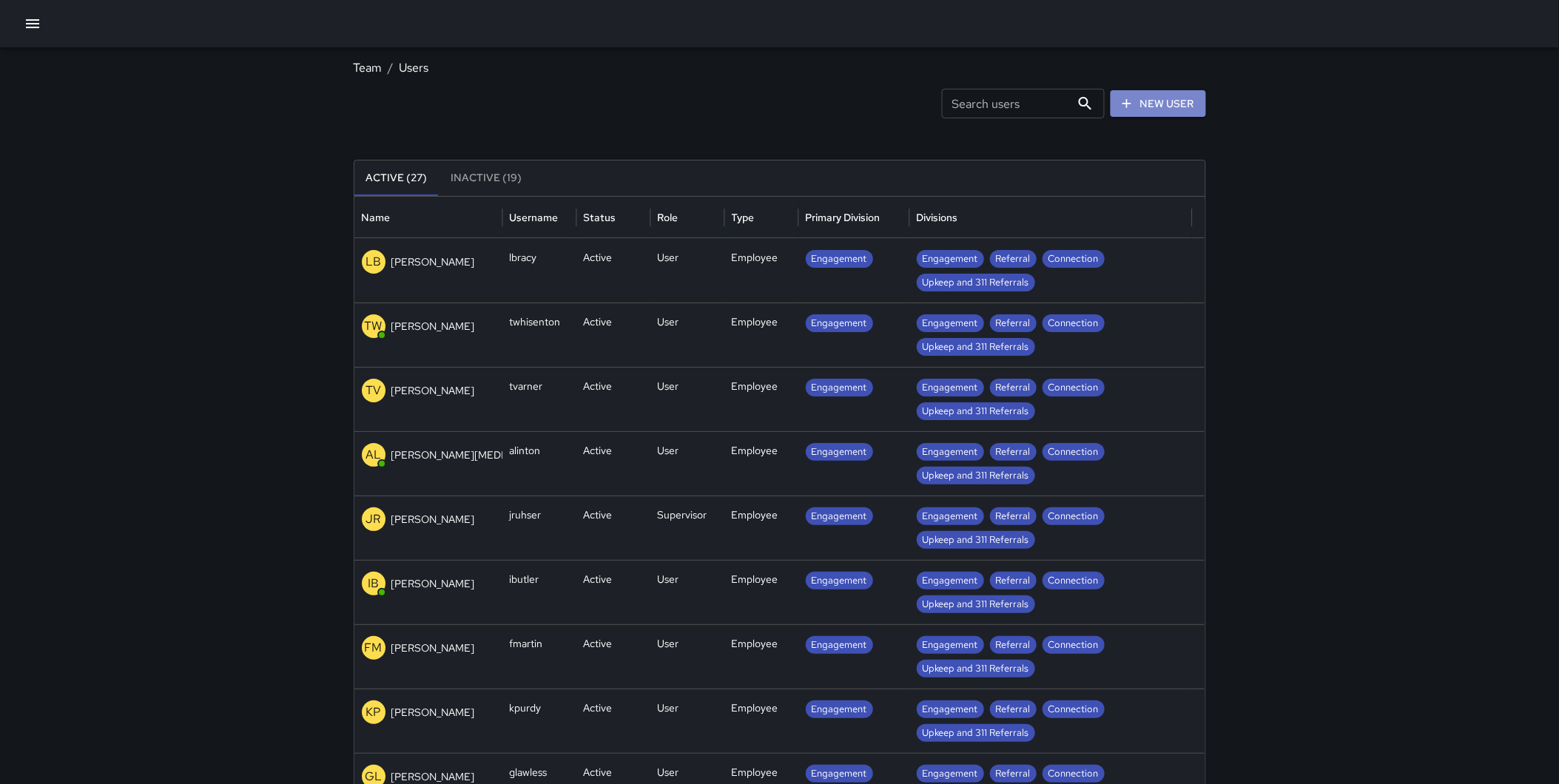
click at [1184, 95] on link "New User" at bounding box center [1158, 104] width 95 height 28
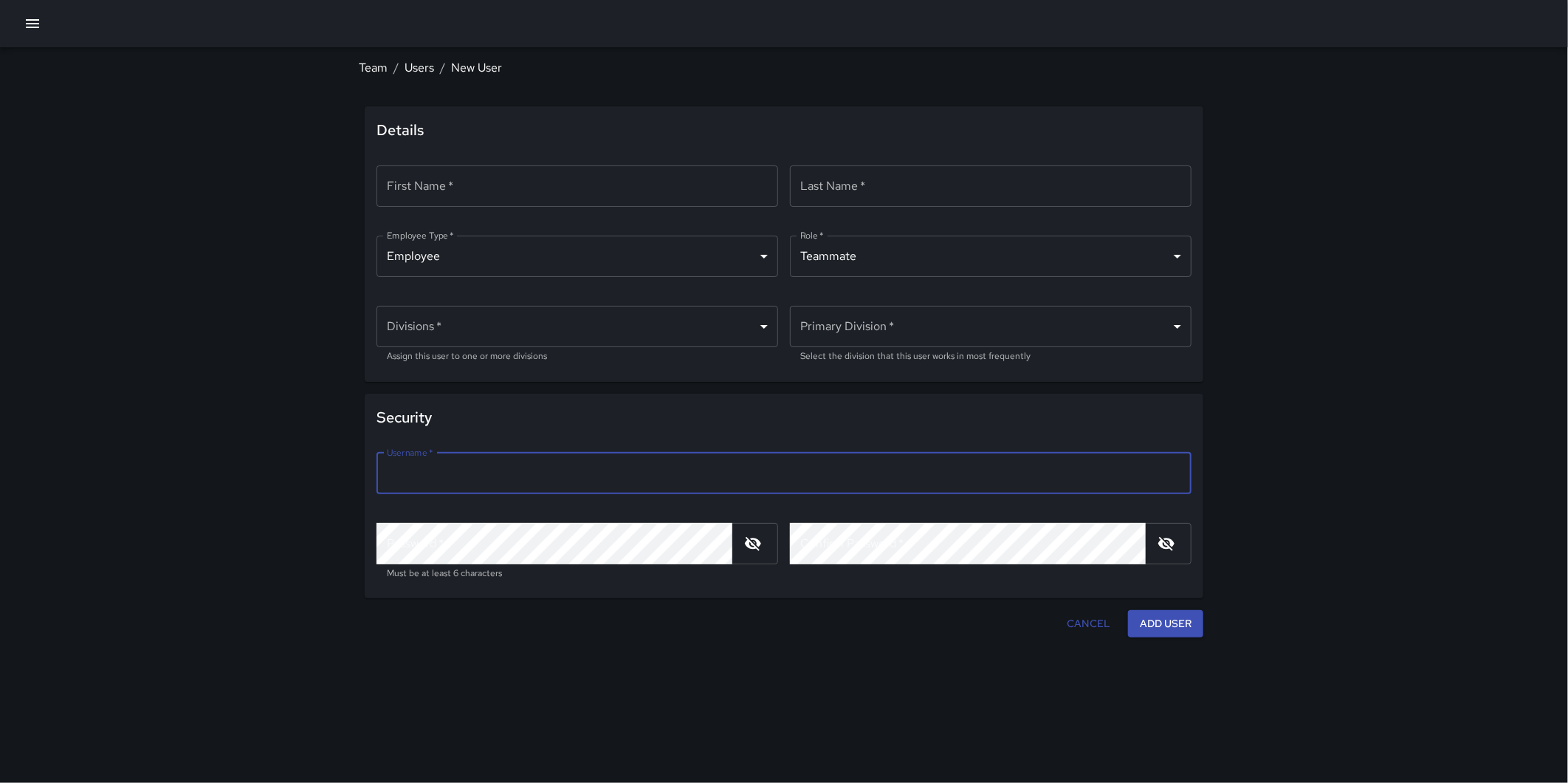
click at [561, 471] on input "Username   *" at bounding box center [784, 473] width 815 height 42
click at [1268, 249] on div "Team / Users / New User Details First Name   * First Name   * ​ Last Name   * L…" at bounding box center [784, 392] width 1568 height 783
click at [858, 257] on body "Team / Users / New User Details First Name   * First Name   * ​ Last Name   * L…" at bounding box center [784, 392] width 1568 height 783
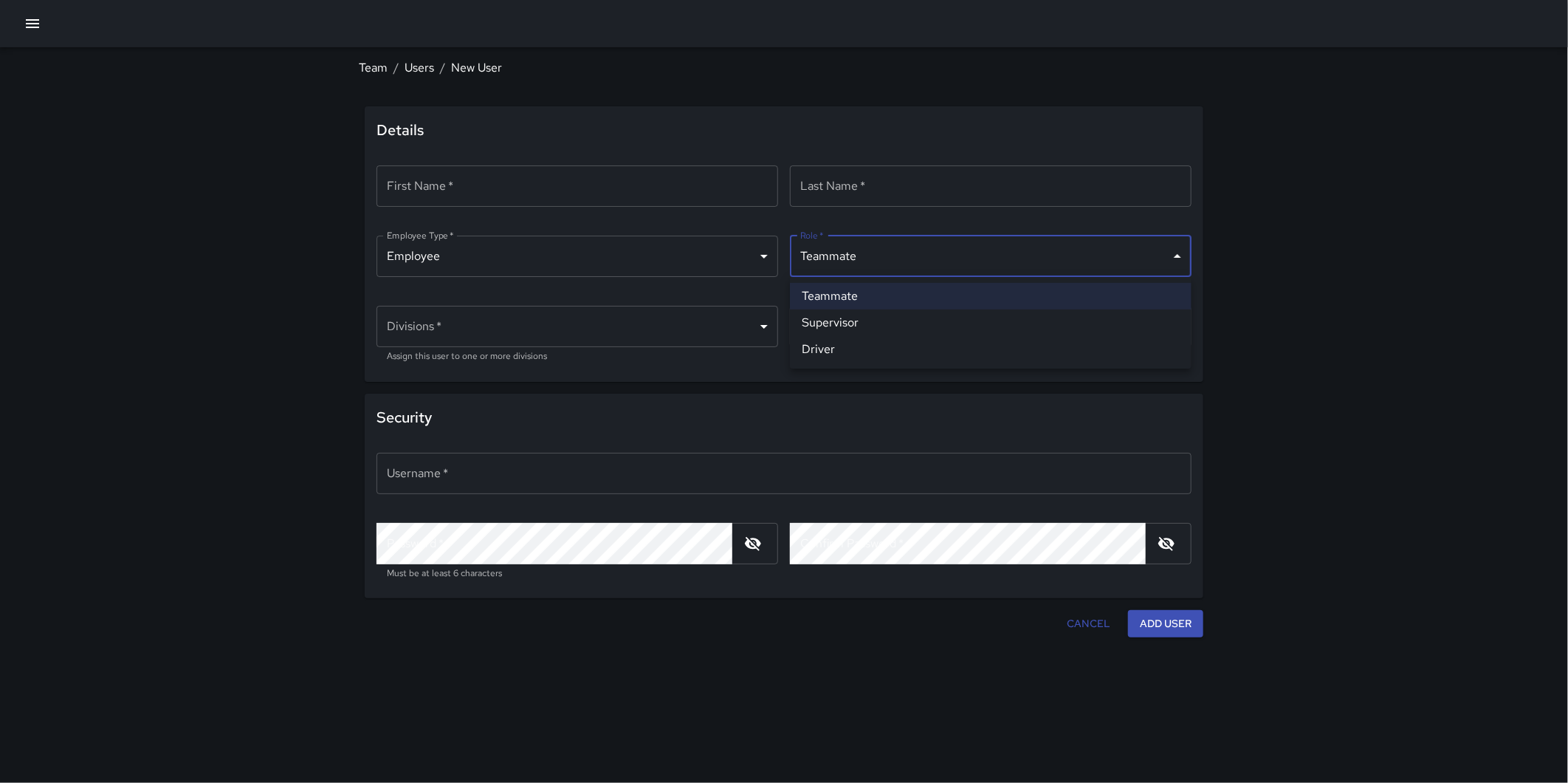
click at [899, 260] on div at bounding box center [784, 392] width 1568 height 783
click at [898, 259] on body "Team / Users / New User Details First Name   * First Name   * ​ Last Name   * L…" at bounding box center [784, 392] width 1568 height 783
click at [864, 256] on div at bounding box center [784, 392] width 1568 height 783
click at [901, 255] on body "Team / Users / New User Details First Name   * First Name   * ​ Last Name   * L…" at bounding box center [784, 392] width 1568 height 783
click at [897, 322] on li "Supervisor" at bounding box center [991, 322] width 402 height 27
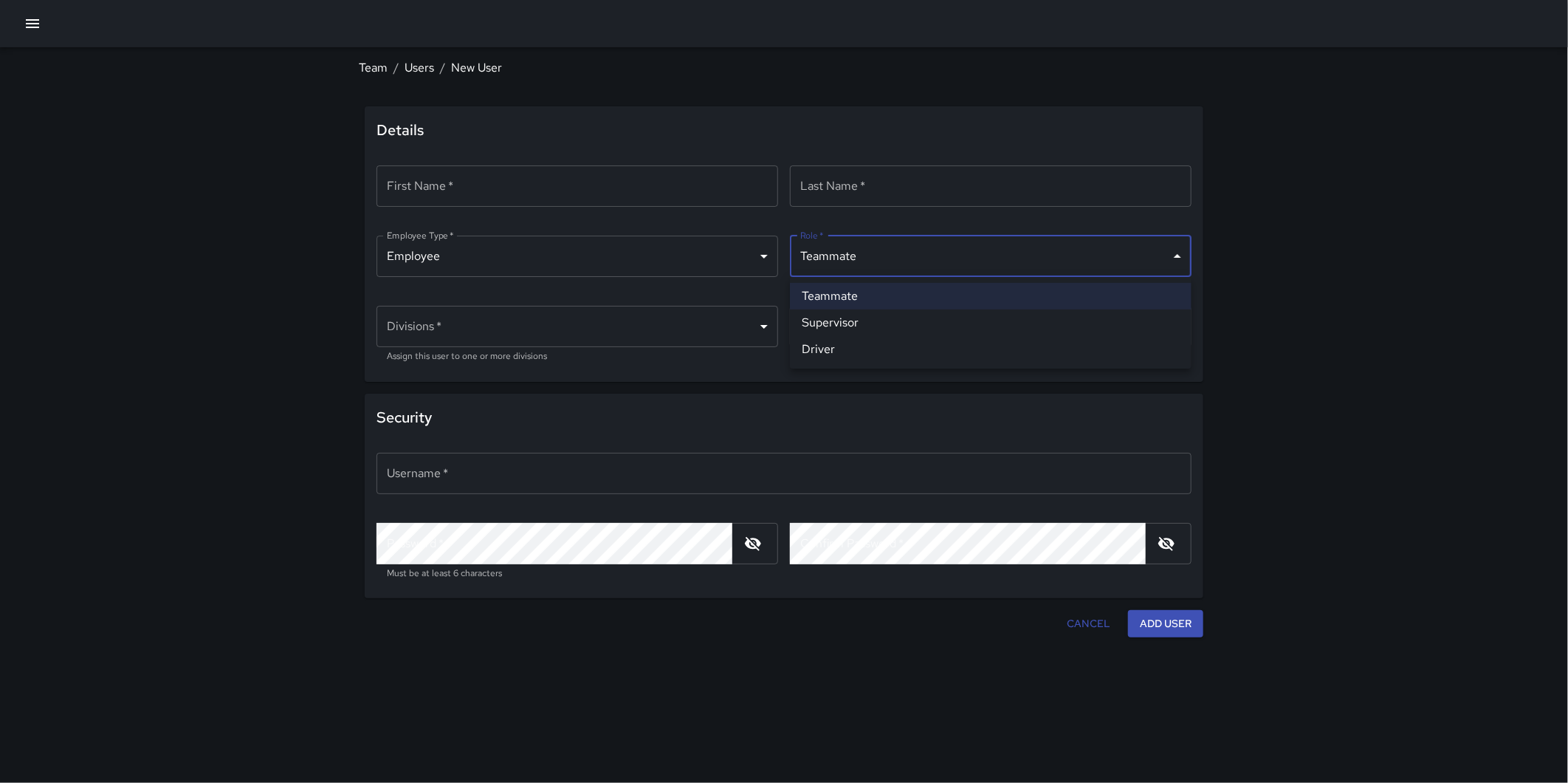
type input "**********"
click at [579, 323] on body "**********" at bounding box center [784, 392] width 1568 height 783
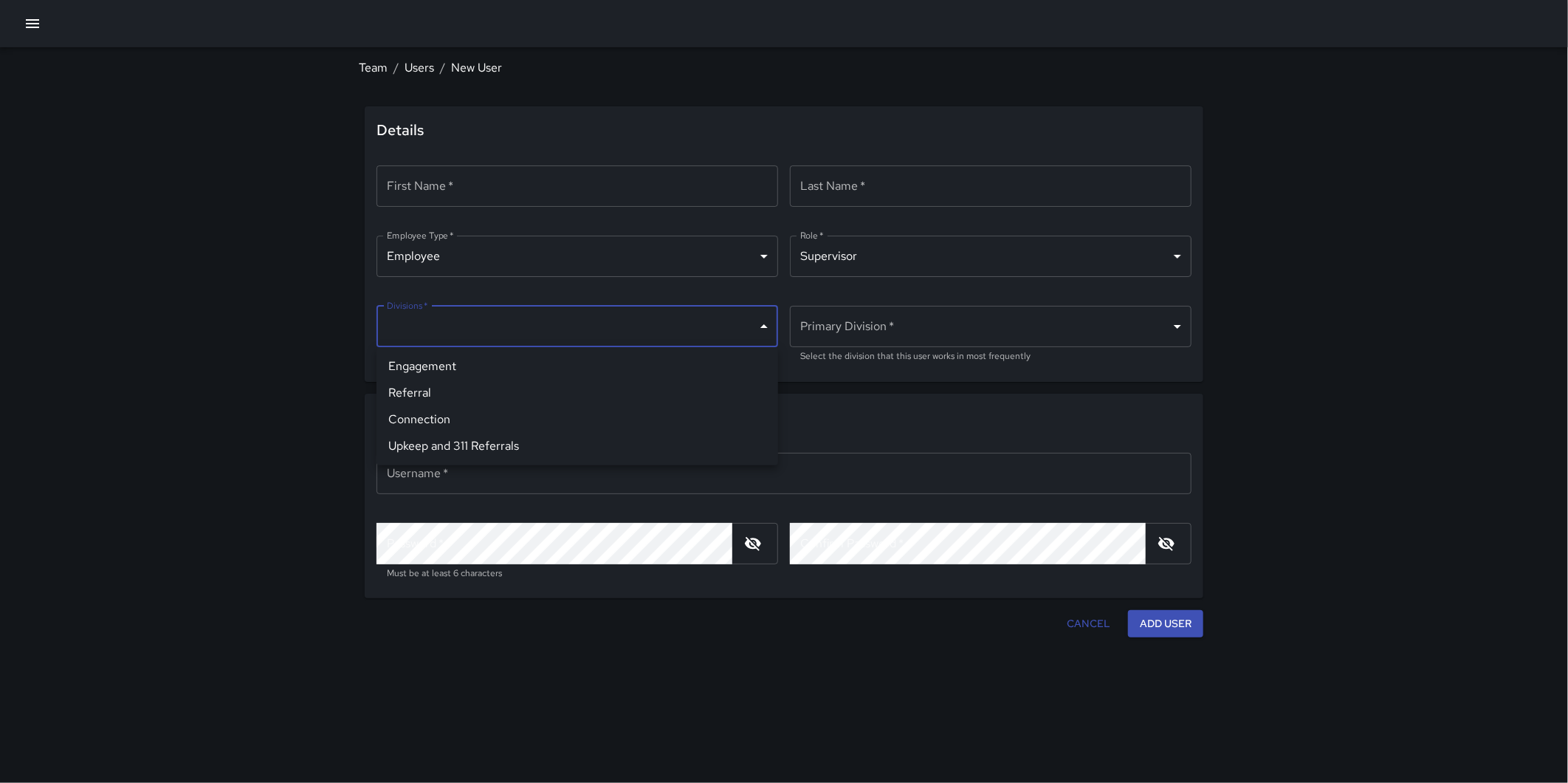
click at [820, 313] on div at bounding box center [784, 392] width 1568 height 783
click at [564, 329] on body "**********" at bounding box center [784, 392] width 1568 height 783
click at [512, 366] on li "Engagement" at bounding box center [578, 366] width 402 height 27
type input "**********"
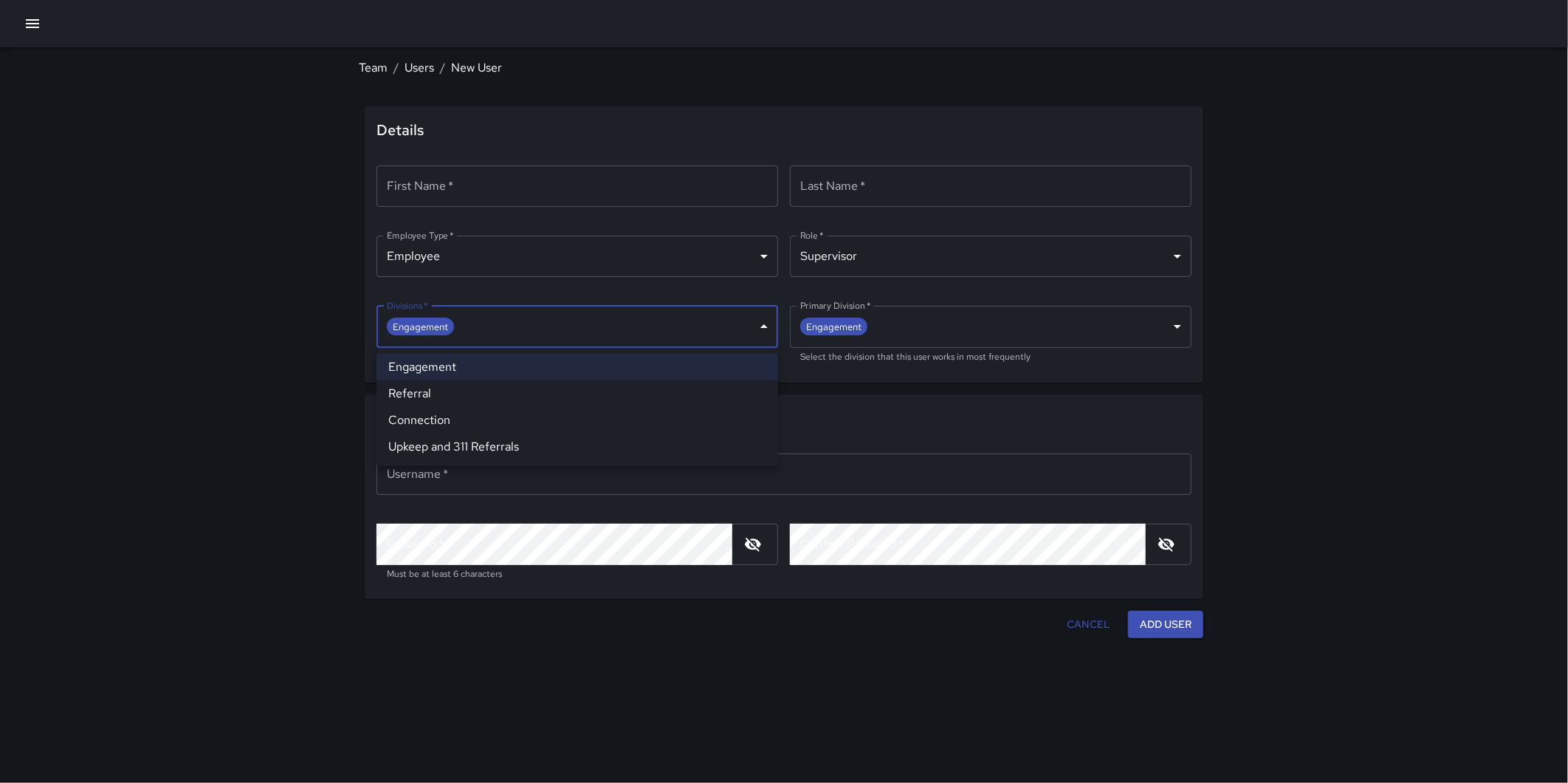
click at [312, 337] on div at bounding box center [784, 392] width 1568 height 783
click at [881, 260] on body "**********" at bounding box center [784, 392] width 1568 height 783
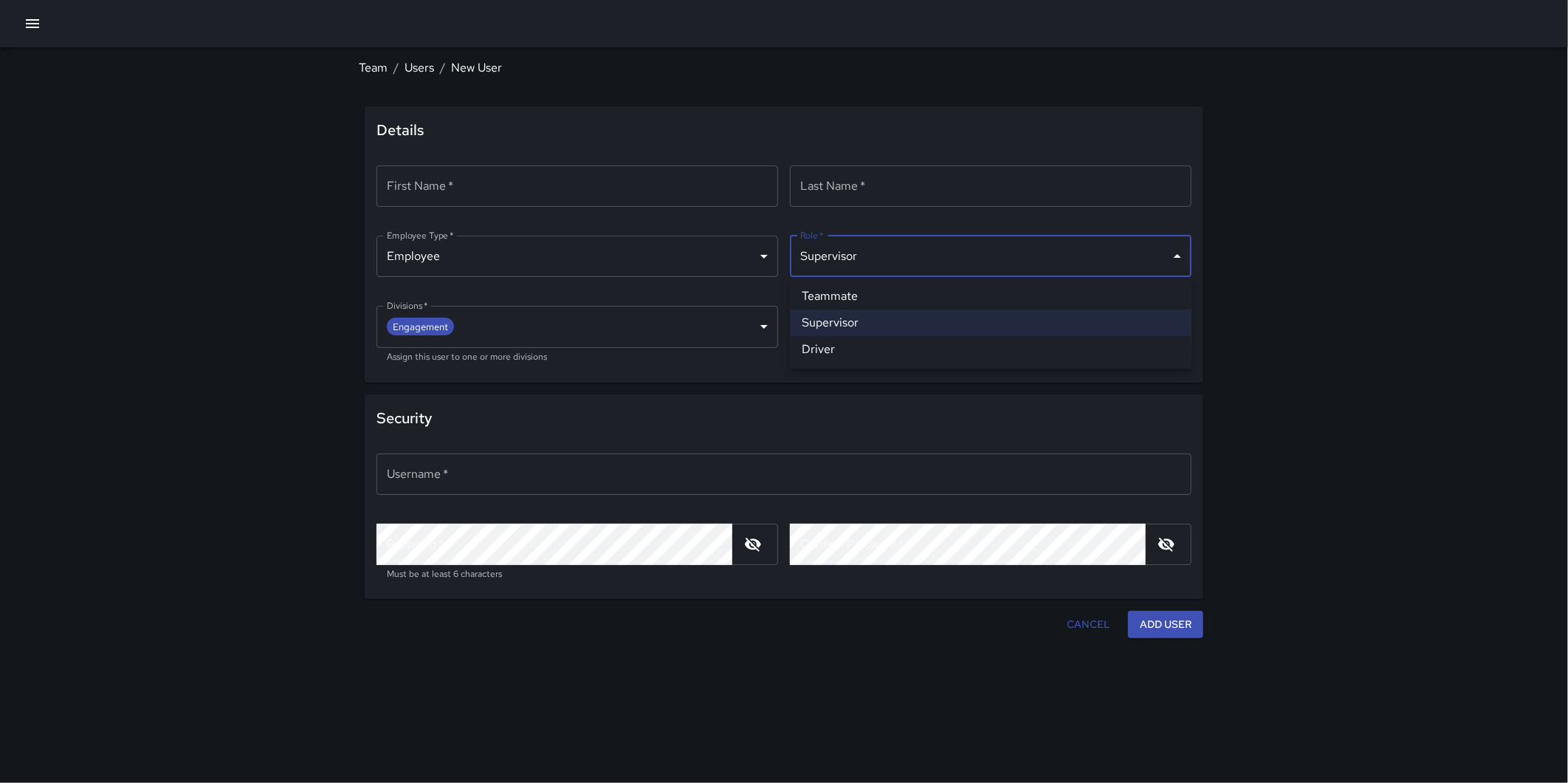
click at [867, 300] on li "Teammate" at bounding box center [991, 296] width 402 height 27
type input "********"
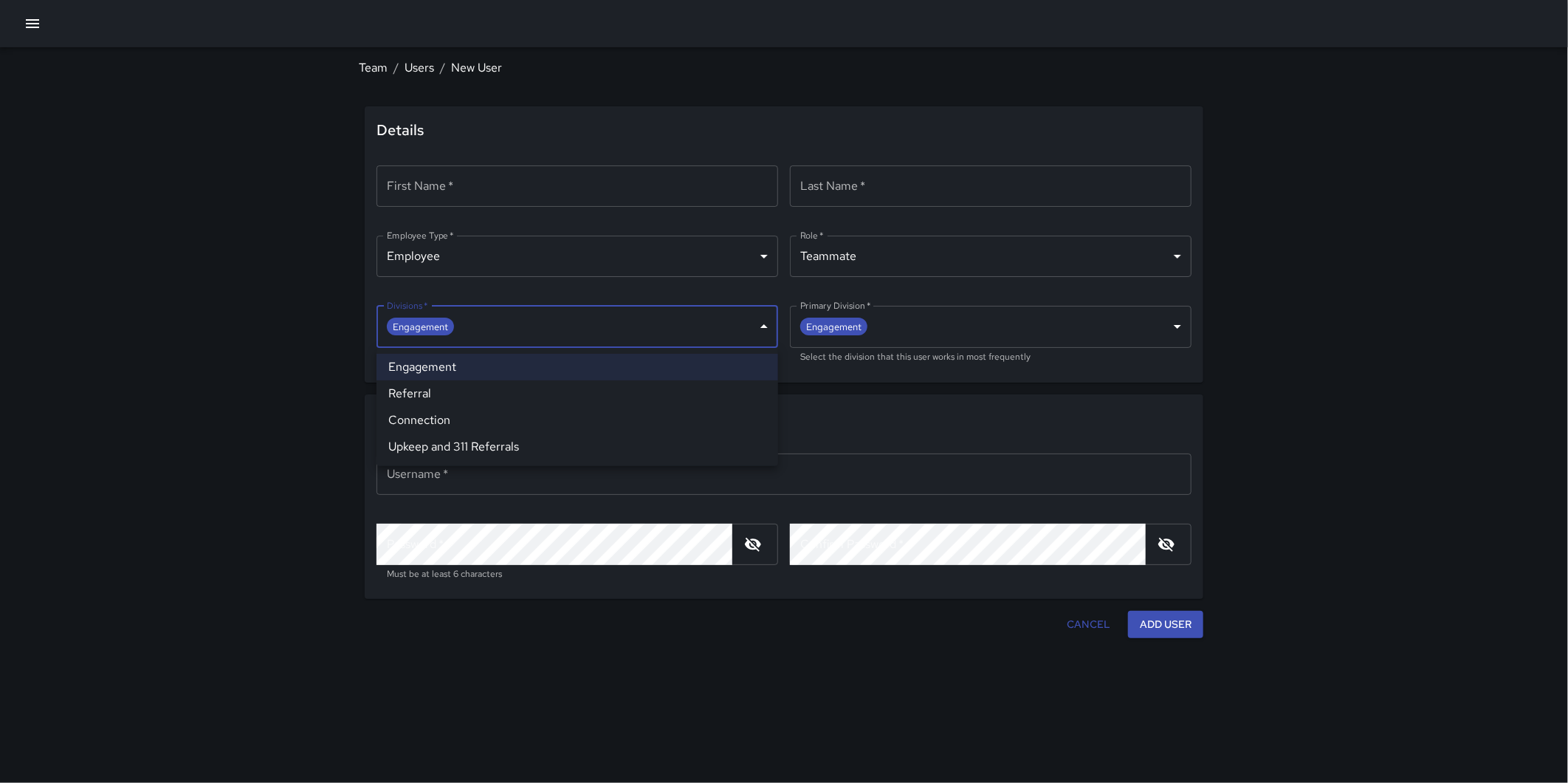
click at [525, 328] on body "**********" at bounding box center [784, 392] width 1568 height 783
click at [321, 303] on div at bounding box center [784, 392] width 1568 height 783
click at [41, 28] on icon "button" at bounding box center [33, 24] width 18 height 18
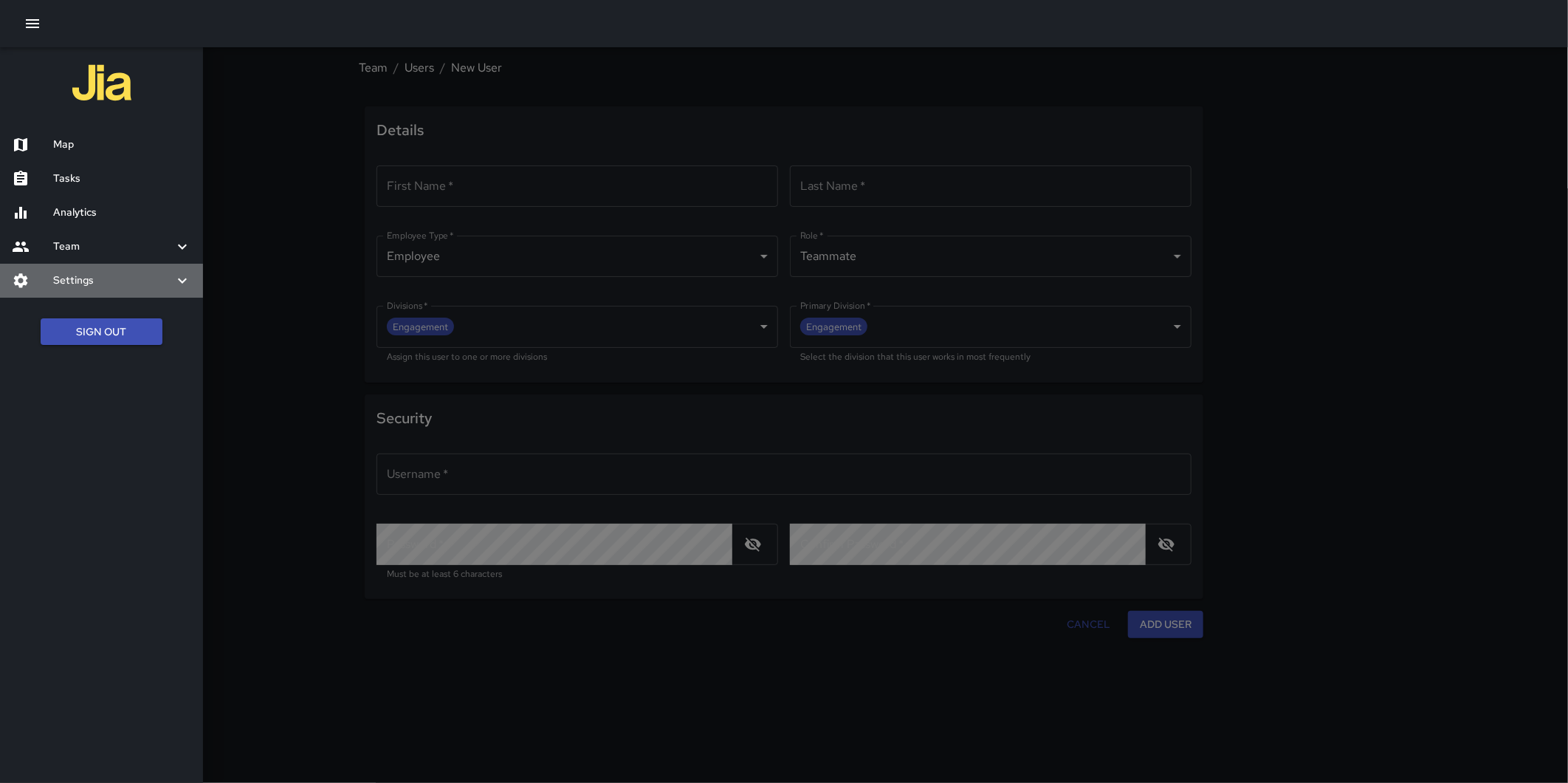
click at [101, 283] on h6 "Settings" at bounding box center [113, 281] width 120 height 16
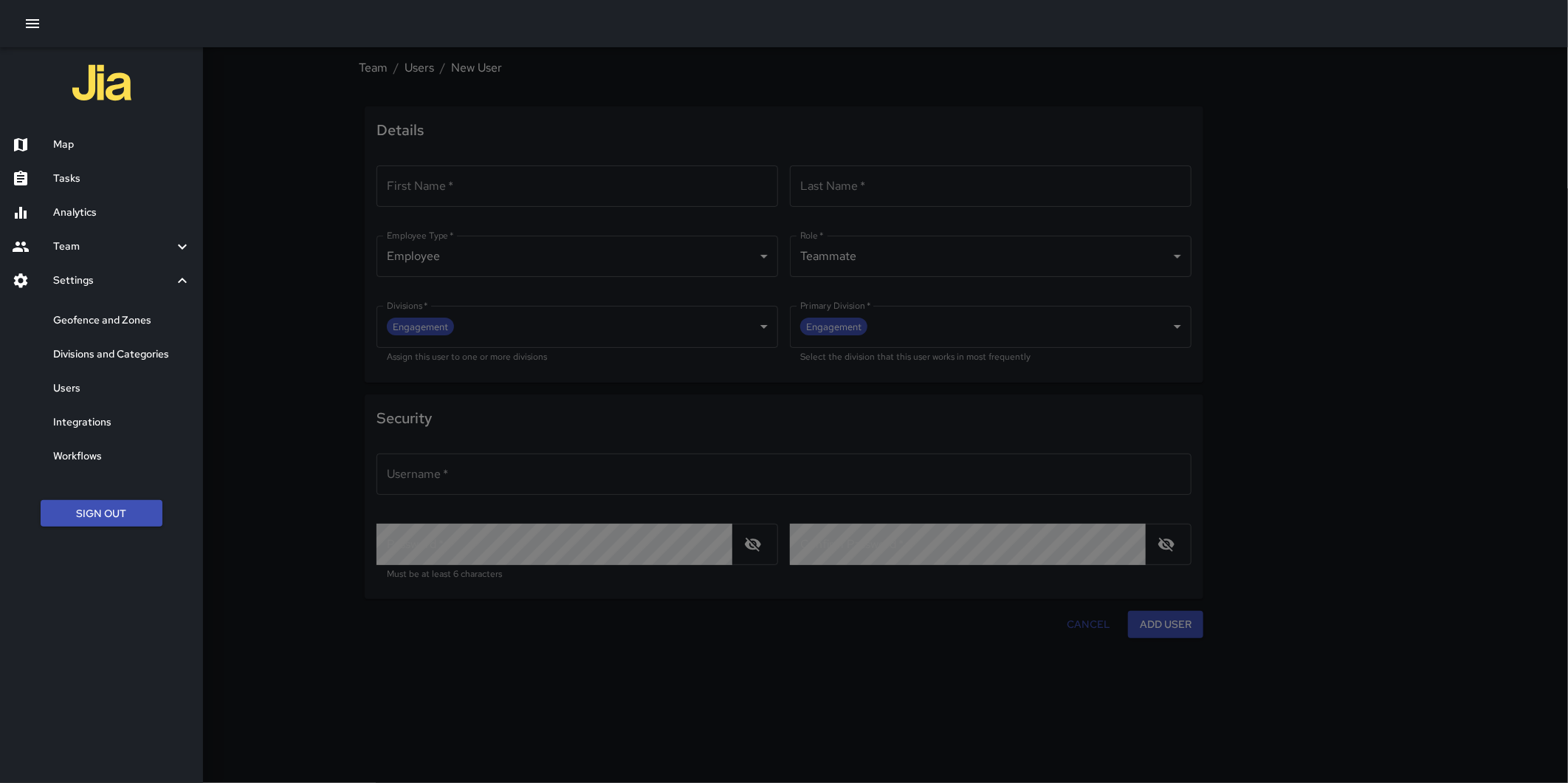
click at [125, 323] on h6 "Geofence and Zones" at bounding box center [122, 321] width 138 height 16
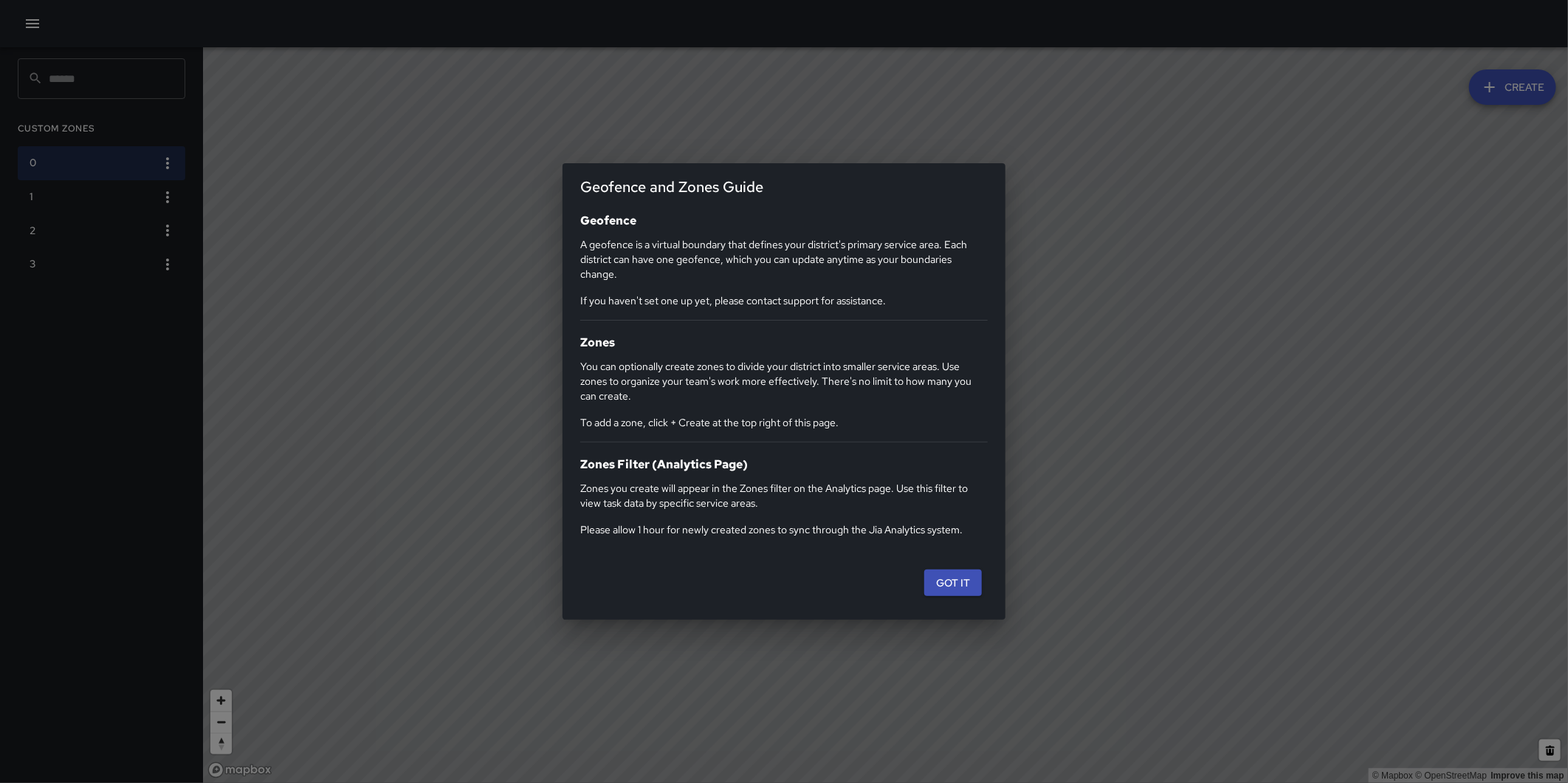
click at [941, 575] on button "Got it" at bounding box center [953, 584] width 58 height 28
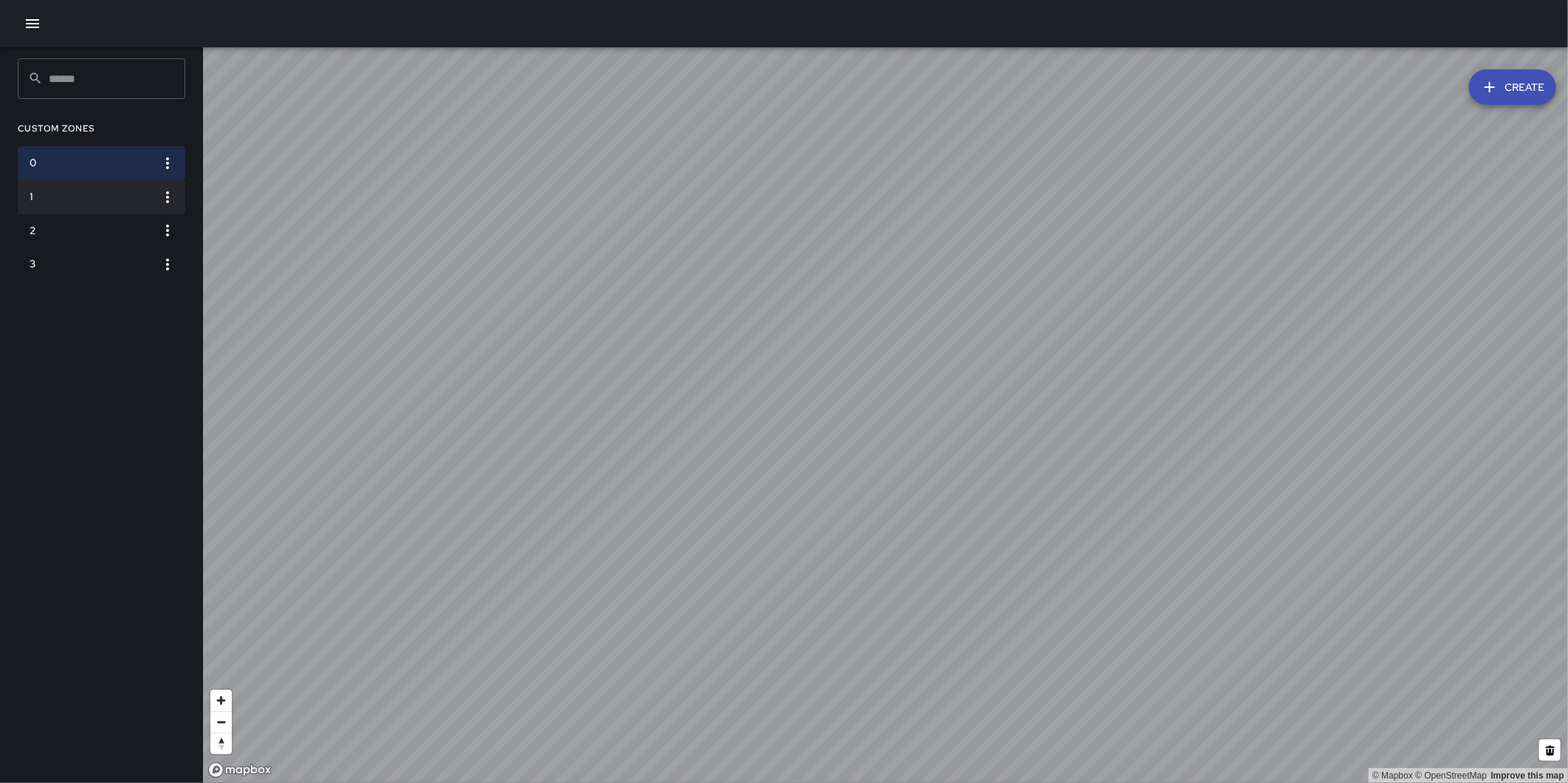
click at [82, 185] on li "1" at bounding box center [102, 197] width 168 height 34
click at [77, 163] on h6 "0" at bounding box center [90, 164] width 120 height 16
click at [85, 203] on h6 "1" at bounding box center [90, 197] width 120 height 16
click at [81, 227] on h6 "2" at bounding box center [90, 231] width 120 height 16
click at [123, 193] on h6 "1" at bounding box center [90, 197] width 120 height 16
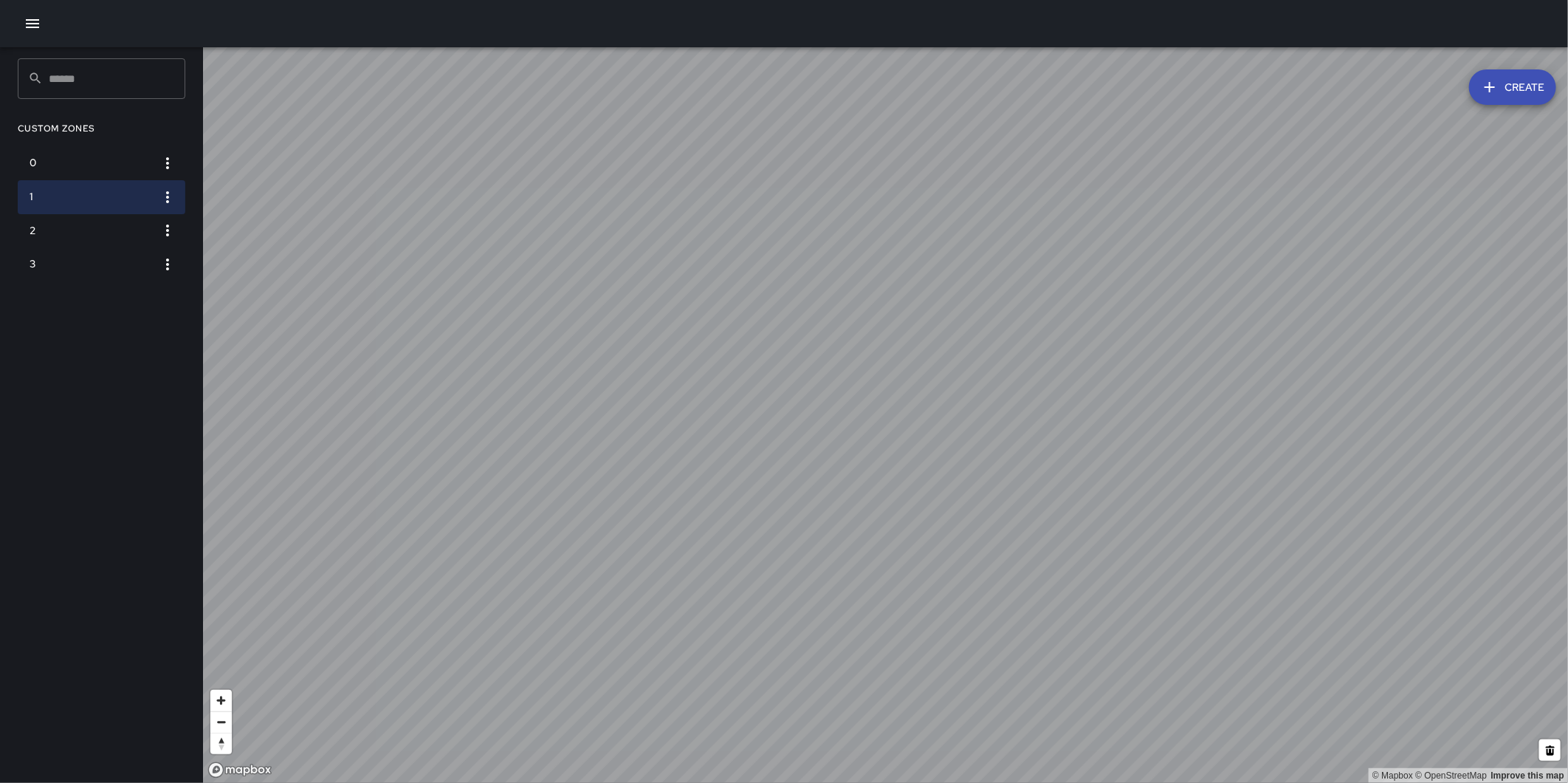
click at [24, 7] on div at bounding box center [784, 24] width 1568 height 47
click at [30, 19] on icon "button" at bounding box center [33, 24] width 18 height 18
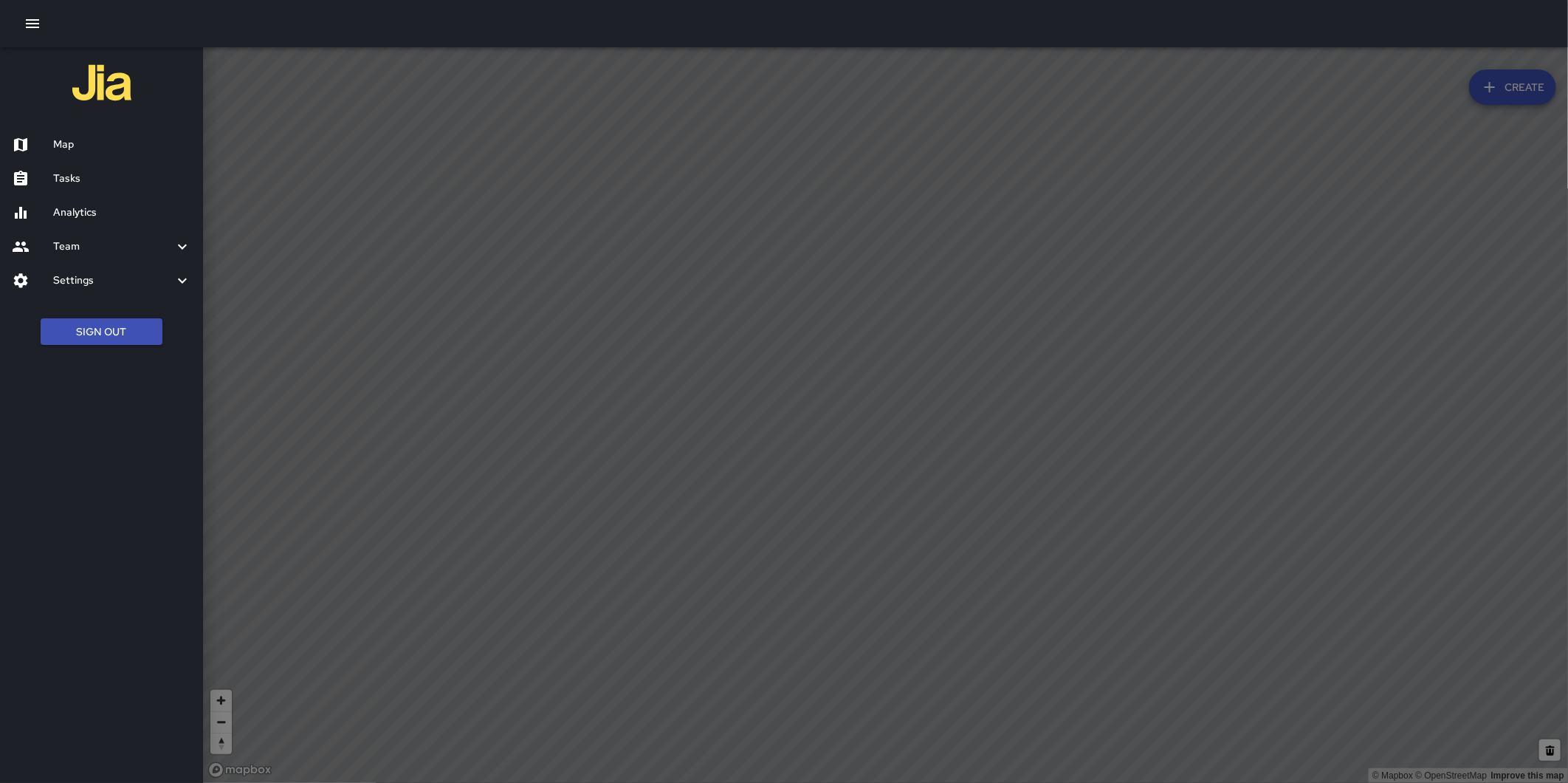
click at [107, 290] on div "Settings" at bounding box center [102, 281] width 203 height 34
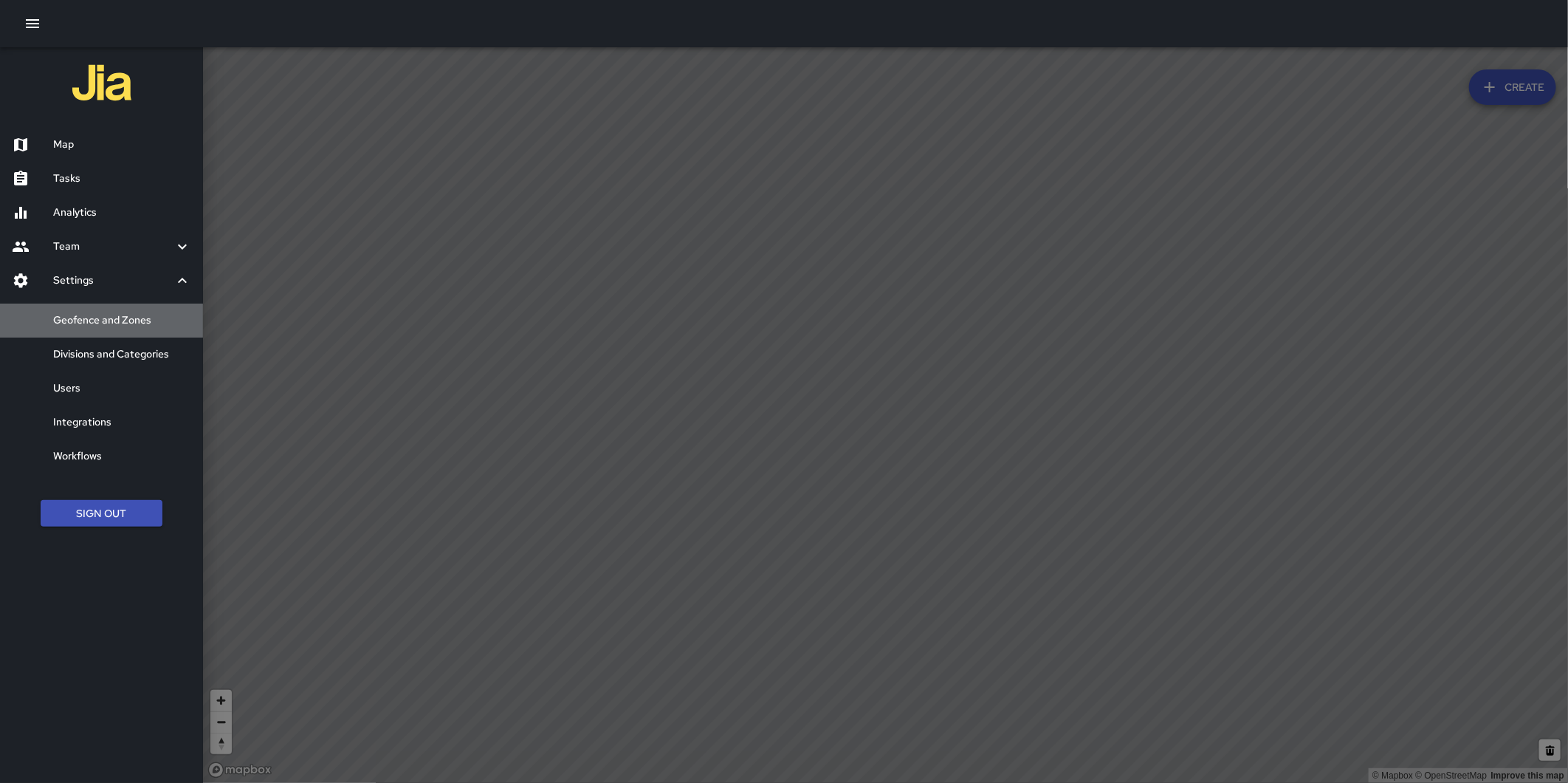
click at [116, 320] on h6 "Geofence and Zones" at bounding box center [122, 321] width 138 height 16
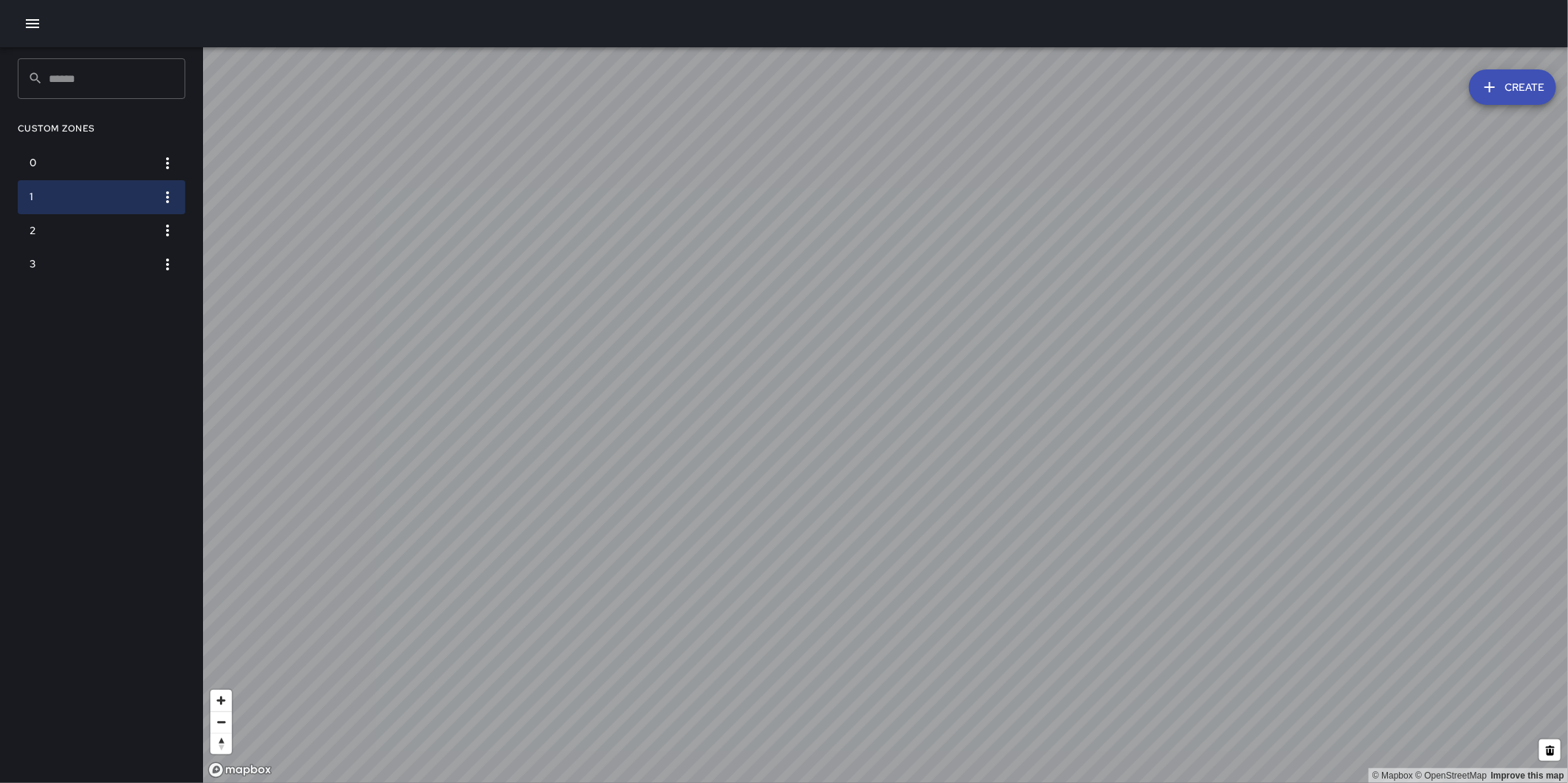
click at [165, 197] on icon "button" at bounding box center [168, 197] width 18 height 18
click at [743, 238] on div at bounding box center [784, 392] width 1568 height 783
click at [1509, 98] on button "Create" at bounding box center [1513, 87] width 87 height 36
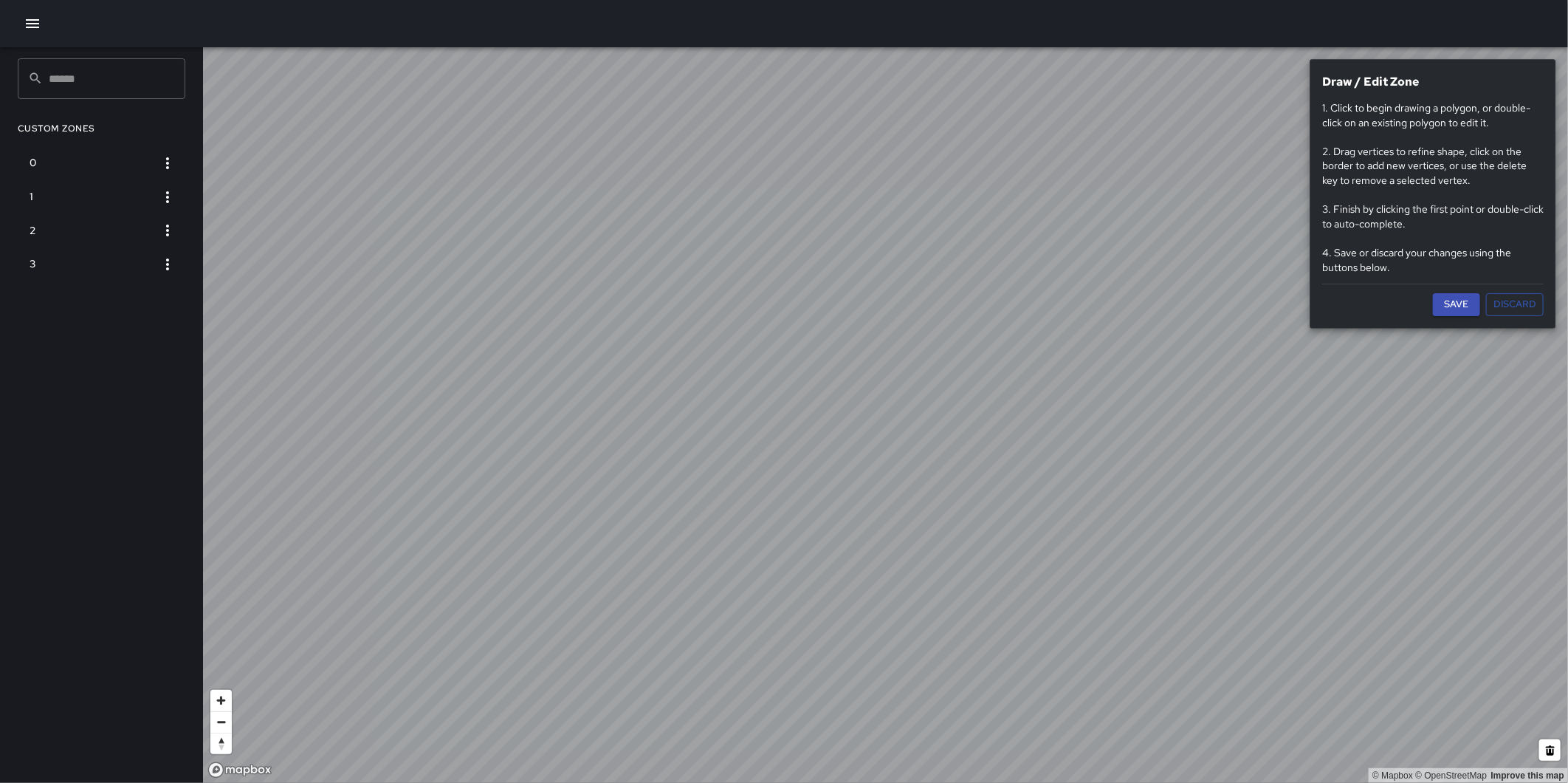
click at [1464, 300] on button "Save" at bounding box center [1457, 304] width 47 height 23
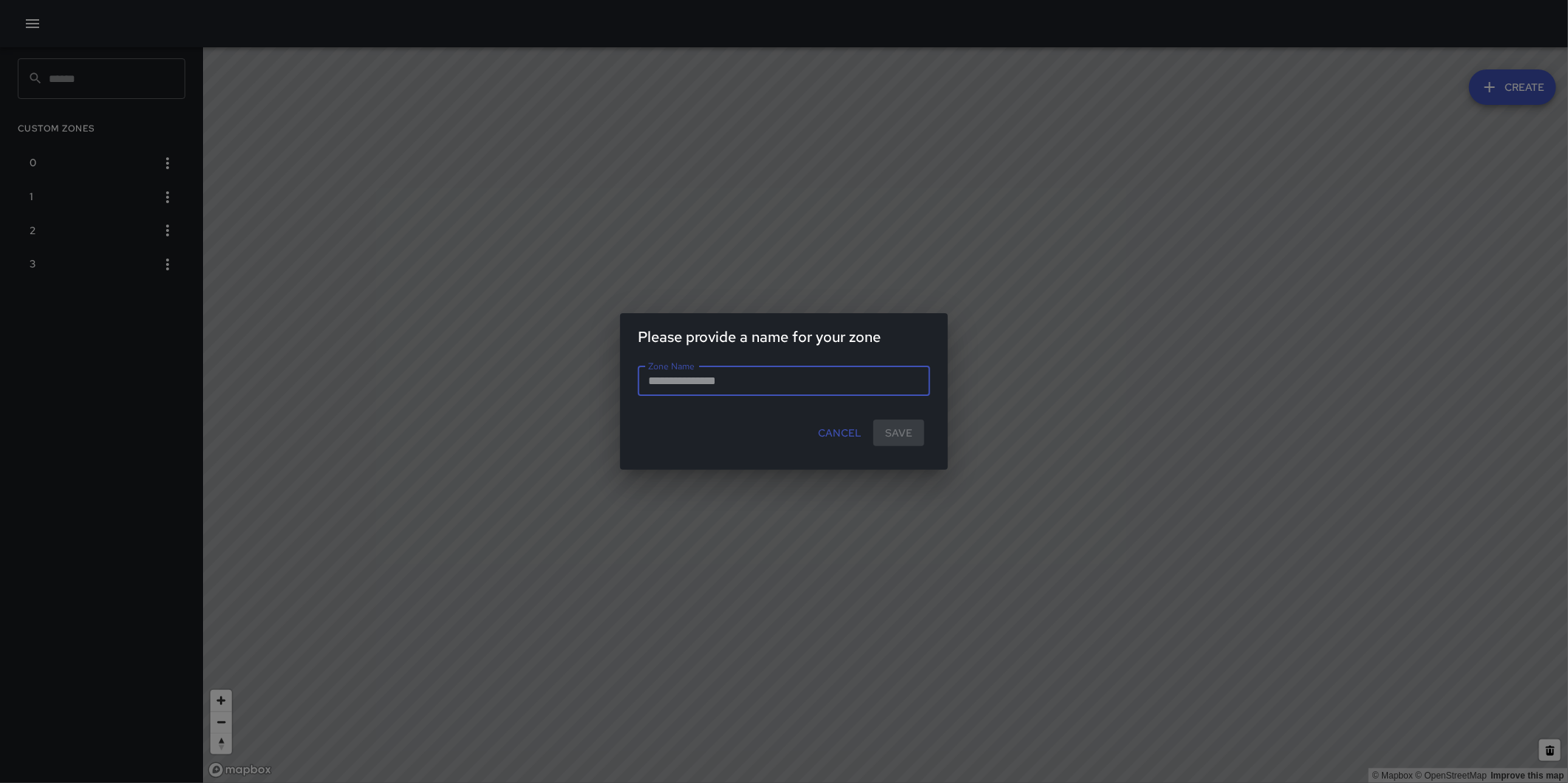
click at [718, 373] on input "Zone Name" at bounding box center [784, 381] width 292 height 29
type input "*********"
click at [909, 429] on button "Save" at bounding box center [899, 433] width 51 height 28
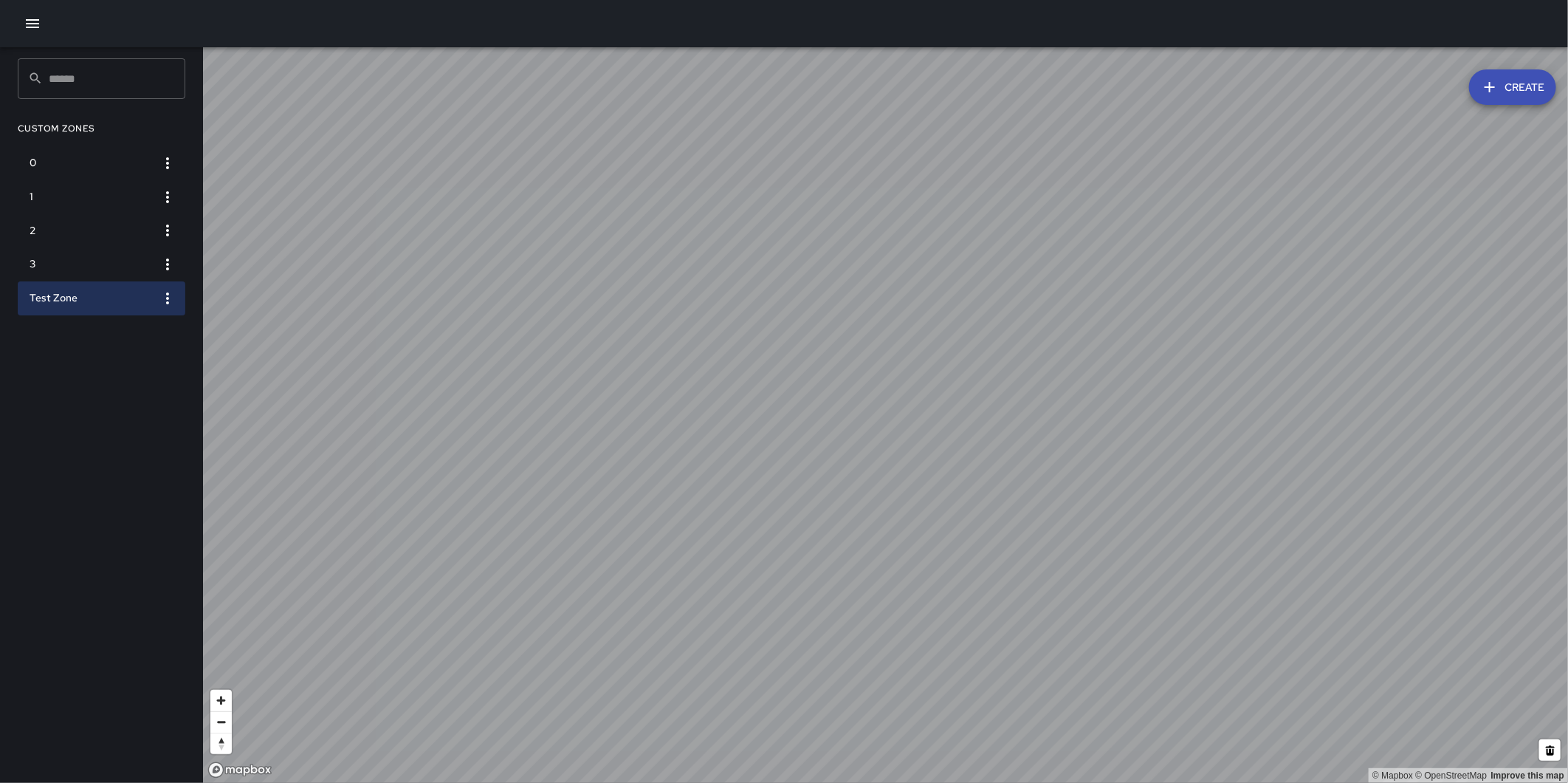
click at [164, 298] on icon "button" at bounding box center [168, 299] width 18 height 18
click at [133, 396] on li "Delete" at bounding box center [120, 401] width 123 height 24
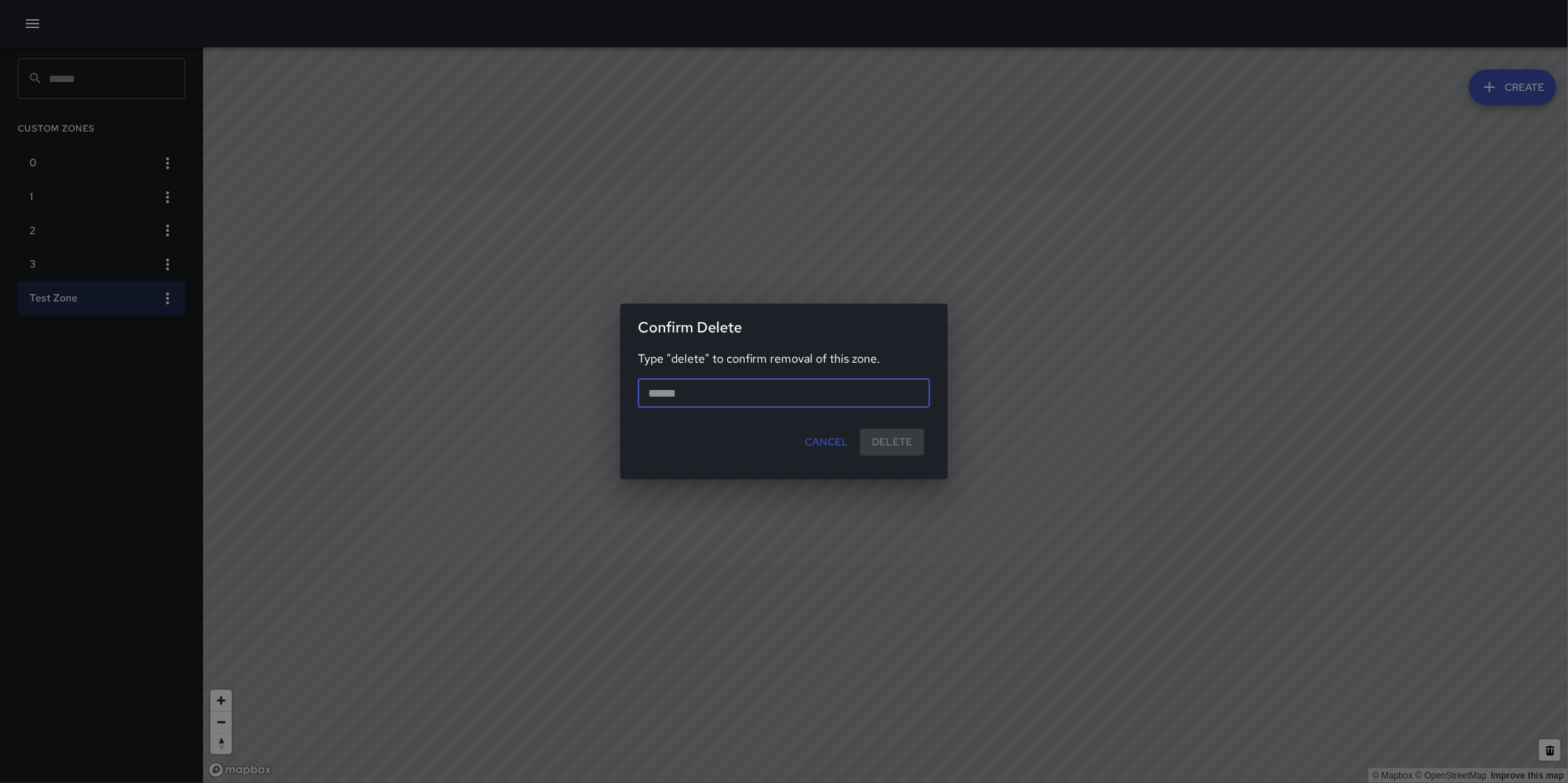
click at [718, 395] on input "text" at bounding box center [784, 393] width 292 height 29
type input "******"
click at [911, 438] on button "Delete" at bounding box center [892, 442] width 64 height 28
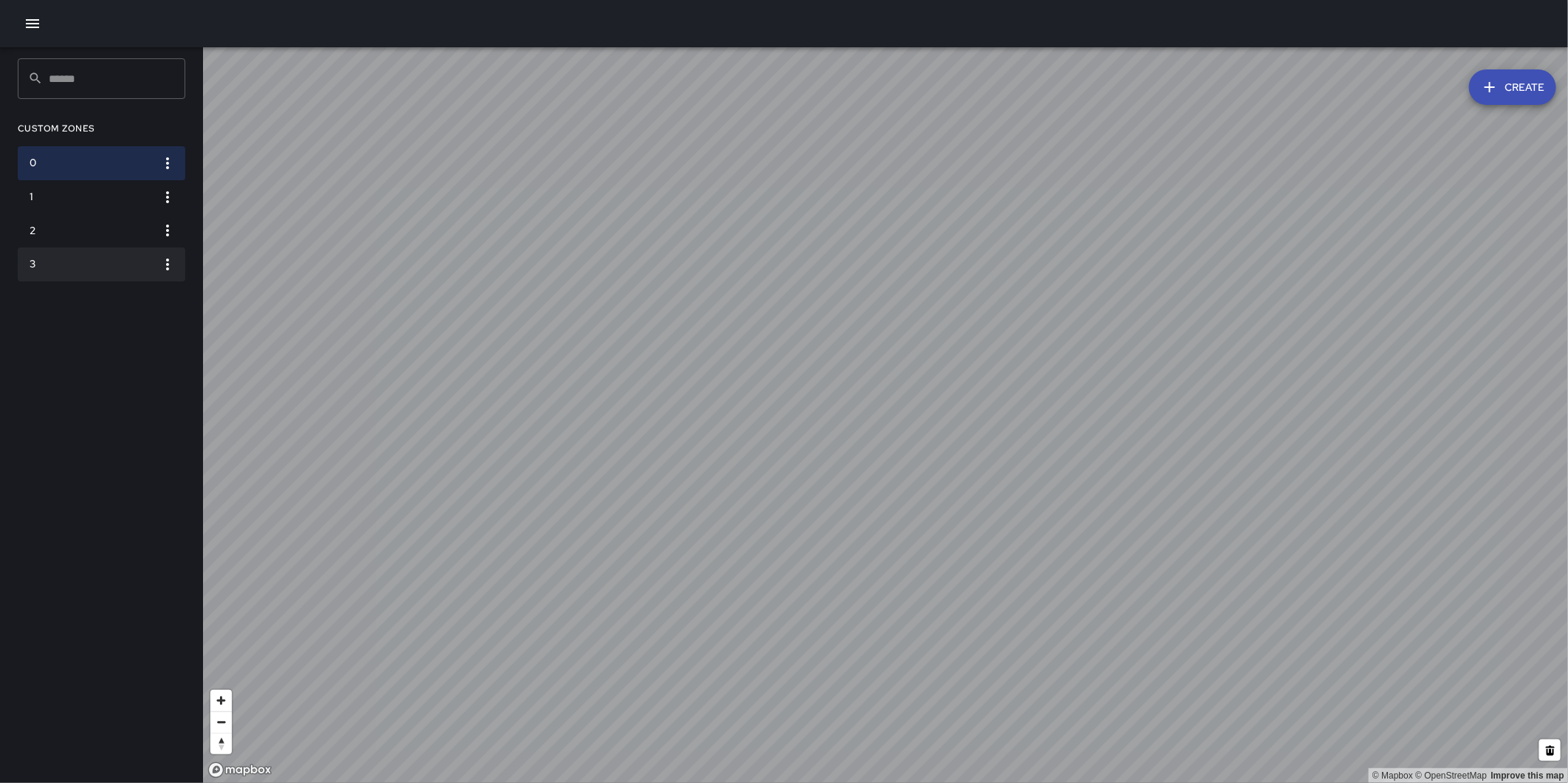
click at [44, 255] on li "3" at bounding box center [102, 265] width 168 height 34
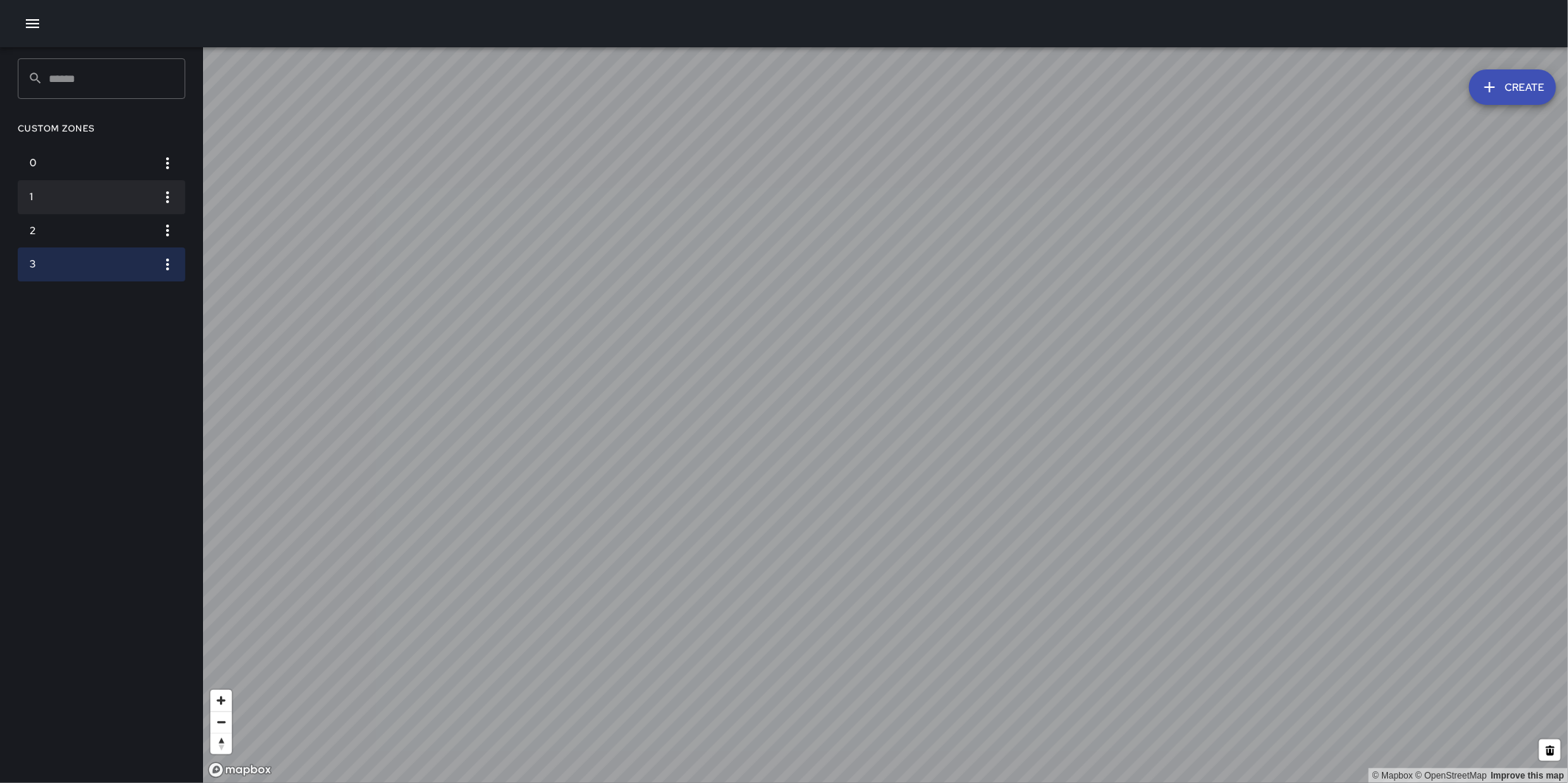
click at [85, 200] on h6 "1" at bounding box center [90, 197] width 120 height 16
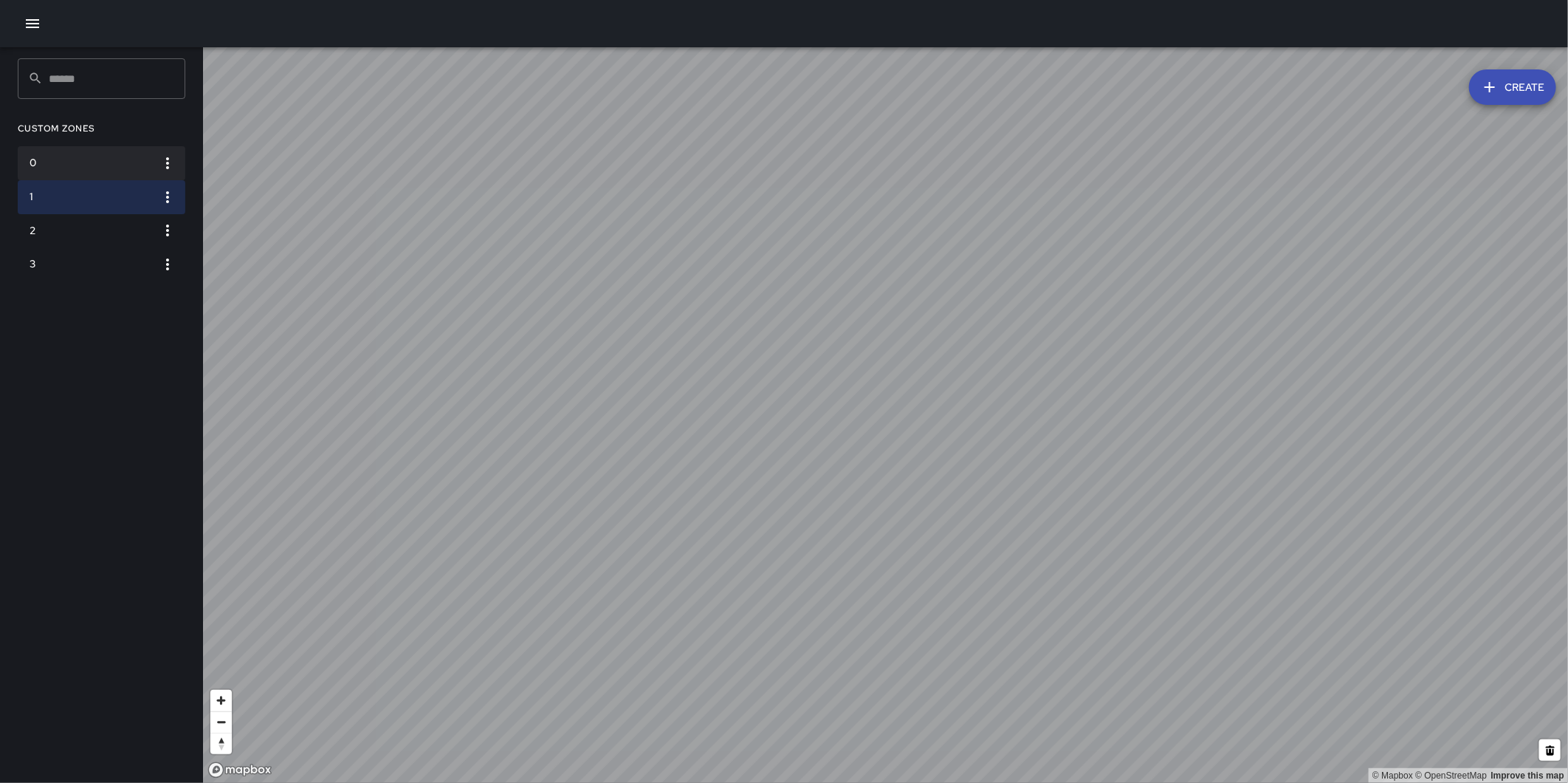
click at [102, 160] on h6 "0" at bounding box center [90, 164] width 120 height 16
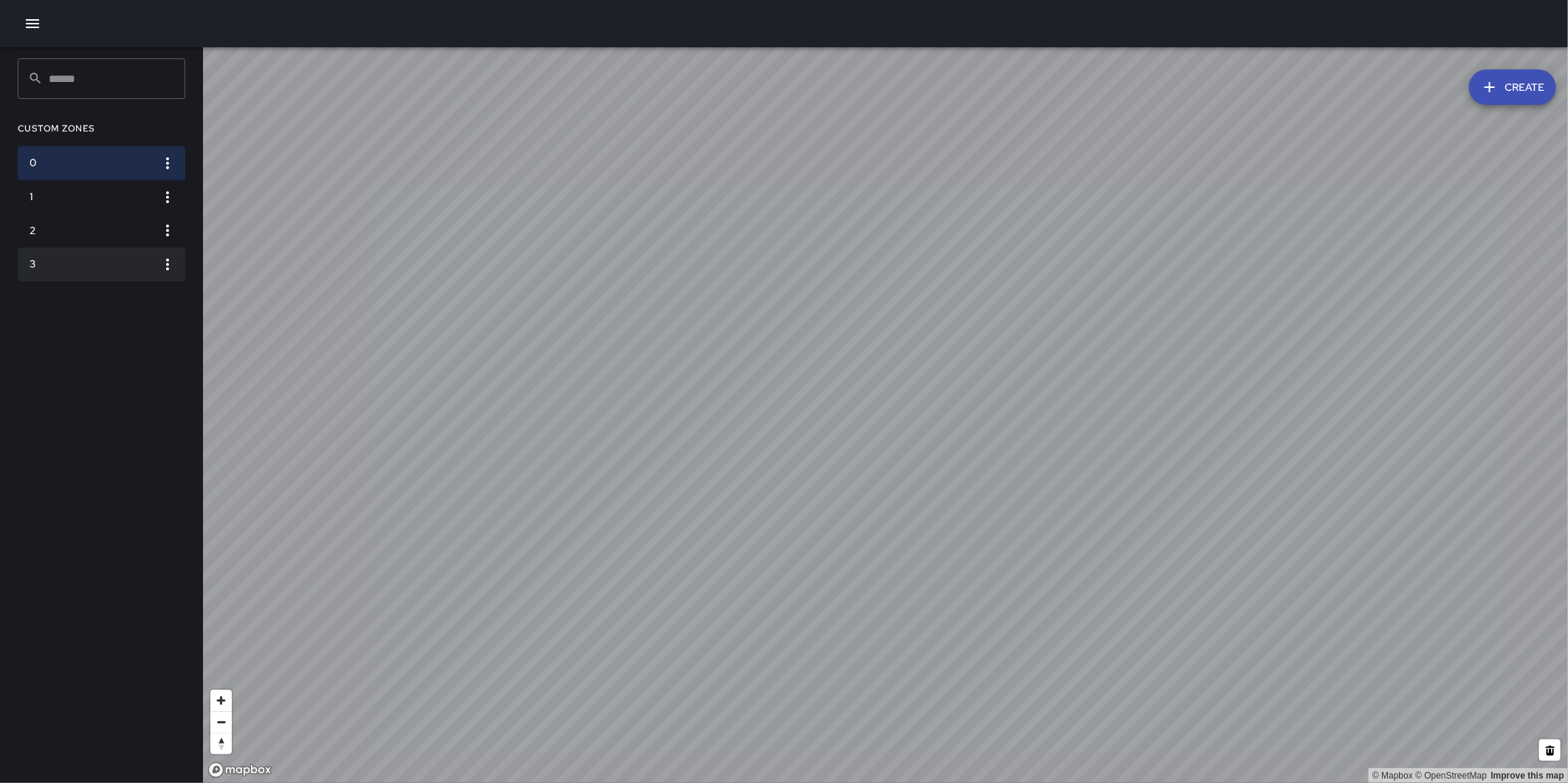
click at [84, 265] on h6 "3" at bounding box center [90, 265] width 120 height 16
click at [70, 129] on li "Custom Zones" at bounding box center [102, 129] width 168 height 36
click at [50, 156] on h6 "0" at bounding box center [90, 164] width 120 height 16
click at [60, 203] on h6 "1" at bounding box center [90, 197] width 120 height 16
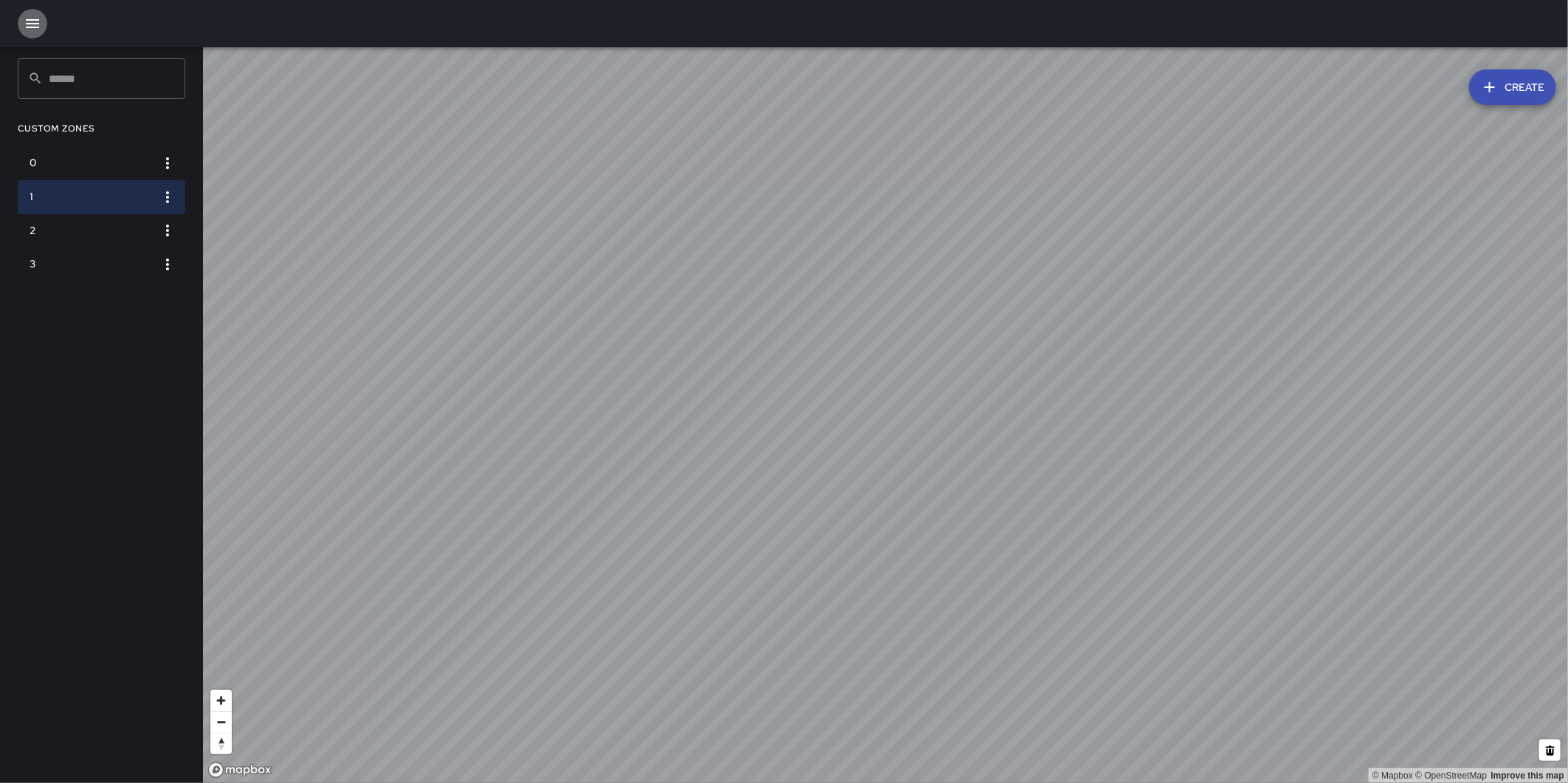
click at [24, 26] on icon "button" at bounding box center [33, 24] width 18 height 18
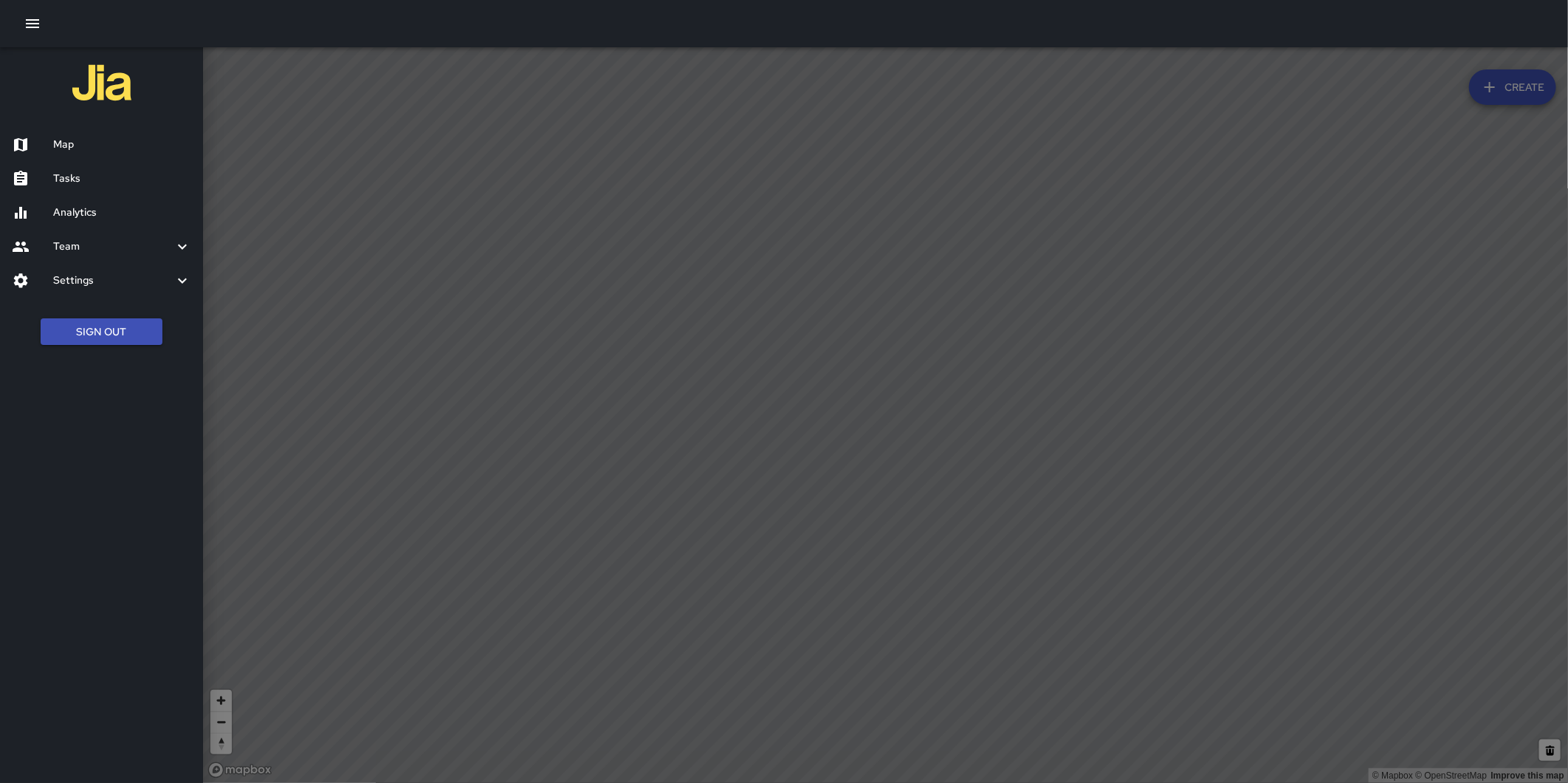
click at [72, 210] on h6 "Analytics" at bounding box center [122, 212] width 138 height 16
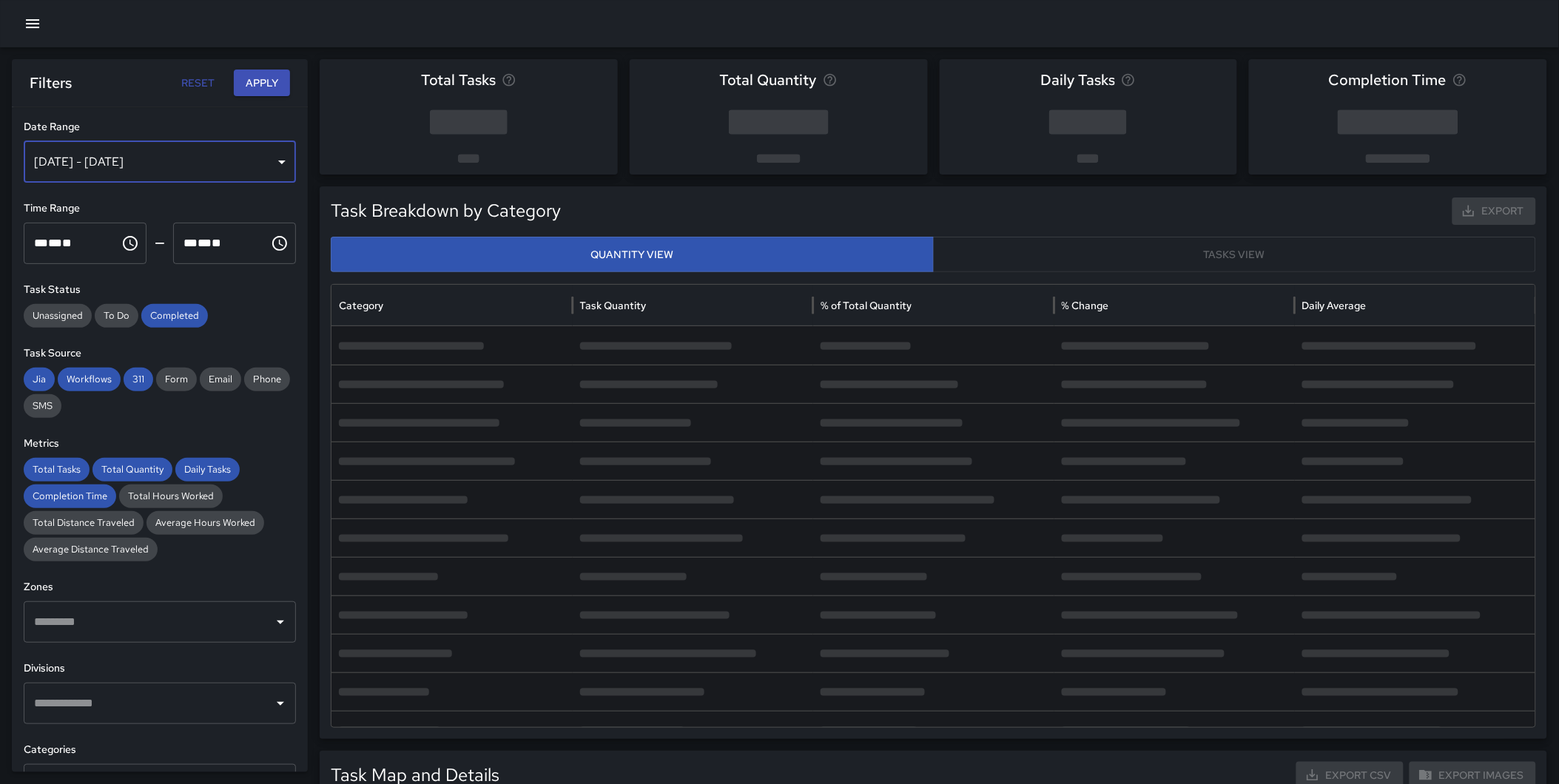
click at [197, 168] on div "Oct 03, 2025 - Oct 09, 2025" at bounding box center [160, 161] width 272 height 42
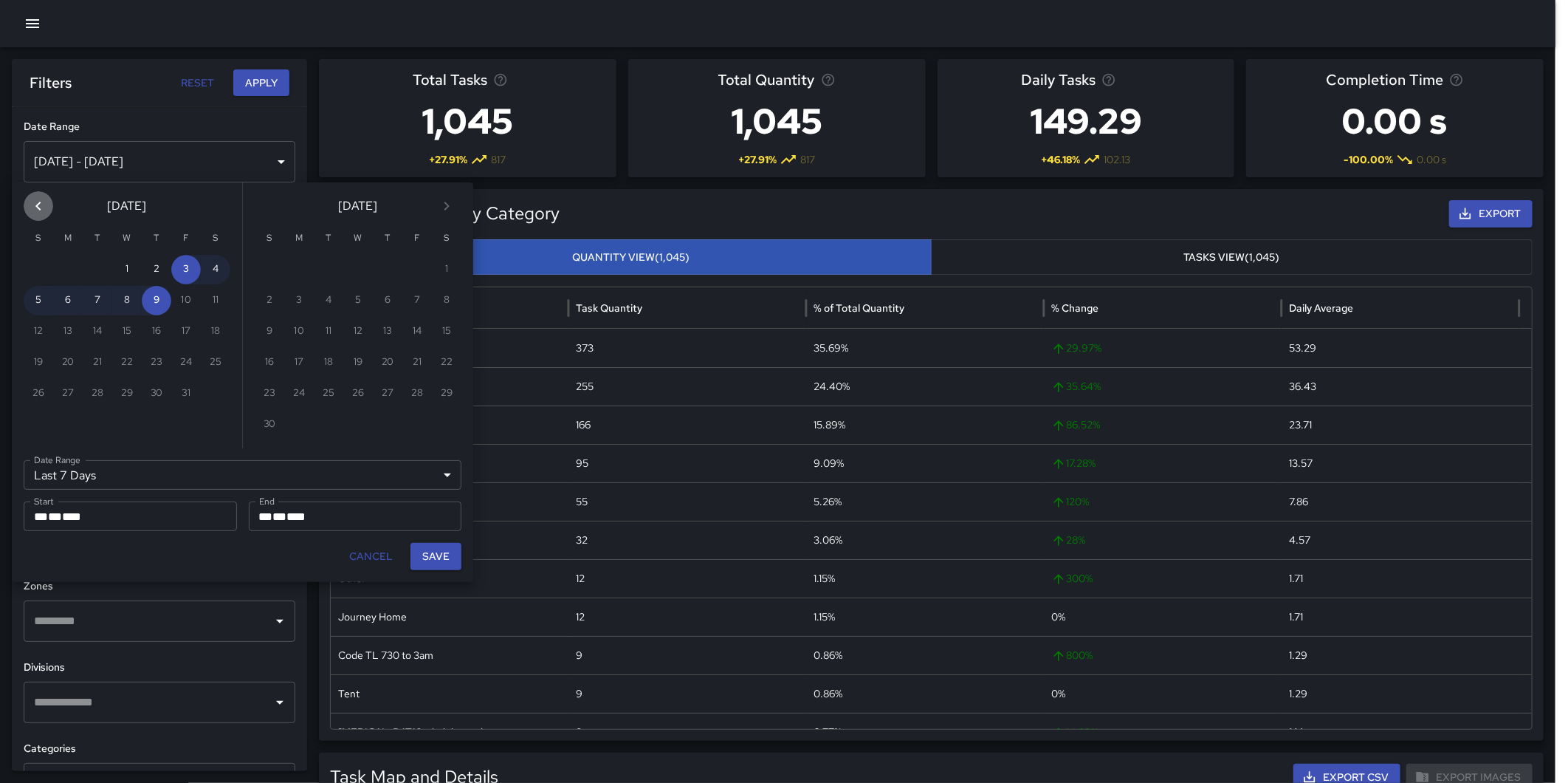
click at [38, 210] on icon "Previous month" at bounding box center [38, 206] width 18 height 18
click at [69, 267] on button "1" at bounding box center [68, 269] width 29 height 29
type input "******"
type input "**********"
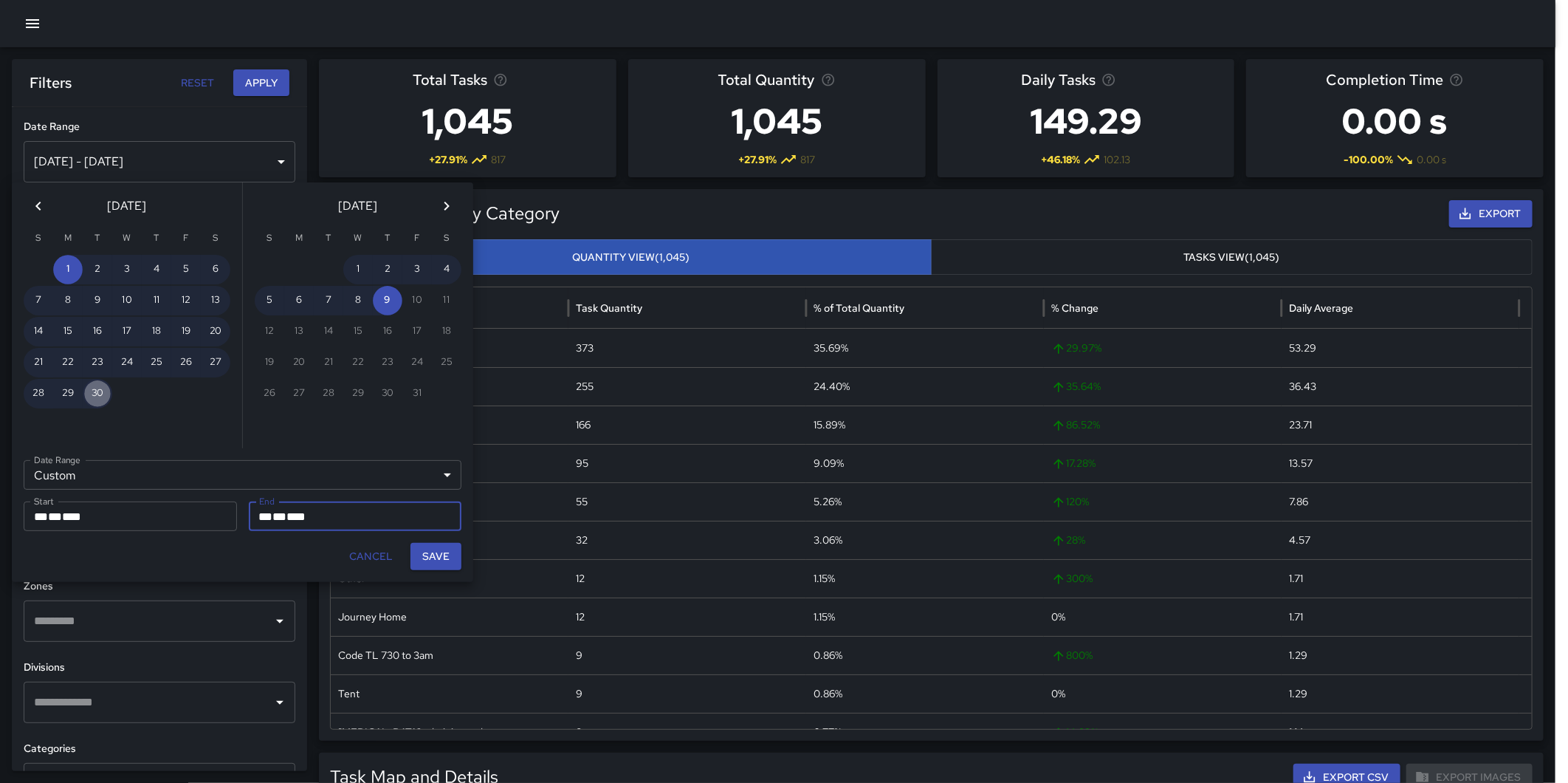
click at [106, 384] on button "30" at bounding box center [98, 394] width 29 height 29
type input "**********"
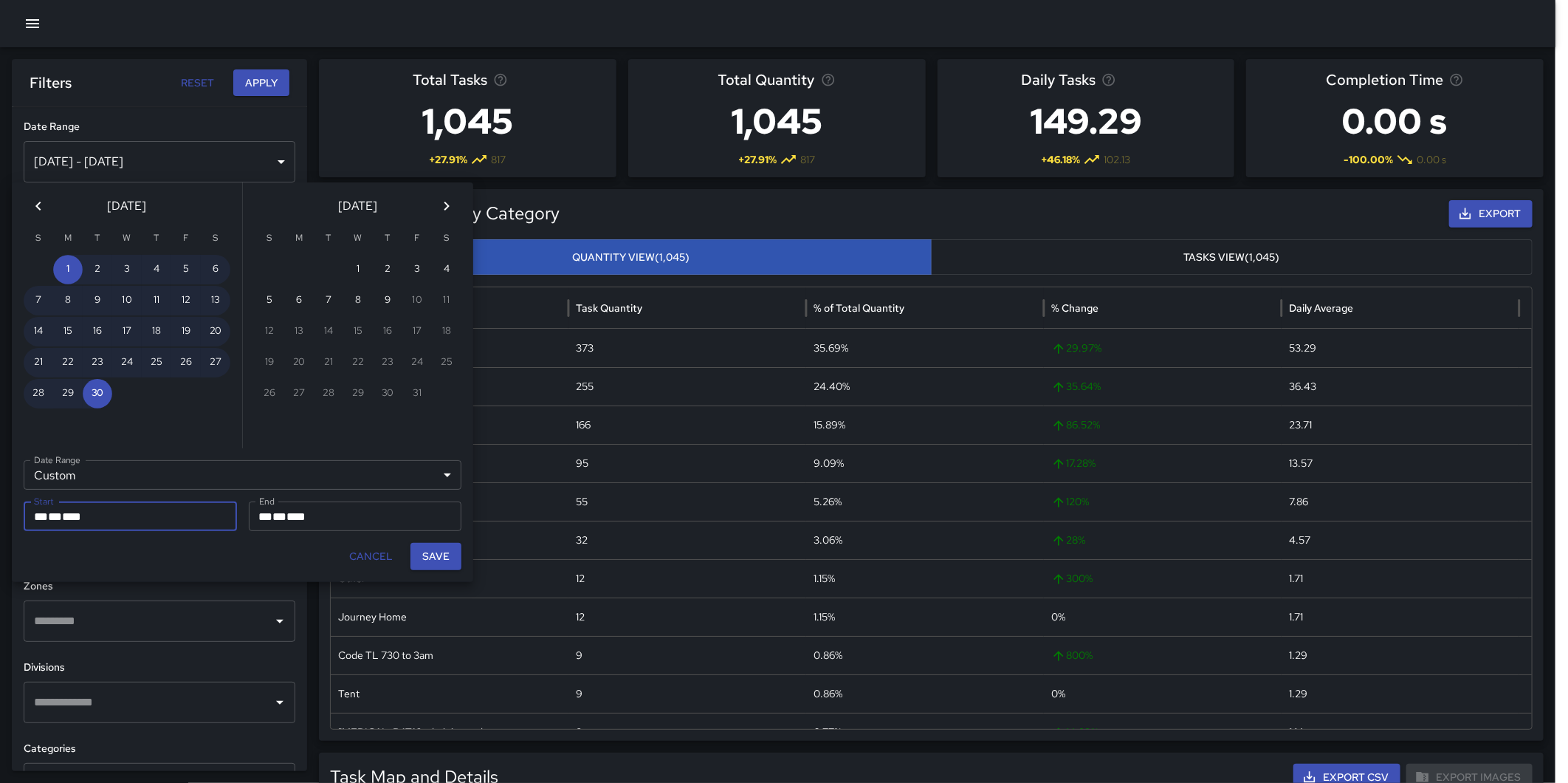
click at [433, 551] on button "Save" at bounding box center [436, 557] width 51 height 28
type input "**********"
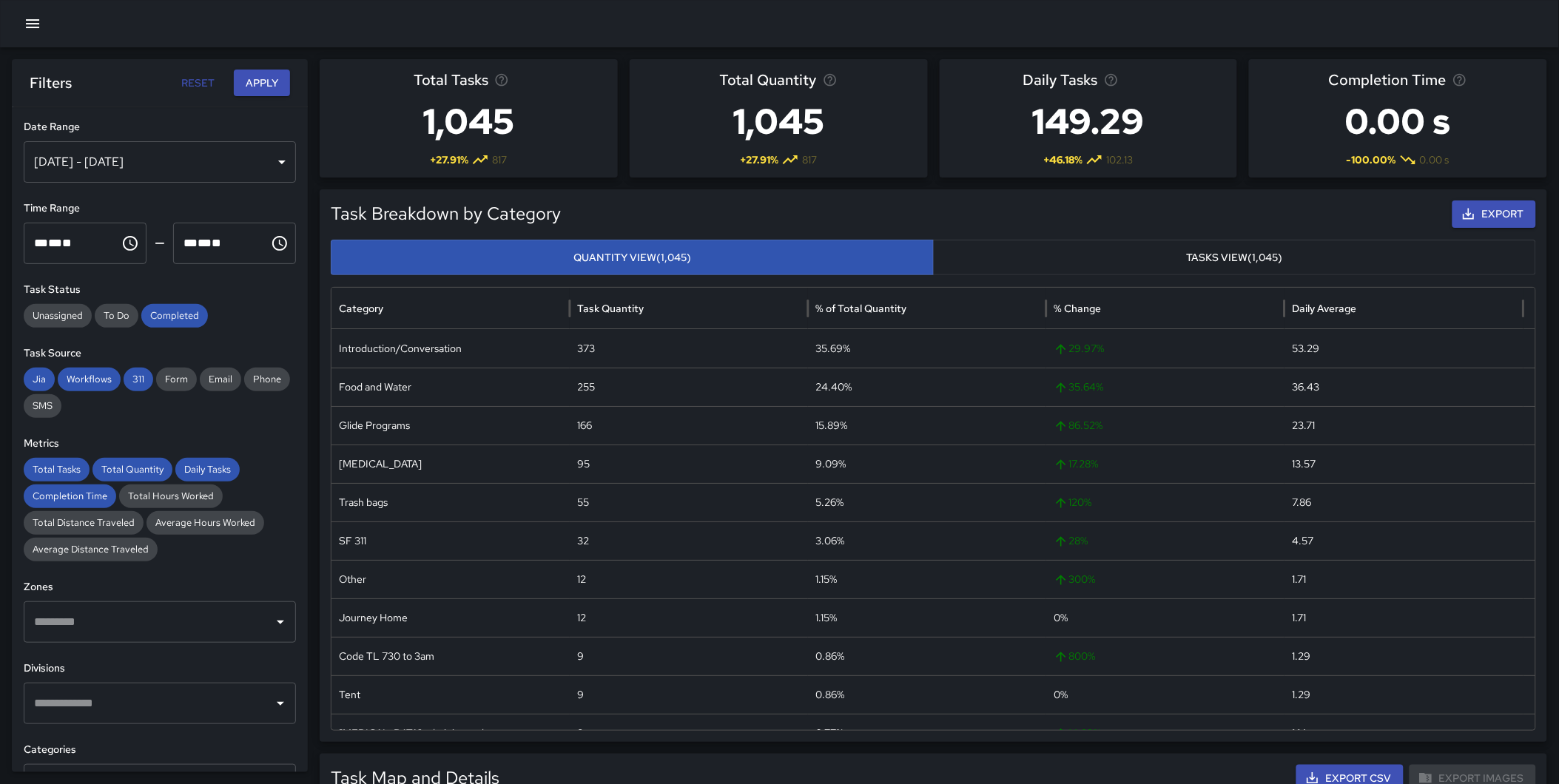
click at [270, 81] on button "Apply" at bounding box center [262, 83] width 56 height 28
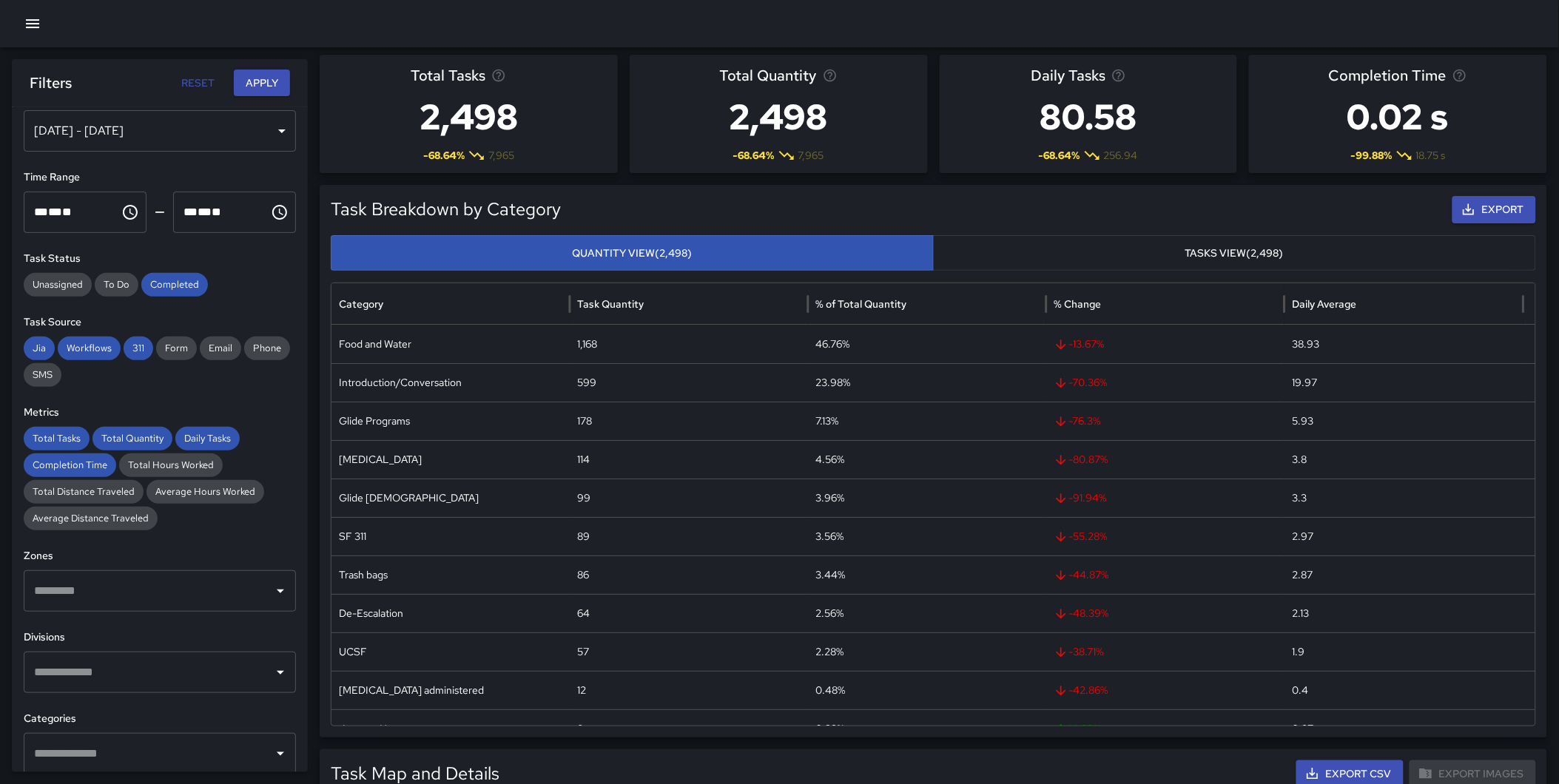
scroll to position [24, 0]
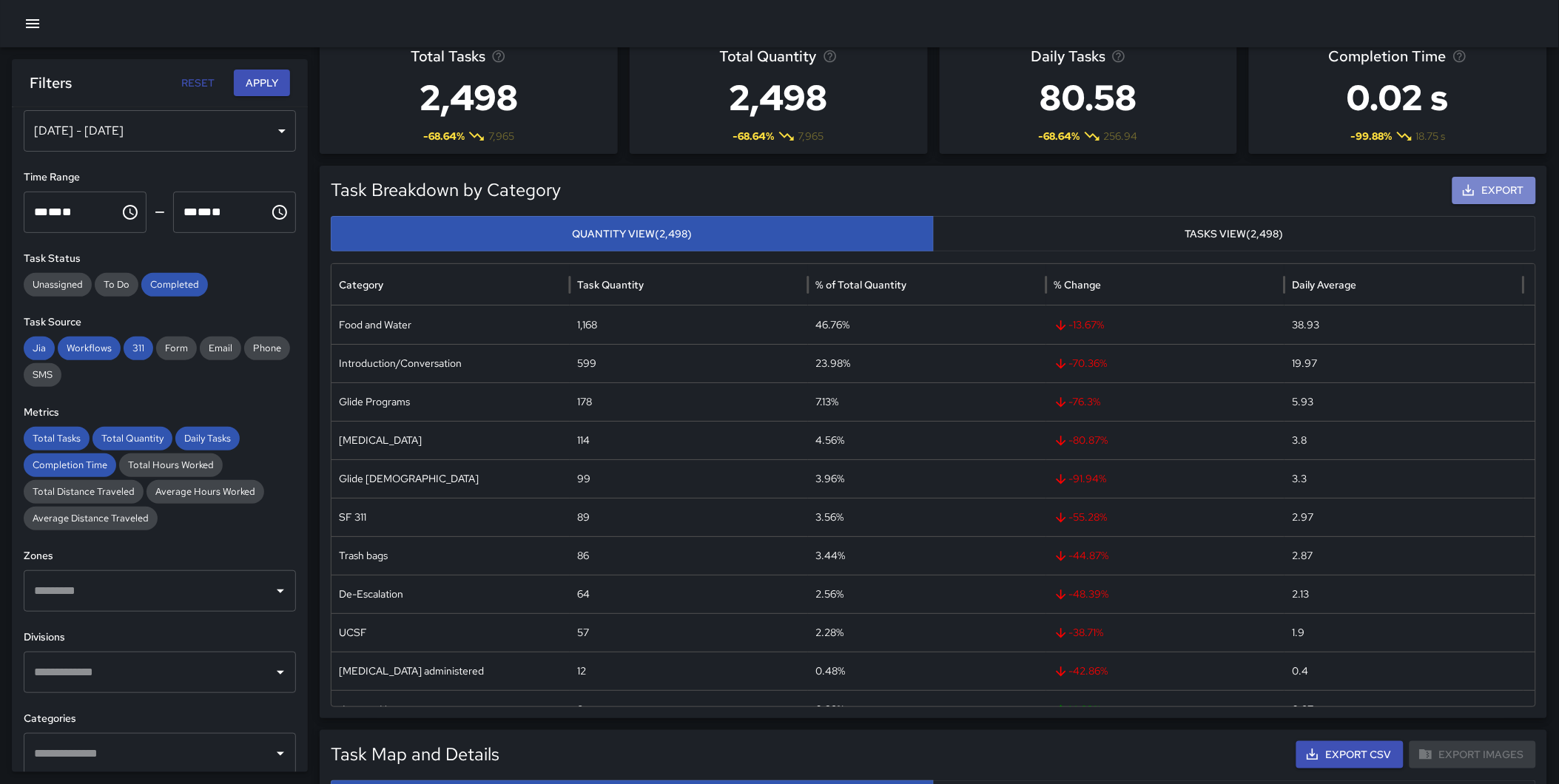
click at [1493, 181] on button "Export" at bounding box center [1494, 191] width 84 height 28
click at [1488, 70] on div "Completion Time 0.02 s -99.88 % 18.75 s" at bounding box center [1398, 95] width 298 height 118
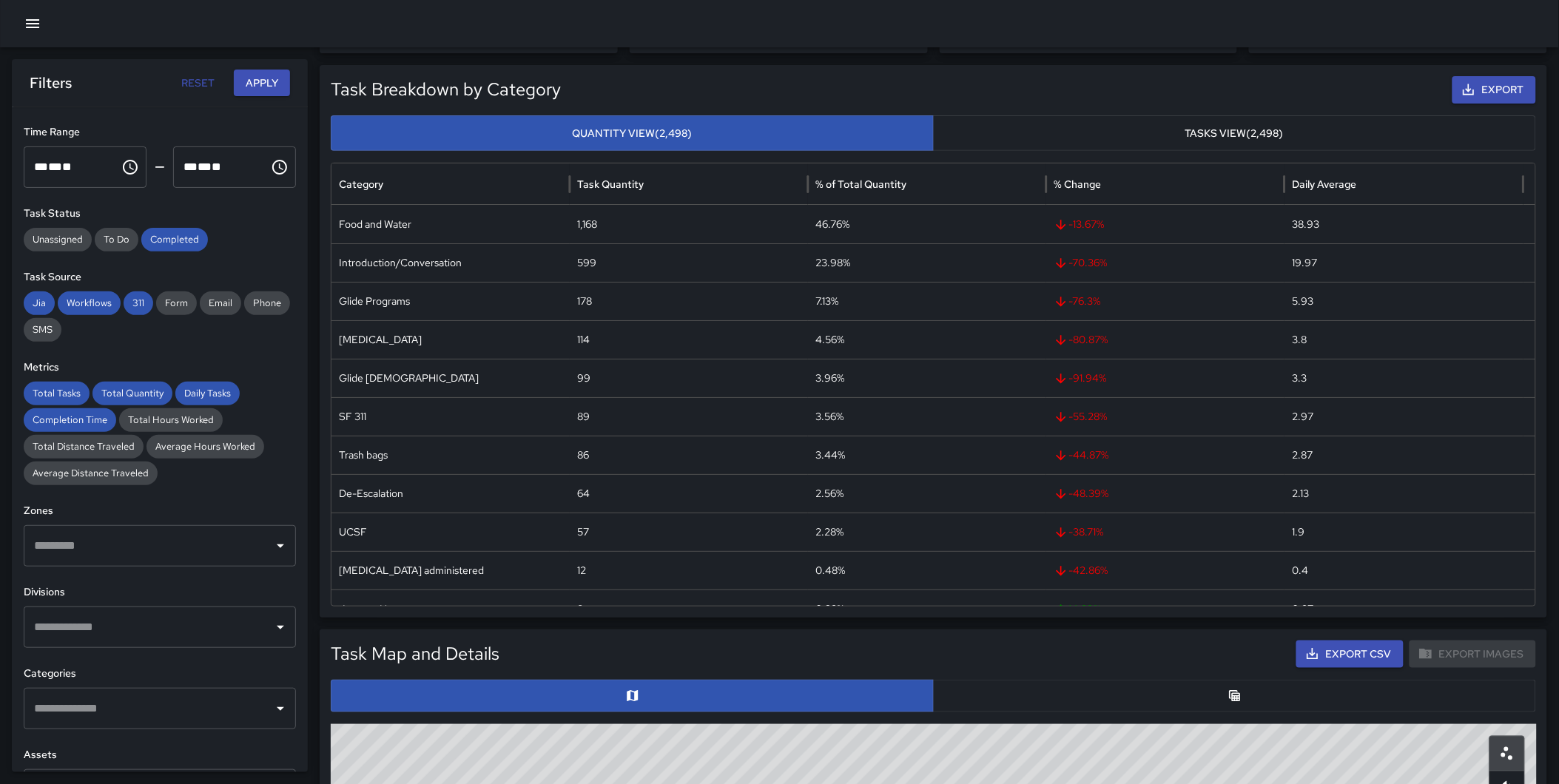
scroll to position [84, 0]
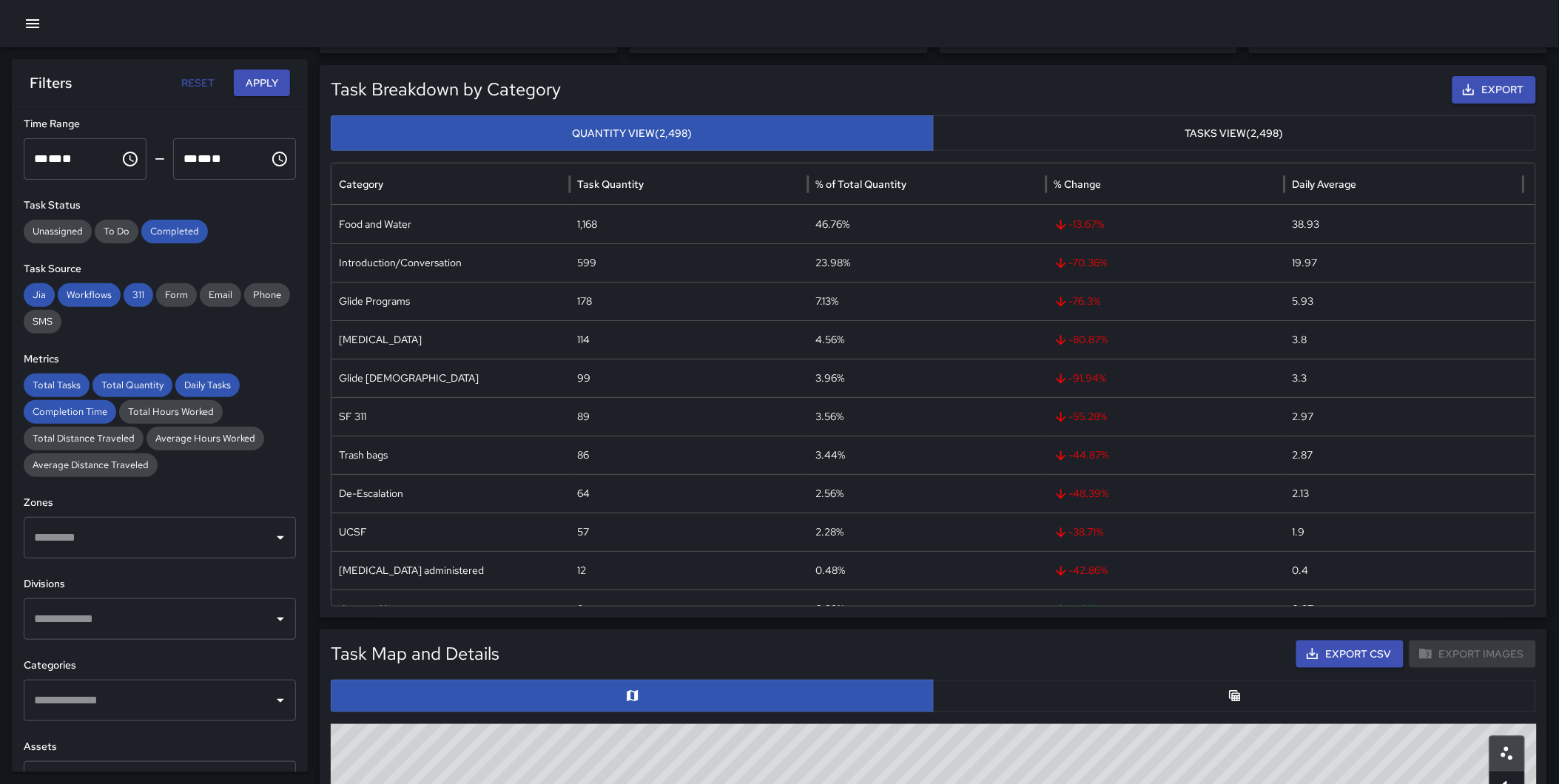
click at [136, 706] on input "text" at bounding box center [148, 700] width 236 height 28
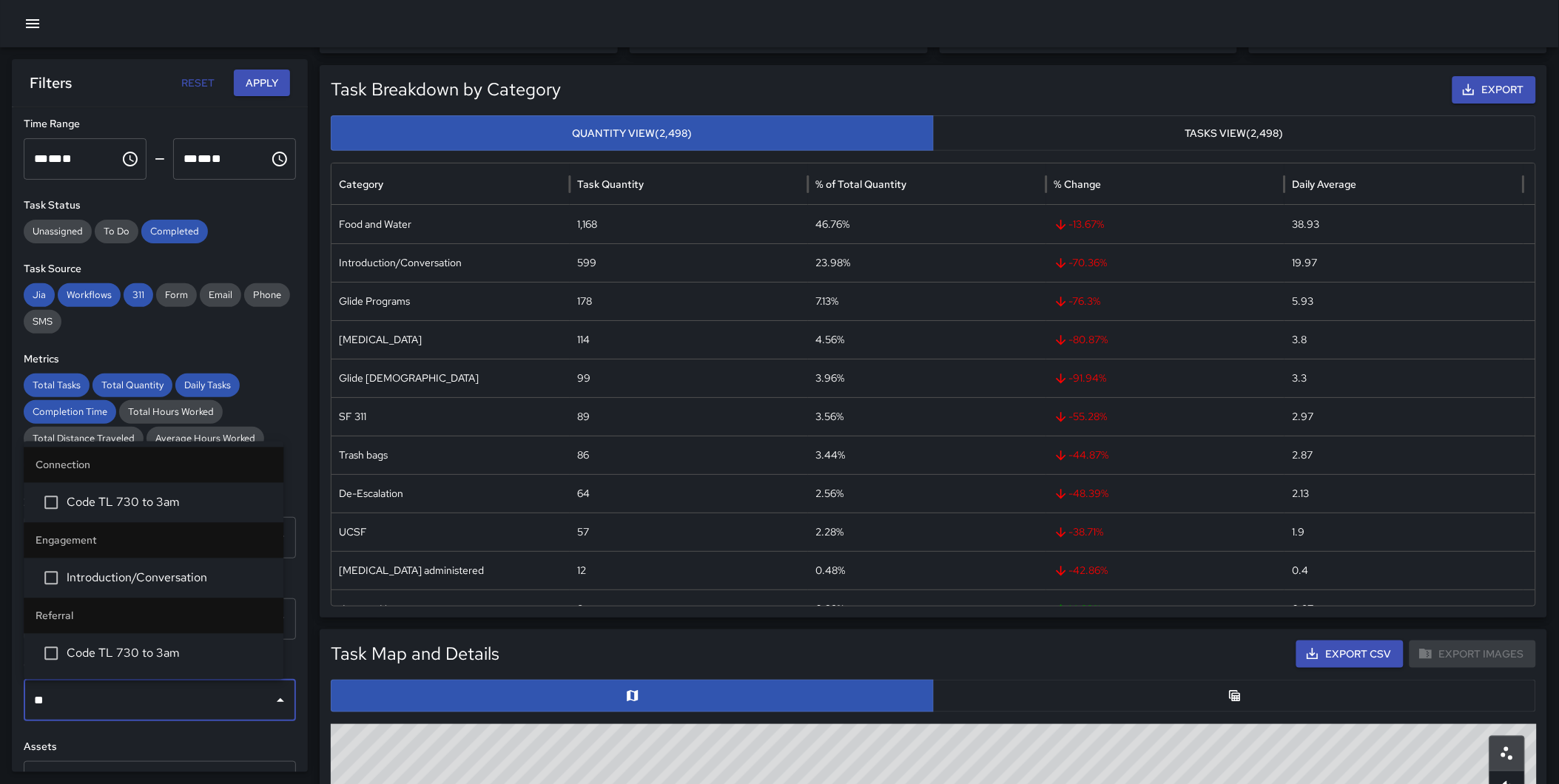
type input "*"
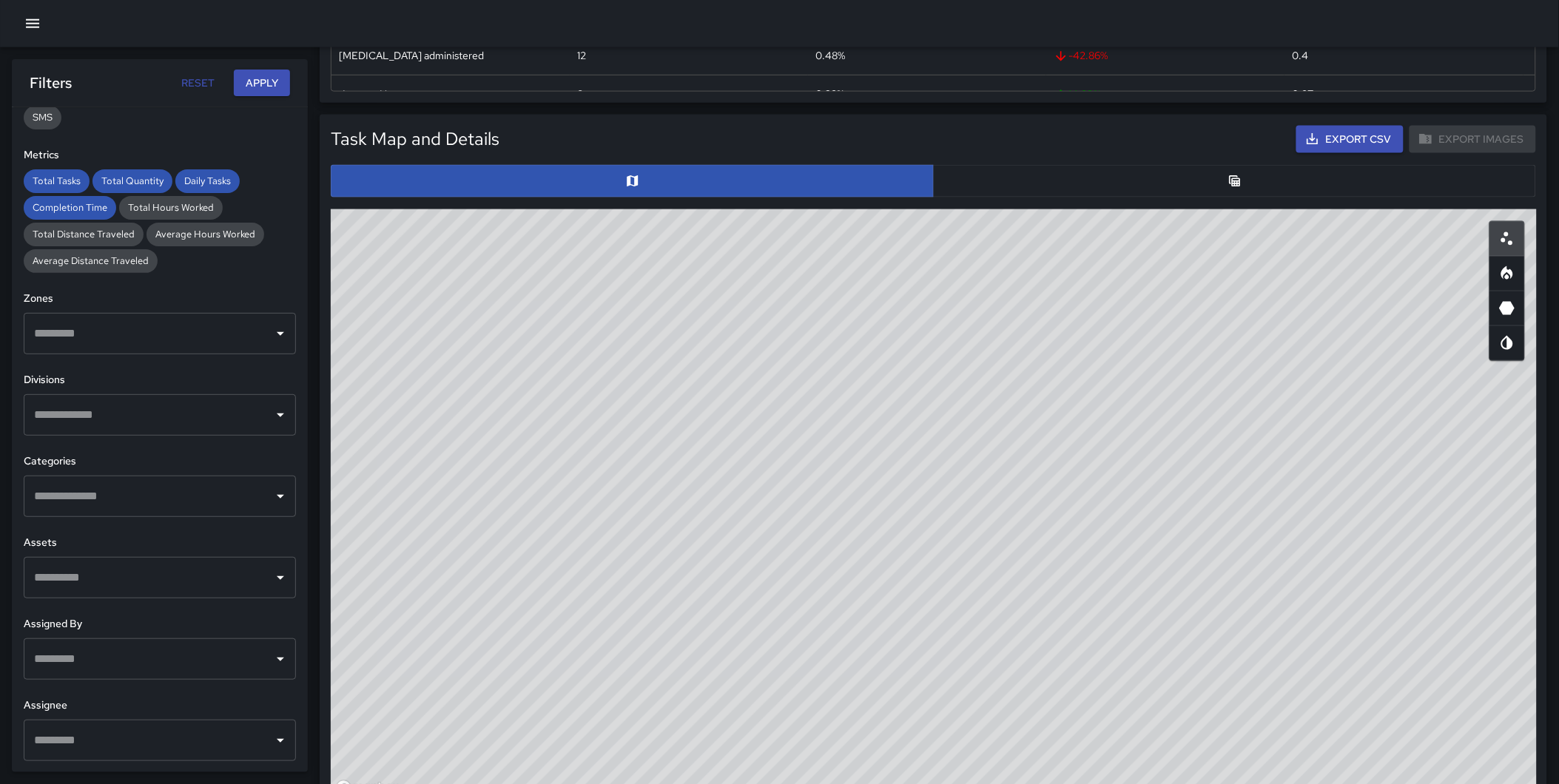
scroll to position [520, 0]
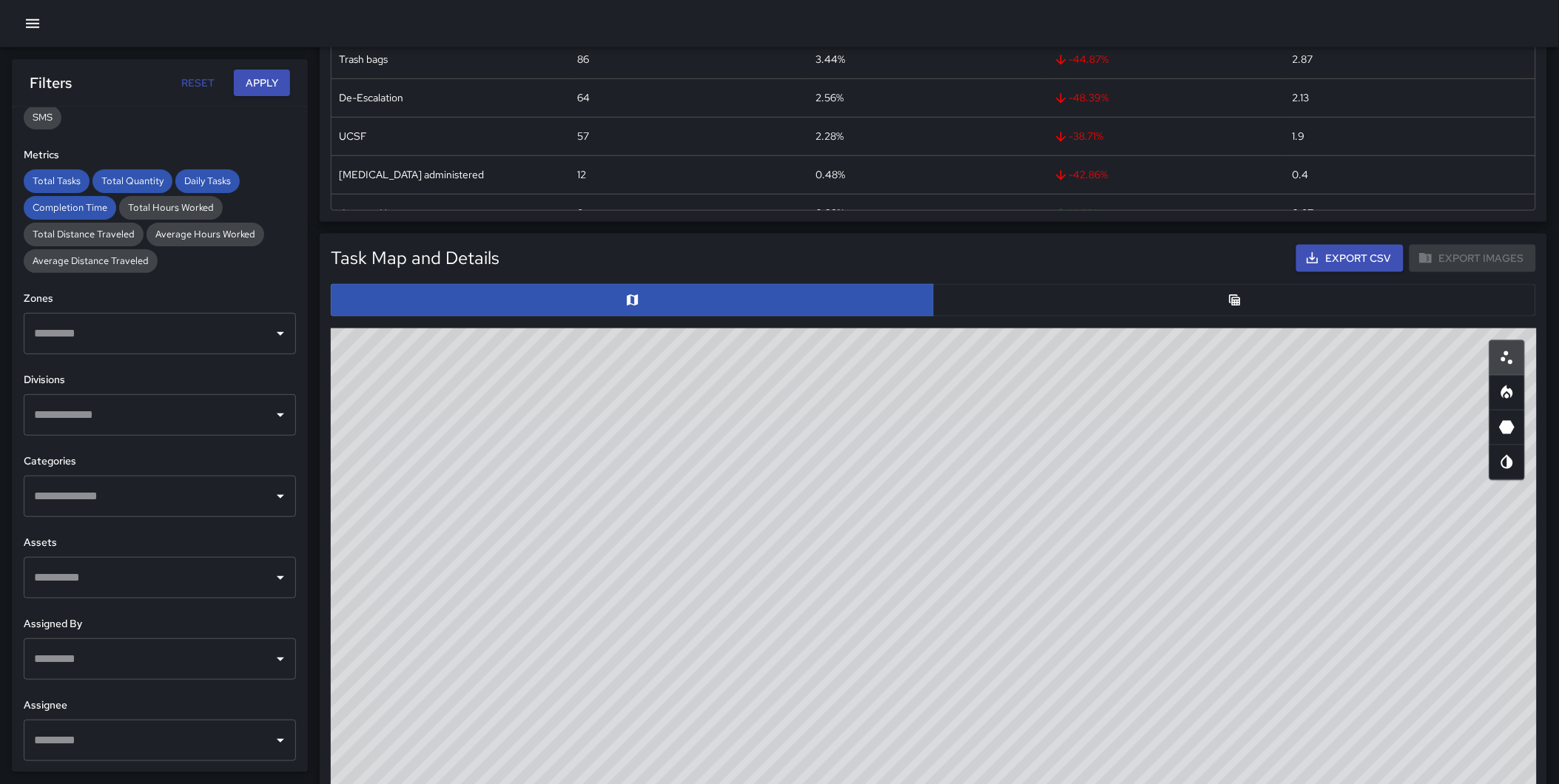
click at [1181, 308] on button "button" at bounding box center [1234, 300] width 603 height 33
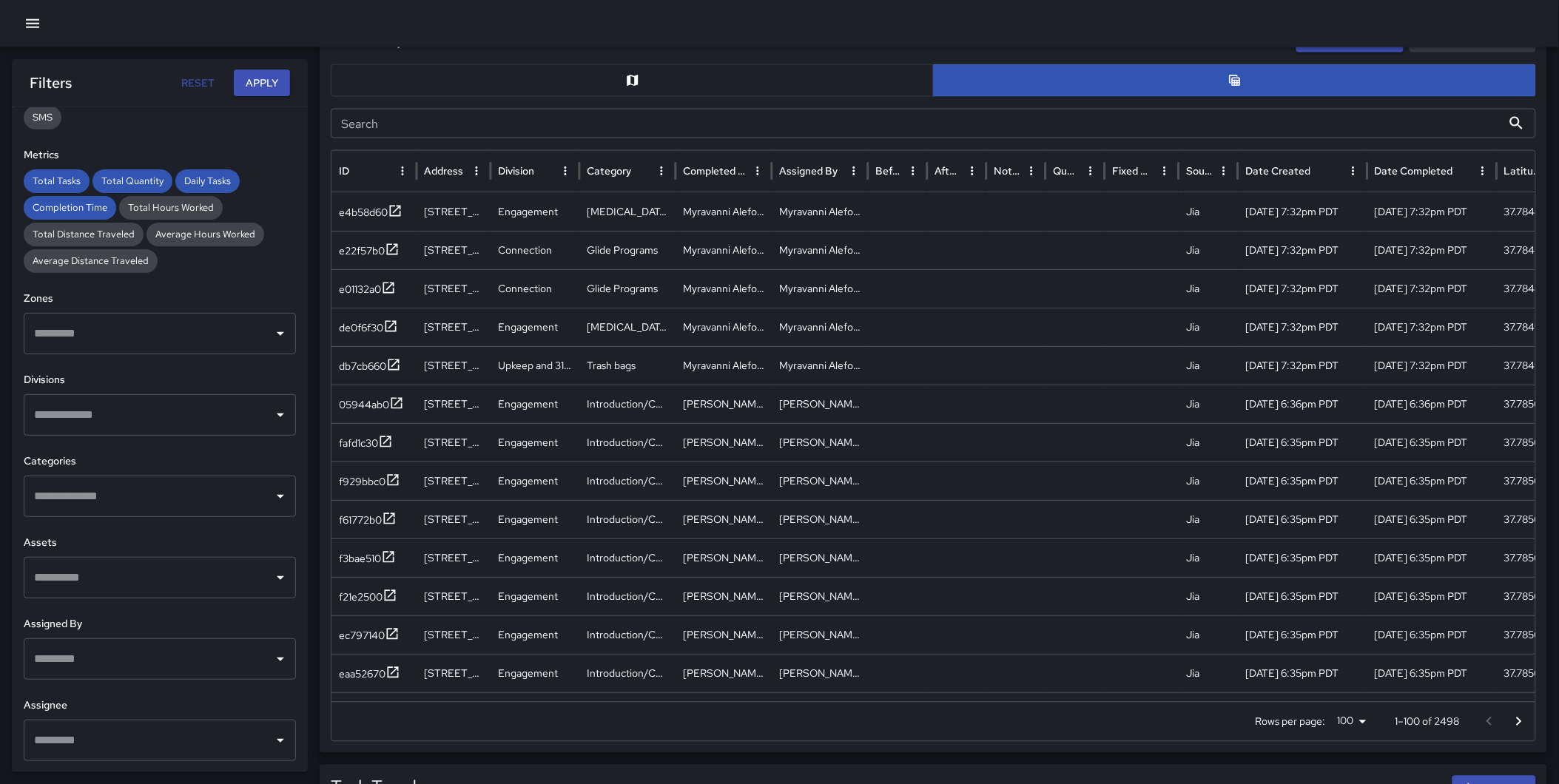
scroll to position [784, 0]
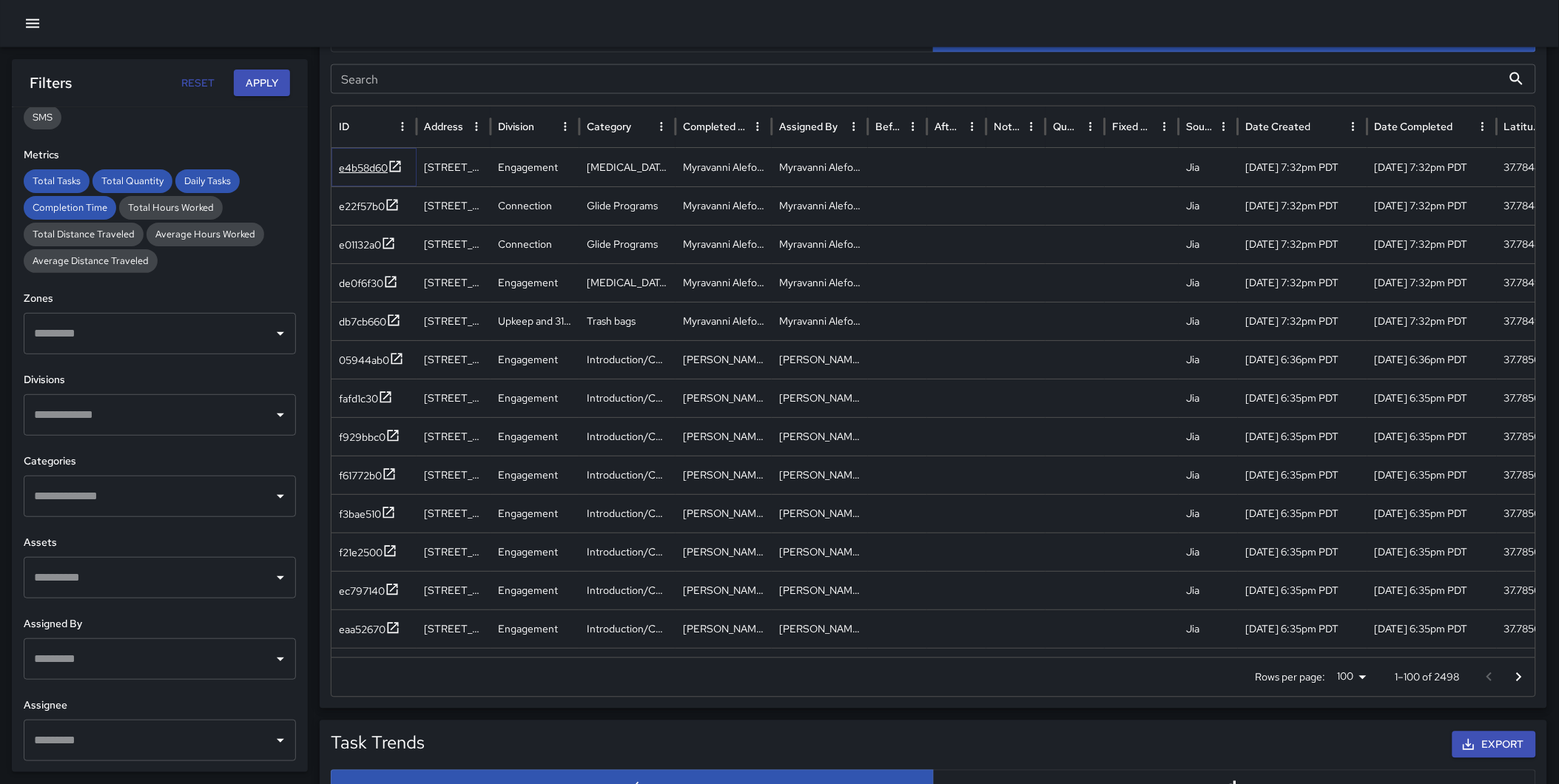
click at [392, 161] on icon at bounding box center [395, 166] width 11 height 11
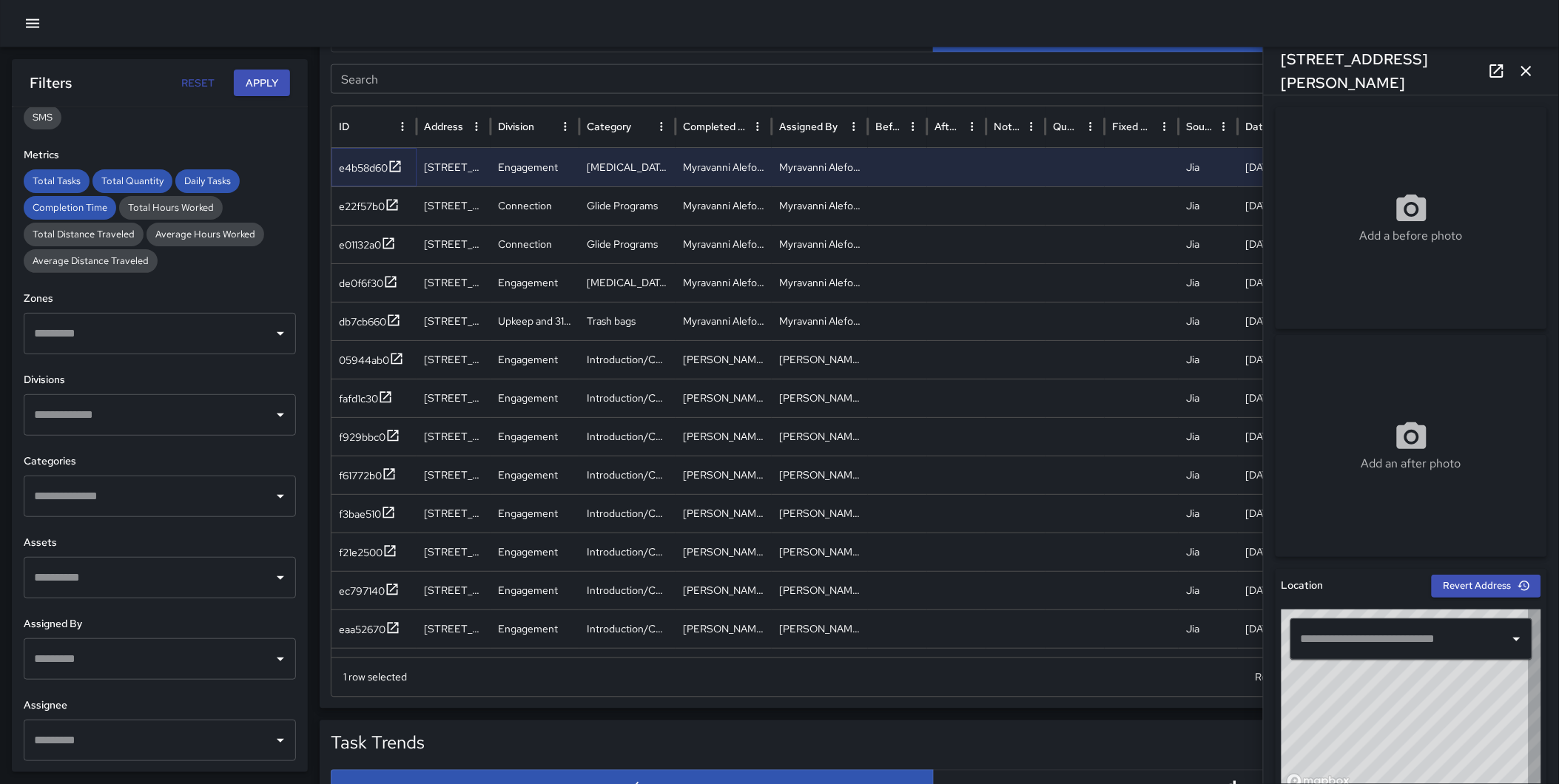
type input "**********"
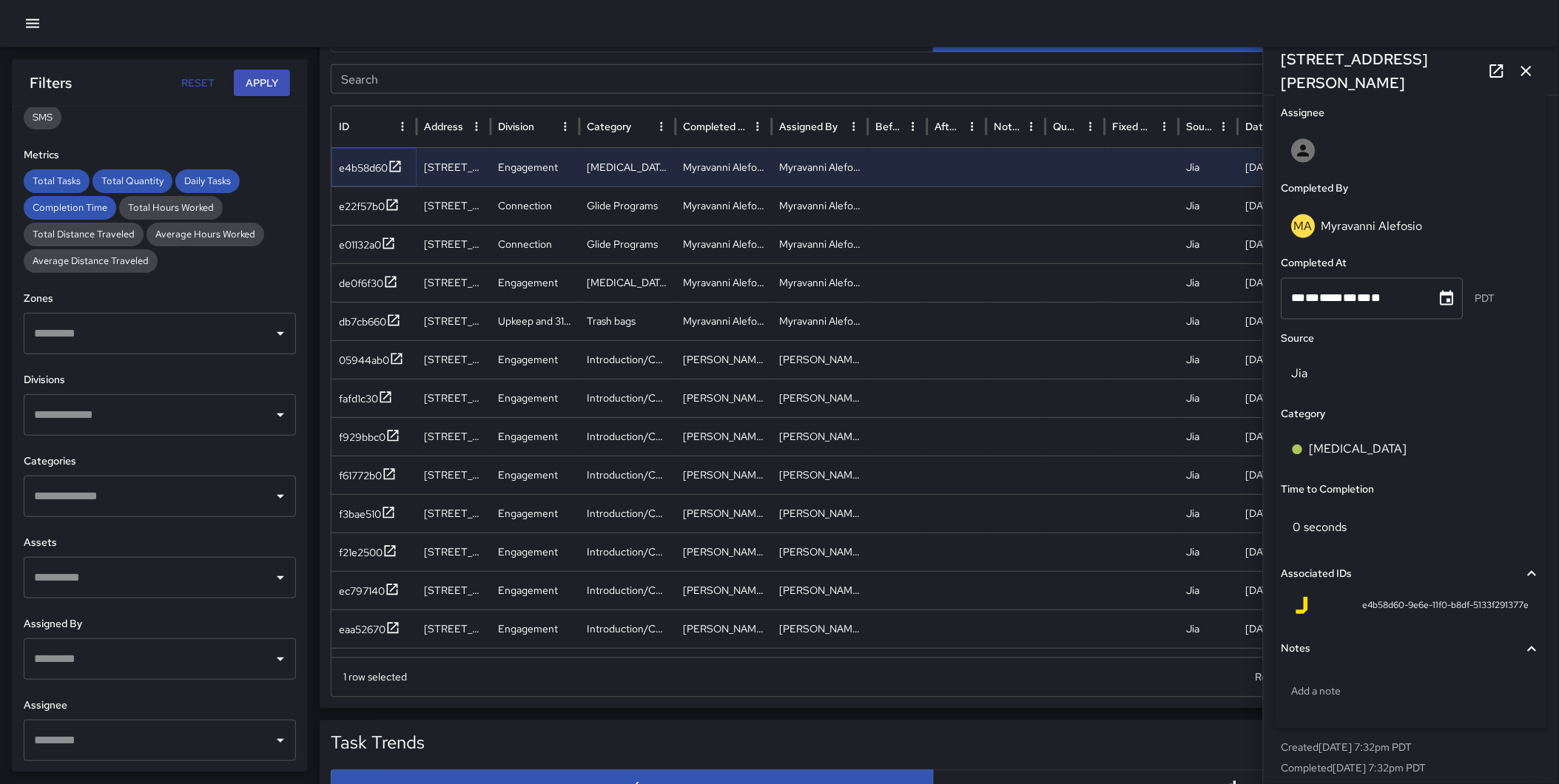
scroll to position [867, 0]
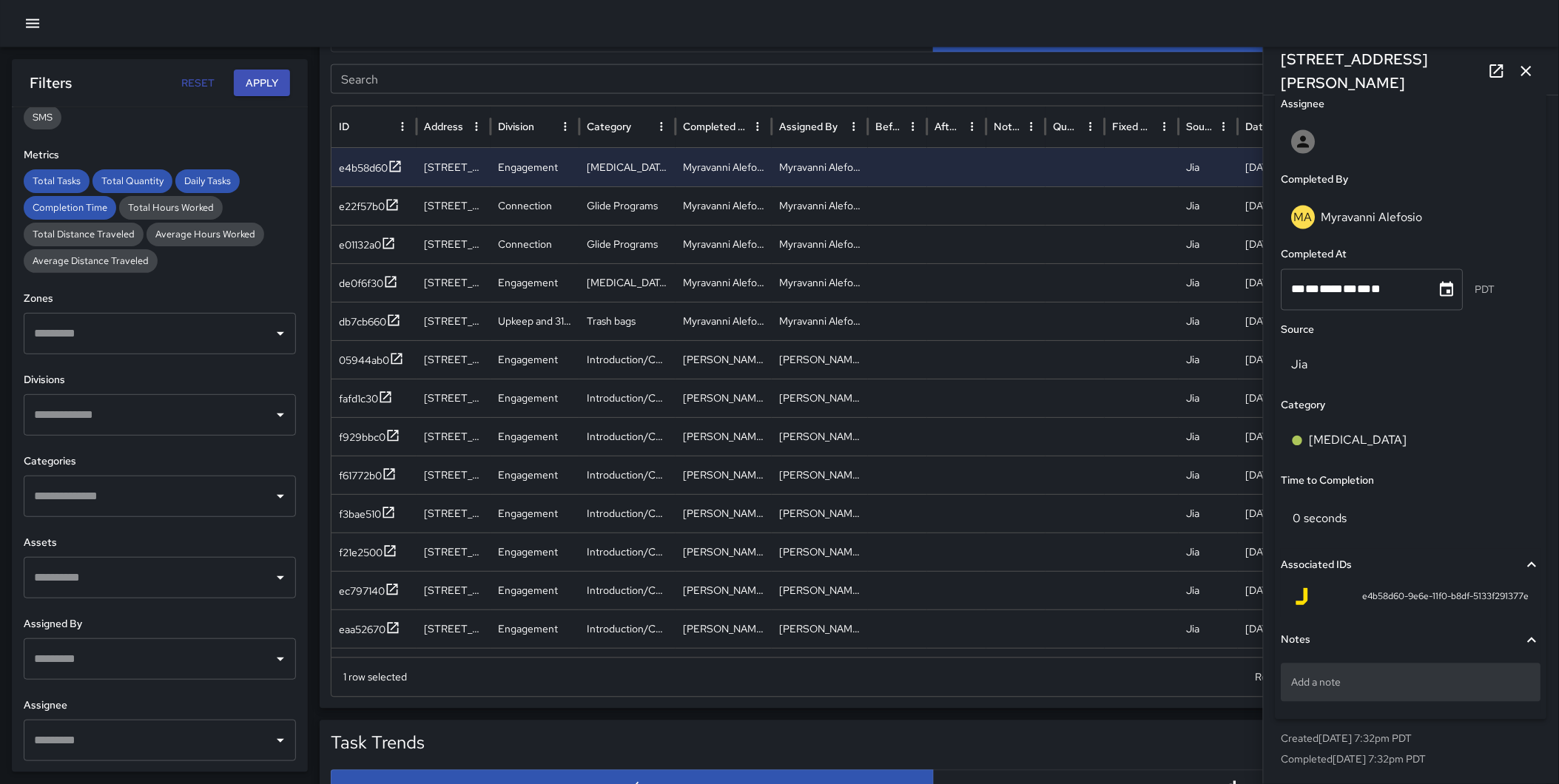
click at [1332, 676] on p "Add a note" at bounding box center [1411, 683] width 239 height 15
click at [1531, 68] on icon "button" at bounding box center [1526, 71] width 18 height 18
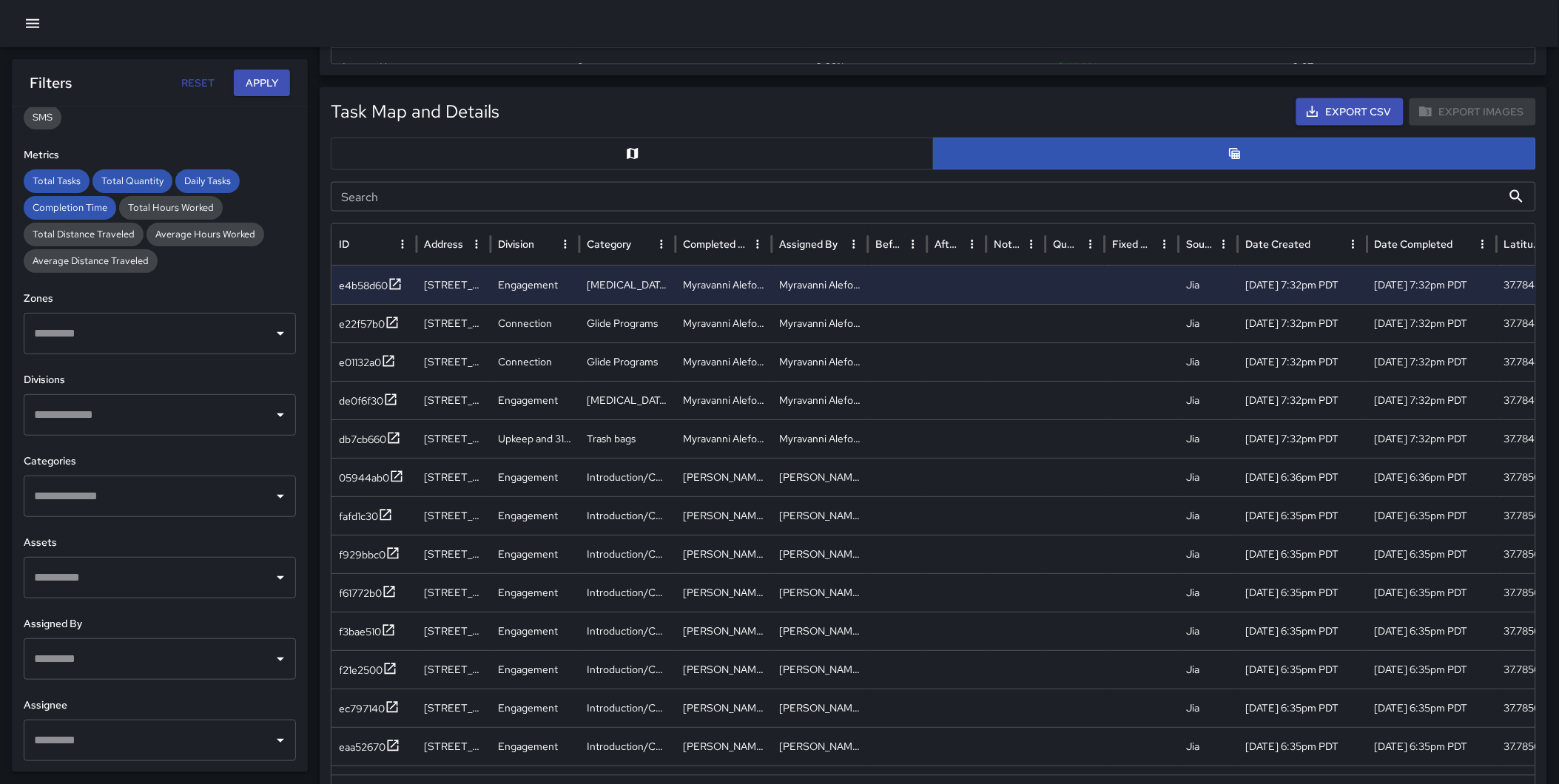
scroll to position [556, 0]
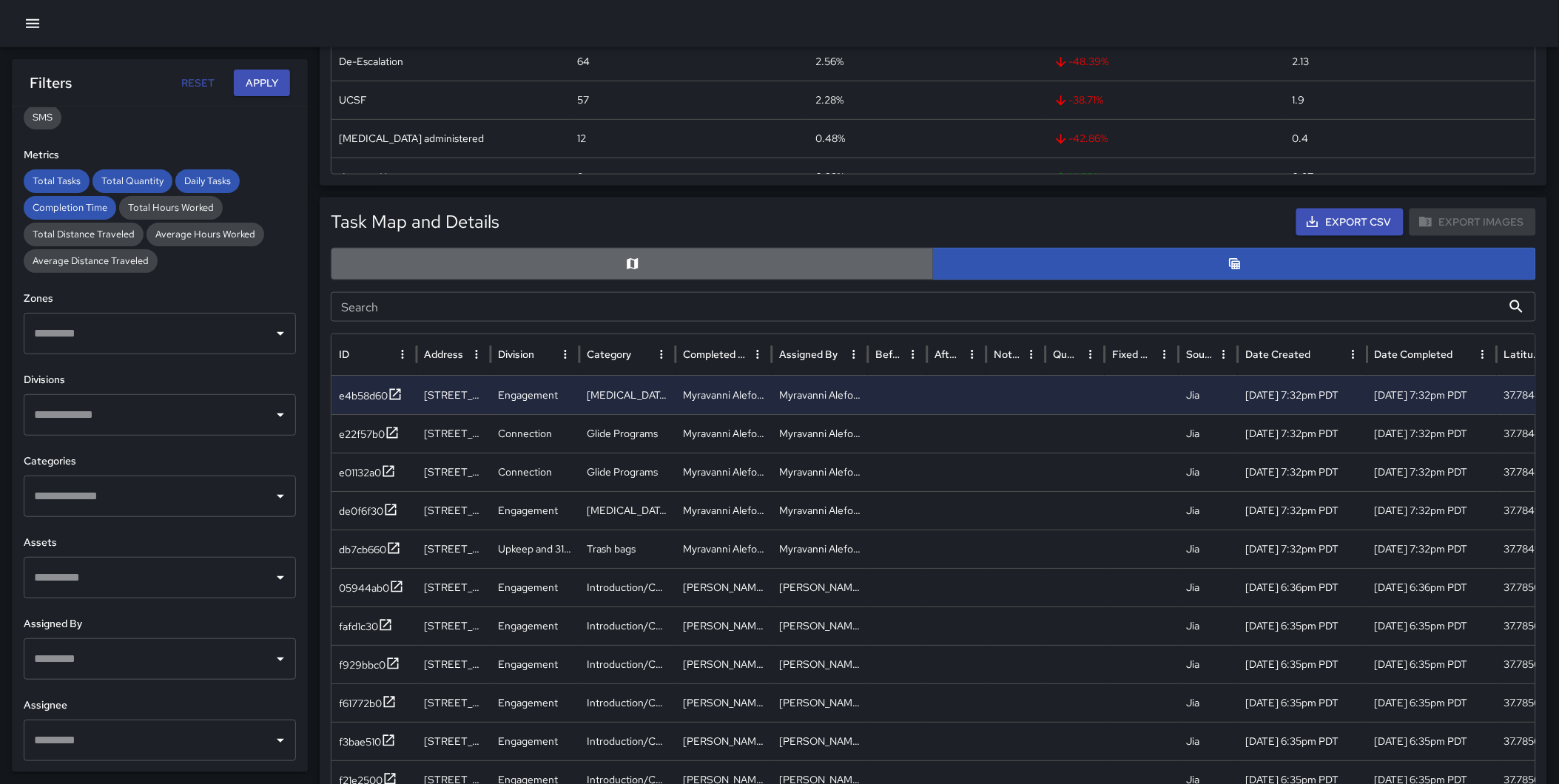
click at [831, 267] on button "button" at bounding box center [633, 264] width 603 height 33
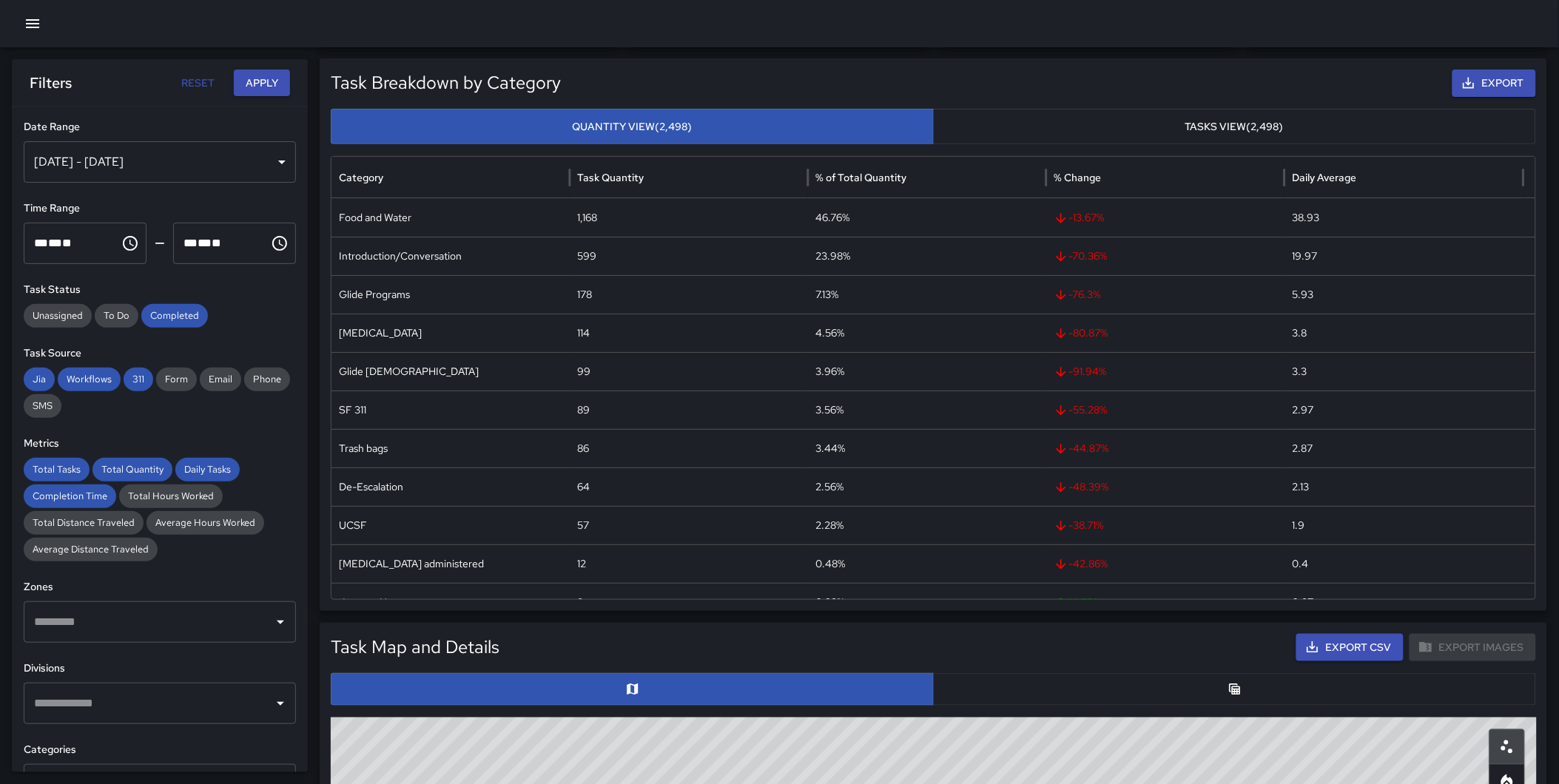
scroll to position [0, 0]
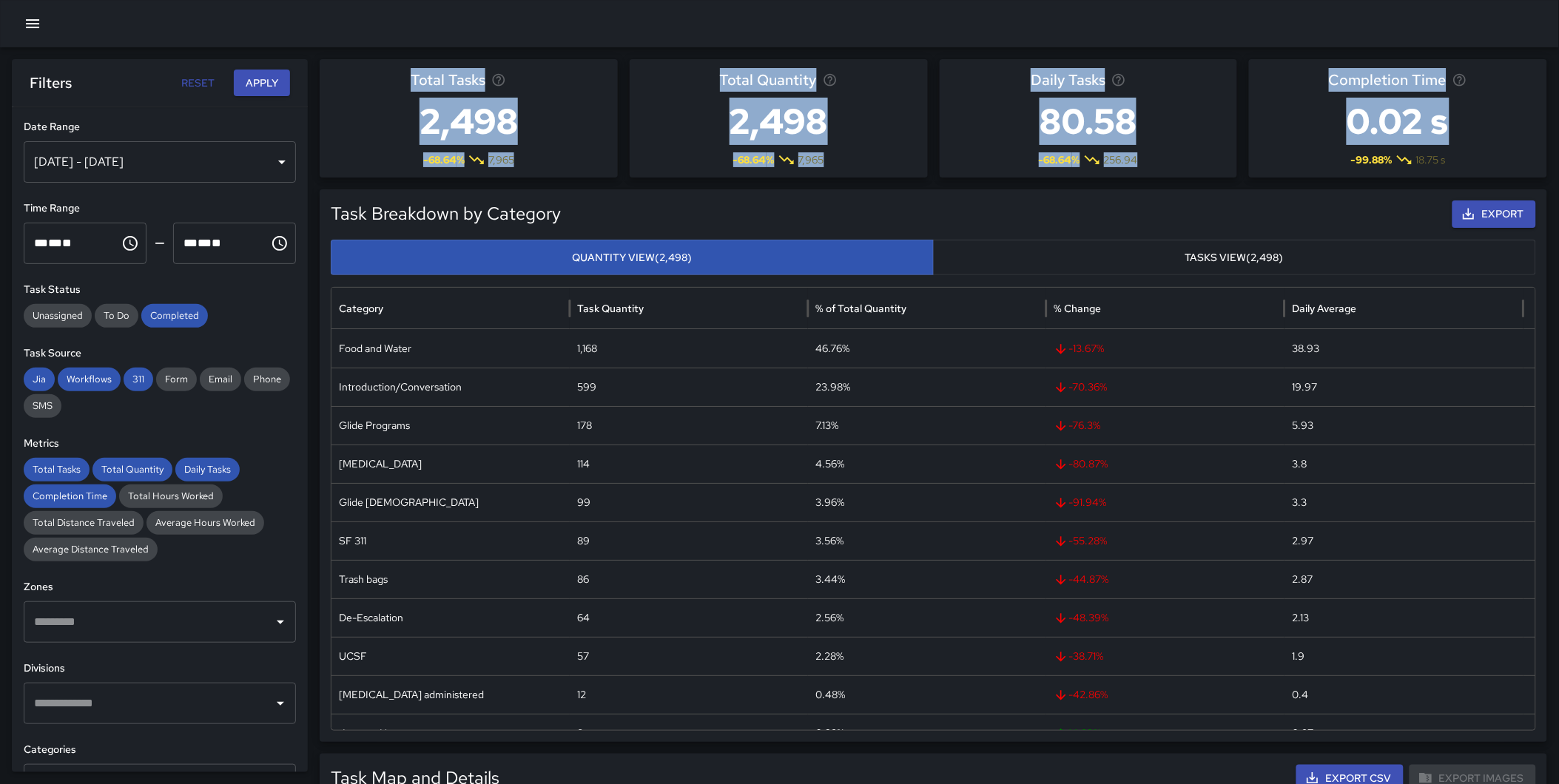
drag, startPoint x: 437, startPoint y: 84, endPoint x: 1491, endPoint y: 99, distance: 1054.1
click at [1491, 99] on div "Total Tasks 2,498 -68.64 % 7,965 Total Quantity 2,498 -68.64 % 7,965 Daily Task…" at bounding box center [933, 118] width 1227 height 118
click at [1500, 130] on div "Completion Time 0.02 s -99.88 % 18.75 s" at bounding box center [1398, 118] width 298 height 118
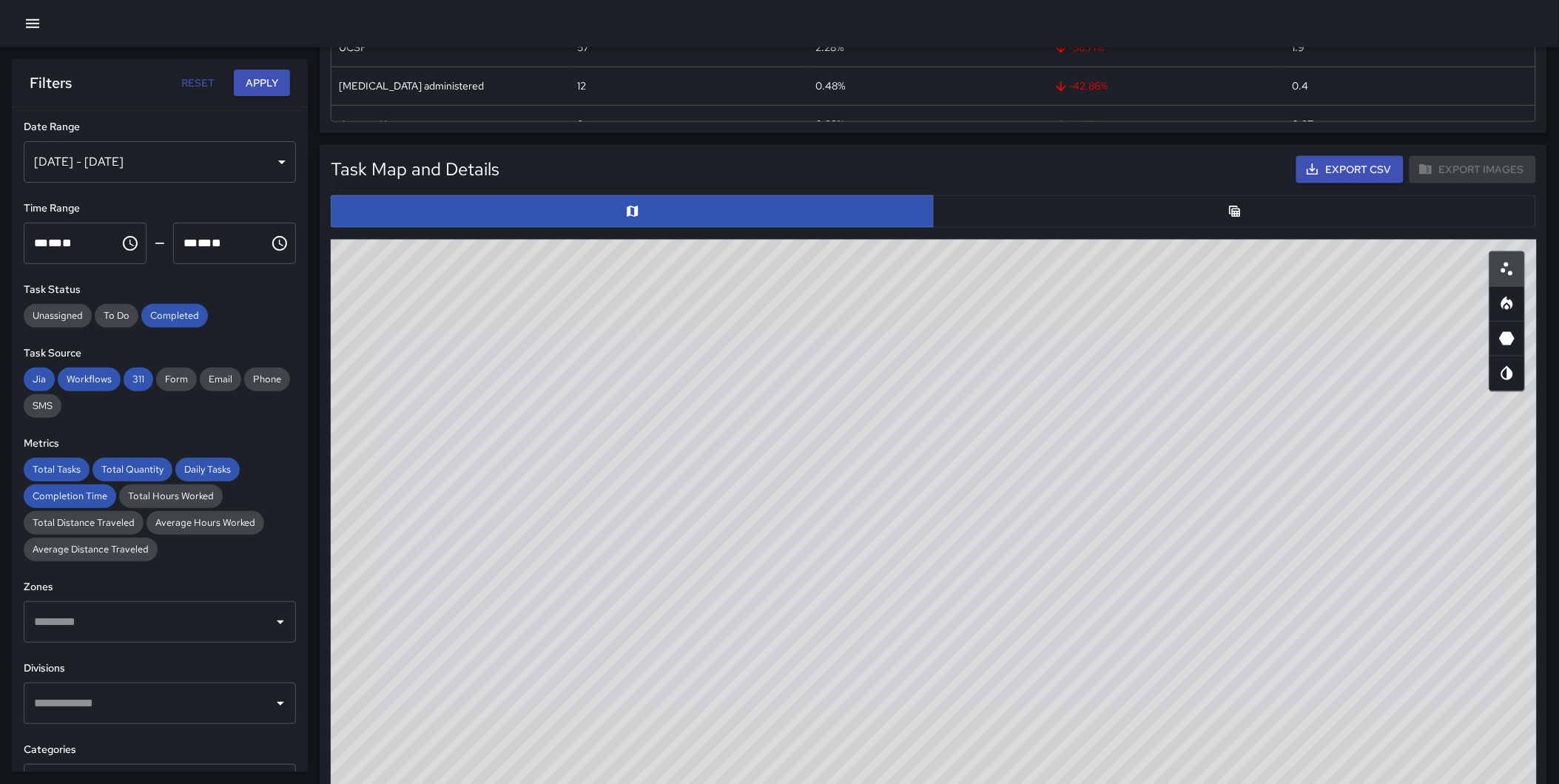
scroll to position [625, 0]
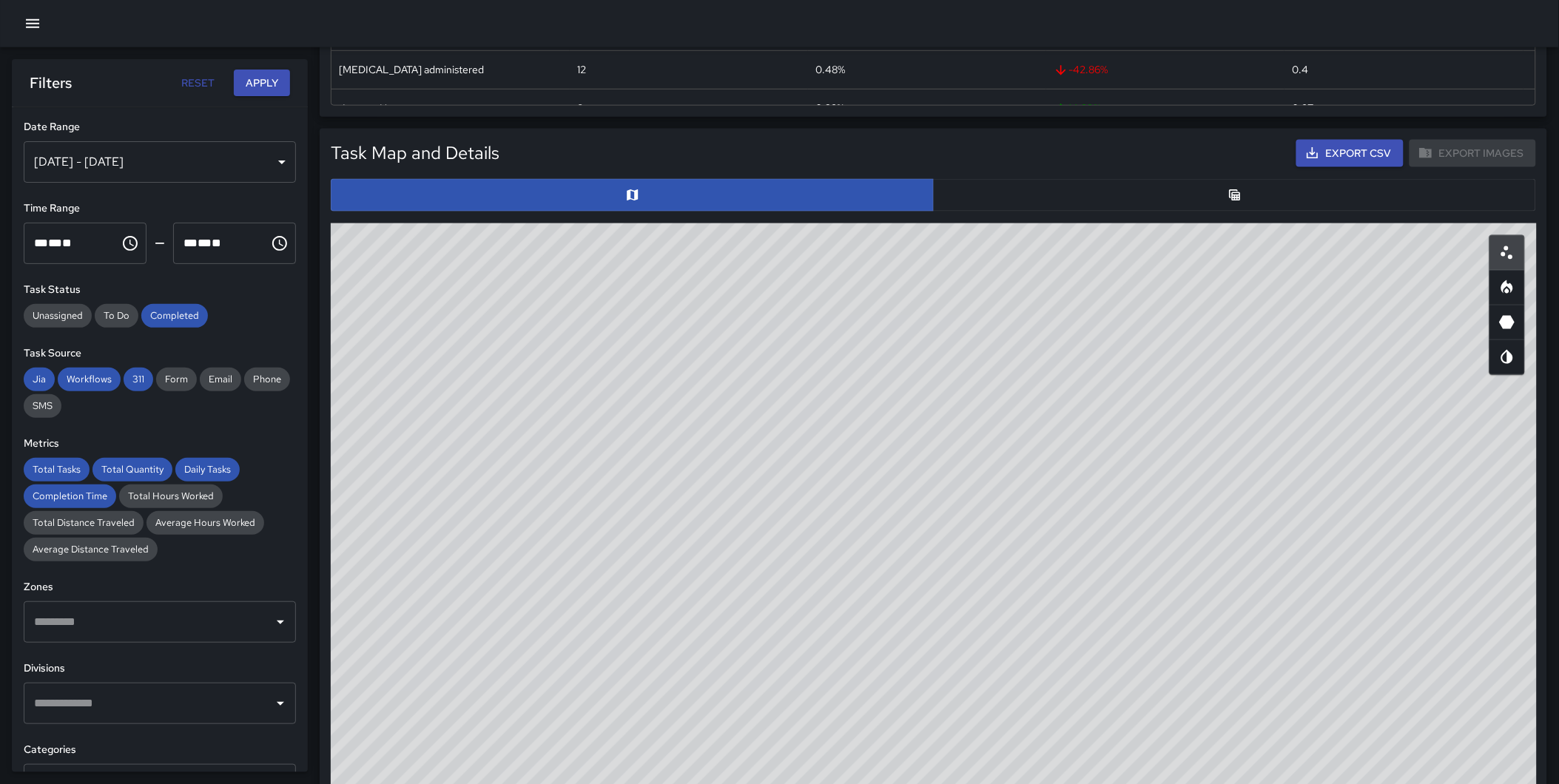
click at [1169, 187] on button "button" at bounding box center [1234, 196] width 603 height 33
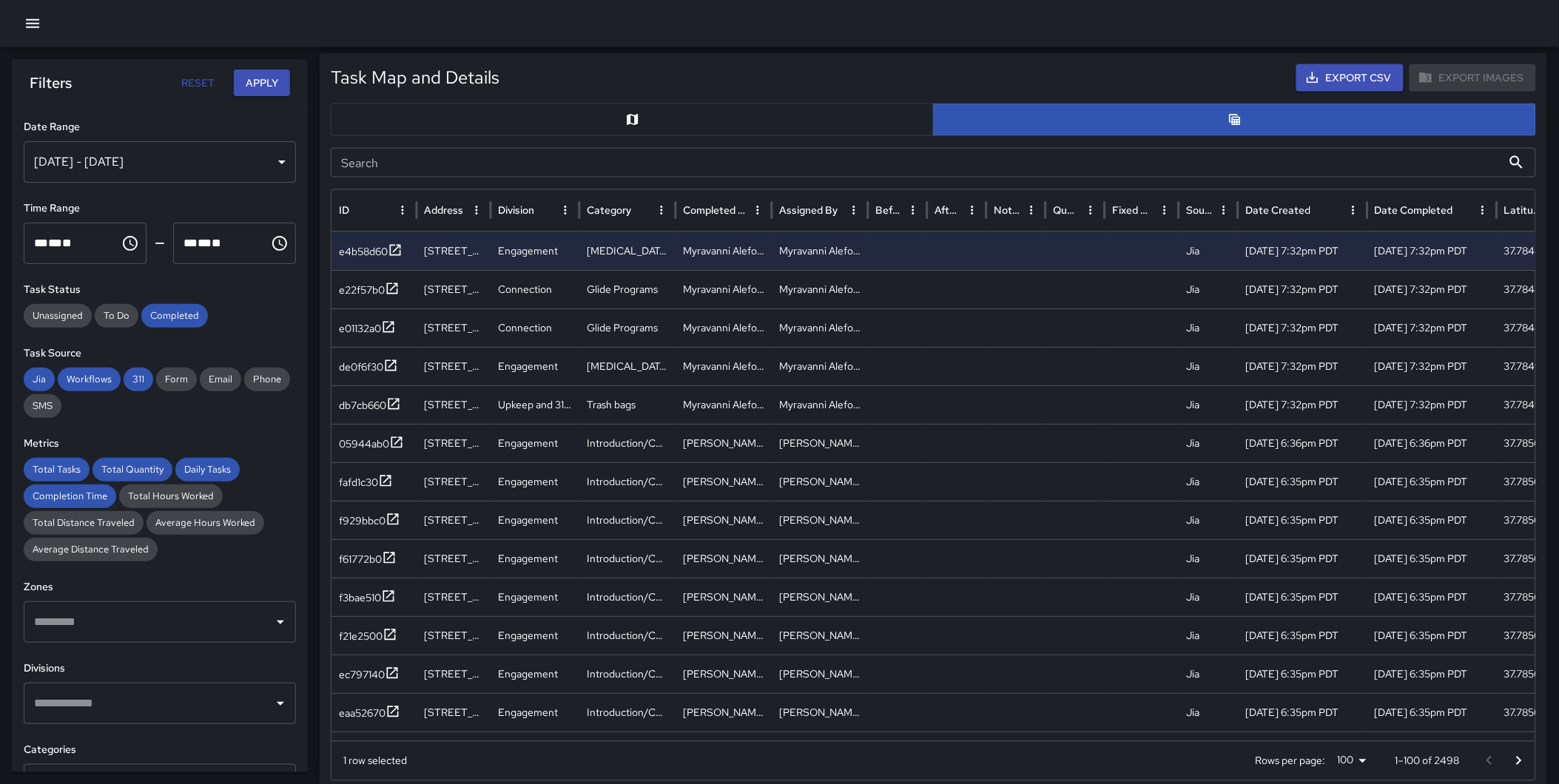
scroll to position [725, 0]
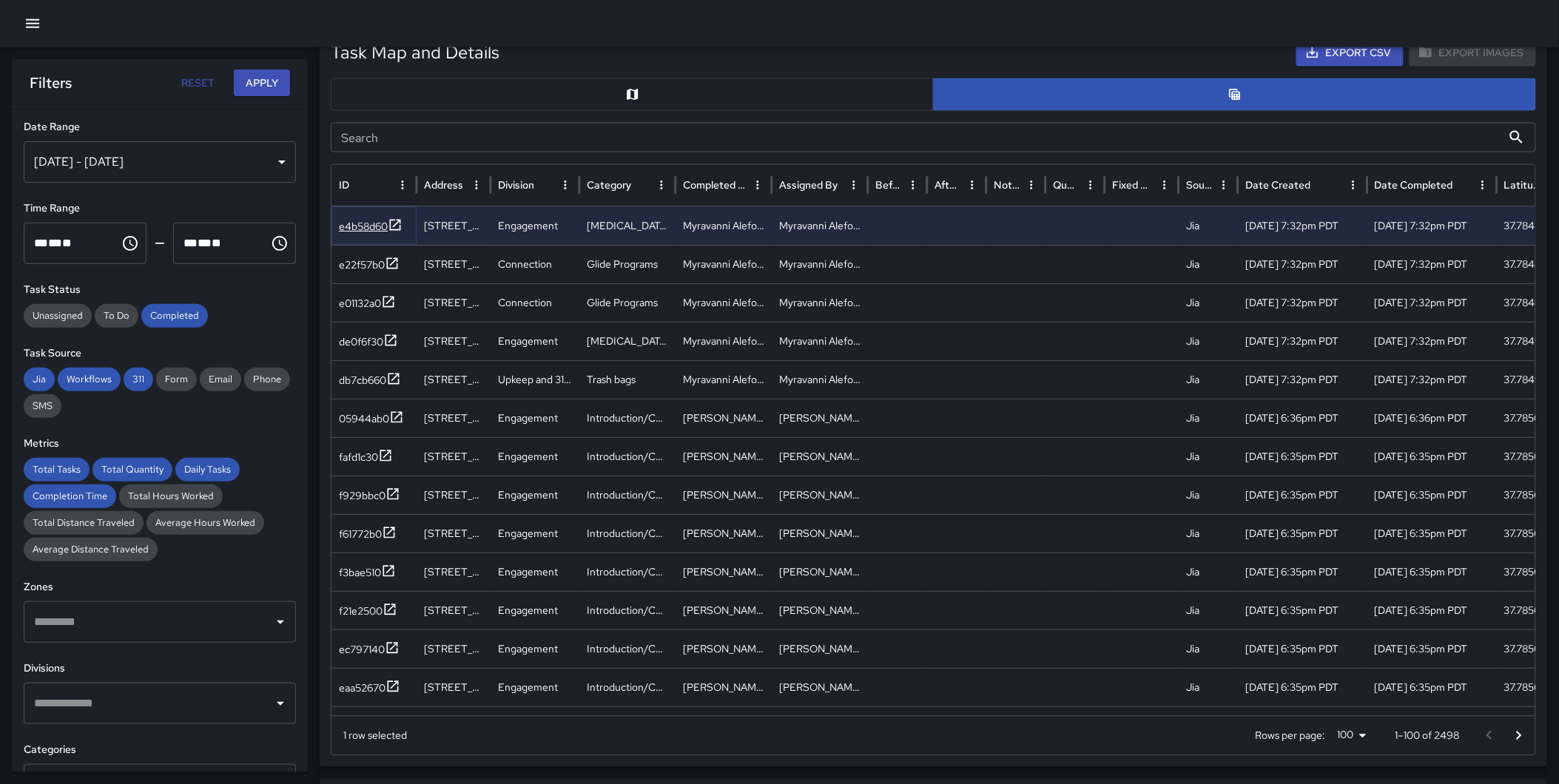
click at [400, 224] on icon at bounding box center [395, 225] width 15 height 15
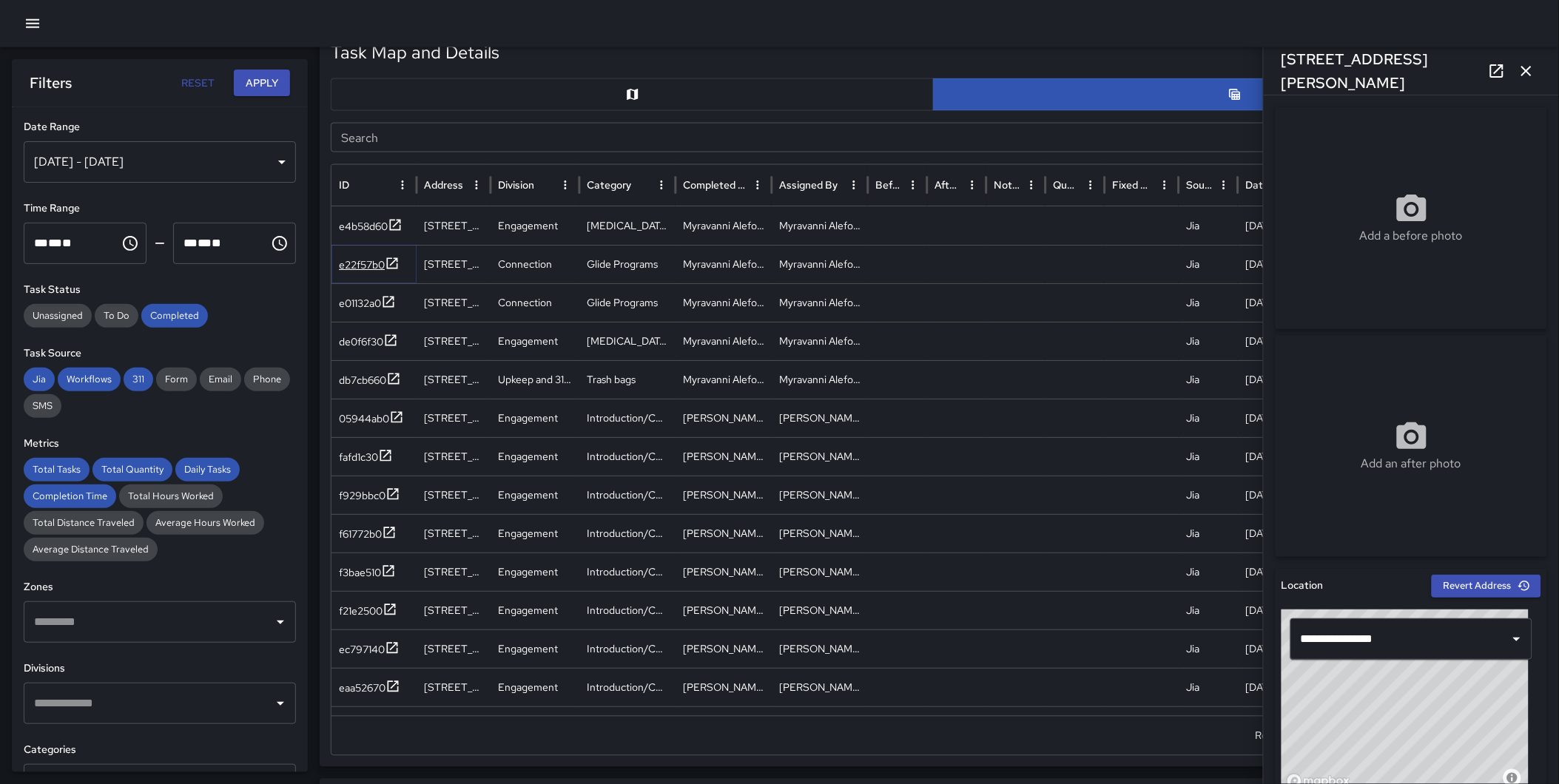
click at [394, 267] on icon at bounding box center [392, 263] width 15 height 15
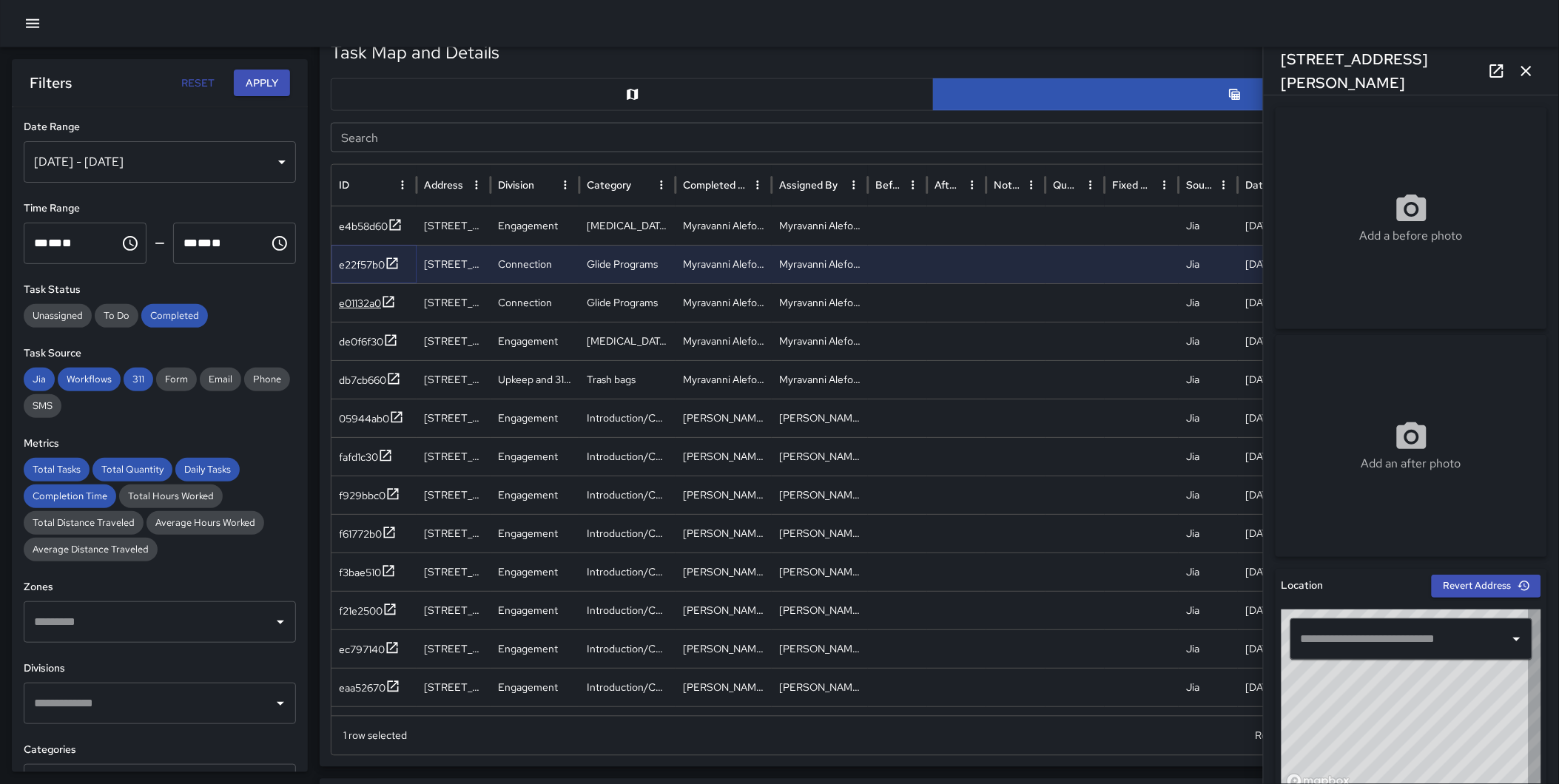
type input "**********"
click at [393, 297] on icon at bounding box center [389, 302] width 11 height 11
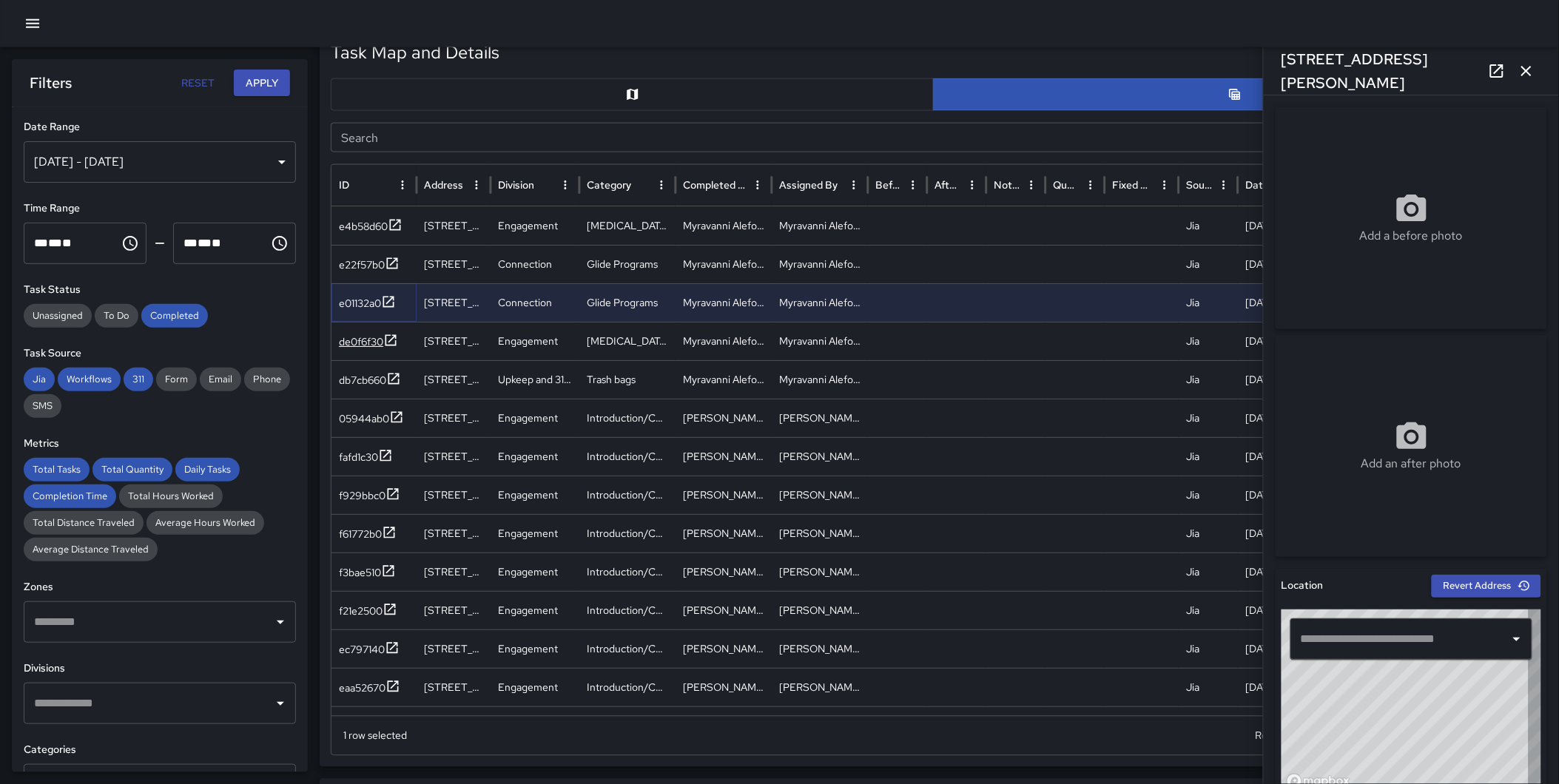
type input "**********"
click at [396, 339] on icon at bounding box center [391, 340] width 15 height 15
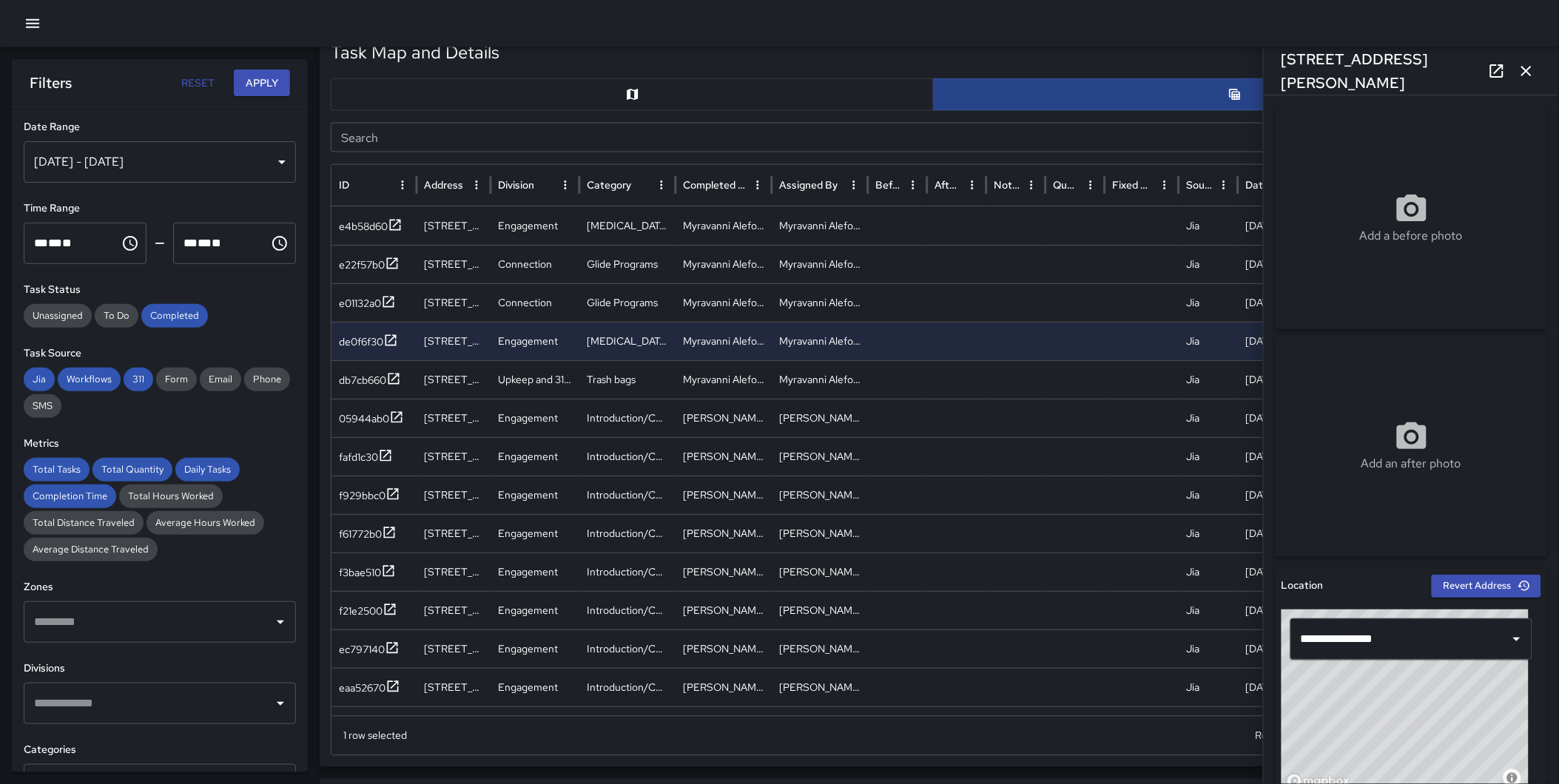
click at [1534, 69] on icon "button" at bounding box center [1526, 71] width 18 height 18
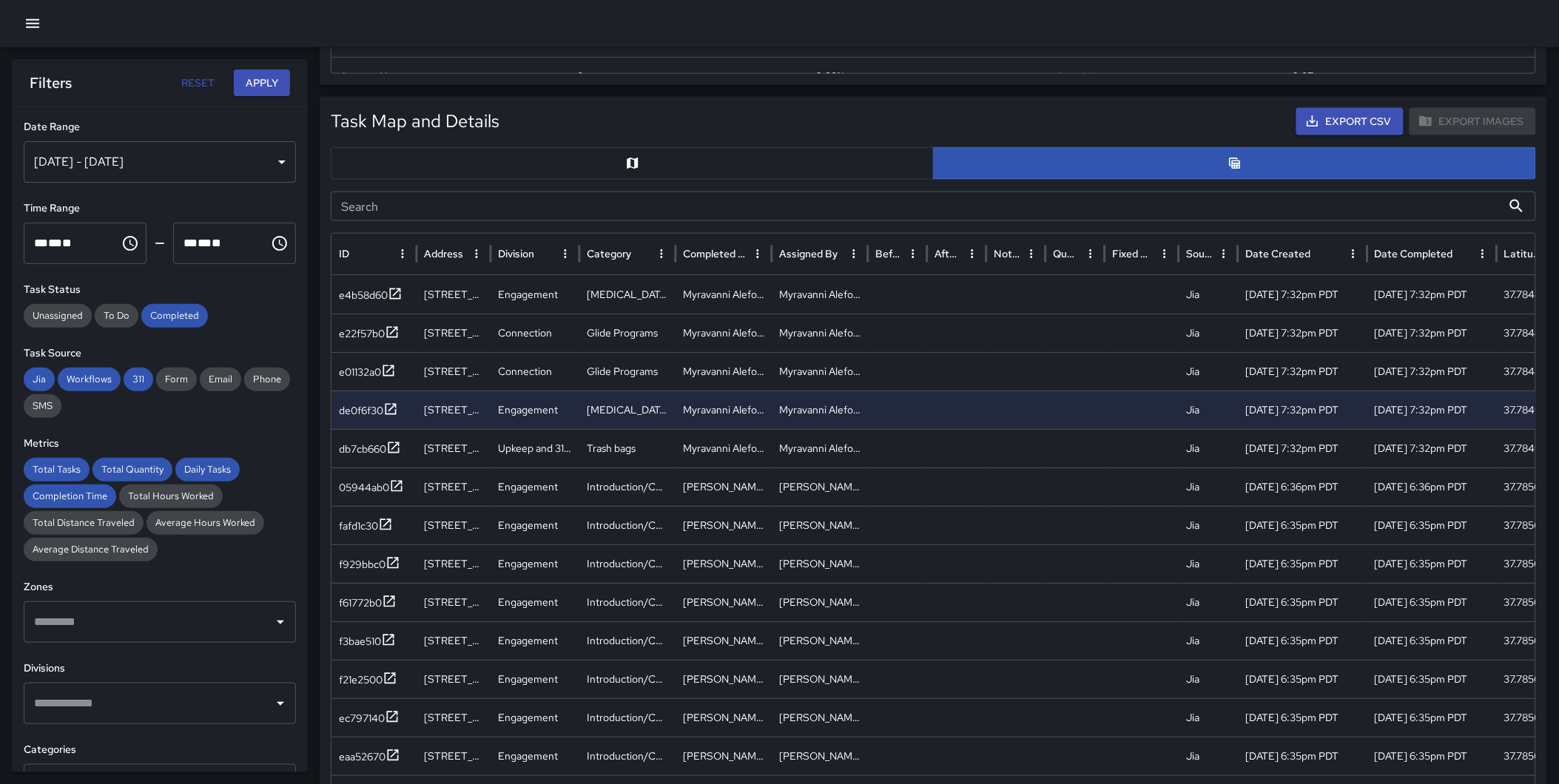
scroll to position [612, 0]
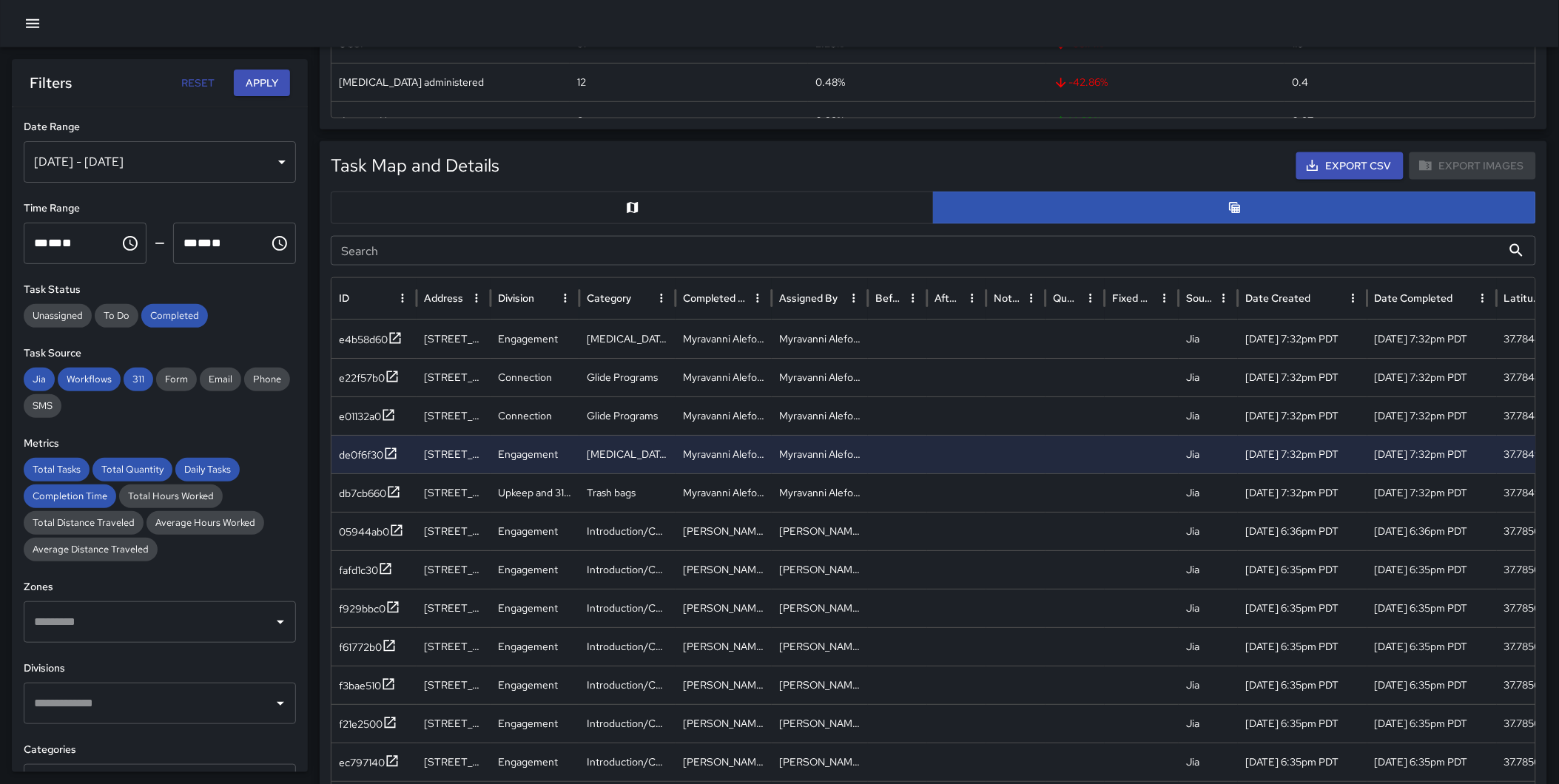
click at [1336, 160] on button "Export CSV" at bounding box center [1350, 166] width 108 height 28
click at [995, 157] on div "Task Map and Details Export CSV Export Images" at bounding box center [934, 166] width 1205 height 28
click at [1364, 161] on button "Export CSV" at bounding box center [1350, 166] width 108 height 28
click at [803, 158] on div "Task Map and Details Export CSV Export Images" at bounding box center [934, 166] width 1205 height 28
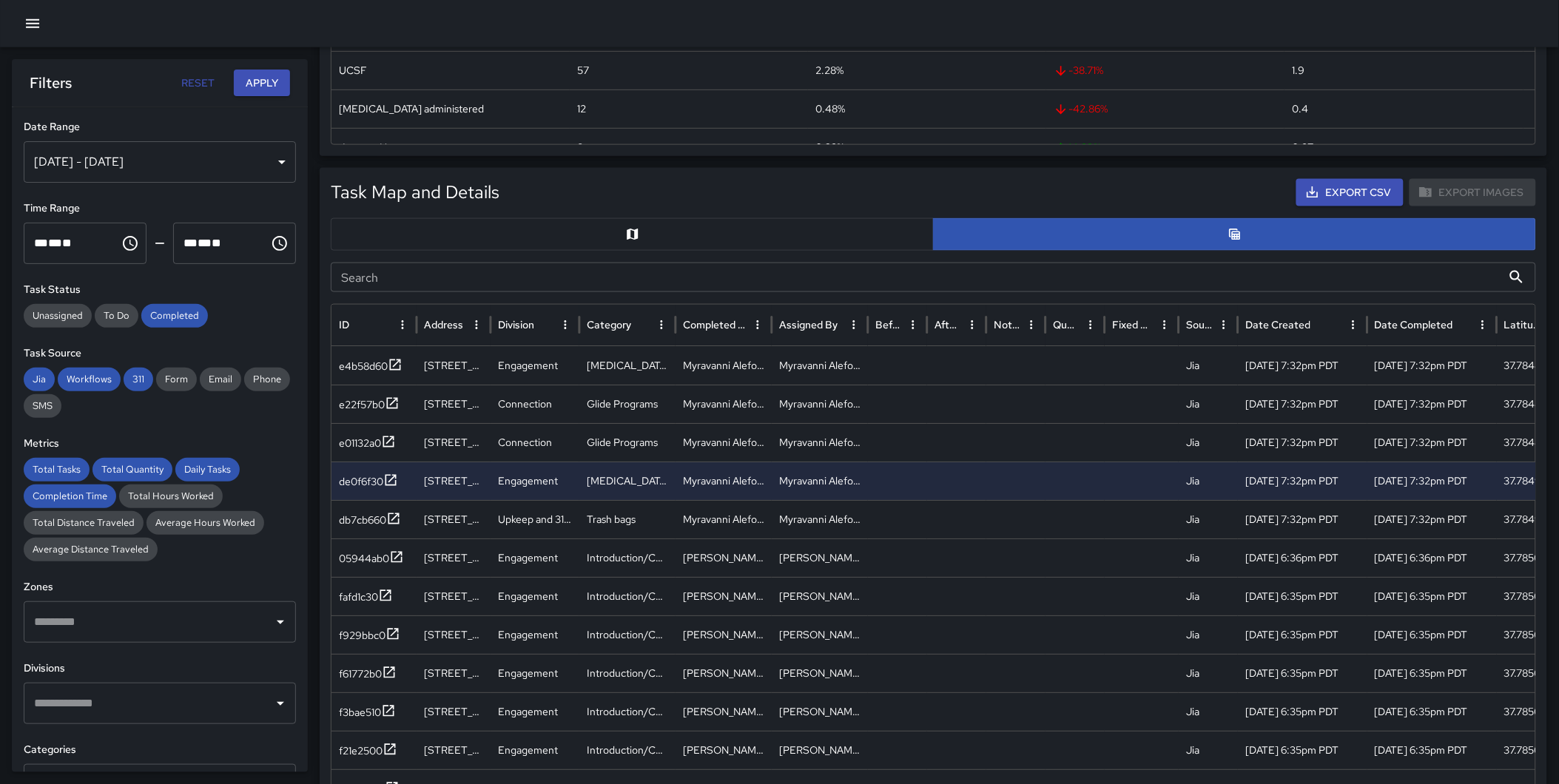
scroll to position [537, 0]
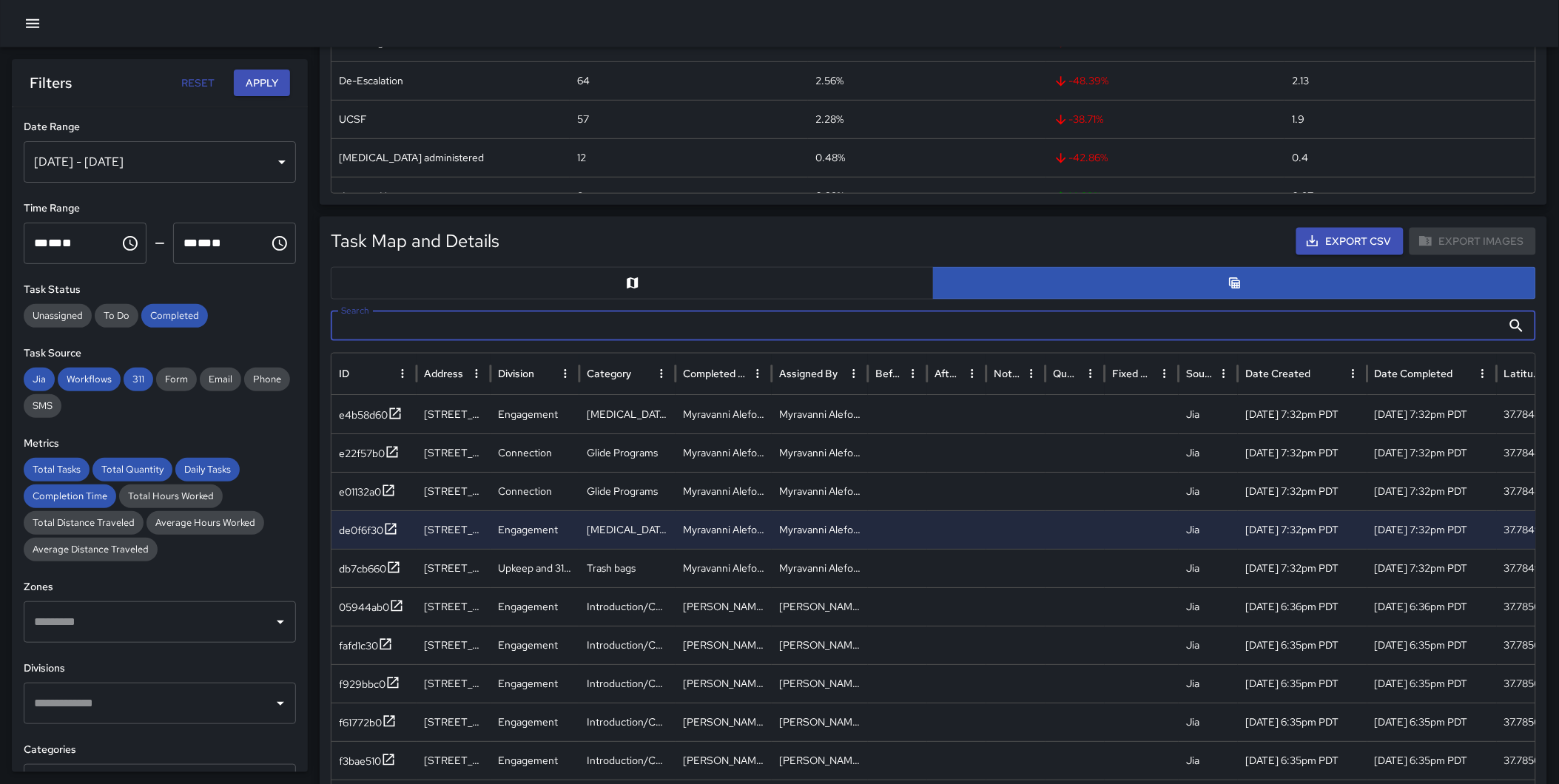
click at [565, 324] on input "Search" at bounding box center [916, 326] width 1172 height 29
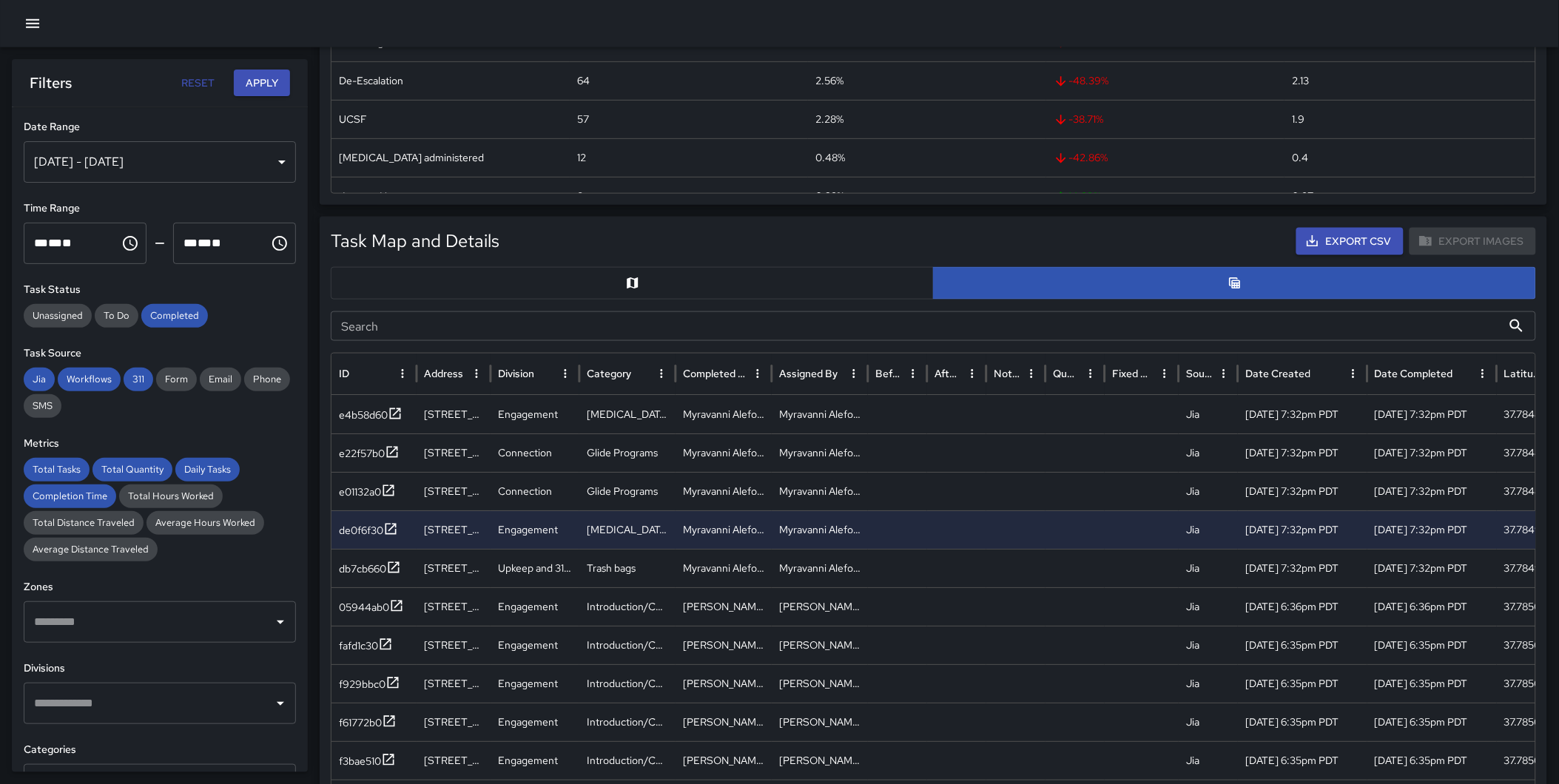
drag, startPoint x: 1358, startPoint y: 239, endPoint x: 298, endPoint y: 30, distance: 1080.4
click at [374, 64] on div "Total Tasks 2,498 -68.64 % 7,965 Total Quantity 2,498 -68.64 % 7,965 Daily Task…" at bounding box center [939, 601] width 1239 height 2158
click at [253, 78] on button "Apply" at bounding box center [262, 83] width 56 height 28
click at [1327, 233] on button "Export CSV" at bounding box center [1350, 241] width 108 height 28
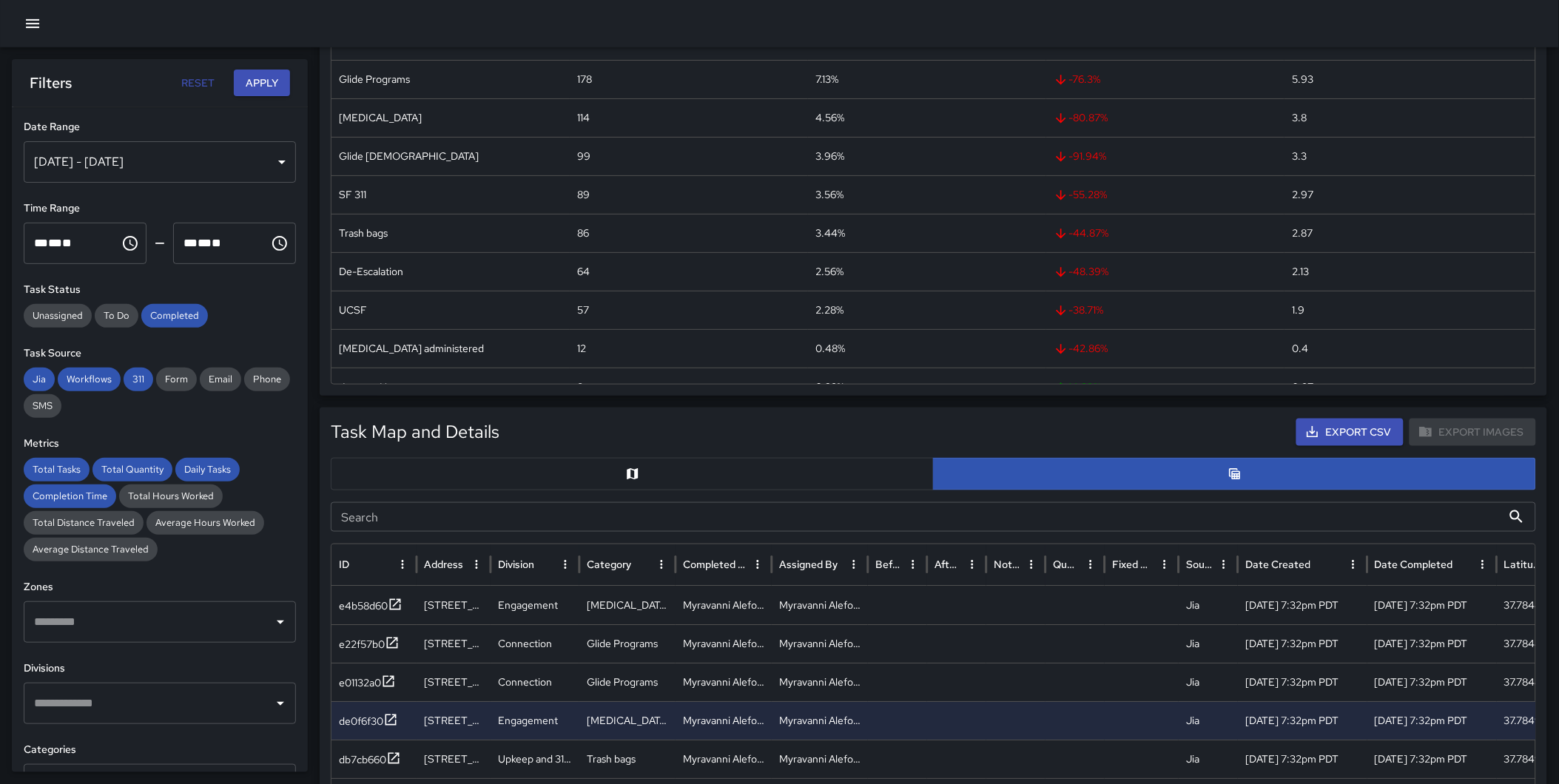
scroll to position [0, 0]
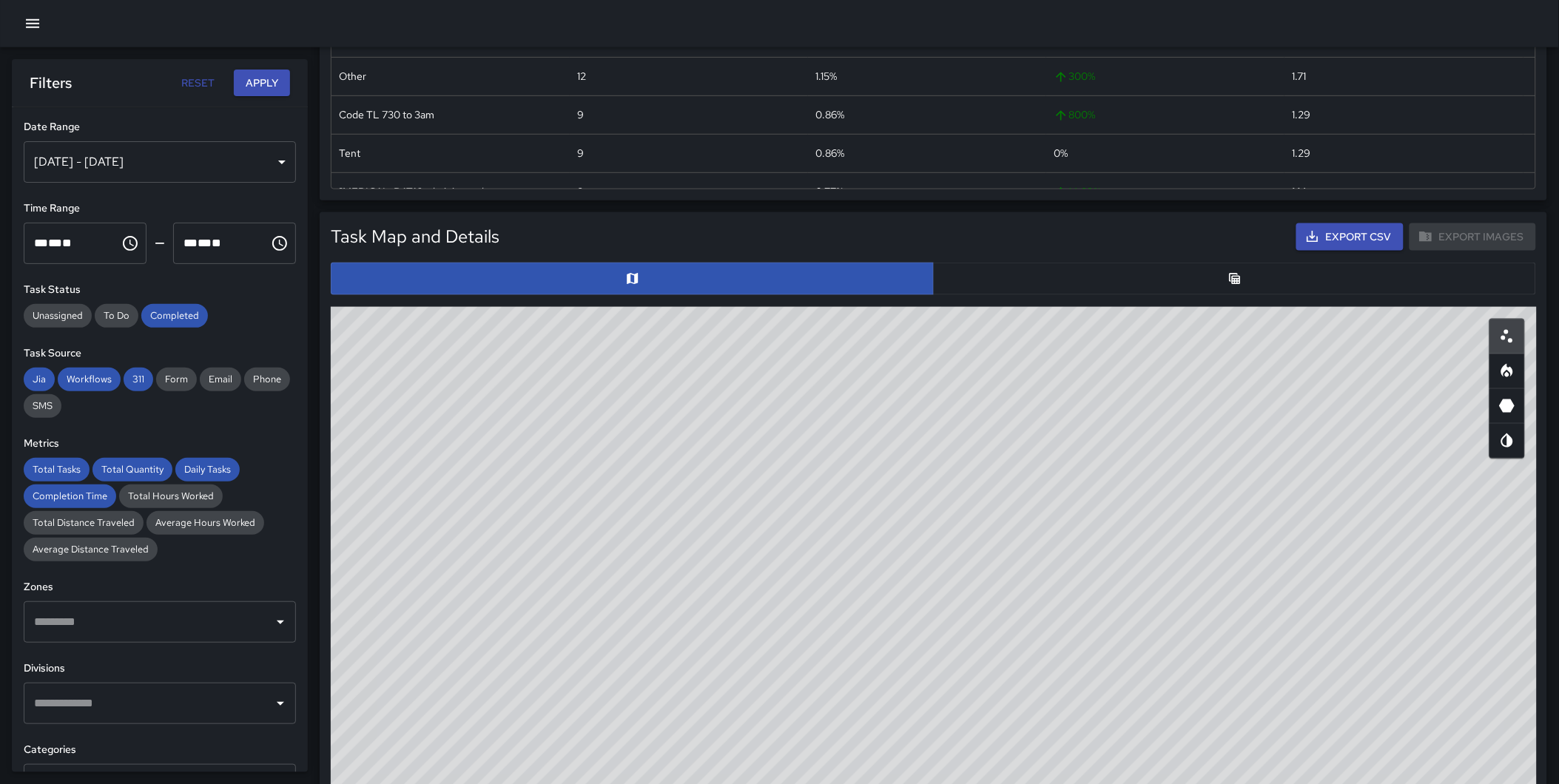
scroll to position [630, 0]
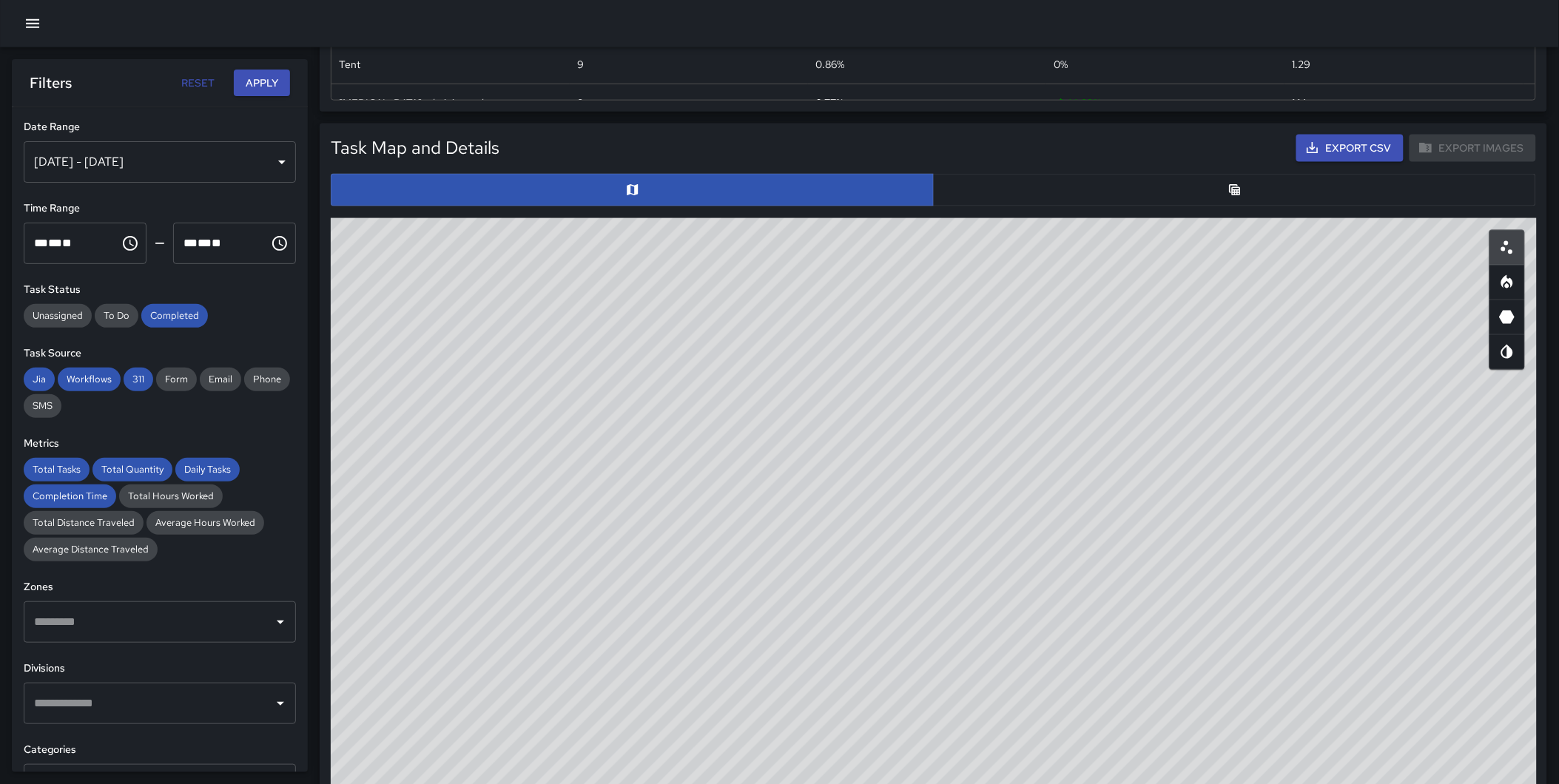
click at [1345, 141] on button "Export CSV" at bounding box center [1350, 148] width 108 height 28
click at [1079, 120] on div "Total Tasks 1,045 + 27.91 % 817 Total Quantity 1,045 + 27.91 % 817 Daily Tasks …" at bounding box center [939, 487] width 1239 height 2116
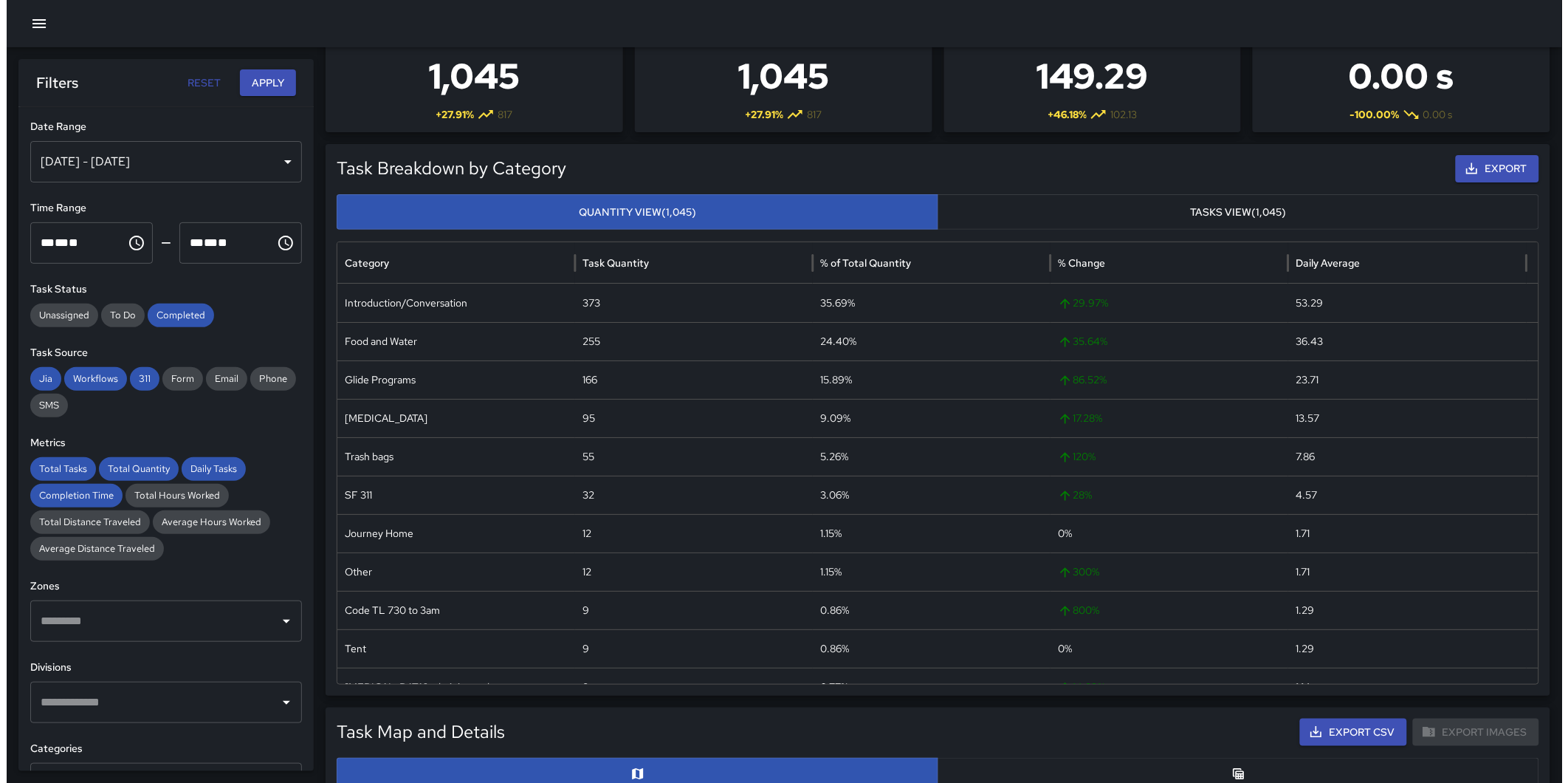
scroll to position [0, 0]
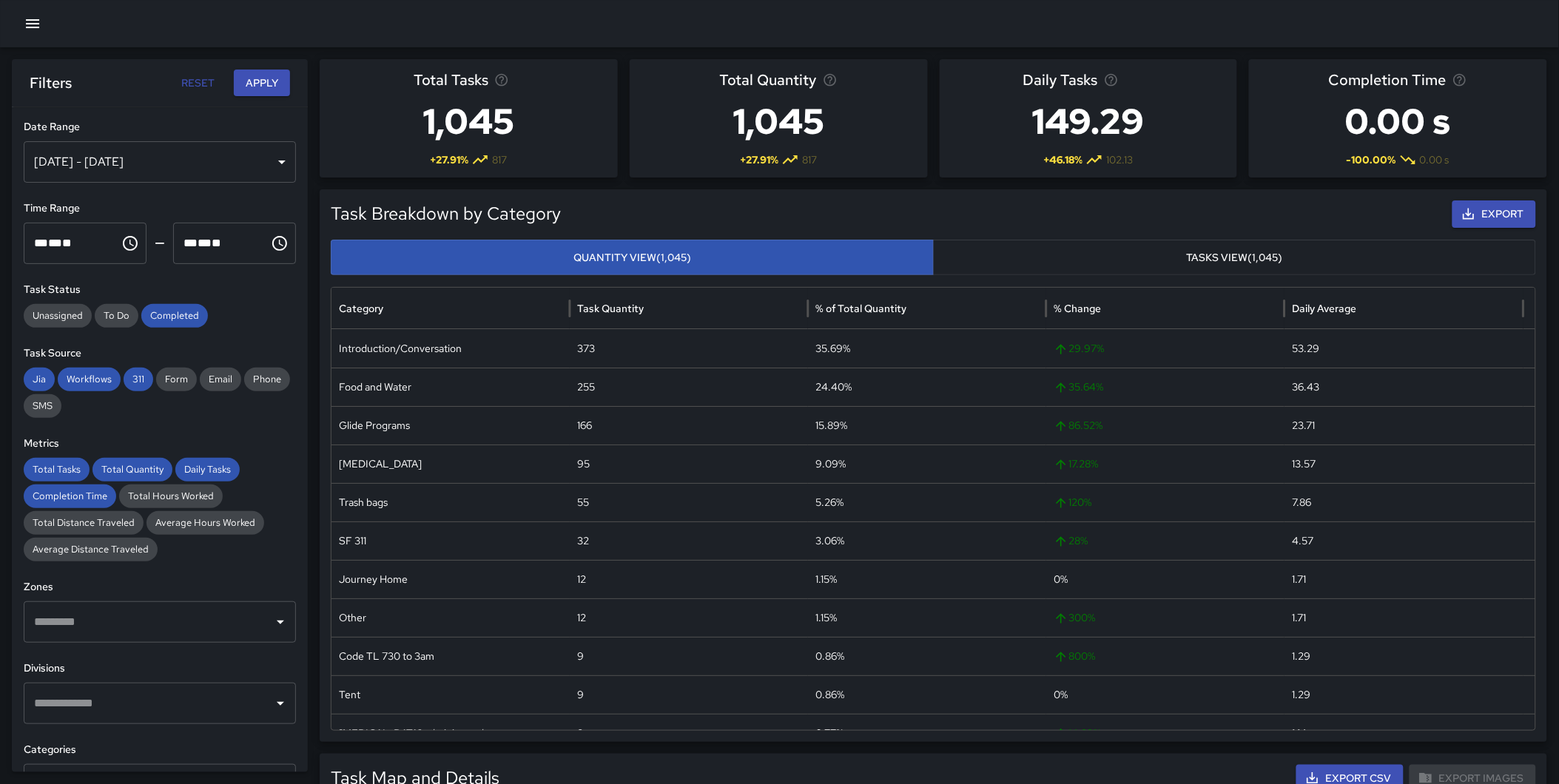
click at [37, 20] on icon "button" at bounding box center [33, 24] width 13 height 9
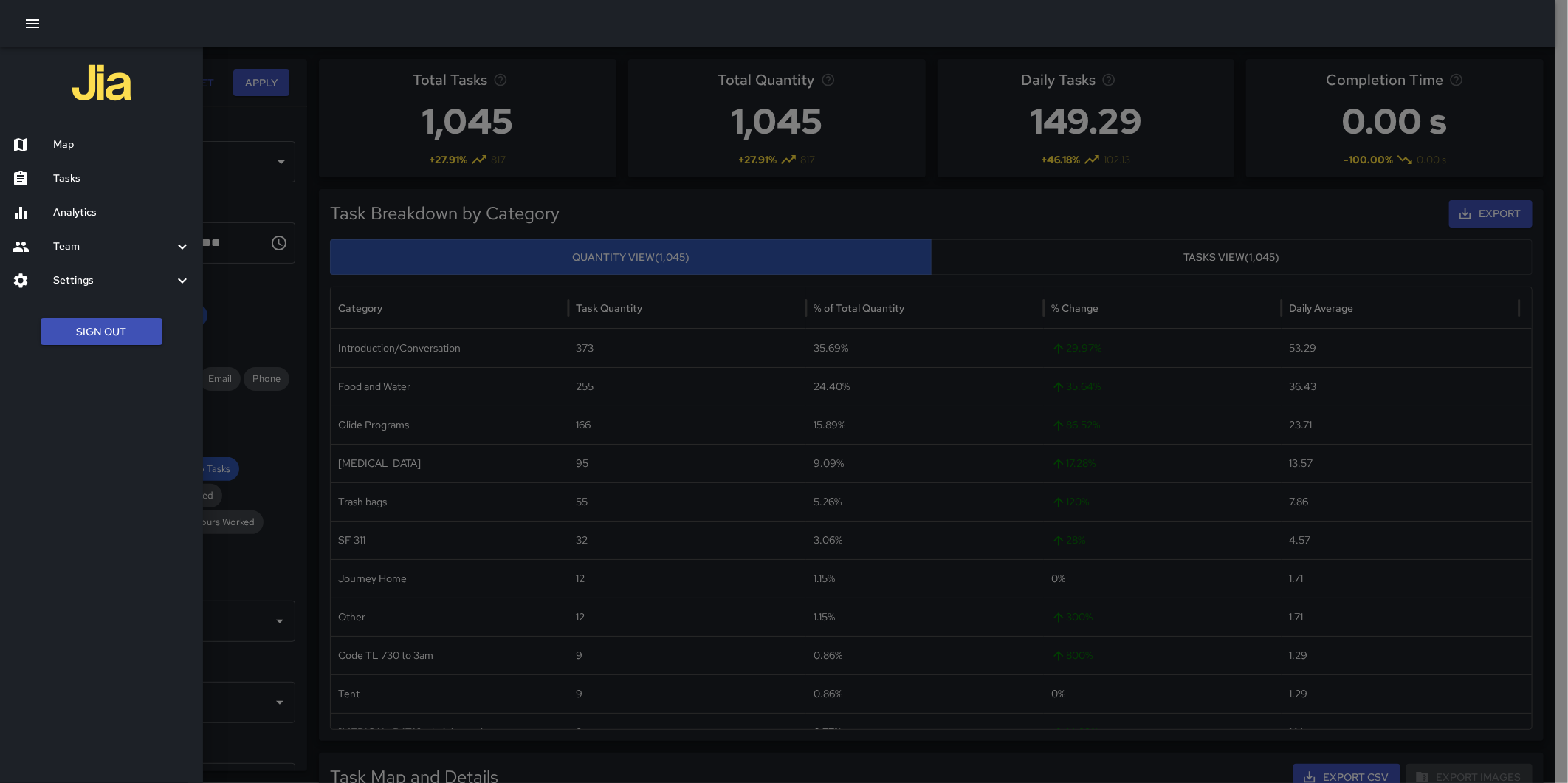
click at [107, 326] on button "Sign Out" at bounding box center [102, 332] width 122 height 28
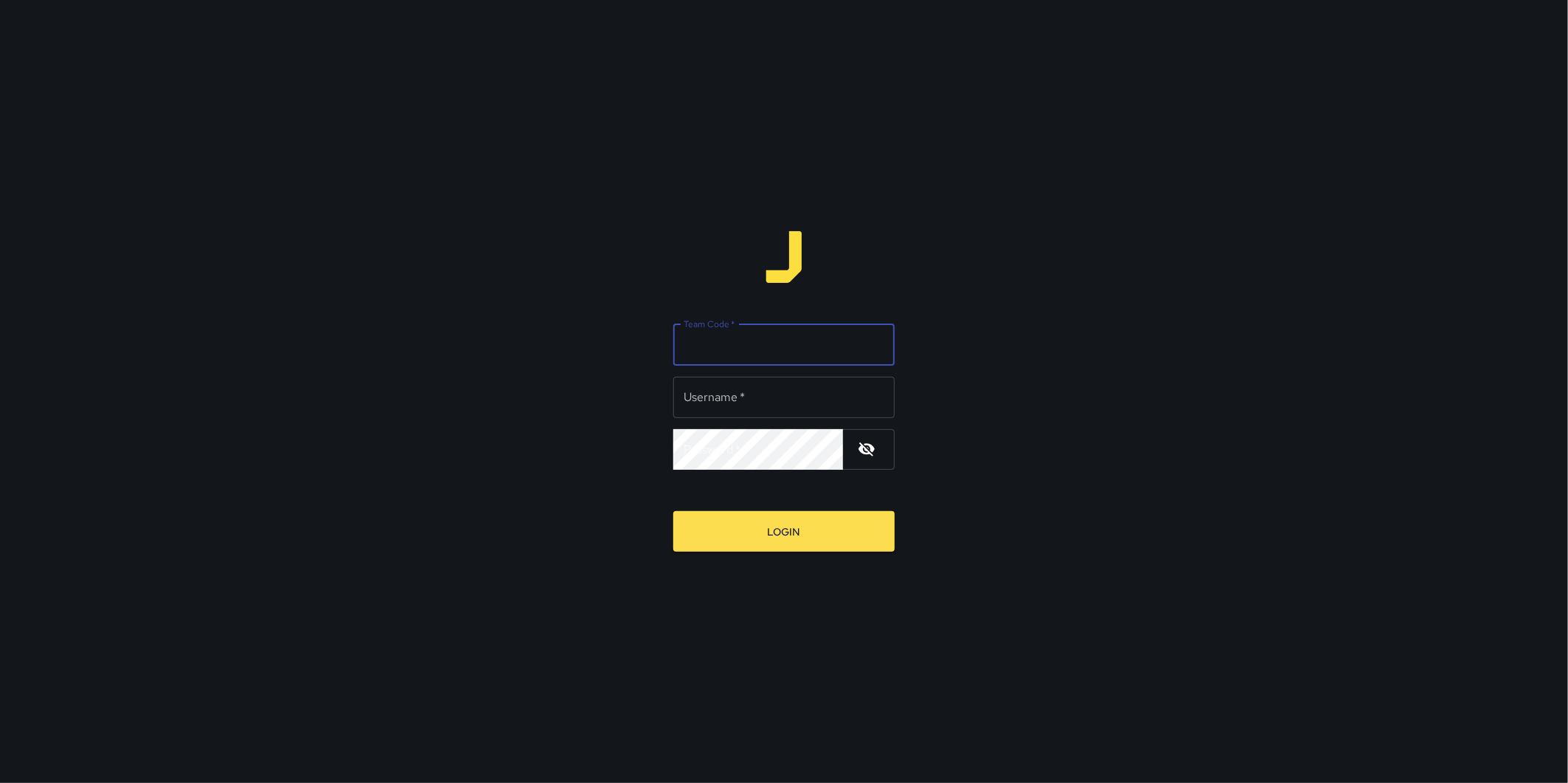
type input "**********"
type input "****"
click at [674, 511] on button "Login" at bounding box center [784, 531] width 221 height 41
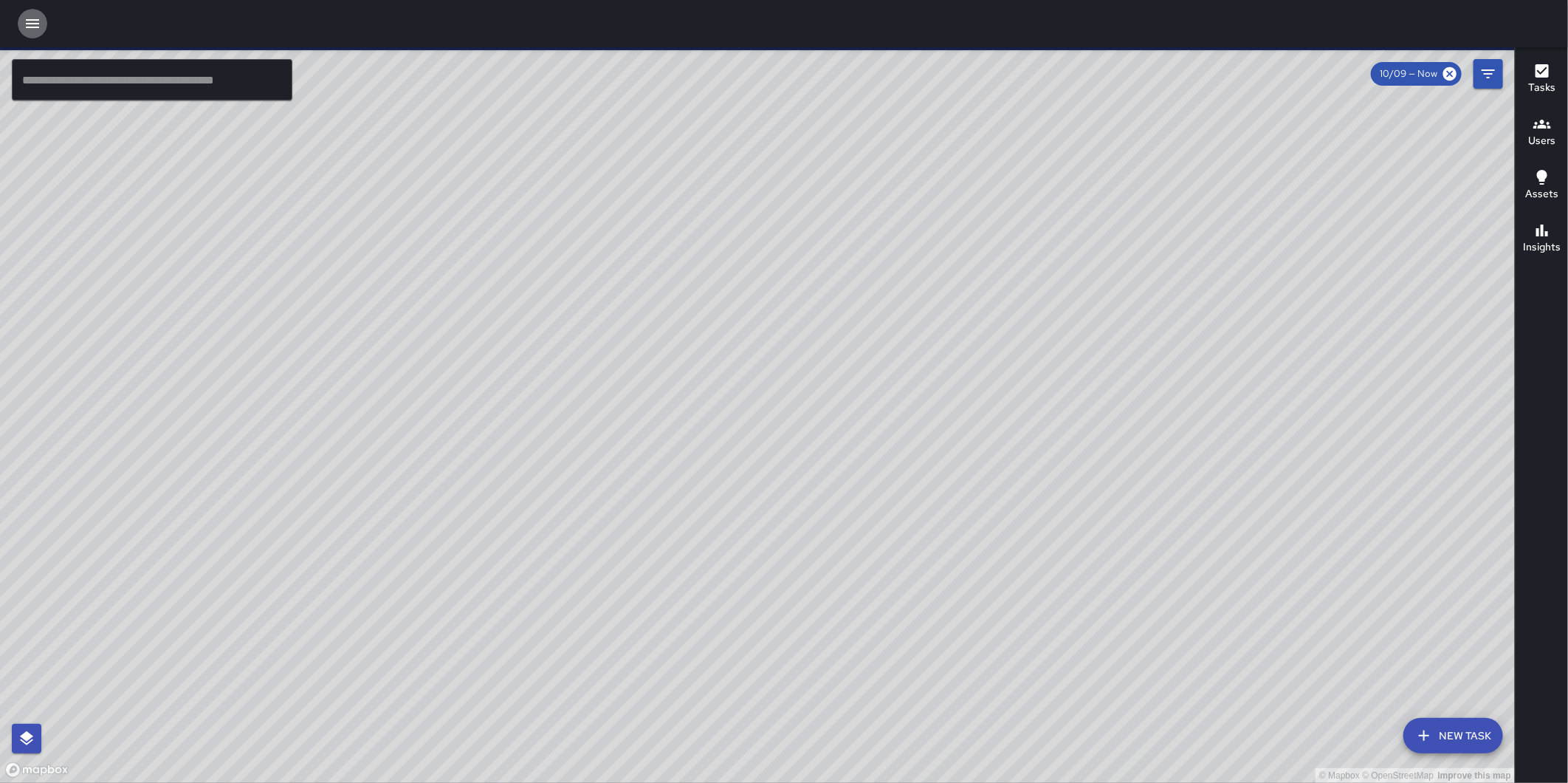
click at [20, 17] on button "button" at bounding box center [33, 24] width 29 height 29
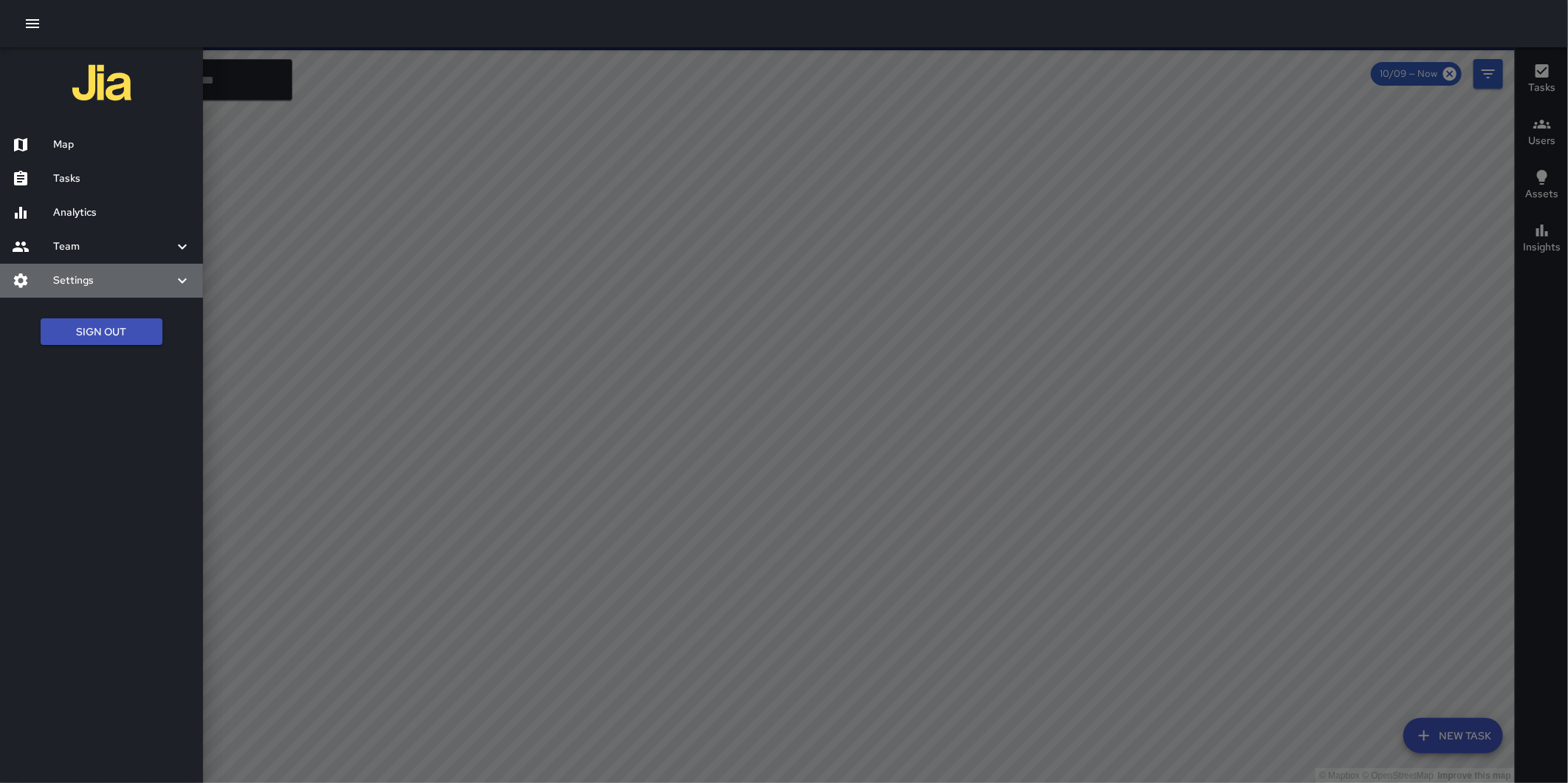
click at [130, 273] on h6 "Settings" at bounding box center [113, 281] width 120 height 16
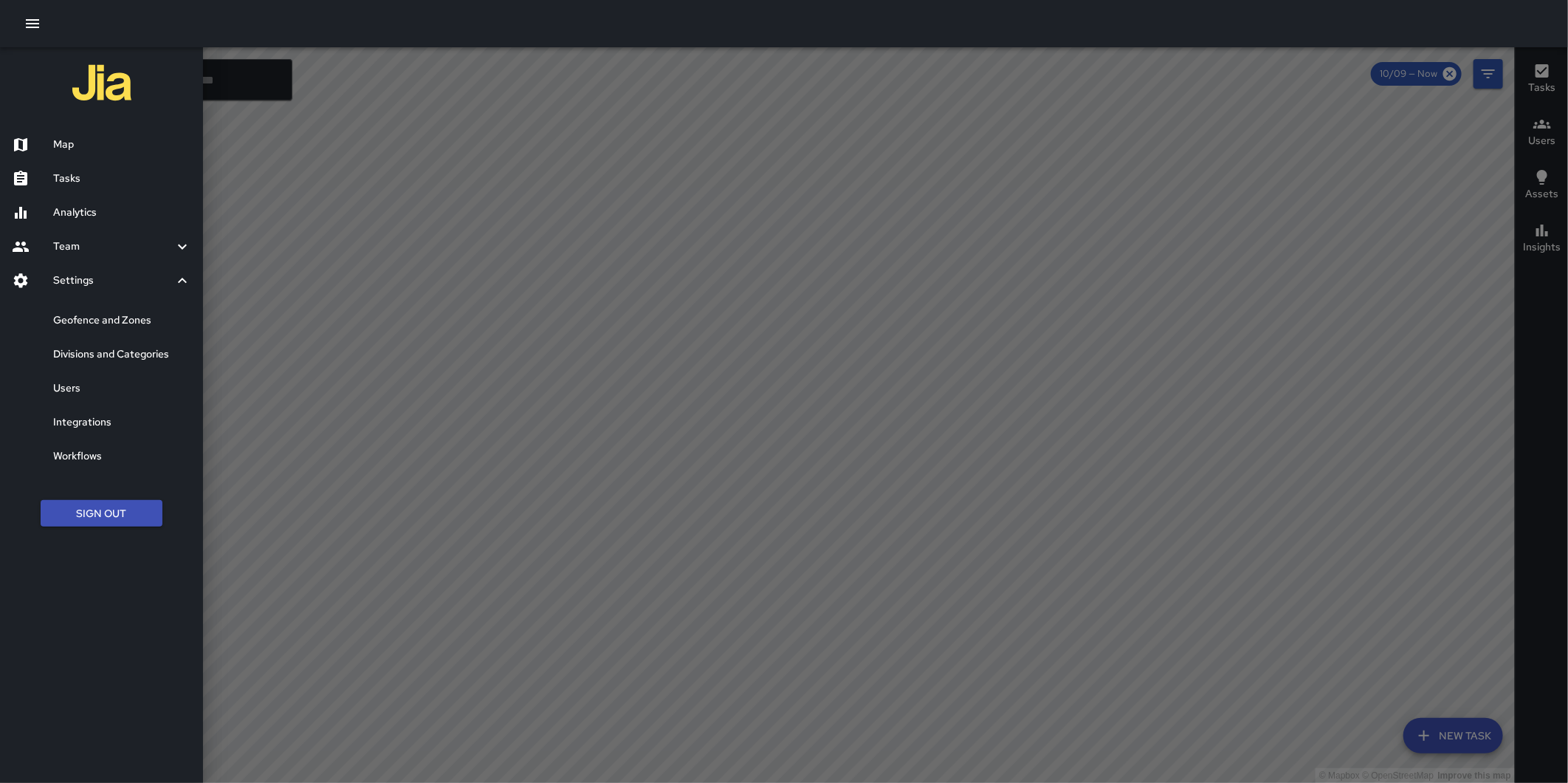
click at [91, 387] on h6 "Users" at bounding box center [122, 388] width 138 height 16
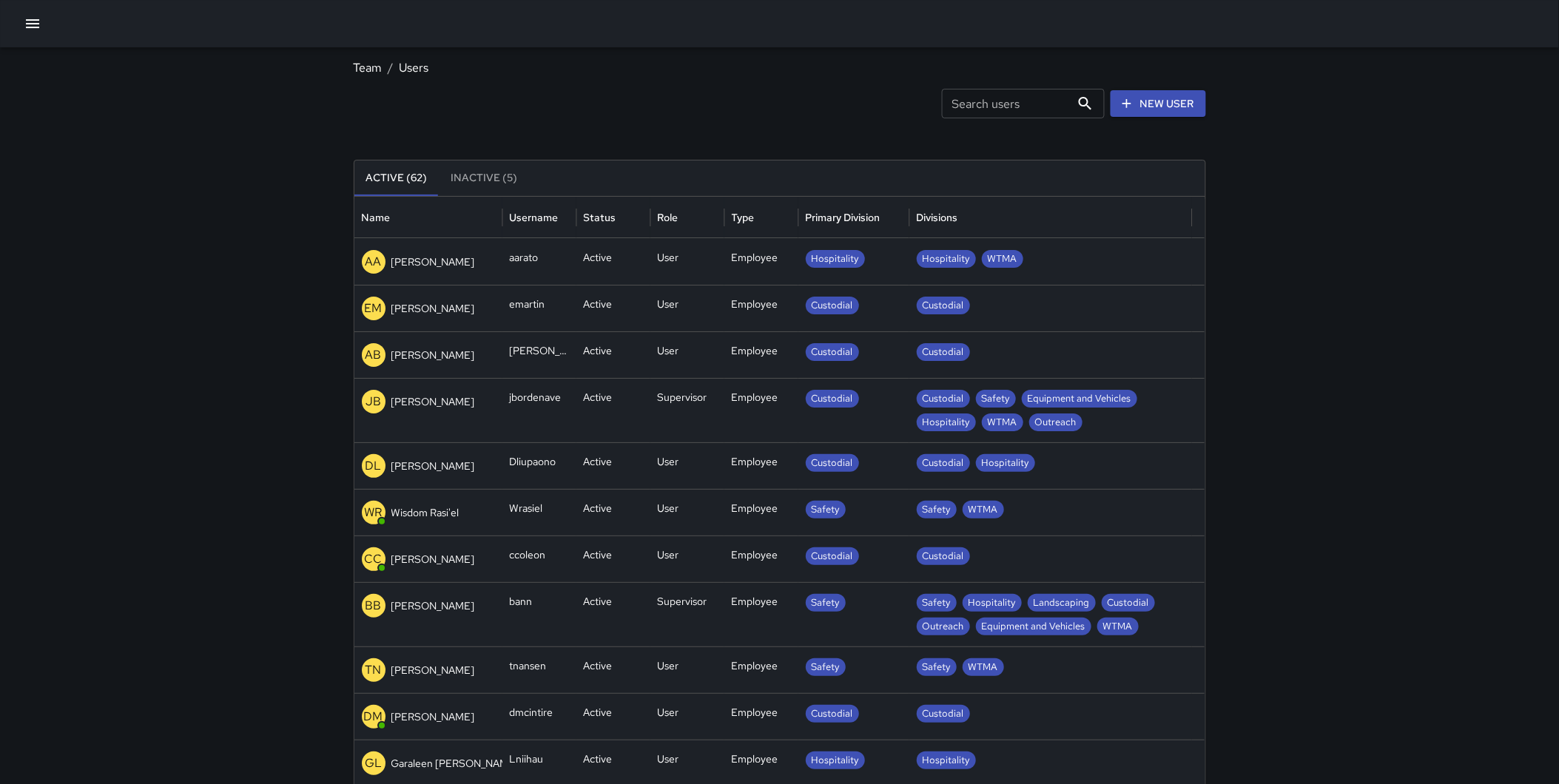
click at [1014, 99] on input "Search users" at bounding box center [1006, 104] width 129 height 29
type input "****"
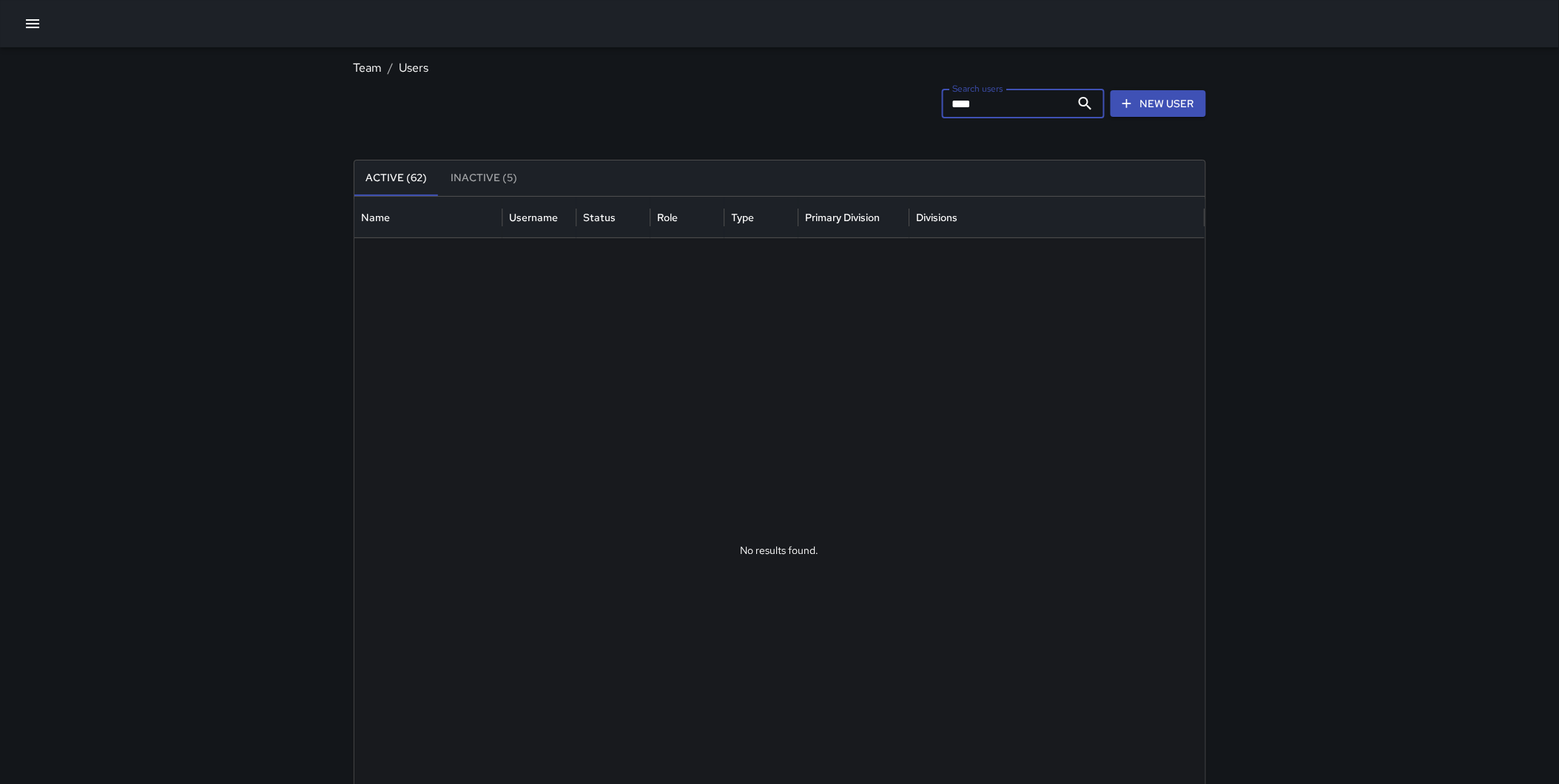
drag, startPoint x: 1019, startPoint y: 100, endPoint x: 908, endPoint y: 97, distance: 111.0
click at [908, 97] on div "Search users **** Search users New User" at bounding box center [780, 104] width 852 height 29
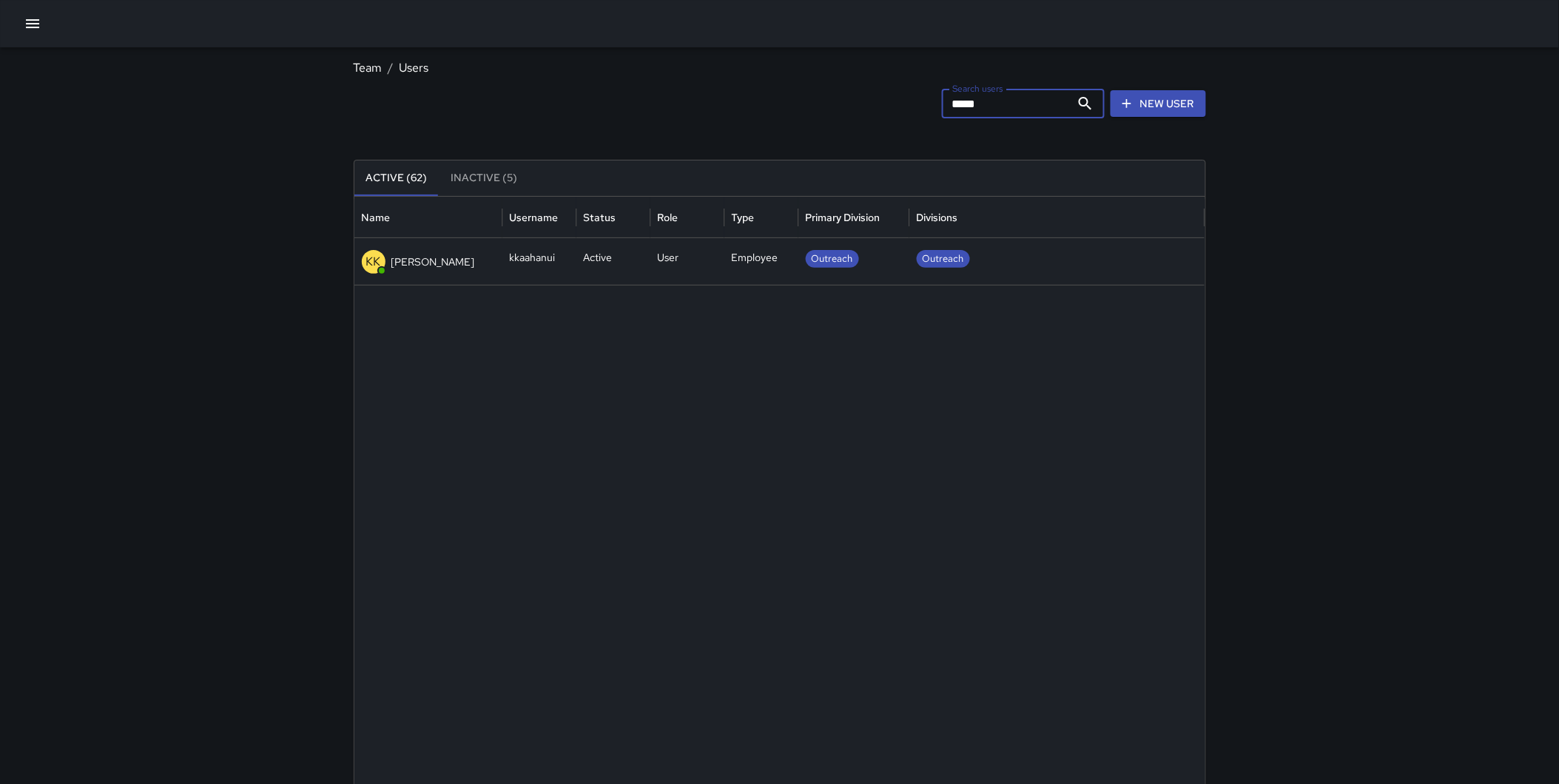
type input "*****"
click at [447, 254] on p "[PERSON_NAME]" at bounding box center [433, 262] width 84 height 15
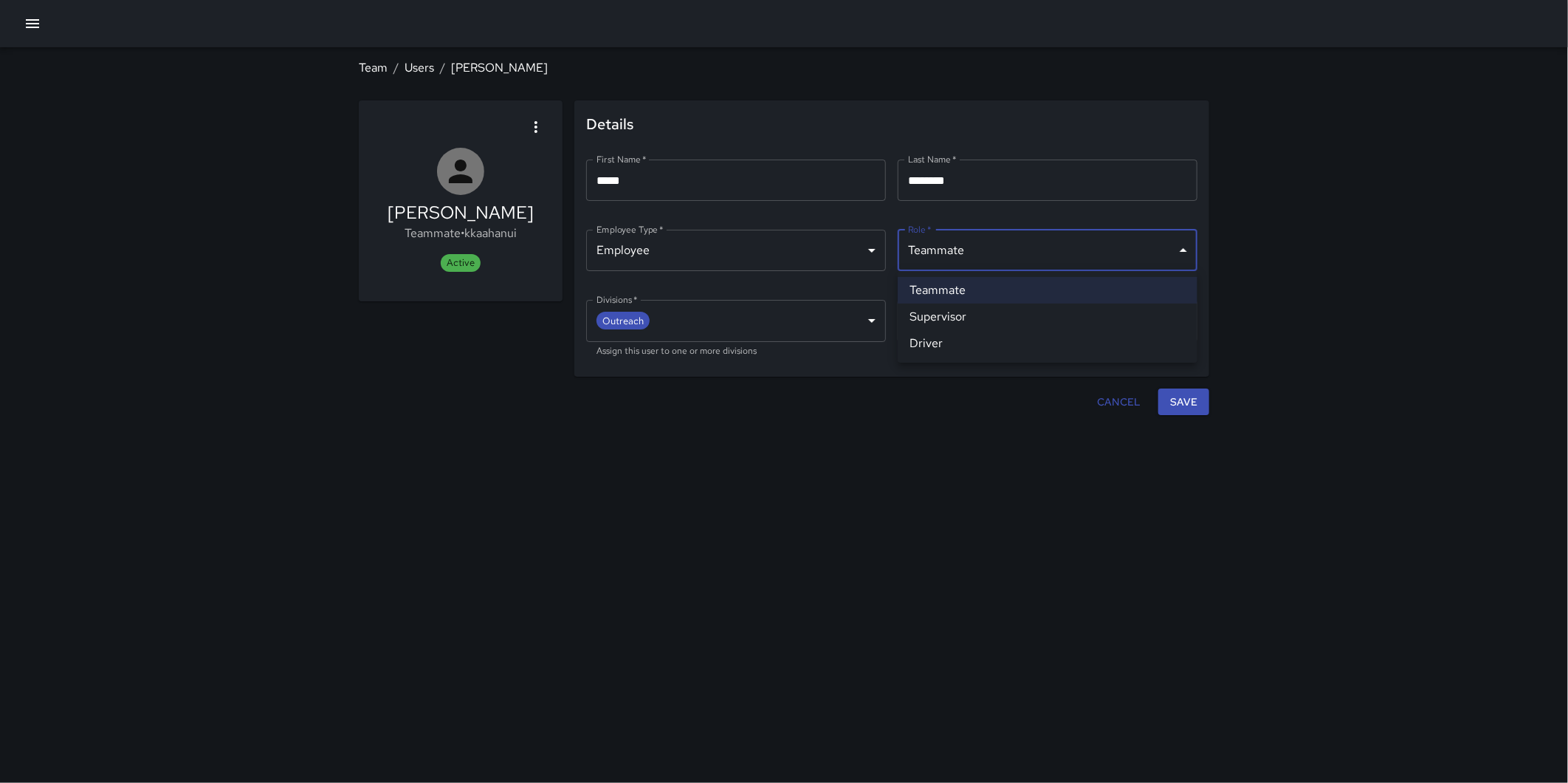
click at [986, 246] on body "**********" at bounding box center [784, 392] width 1568 height 783
click at [993, 314] on li "Supervisor" at bounding box center [1047, 317] width 299 height 27
type input "**********"
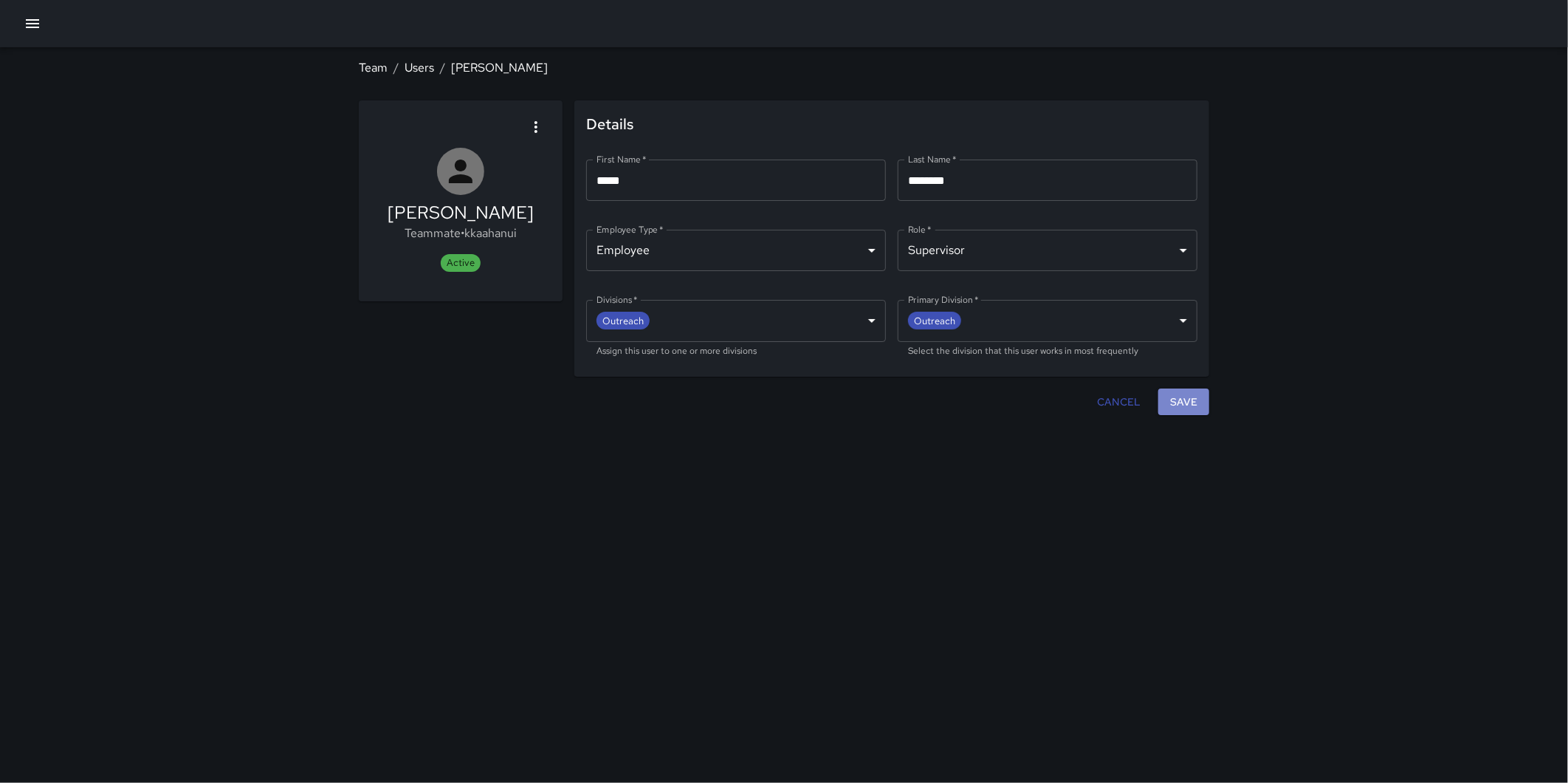
click at [1196, 399] on button "Save" at bounding box center [1184, 402] width 51 height 28
click at [1197, 402] on button "Save" at bounding box center [1184, 402] width 51 height 28
